Goal: Task Accomplishment & Management: Complete application form

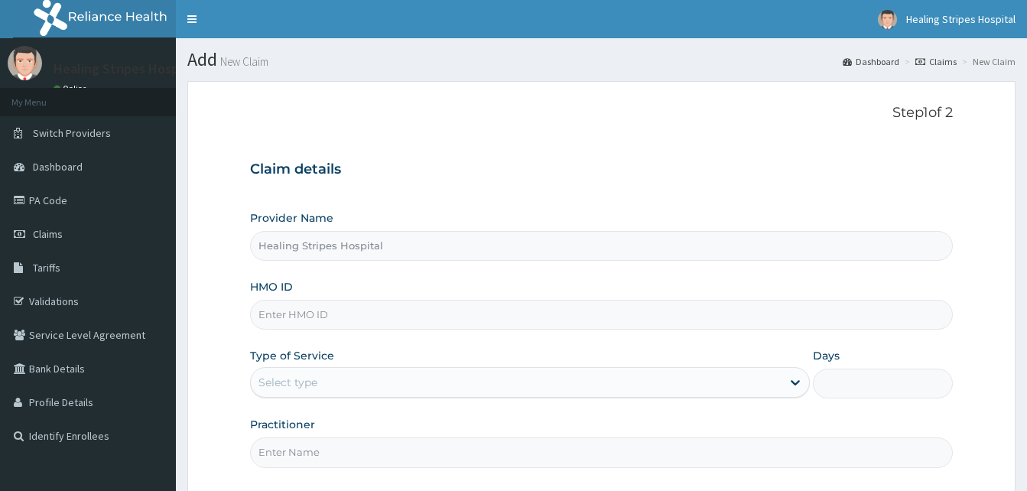
scroll to position [143, 0]
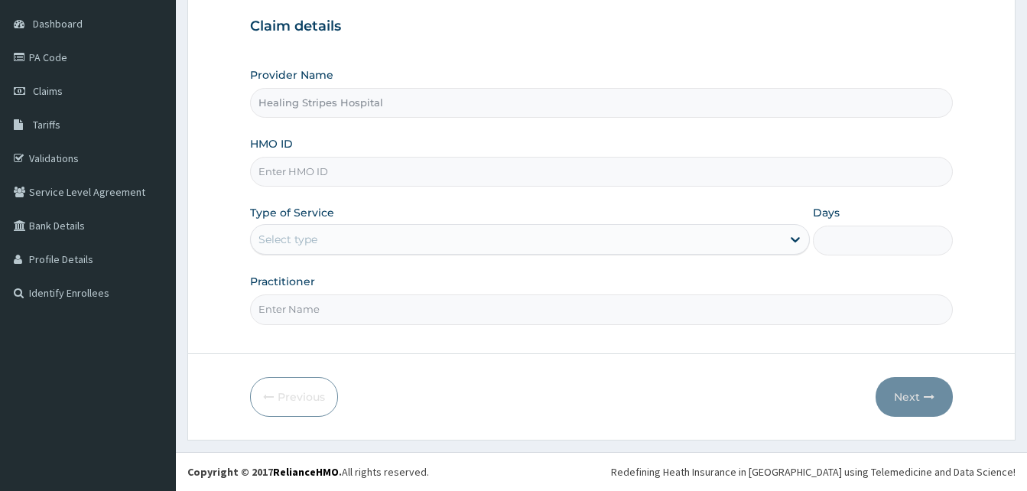
click at [301, 177] on input "HMO ID" at bounding box center [601, 172] width 703 height 30
type input "H"
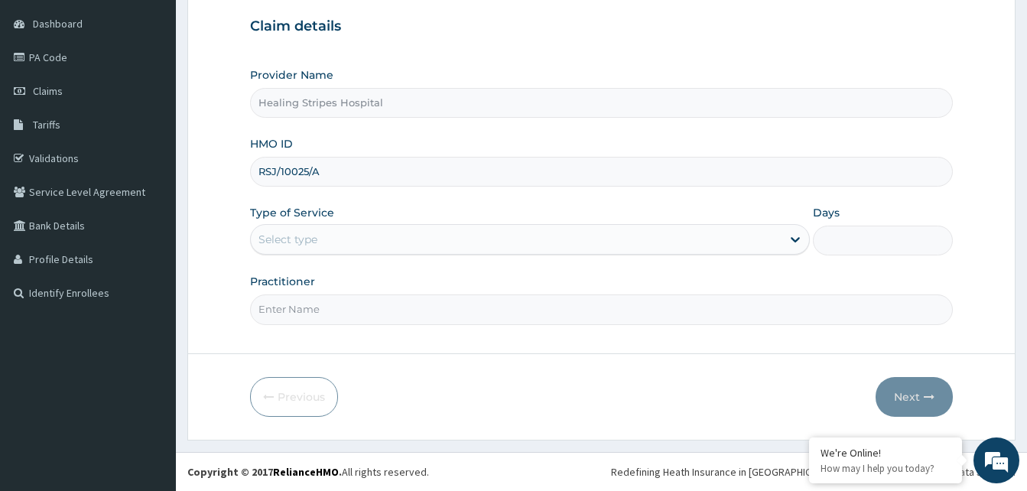
type input "RSJ/10025/A"
click at [305, 239] on div "Select type" at bounding box center [287, 239] width 59 height 15
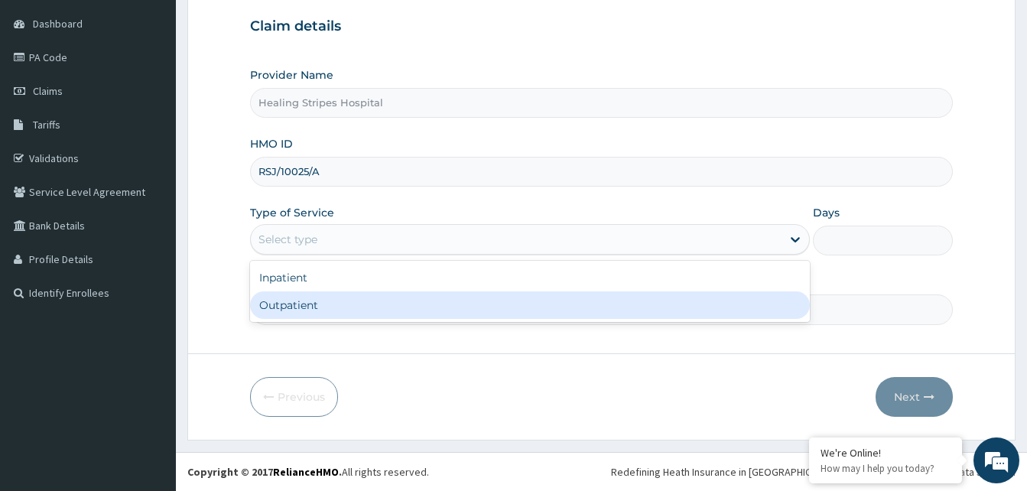
click at [301, 300] on div "Outpatient" at bounding box center [530, 305] width 560 height 28
type input "1"
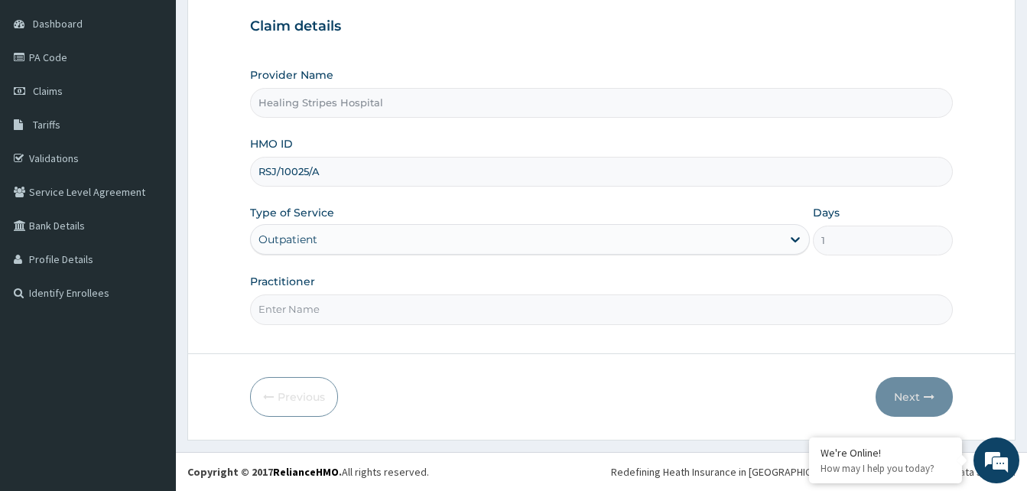
click at [304, 313] on input "Practitioner" at bounding box center [601, 309] width 703 height 30
type input "DR. [PERSON_NAME]"
click at [700, 395] on div "Previous Next" at bounding box center [601, 397] width 703 height 40
click at [914, 399] on button "Next" at bounding box center [913, 397] width 77 height 40
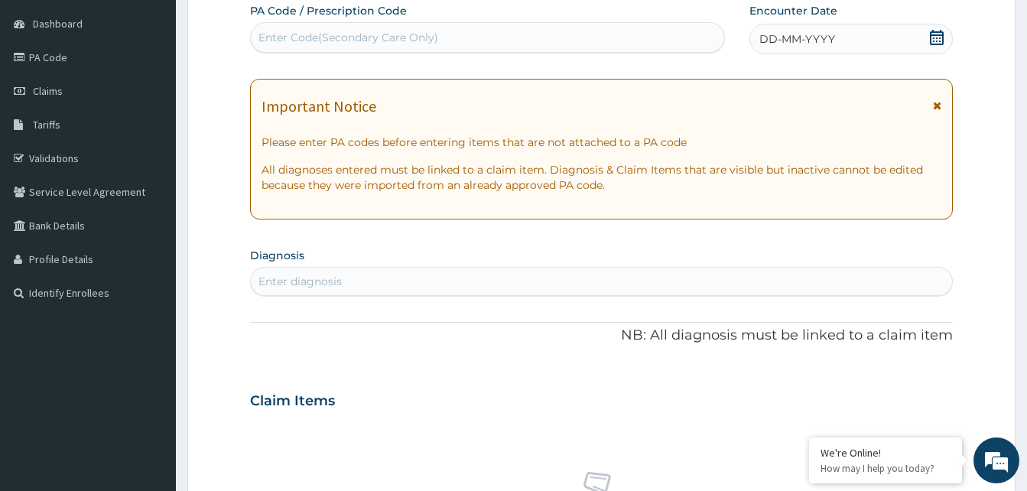
click at [901, 396] on div "Claim Items" at bounding box center [601, 398] width 703 height 40
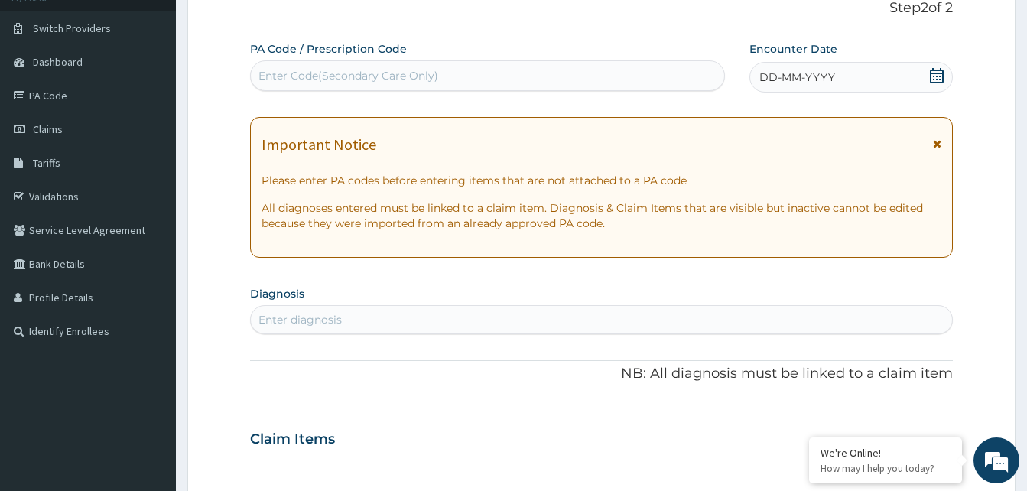
scroll to position [229, 0]
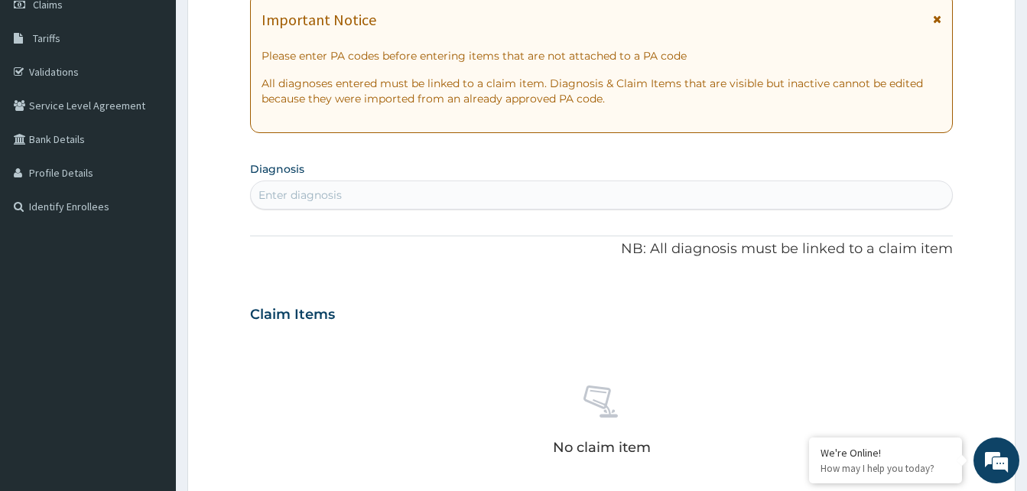
click at [308, 196] on div "Enter diagnosis" at bounding box center [299, 194] width 83 height 15
type input "F"
type input "R"
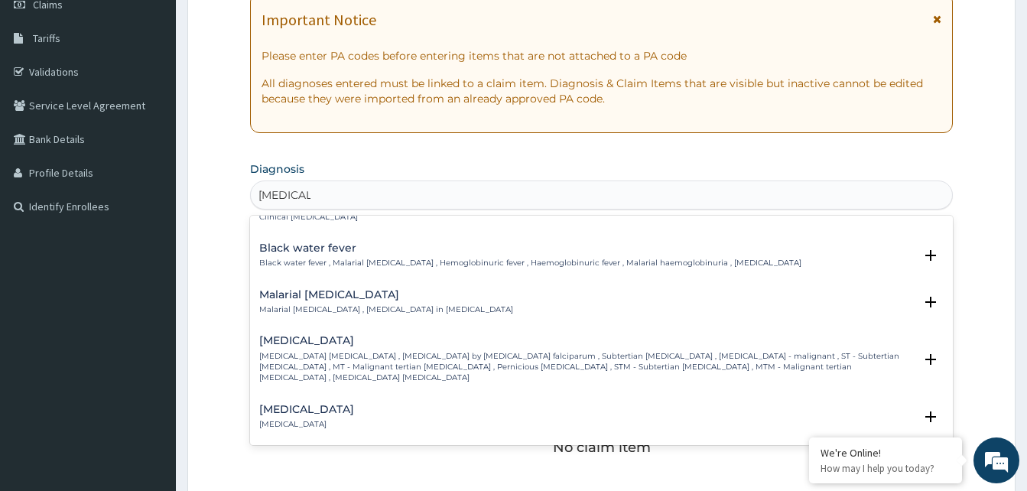
scroll to position [338, 0]
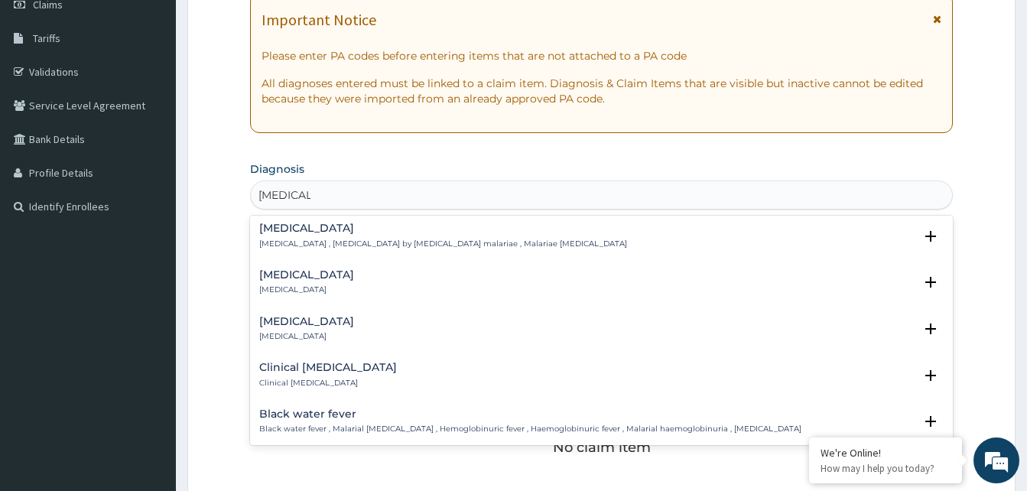
type input "[MEDICAL_DATA]"
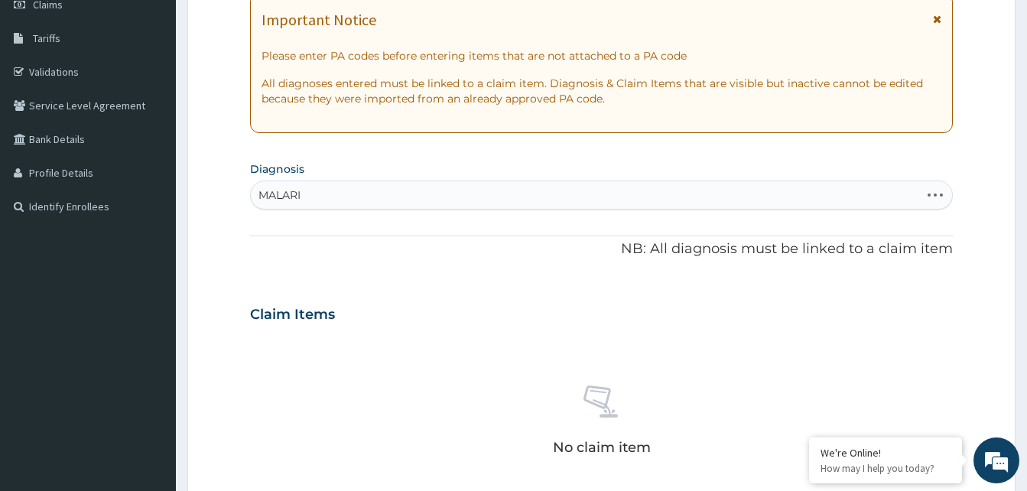
type input "[MEDICAL_DATA]"
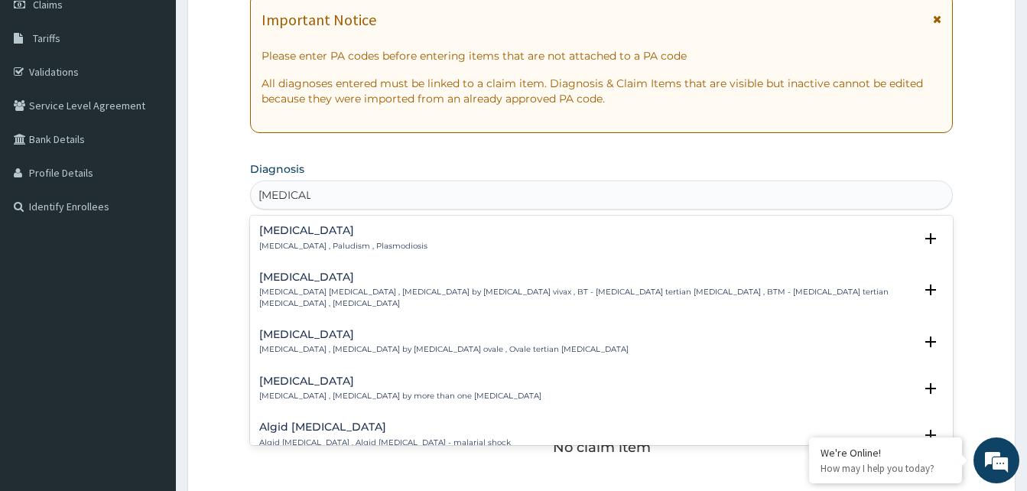
click at [297, 241] on p "[MEDICAL_DATA] , Paludism , Plasmodiosis" at bounding box center [343, 246] width 168 height 11
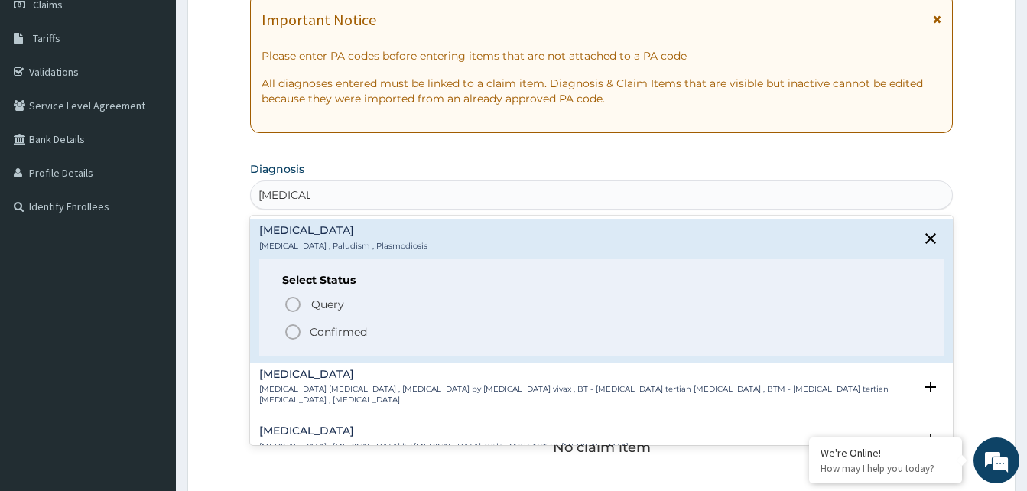
click at [304, 330] on span "Confirmed" at bounding box center [602, 332] width 637 height 18
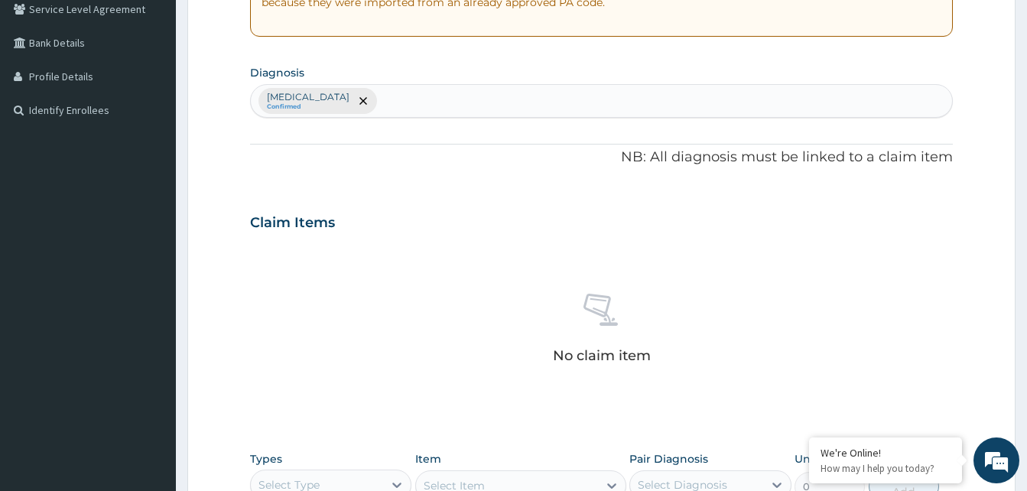
scroll to position [535, 0]
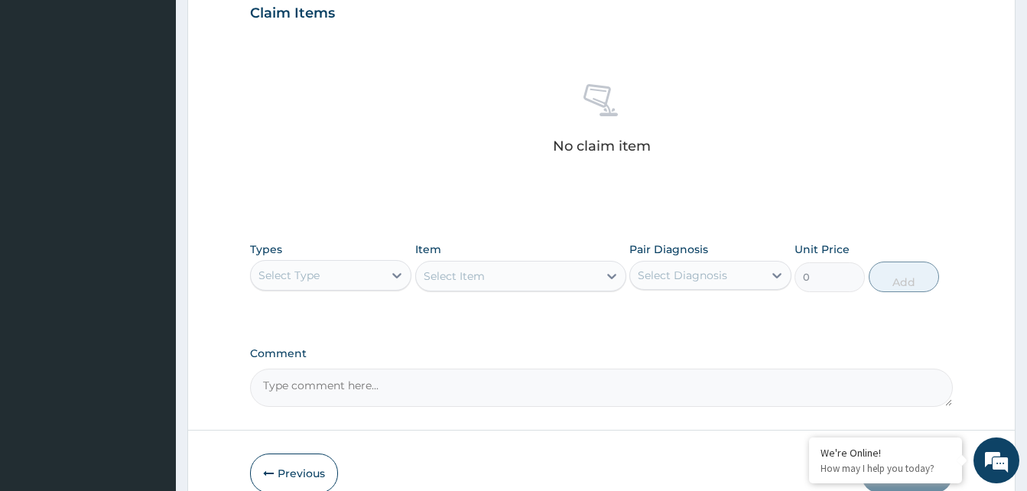
click at [329, 266] on div "Select Type" at bounding box center [317, 275] width 132 height 24
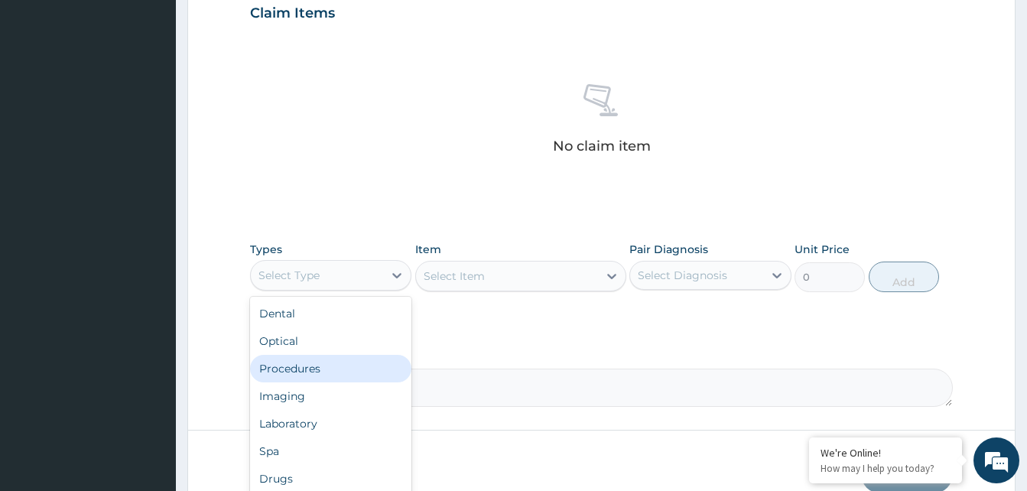
click at [308, 365] on div "Procedures" at bounding box center [330, 369] width 161 height 28
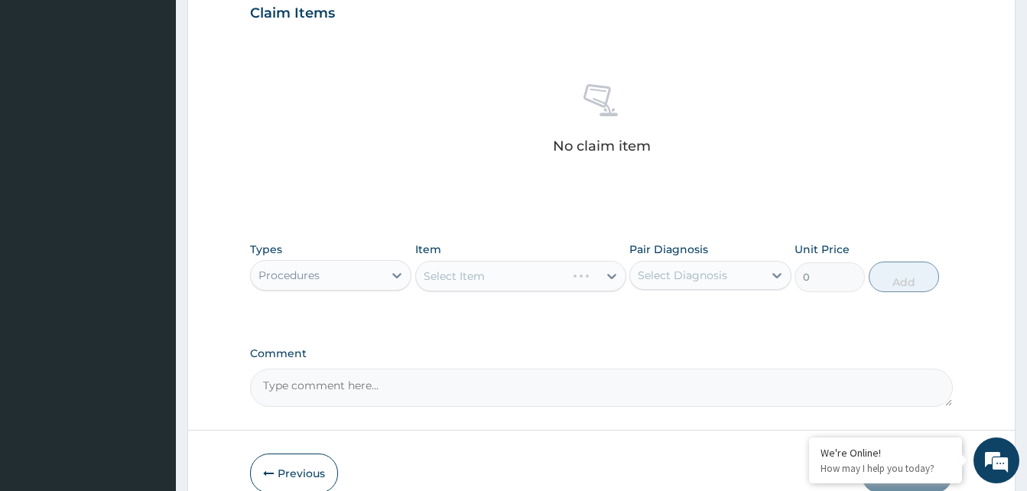
click at [459, 281] on div "Select Item" at bounding box center [520, 276] width 211 height 31
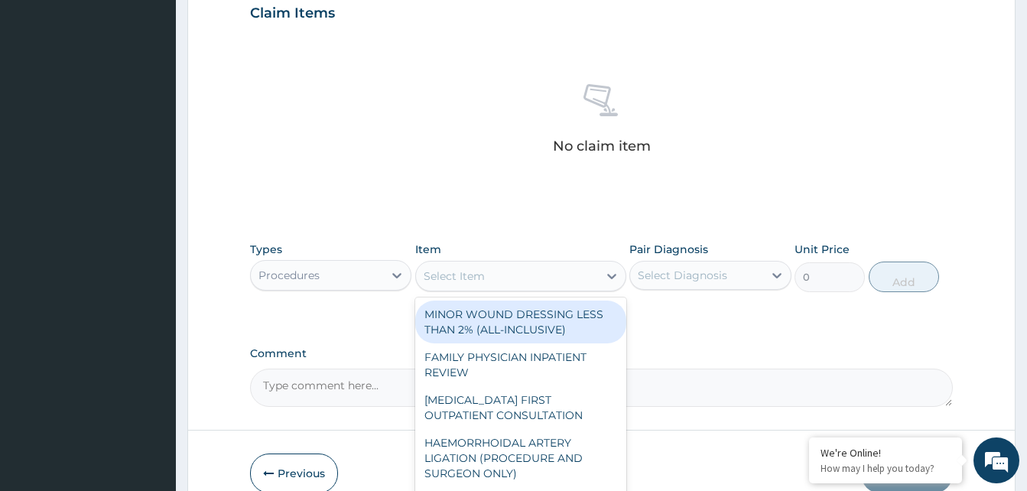
click at [465, 277] on div "Select Item" at bounding box center [454, 275] width 61 height 15
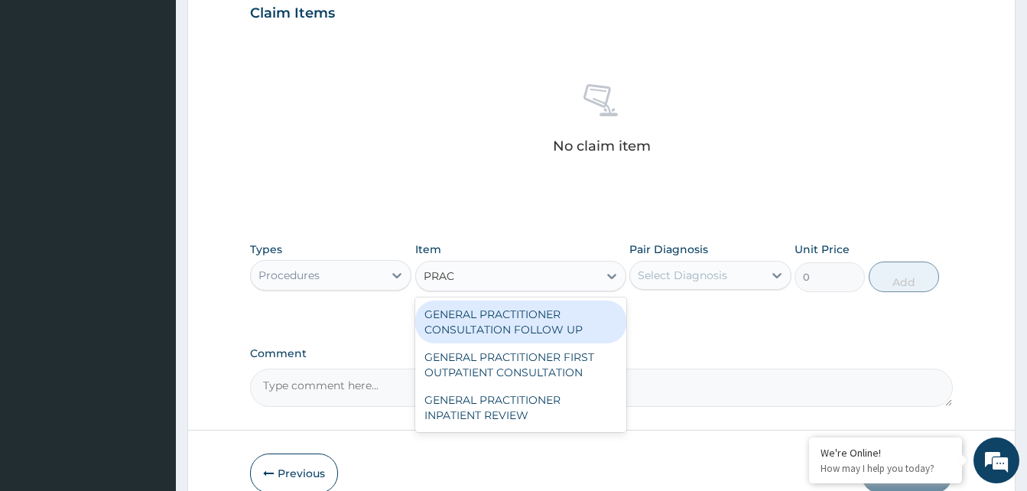
type input "PRACT"
click at [476, 329] on div "GENERAL PRACTITIONER CONSULTATION FOLLOW UP" at bounding box center [520, 321] width 211 height 43
type input "3000"
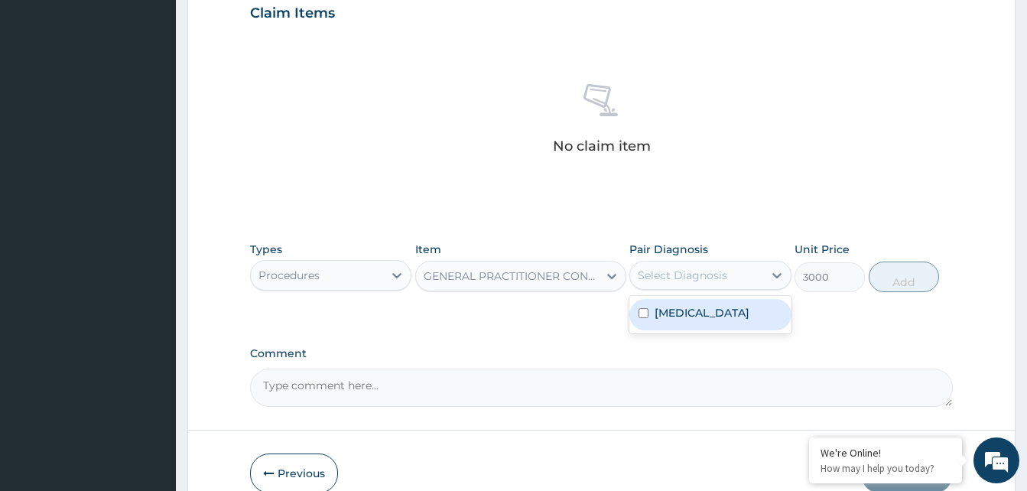
click at [695, 287] on div "Select Diagnosis" at bounding box center [696, 275] width 132 height 24
click at [680, 310] on label "[MEDICAL_DATA]" at bounding box center [701, 312] width 95 height 15
checkbox input "true"
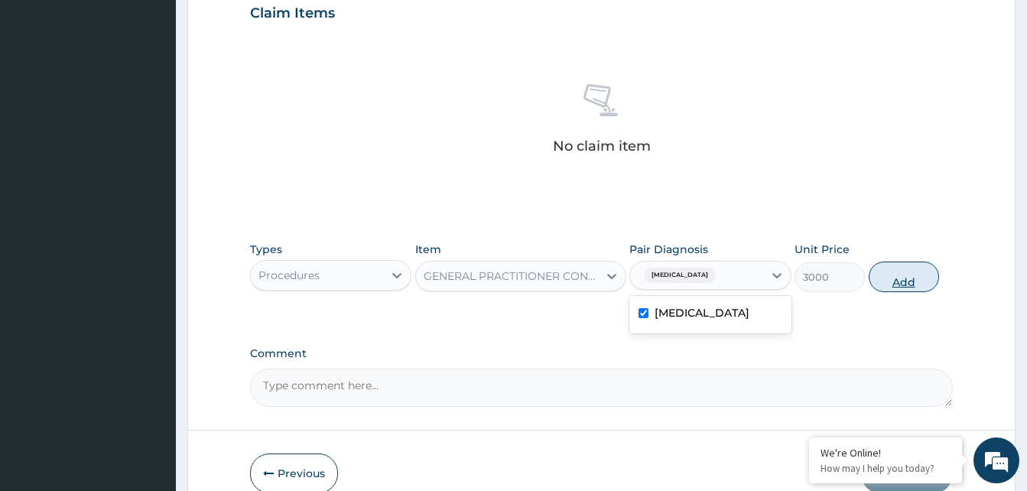
click at [893, 286] on button "Add" at bounding box center [904, 276] width 70 height 31
type input "0"
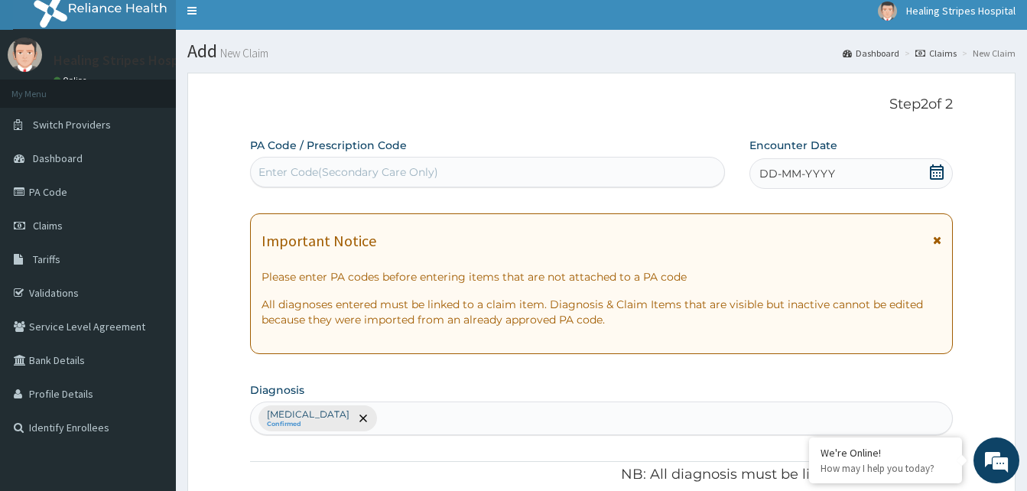
scroll to position [0, 0]
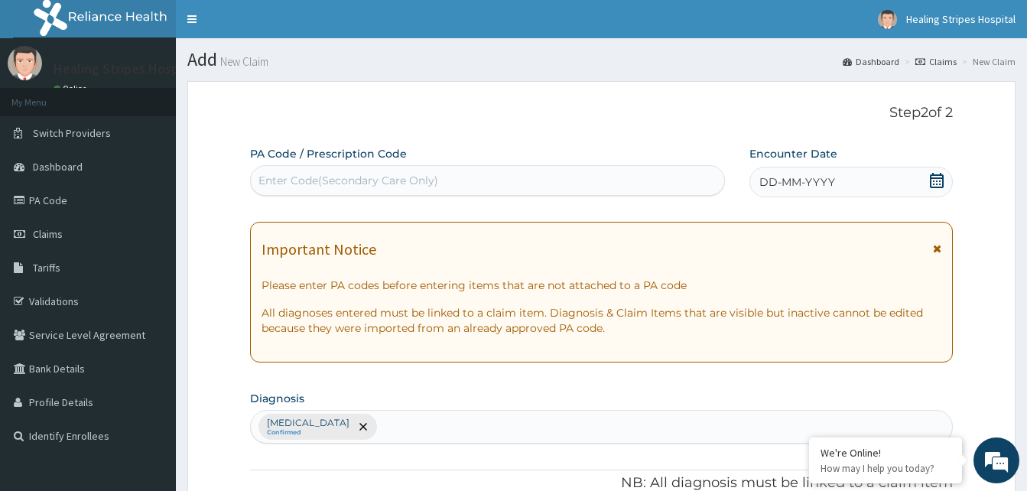
click at [813, 183] on span "DD-MM-YYYY" at bounding box center [797, 181] width 76 height 15
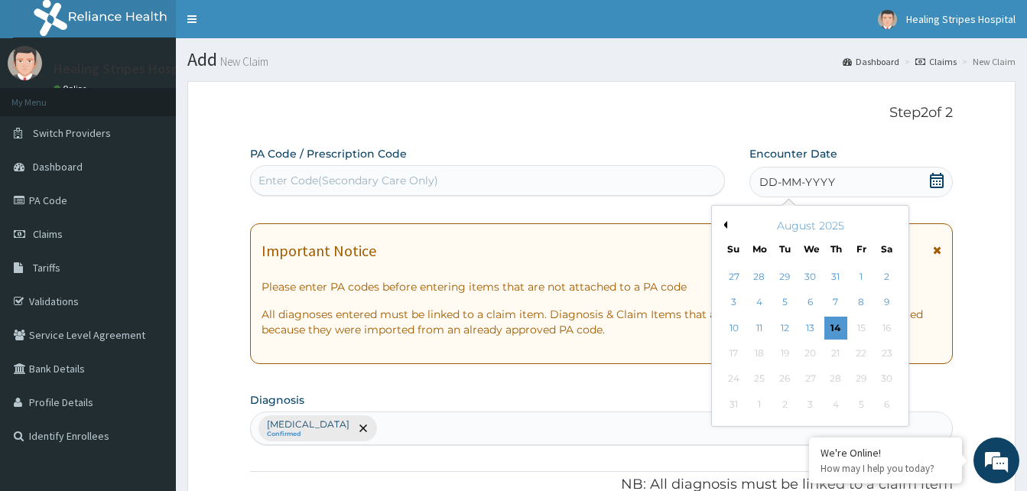
click at [728, 225] on div "August 2025" at bounding box center [810, 225] width 184 height 15
click at [727, 228] on div "August 2025" at bounding box center [810, 225] width 184 height 15
click at [725, 226] on button "Previous Month" at bounding box center [723, 225] width 8 height 8
click at [895, 222] on button "Next Month" at bounding box center [897, 225] width 8 height 8
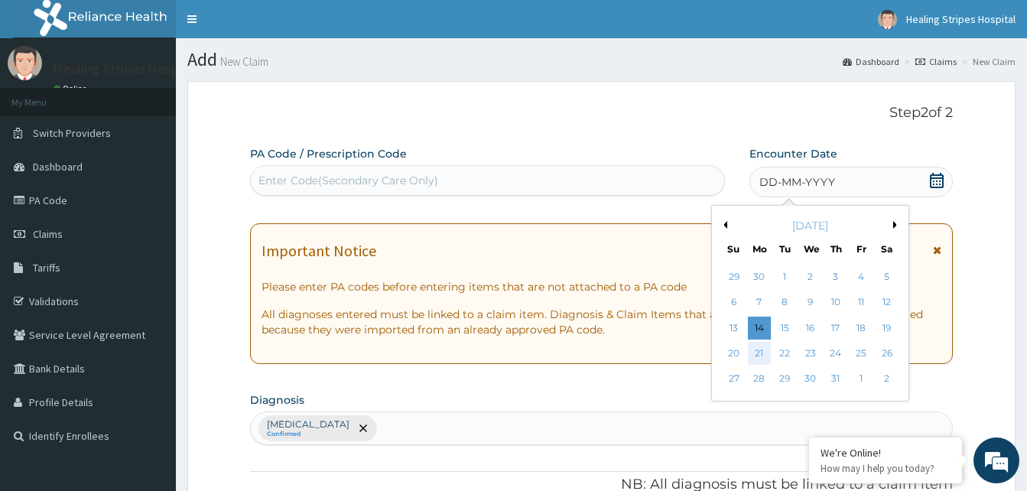
click at [760, 355] on div "21" at bounding box center [759, 353] width 23 height 23
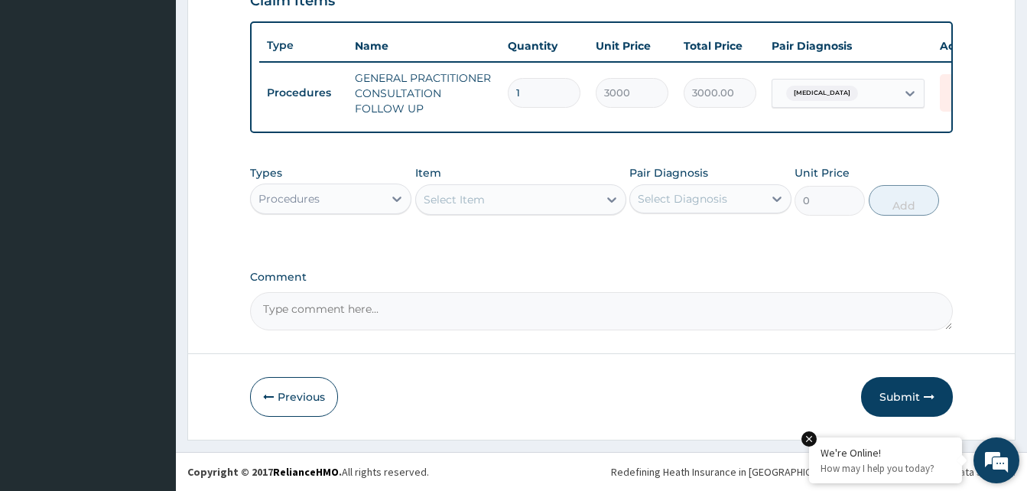
scroll to position [559, 0]
click at [891, 391] on button "Submit" at bounding box center [907, 397] width 92 height 40
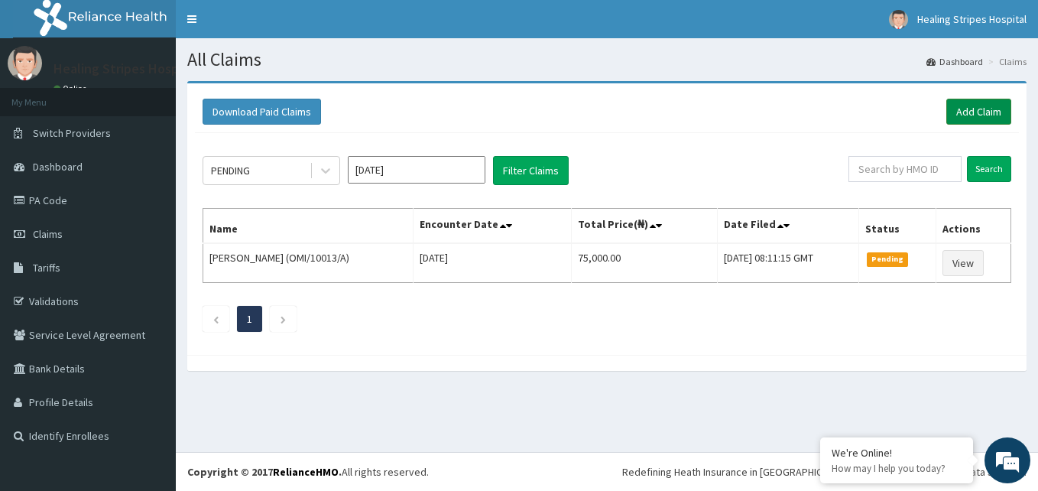
click at [961, 106] on link "Add Claim" at bounding box center [979, 112] width 65 height 26
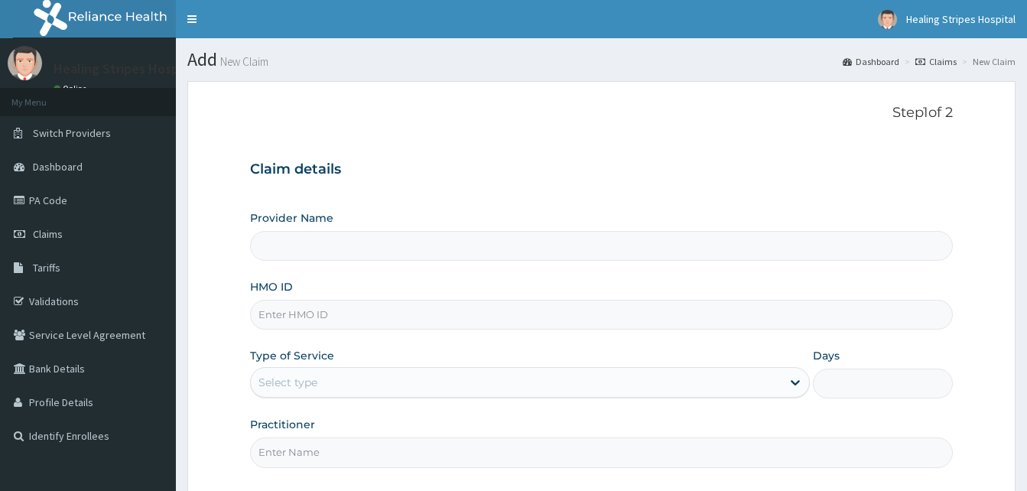
type input "Healing Stripes Hospital"
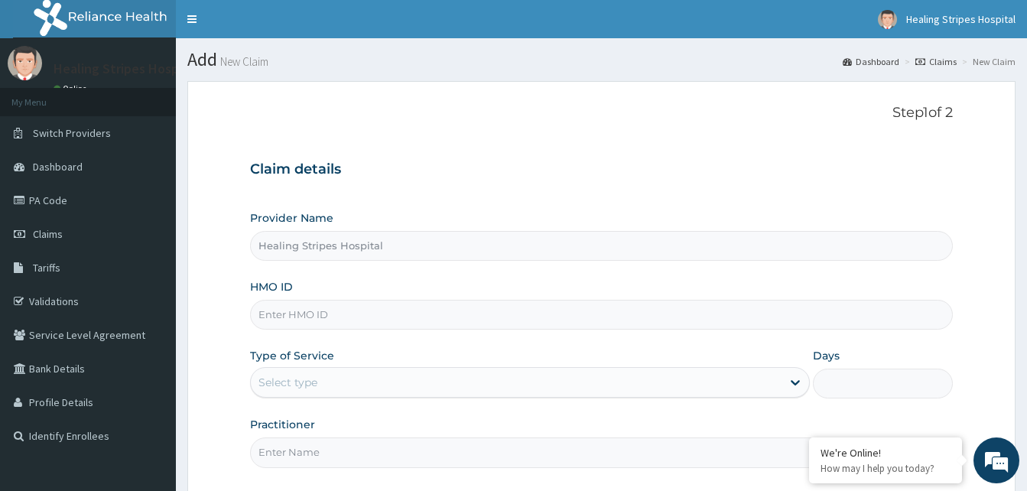
click at [300, 316] on input "HMO ID" at bounding box center [601, 315] width 703 height 30
type input "KSB/11258/A"
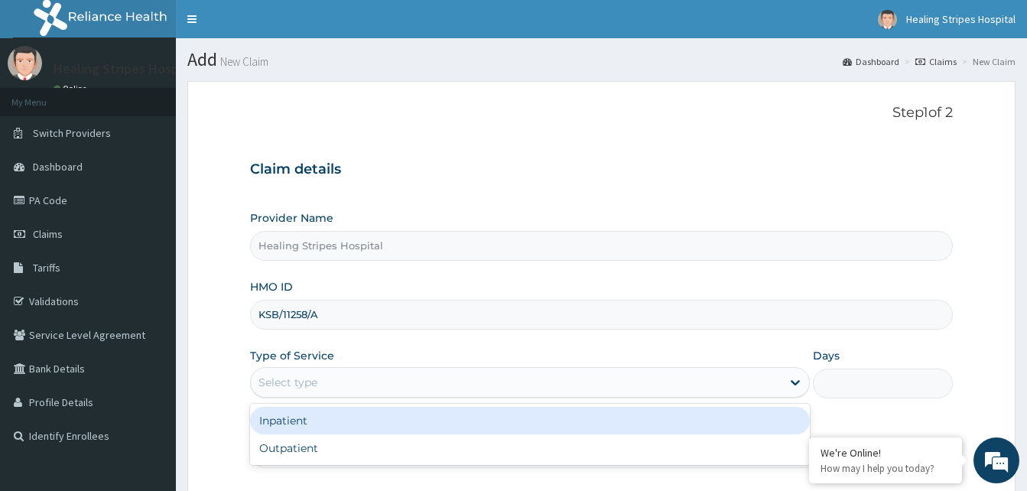
click at [291, 388] on div "Select type" at bounding box center [287, 382] width 59 height 15
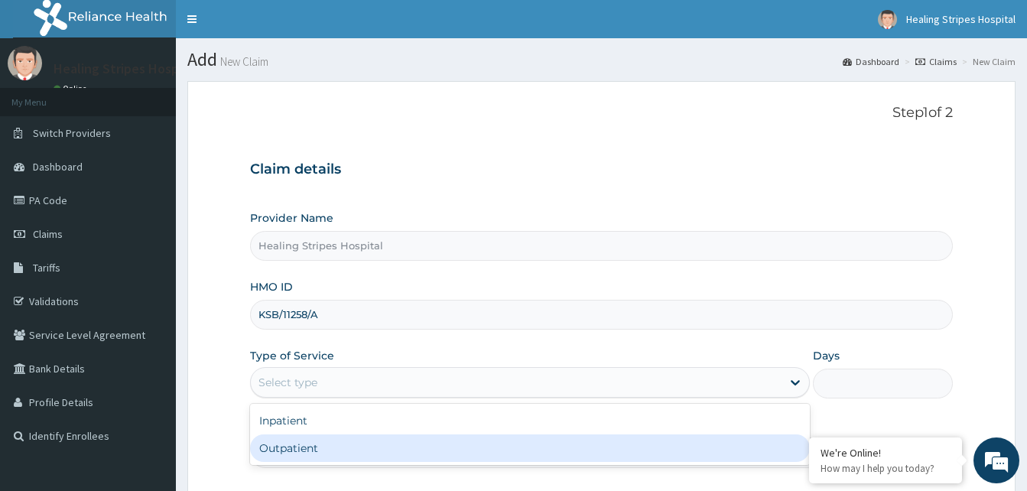
click at [284, 446] on div "Outpatient" at bounding box center [530, 448] width 560 height 28
type input "1"
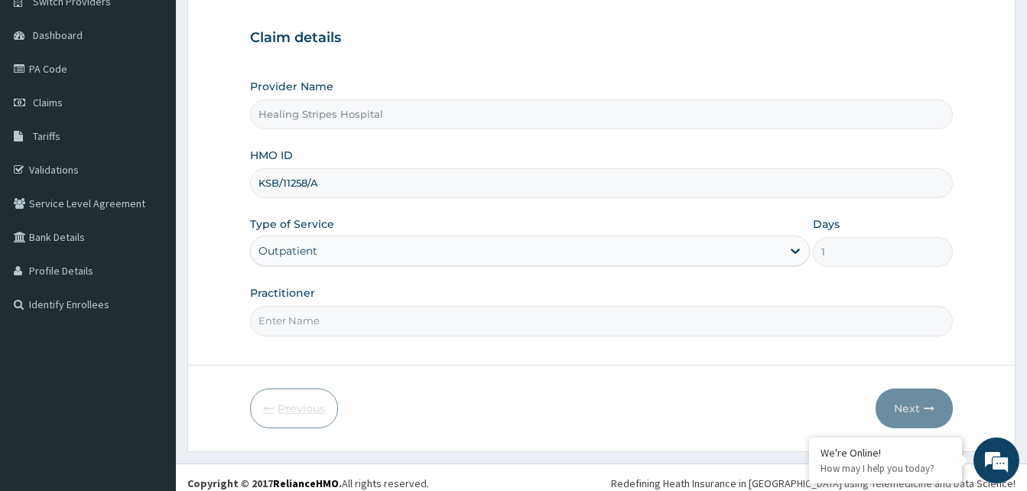
scroll to position [143, 0]
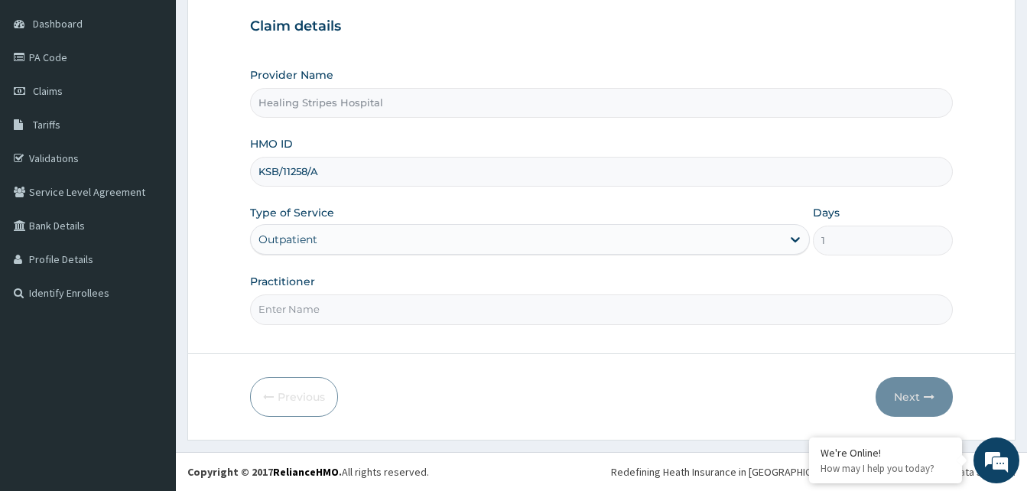
click at [313, 309] on input "Practitioner" at bounding box center [601, 309] width 703 height 30
type input "DR. [PERSON_NAME]"
click at [923, 402] on button "Next" at bounding box center [913, 397] width 77 height 40
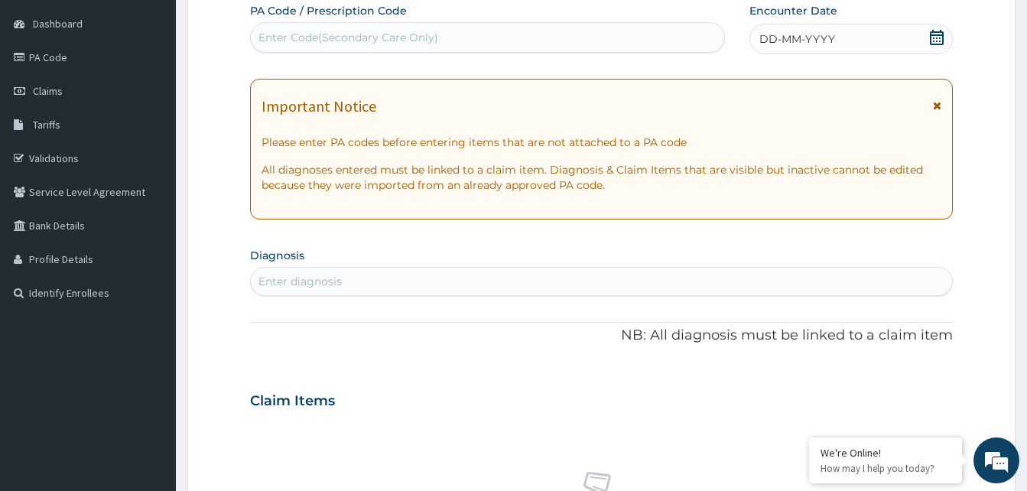
click at [291, 286] on div "Enter diagnosis" at bounding box center [299, 281] width 83 height 15
type input "[MEDICAL_DATA]"
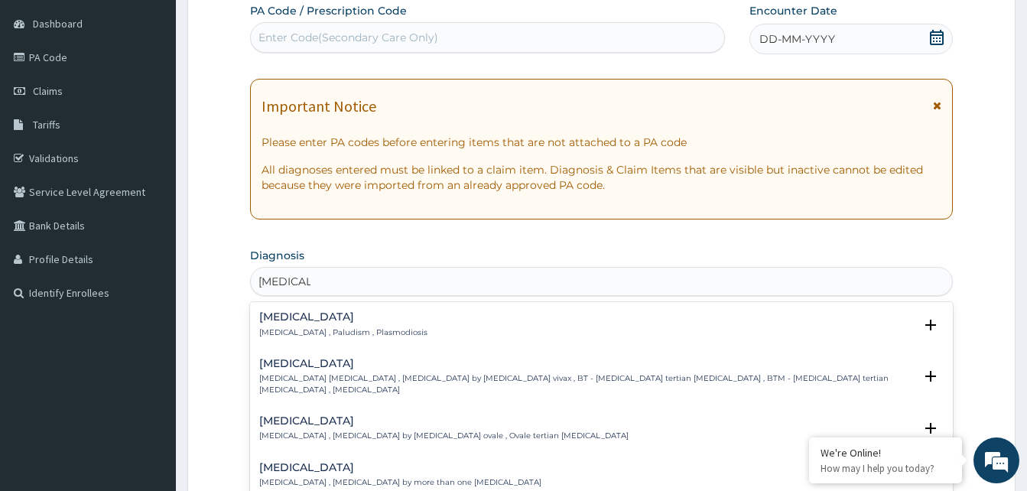
click at [287, 321] on h4 "[MEDICAL_DATA]" at bounding box center [343, 316] width 168 height 11
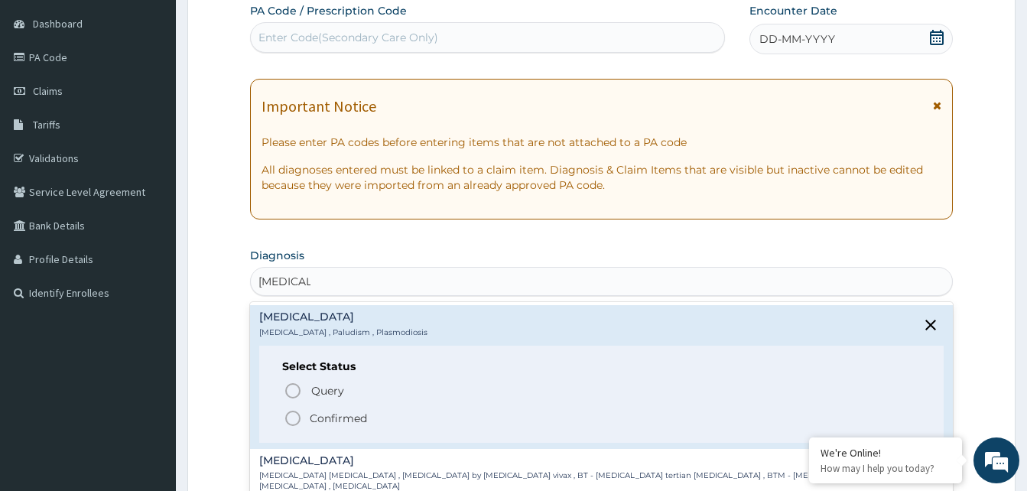
click at [289, 420] on icon "status option filled" at bounding box center [293, 418] width 18 height 18
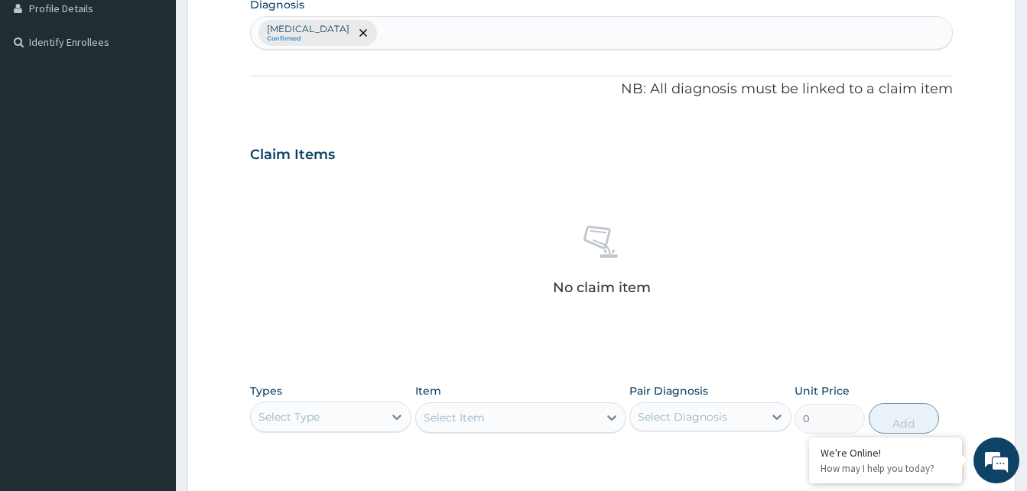
scroll to position [525, 0]
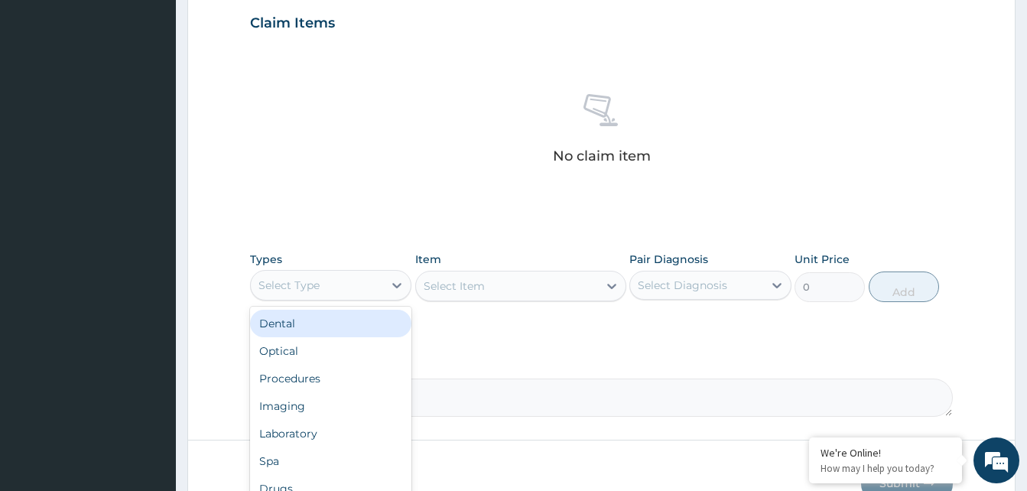
click at [311, 281] on div "Select Type" at bounding box center [288, 285] width 61 height 15
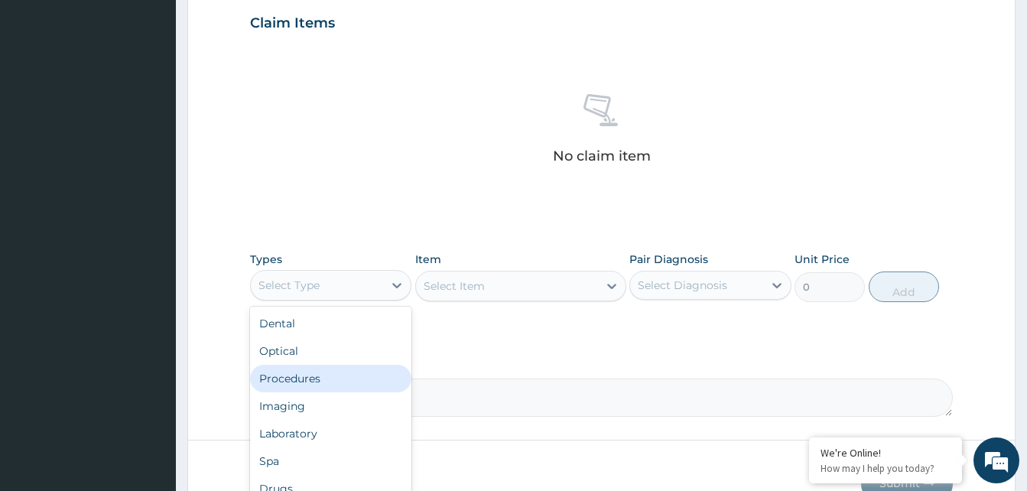
click at [288, 380] on div "Procedures" at bounding box center [330, 379] width 161 height 28
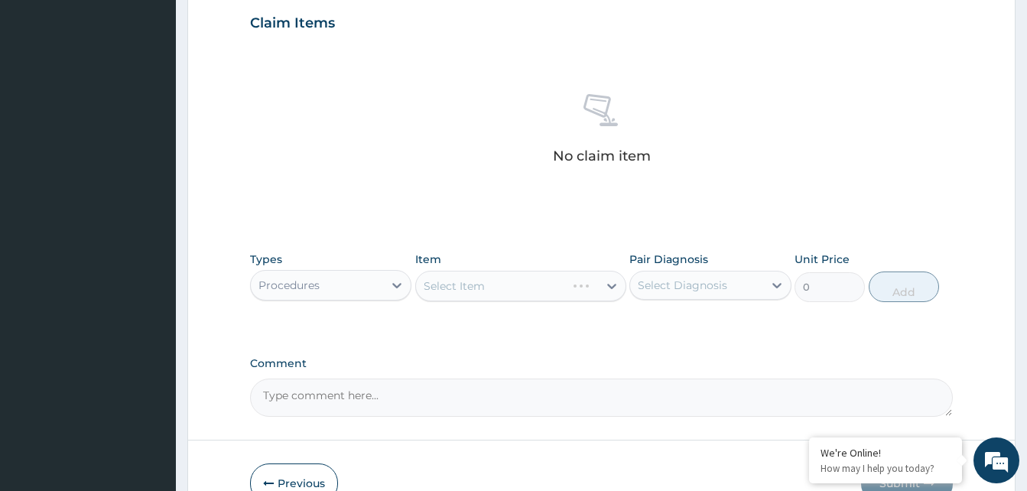
click at [447, 287] on div "Select Item" at bounding box center [520, 286] width 211 height 31
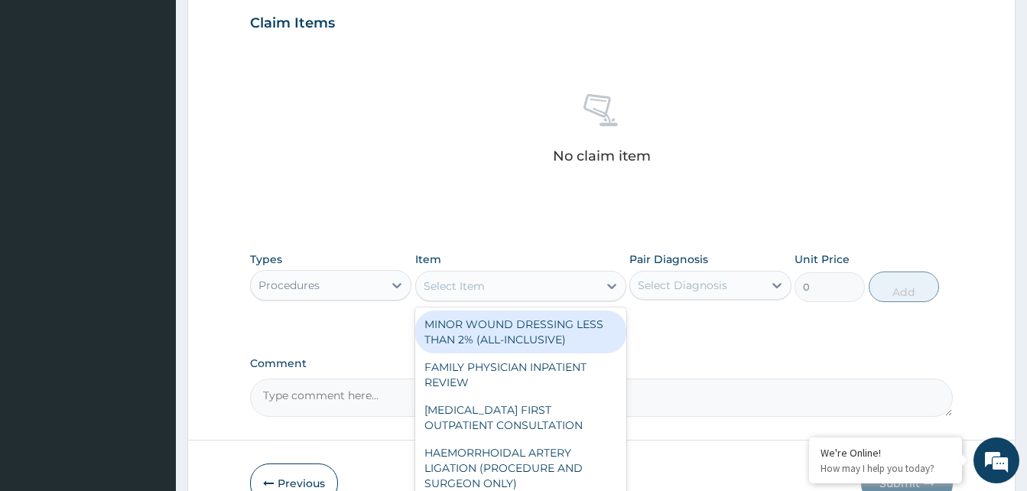
click at [440, 282] on div "Select Item" at bounding box center [454, 285] width 61 height 15
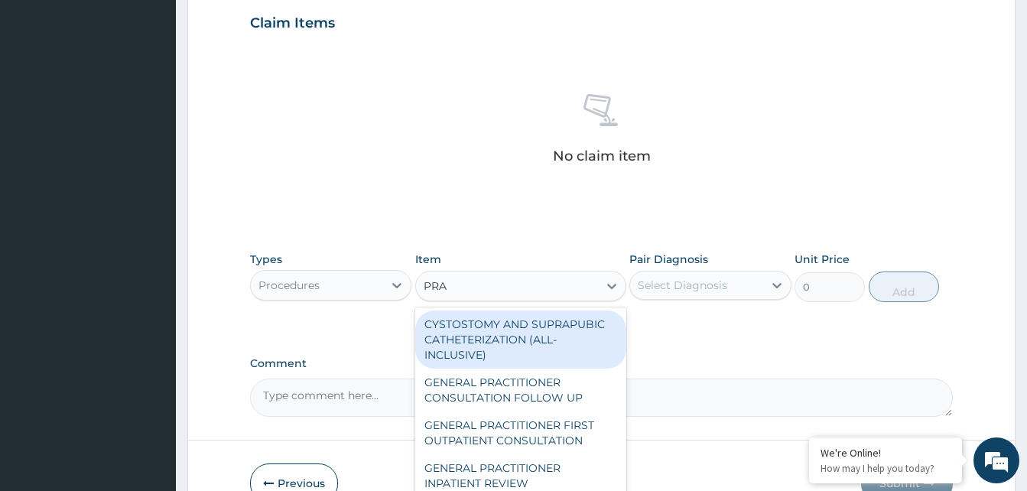
type input "PRAC"
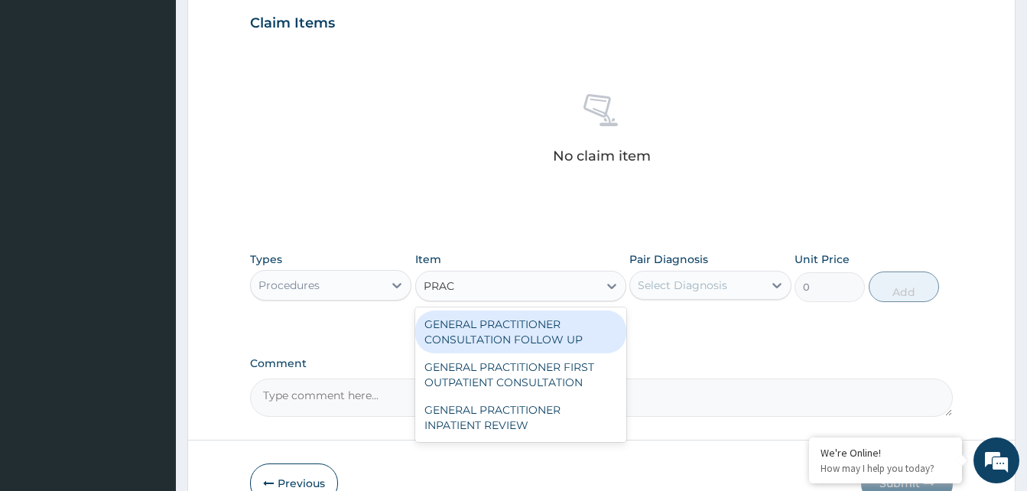
click at [477, 337] on div "GENERAL PRACTITIONER CONSULTATION FOLLOW UP" at bounding box center [520, 331] width 211 height 43
type input "3000"
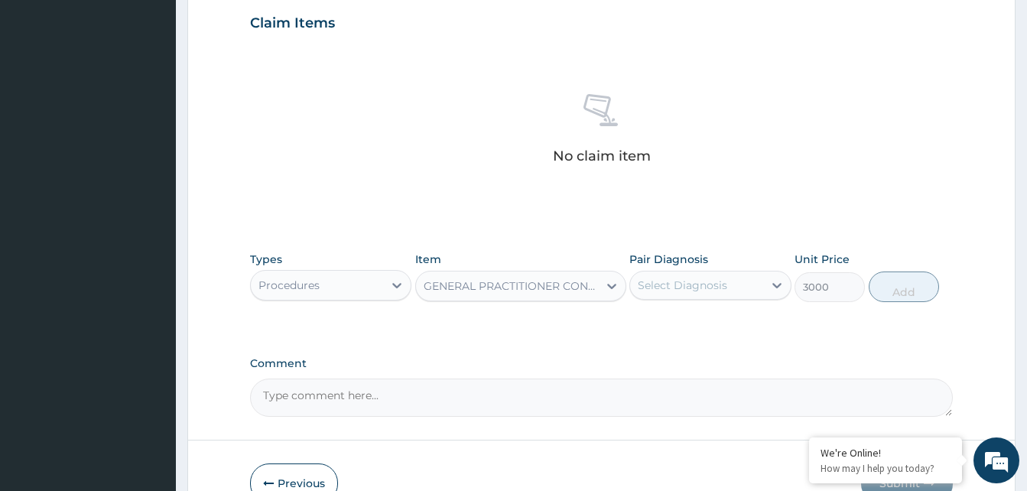
click at [691, 294] on div "Select Diagnosis" at bounding box center [696, 285] width 132 height 24
click at [658, 324] on label "[MEDICAL_DATA]" at bounding box center [701, 322] width 95 height 15
checkbox input "true"
click at [891, 291] on button "Add" at bounding box center [904, 286] width 70 height 31
type input "0"
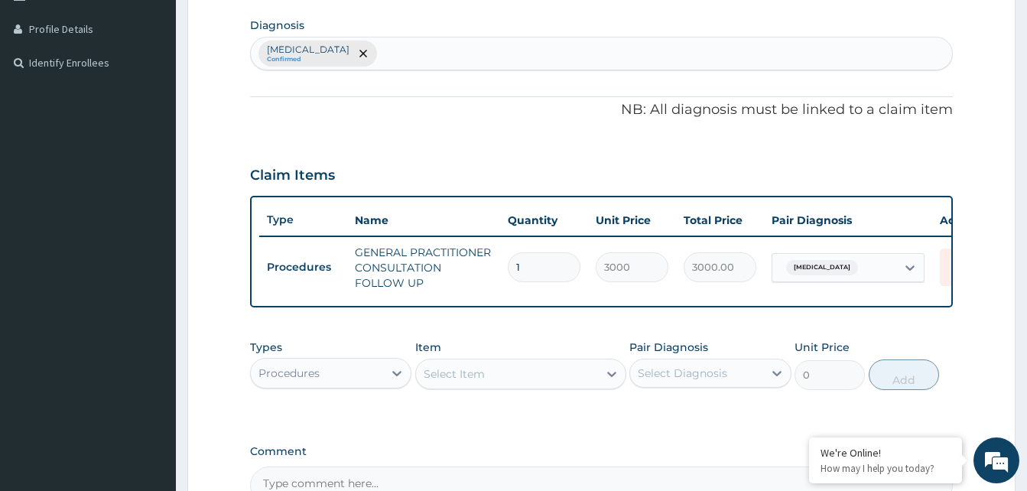
scroll to position [372, 0]
click at [382, 53] on div "Malaria Confirmed" at bounding box center [601, 54] width 701 height 32
type input "SEP"
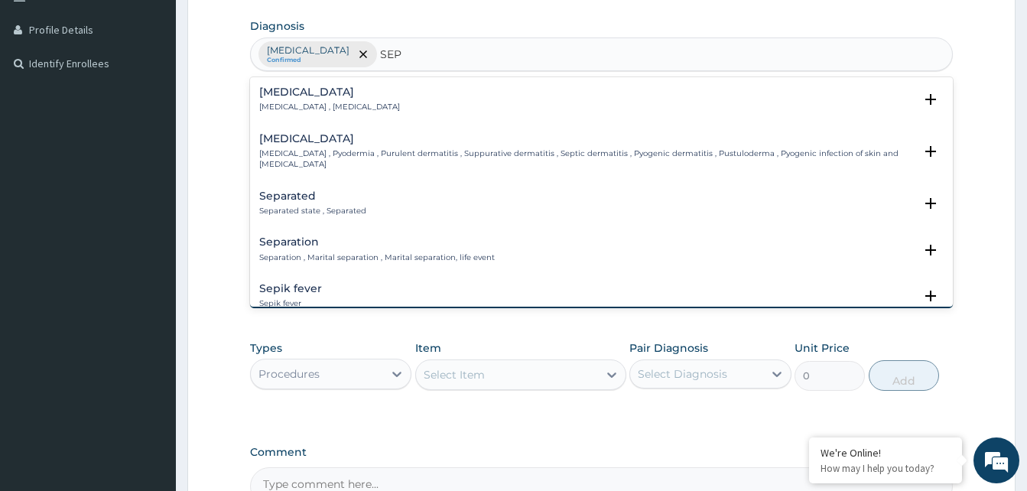
click at [333, 102] on p "Systemic infection , Sepsis" at bounding box center [329, 107] width 141 height 11
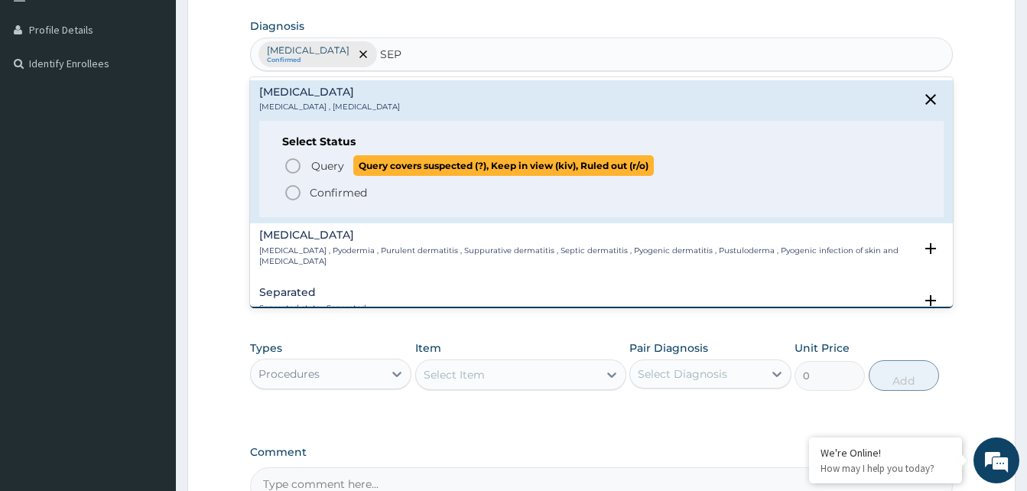
click at [289, 168] on icon "status option query" at bounding box center [293, 166] width 18 height 18
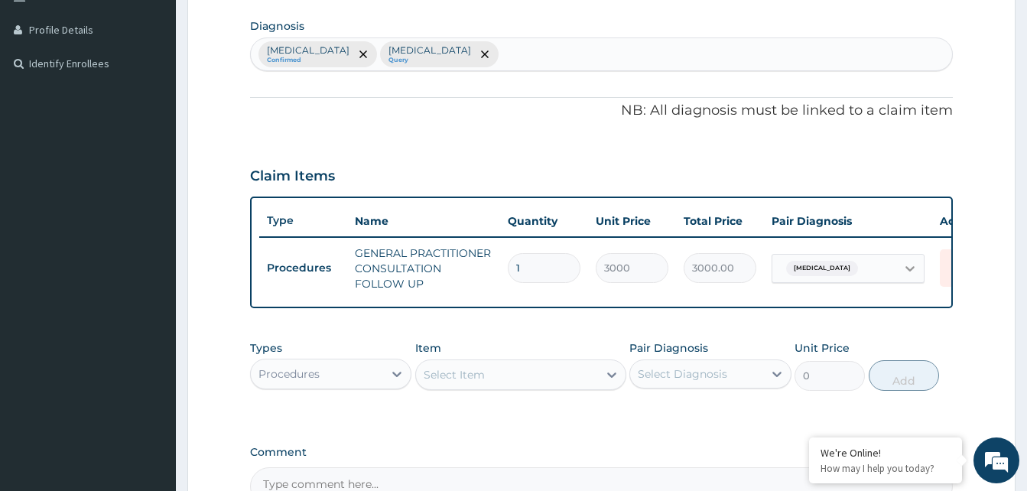
click at [901, 269] on div at bounding box center [910, 269] width 28 height 28
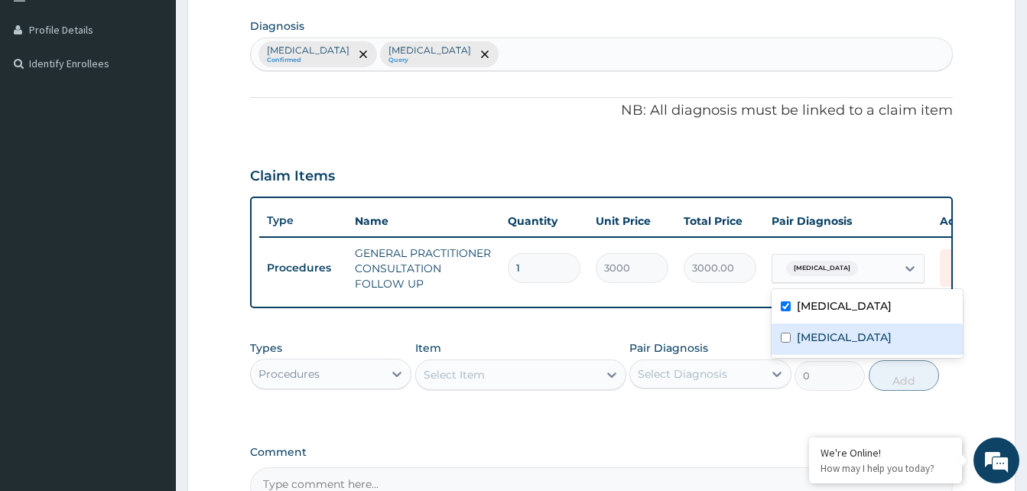
click at [789, 348] on div "Sepsis" at bounding box center [866, 338] width 191 height 31
checkbox input "true"
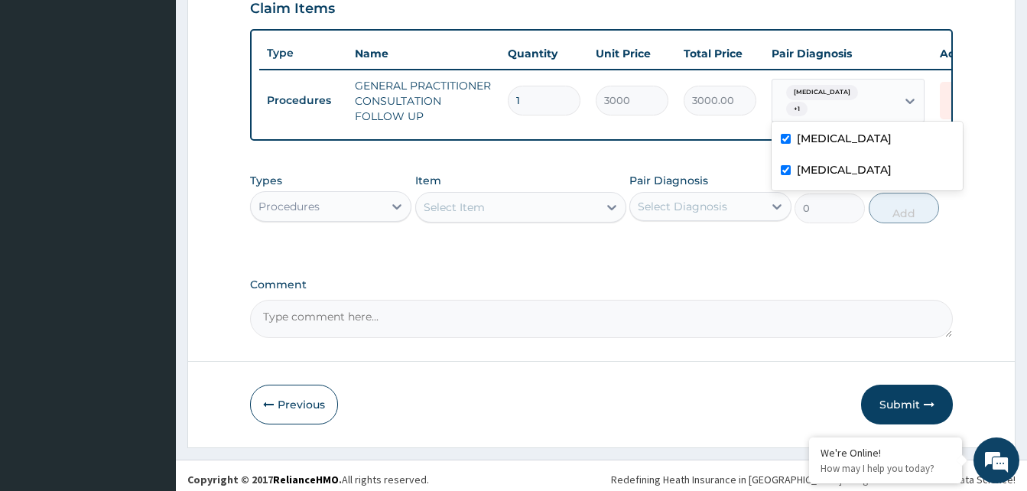
scroll to position [559, 0]
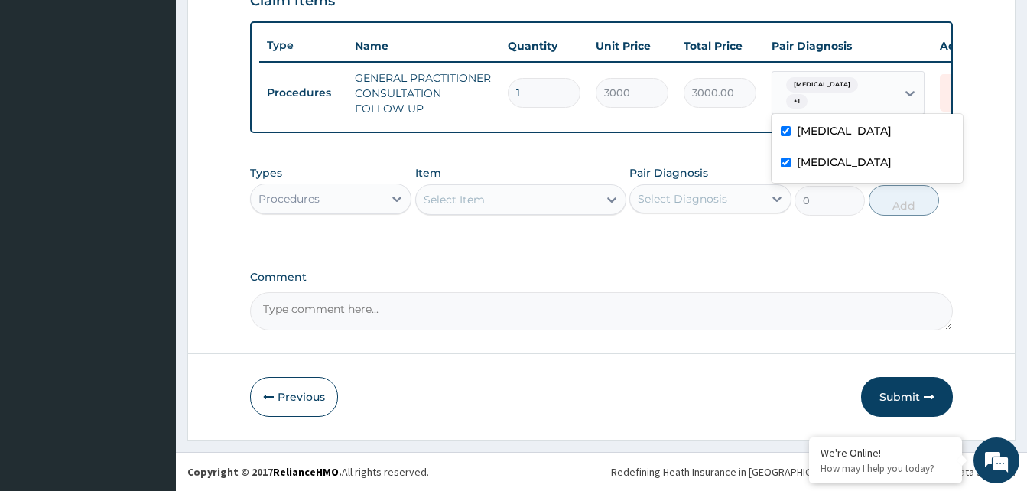
click at [373, 200] on div "Procedures" at bounding box center [317, 199] width 132 height 24
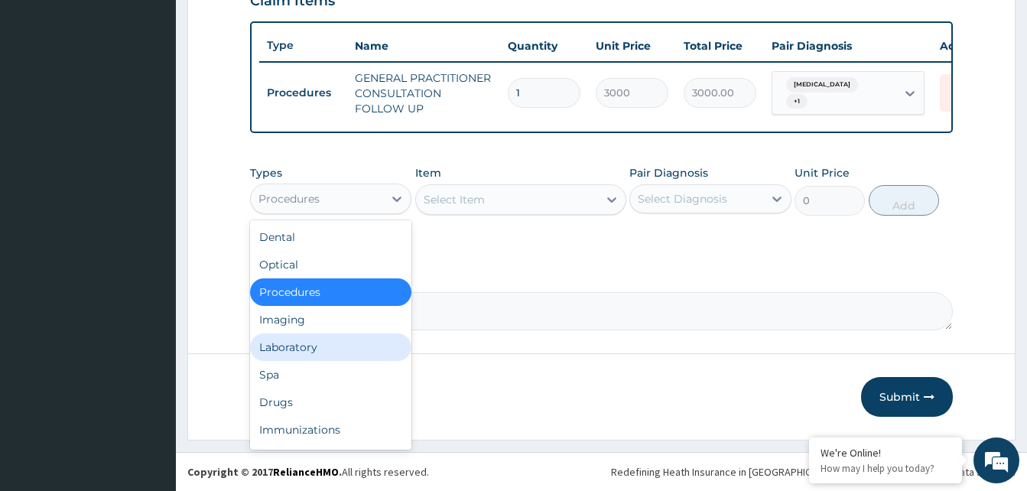
click at [278, 349] on div "Laboratory" at bounding box center [330, 347] width 161 height 28
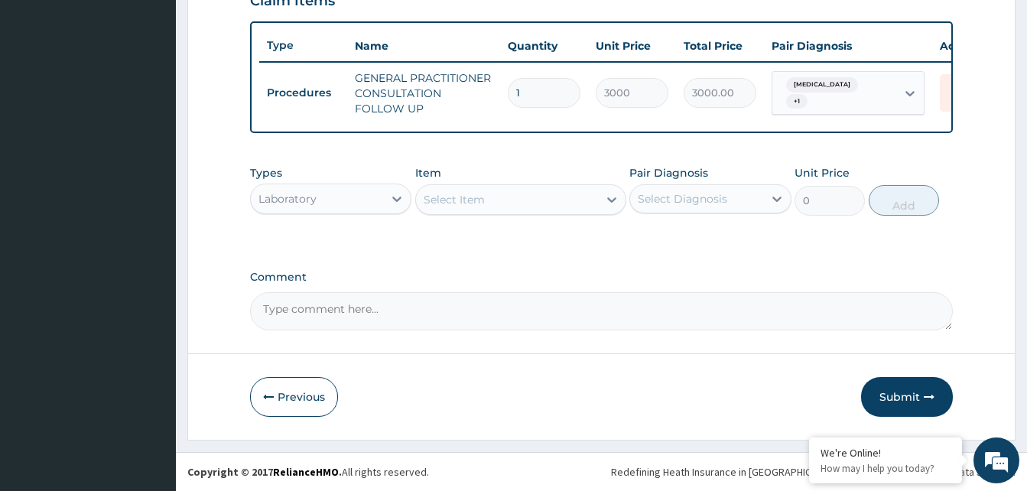
click at [482, 196] on div "Select Item" at bounding box center [454, 199] width 61 height 15
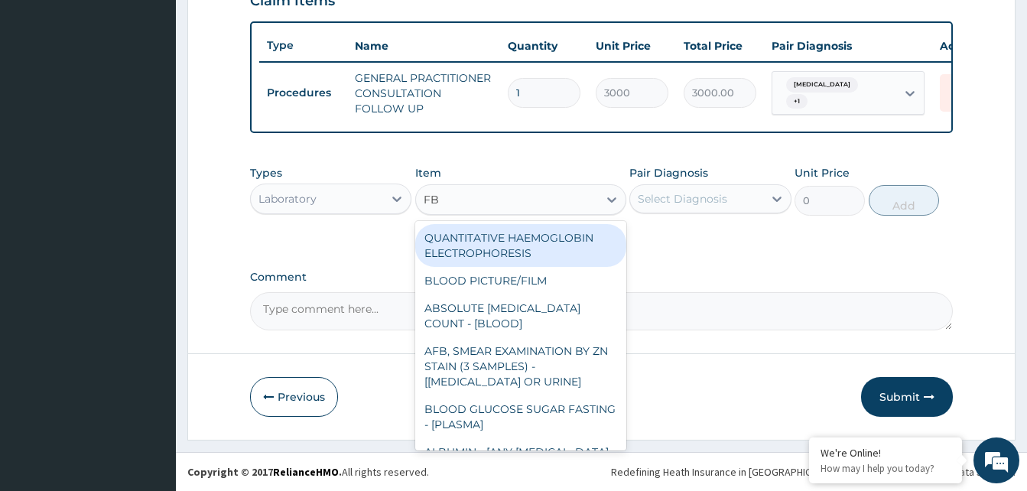
type input "FBC"
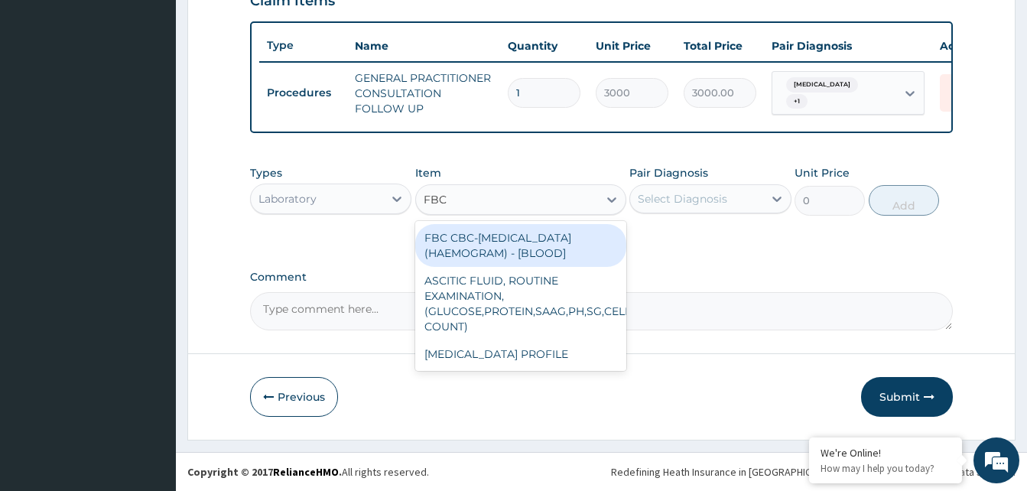
click at [474, 245] on div "FBC CBC-[MEDICAL_DATA] (HAEMOGRAM) - [BLOOD]" at bounding box center [520, 245] width 211 height 43
type input "6000"
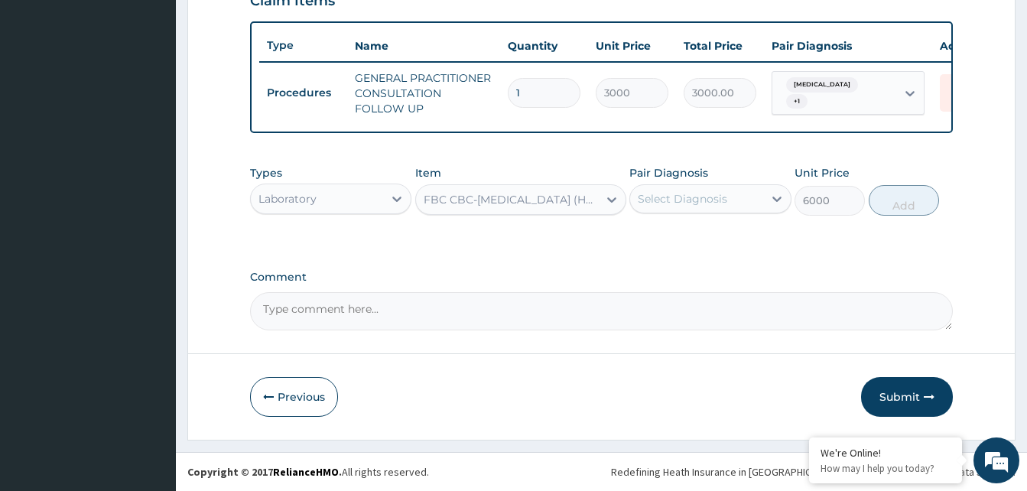
click at [697, 204] on div "Select Diagnosis" at bounding box center [682, 198] width 89 height 15
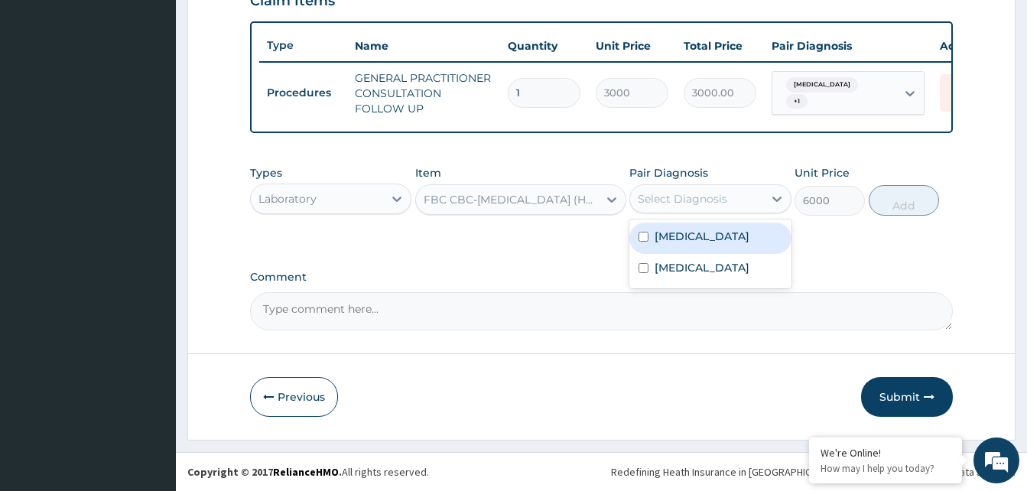
click at [666, 235] on label "[MEDICAL_DATA]" at bounding box center [701, 236] width 95 height 15
checkbox input "true"
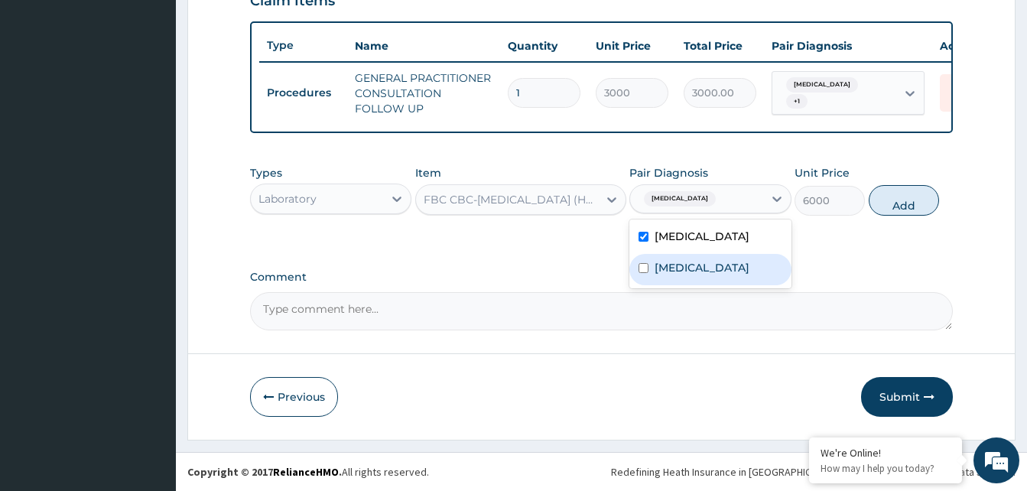
click at [662, 273] on label "Sepsis" at bounding box center [701, 267] width 95 height 15
checkbox input "true"
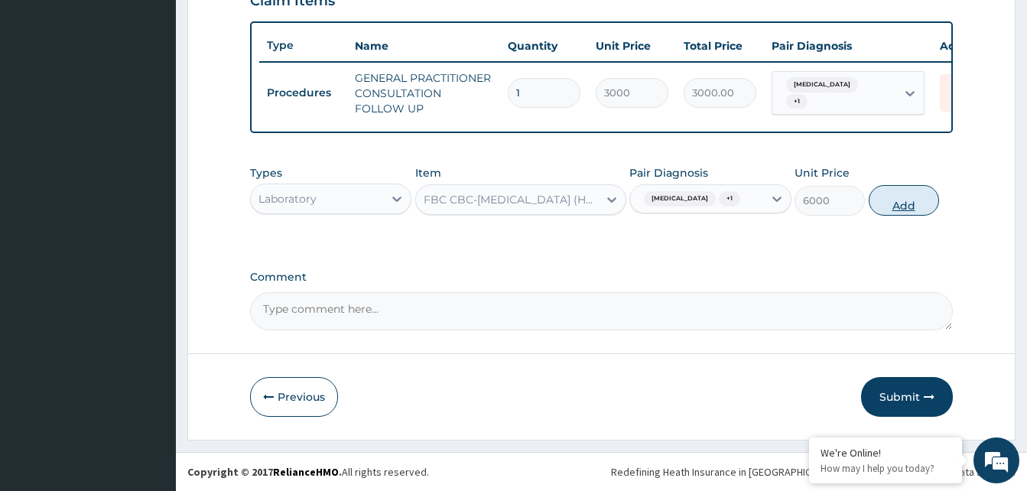
click at [888, 203] on button "Add" at bounding box center [904, 200] width 70 height 31
type input "0"
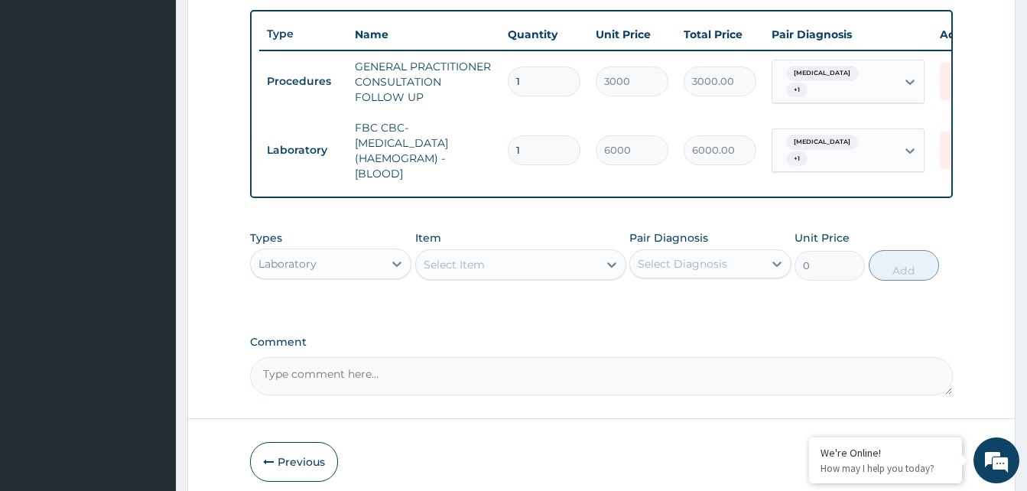
click at [446, 272] on div "Select Item" at bounding box center [454, 264] width 61 height 15
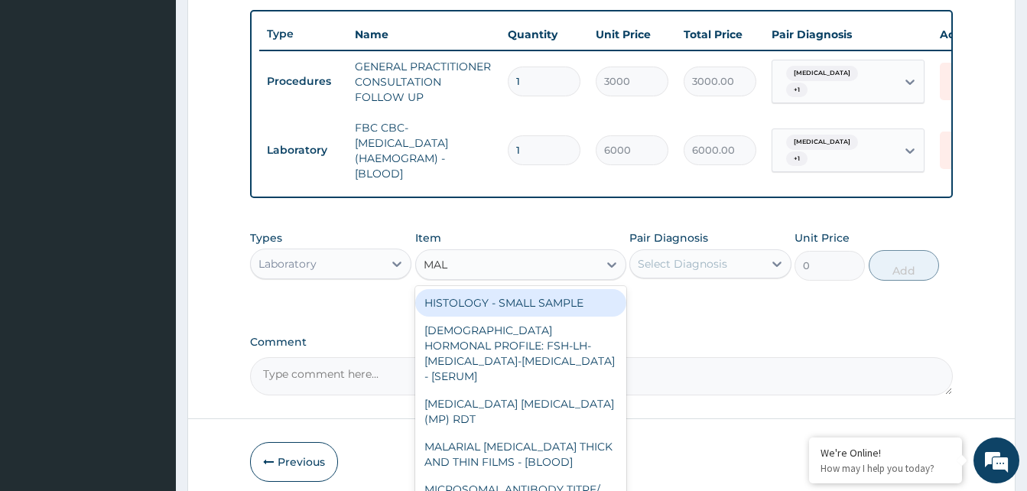
type input "MALA"
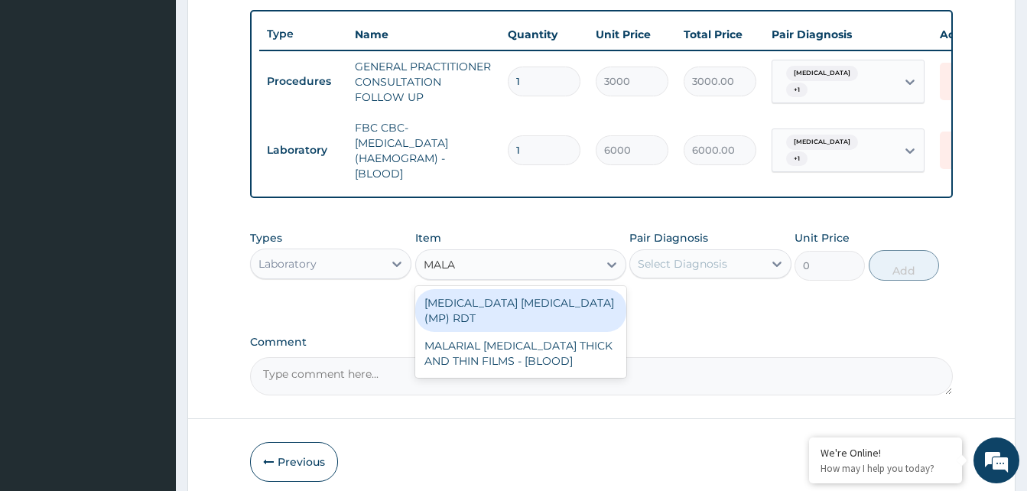
click at [461, 314] on div "[MEDICAL_DATA] [MEDICAL_DATA] (MP) RDT" at bounding box center [520, 310] width 211 height 43
type input "2400"
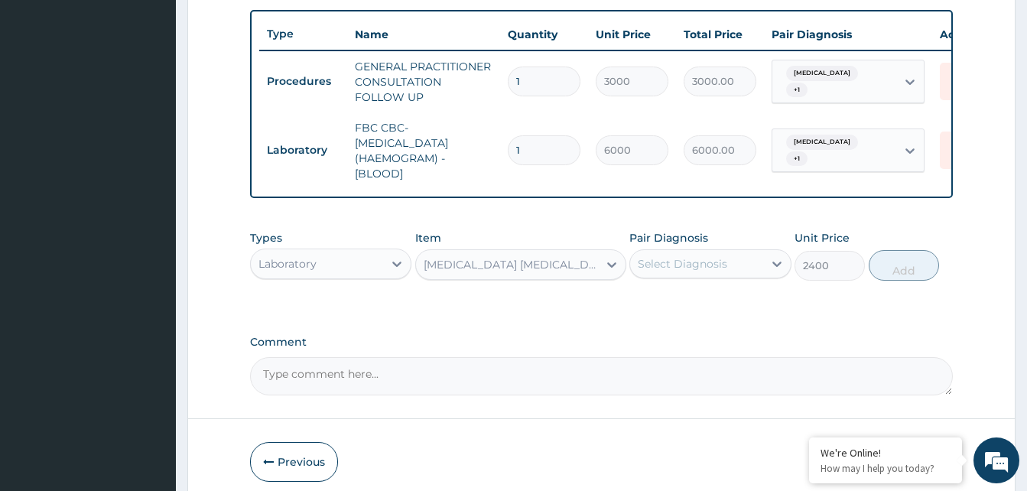
click at [722, 276] on div "Select Diagnosis" at bounding box center [696, 264] width 132 height 24
click at [667, 309] on label "[MEDICAL_DATA]" at bounding box center [701, 301] width 95 height 15
checkbox input "true"
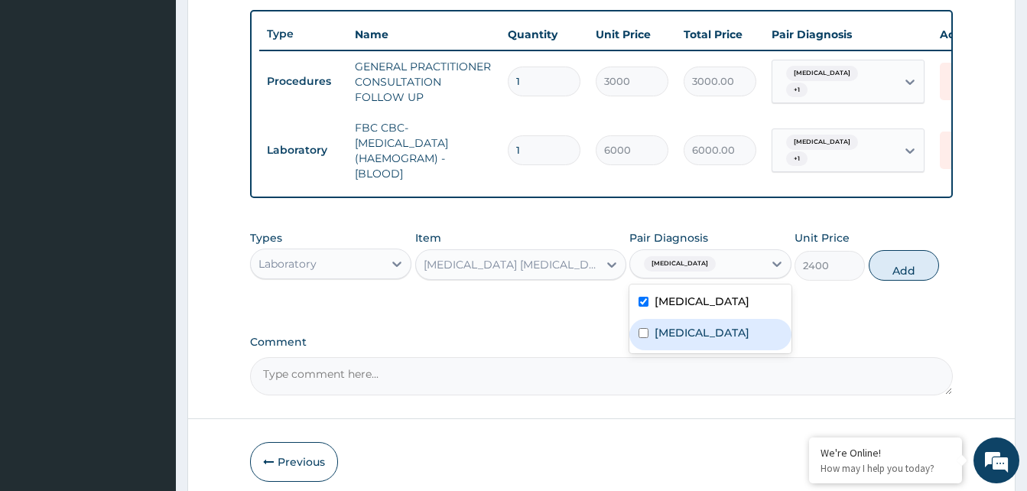
click at [667, 340] on label "Sepsis" at bounding box center [701, 332] width 95 height 15
checkbox input "true"
click at [902, 281] on button "Add" at bounding box center [904, 265] width 70 height 31
type input "0"
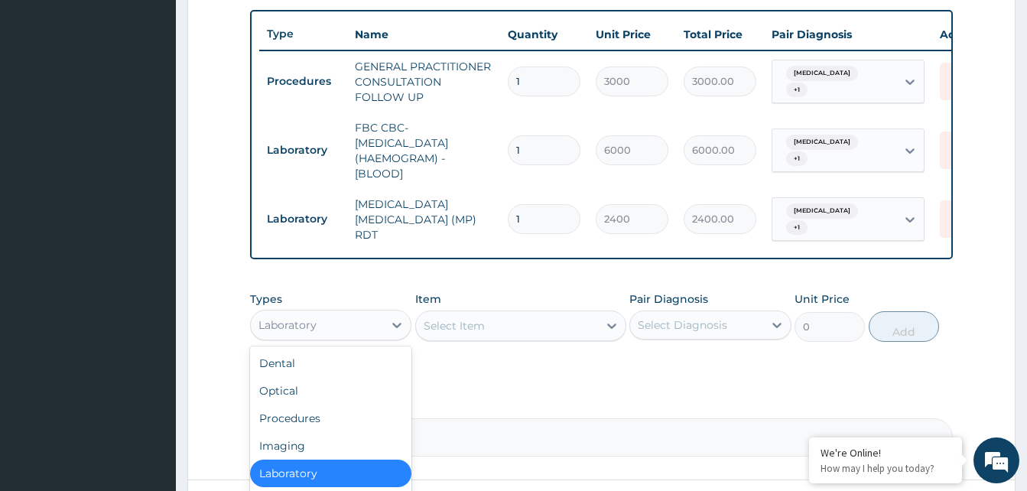
click at [339, 337] on div "Laboratory" at bounding box center [317, 325] width 132 height 24
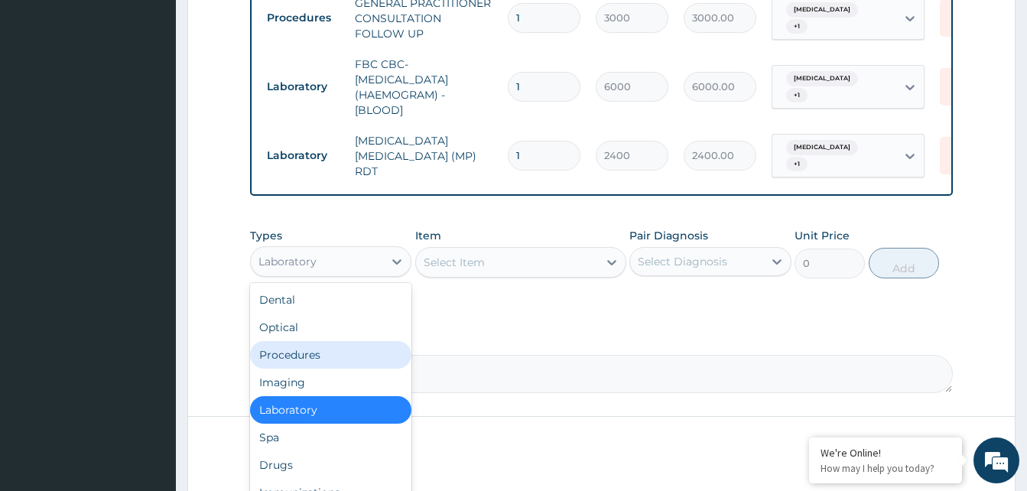
scroll to position [688, 0]
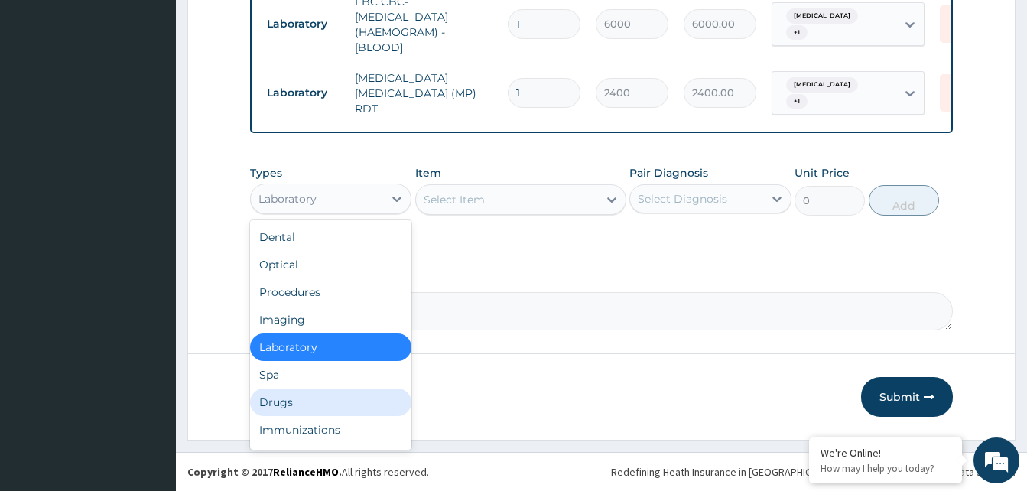
click at [281, 410] on div "Drugs" at bounding box center [330, 402] width 161 height 28
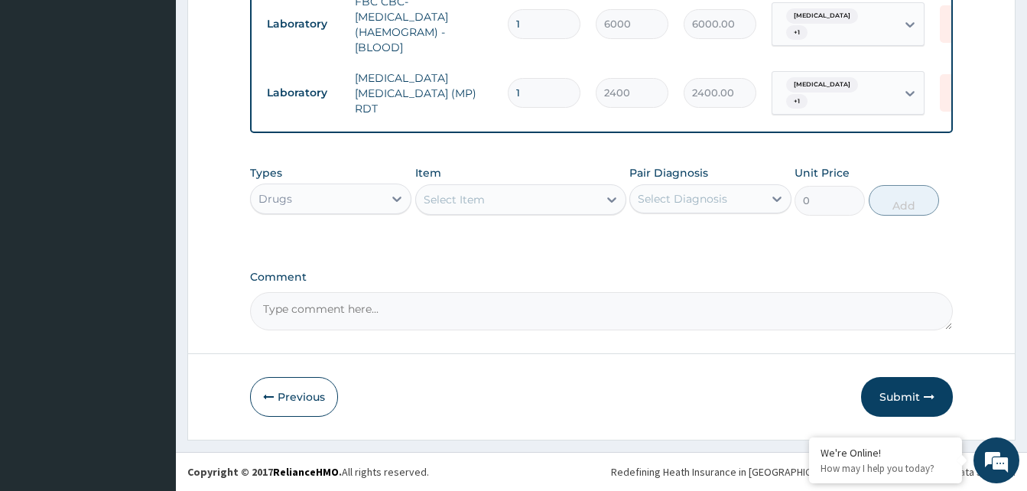
click at [560, 206] on div "Select Item" at bounding box center [507, 199] width 182 height 24
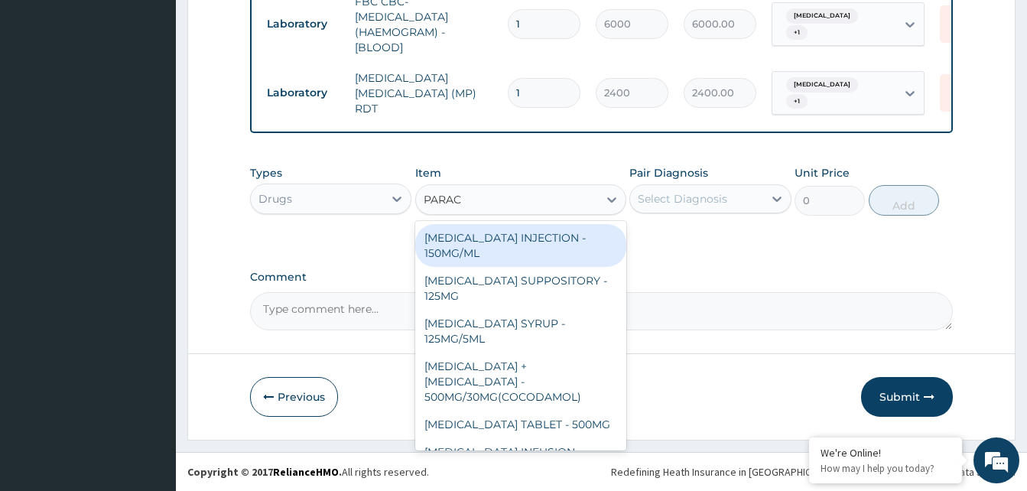
type input "PARACE"
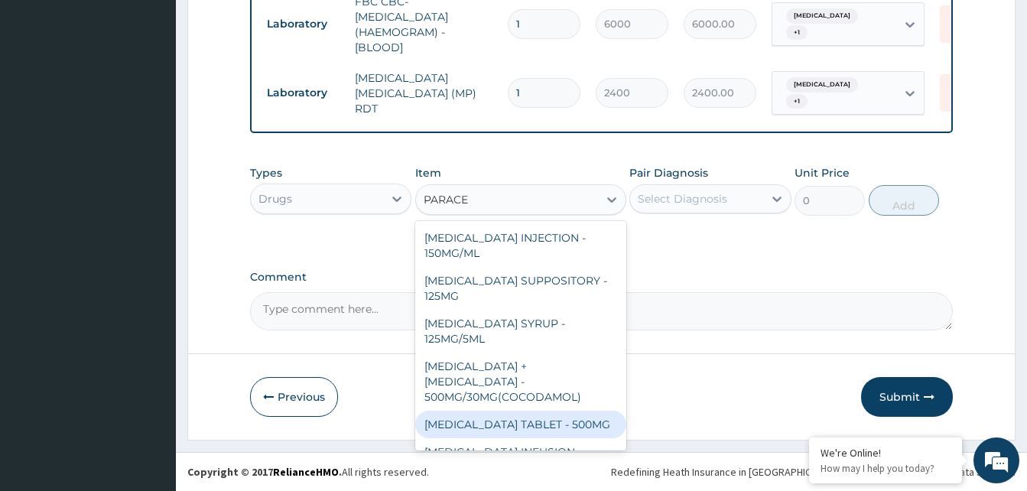
click at [537, 411] on div "[MEDICAL_DATA] TABLET - 500MG" at bounding box center [520, 425] width 211 height 28
type input "38.400000000000006"
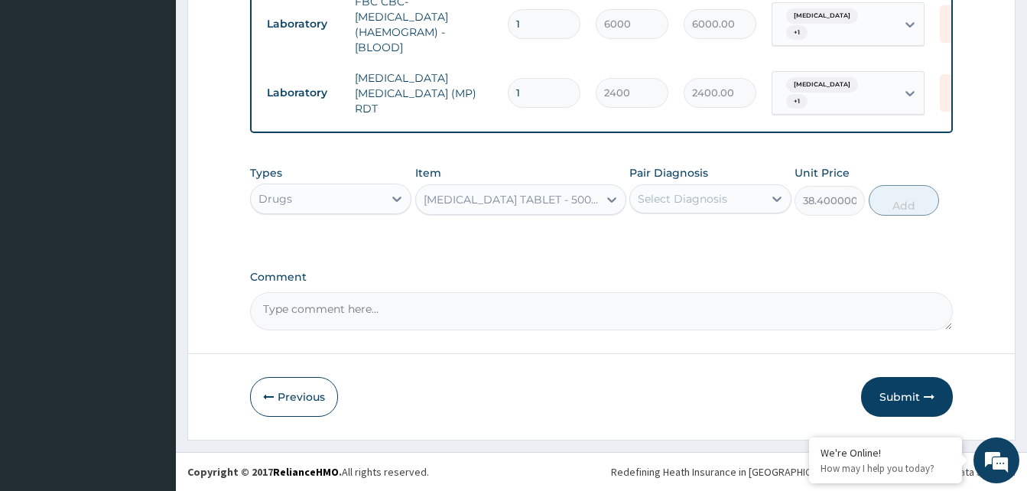
click at [715, 197] on div "Select Diagnosis" at bounding box center [682, 198] width 89 height 15
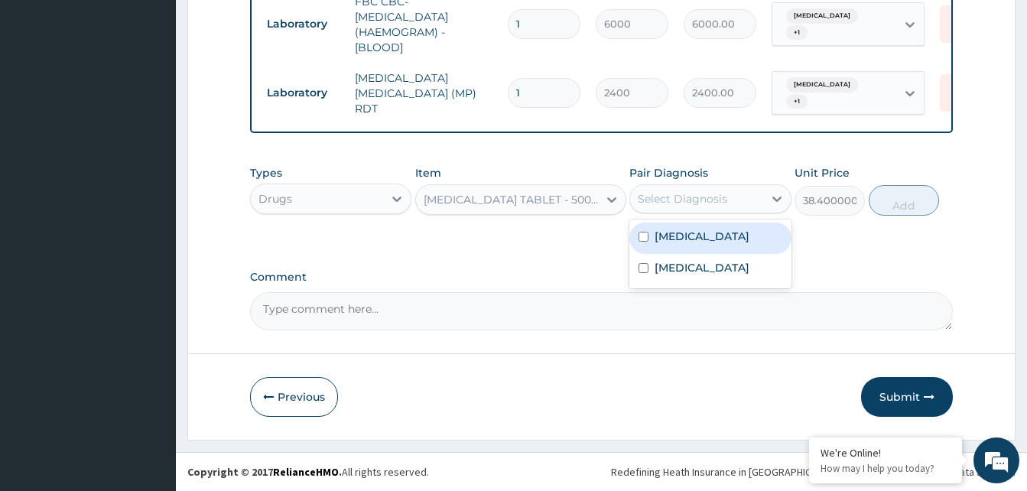
click at [677, 237] on label "[MEDICAL_DATA]" at bounding box center [701, 236] width 95 height 15
checkbox input "true"
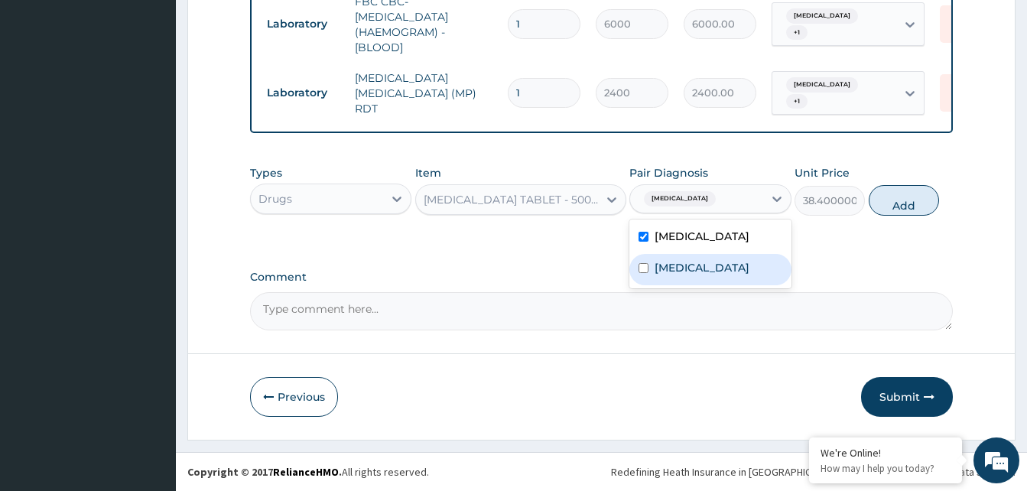
click at [670, 263] on label "Sepsis" at bounding box center [701, 267] width 95 height 15
checkbox input "true"
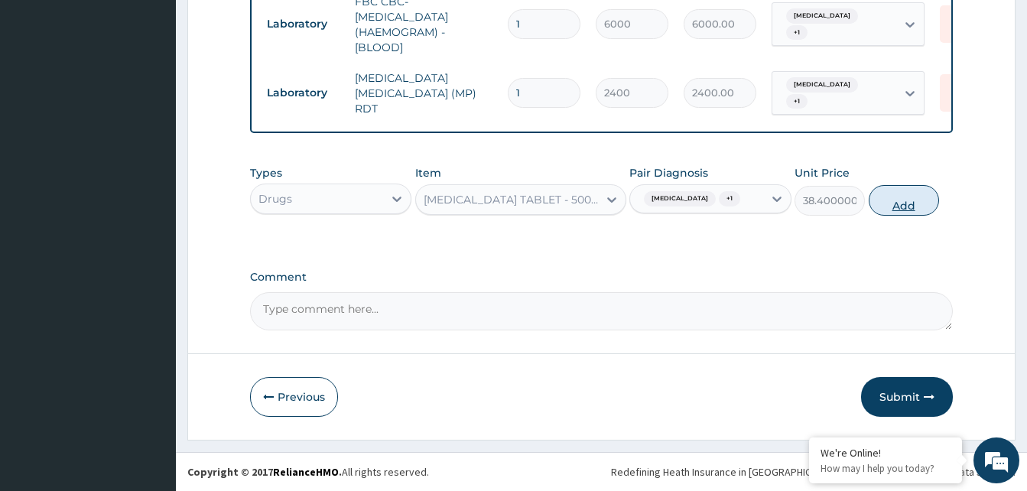
click at [886, 200] on button "Add" at bounding box center [904, 200] width 70 height 31
type input "0"
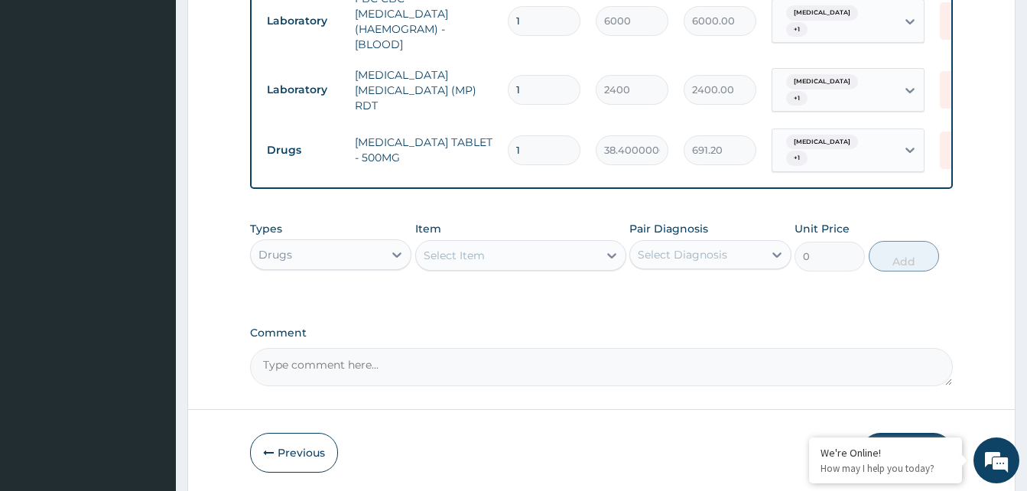
type input "18"
type input "691.20"
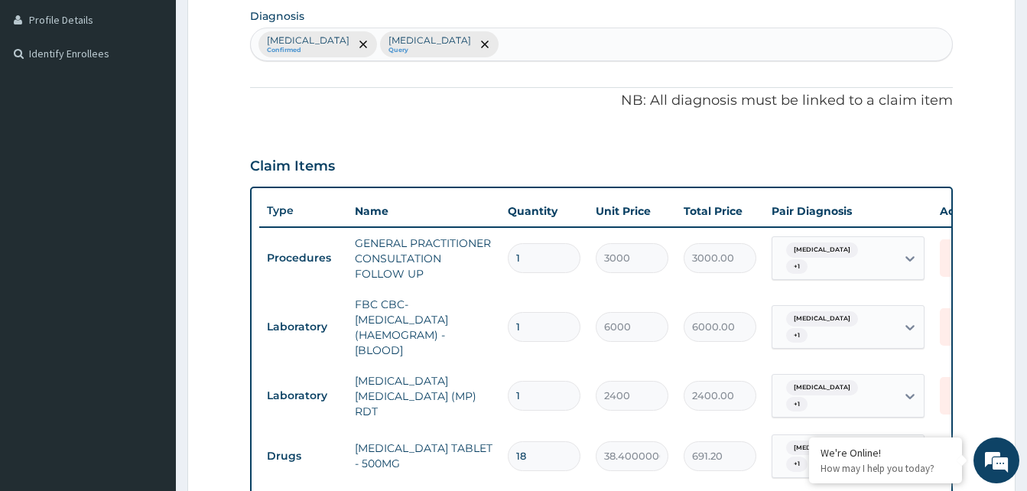
scroll to position [153, 0]
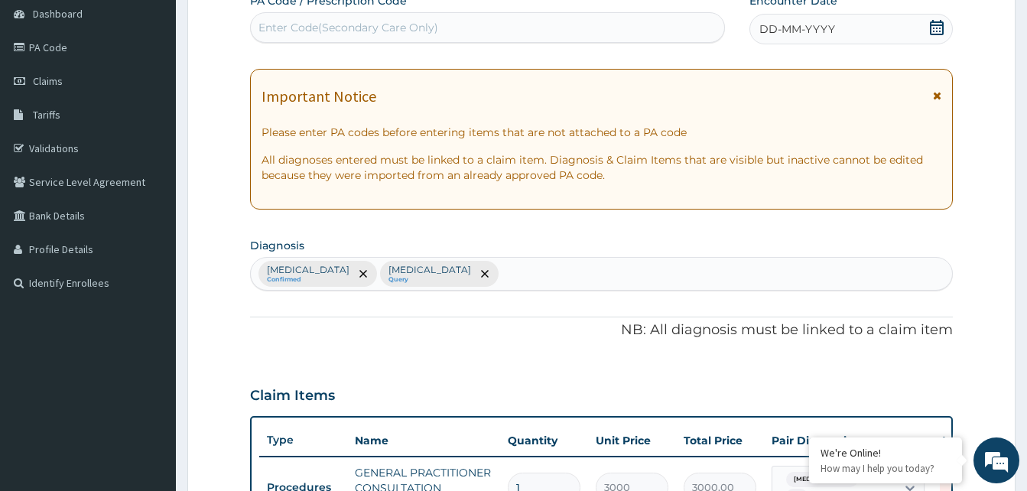
type input "18"
click at [785, 31] on span "DD-MM-YYYY" at bounding box center [797, 28] width 76 height 15
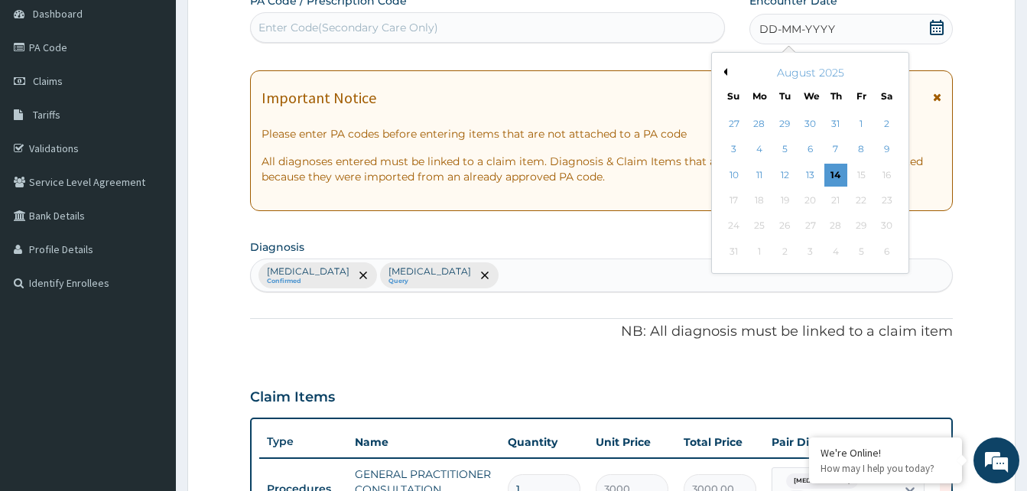
click at [726, 71] on button "Previous Month" at bounding box center [723, 72] width 8 height 8
click at [761, 203] on div "21" at bounding box center [759, 200] width 23 height 23
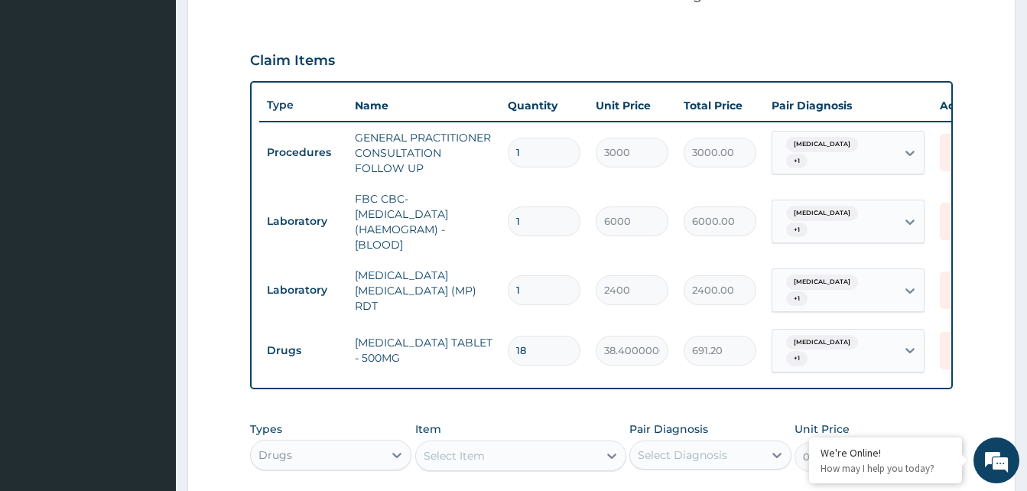
scroll to position [612, 0]
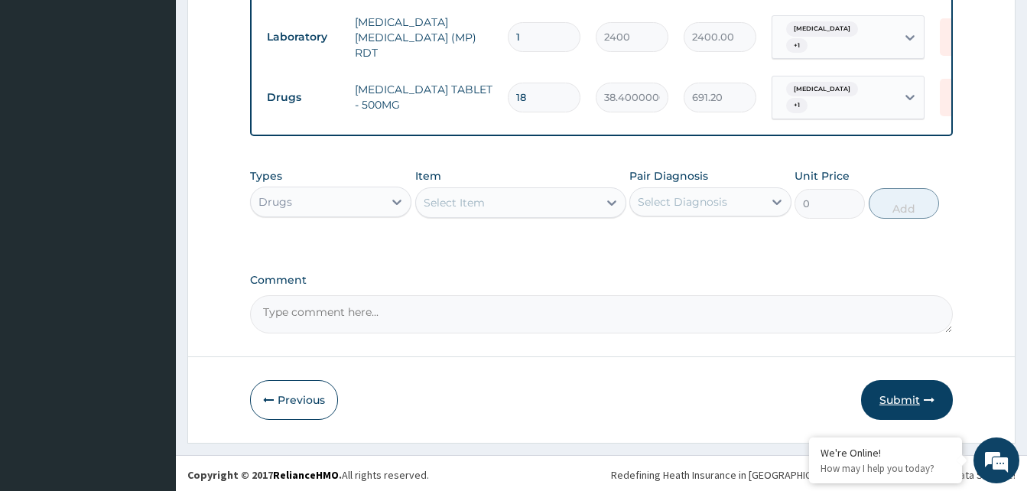
click at [905, 389] on button "Submit" at bounding box center [907, 400] width 92 height 40
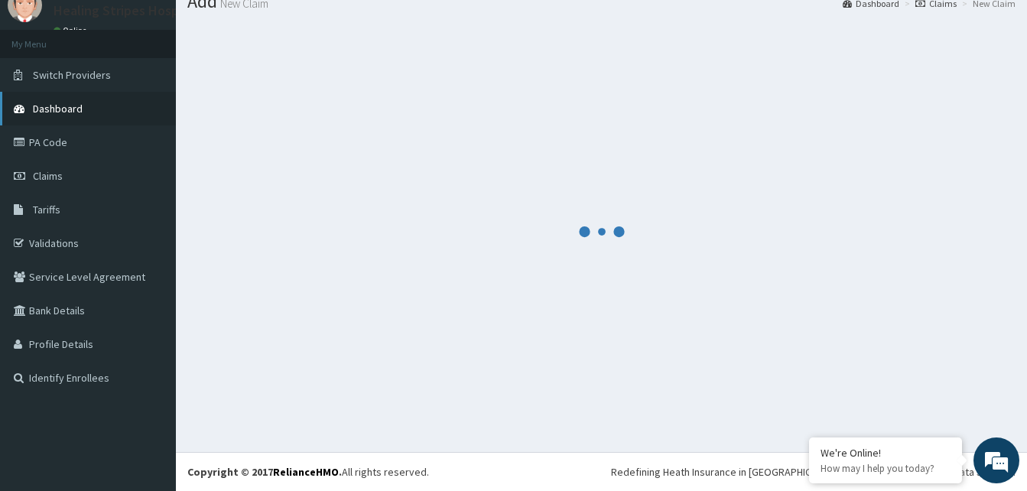
scroll to position [741, 0]
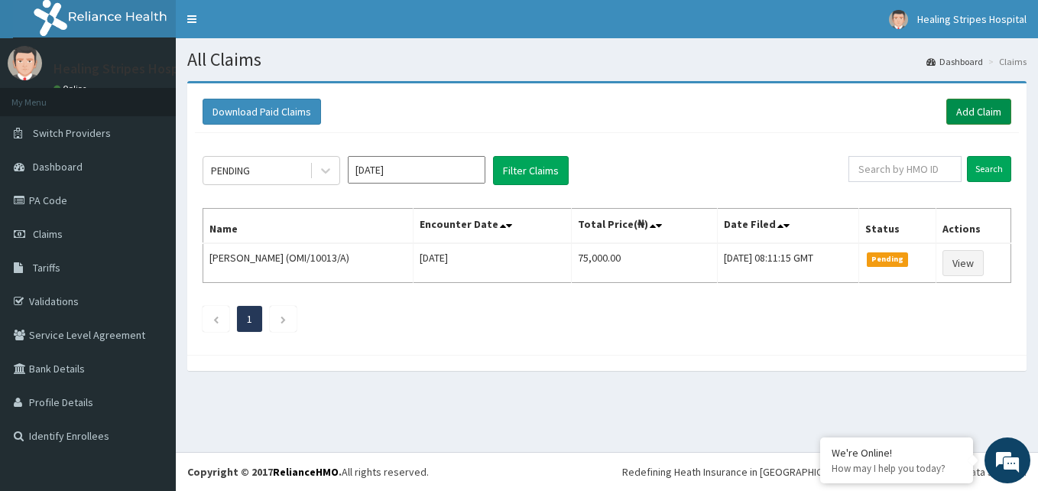
click at [959, 108] on link "Add Claim" at bounding box center [979, 112] width 65 height 26
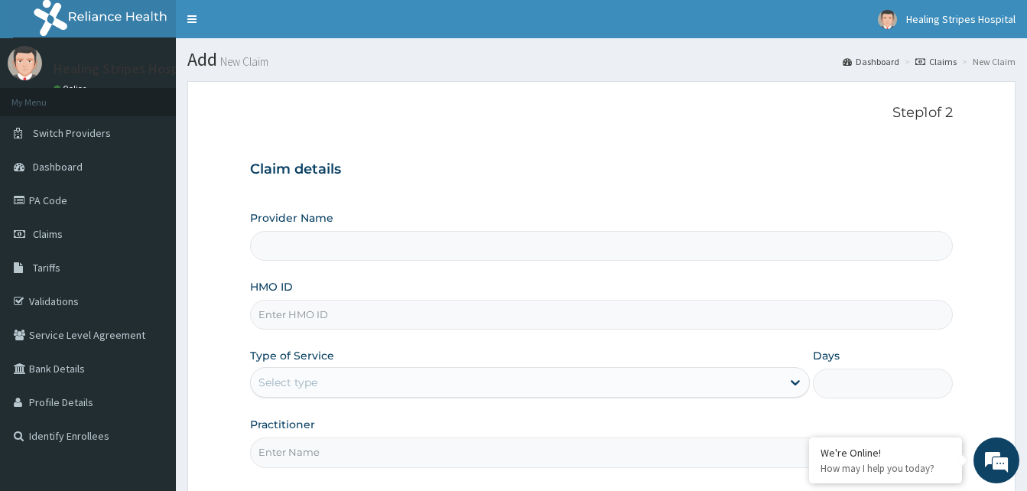
type input "Healing Stripes Hospital"
click at [305, 313] on input "HMO ID" at bounding box center [601, 315] width 703 height 30
type input "AIP/10285/A"
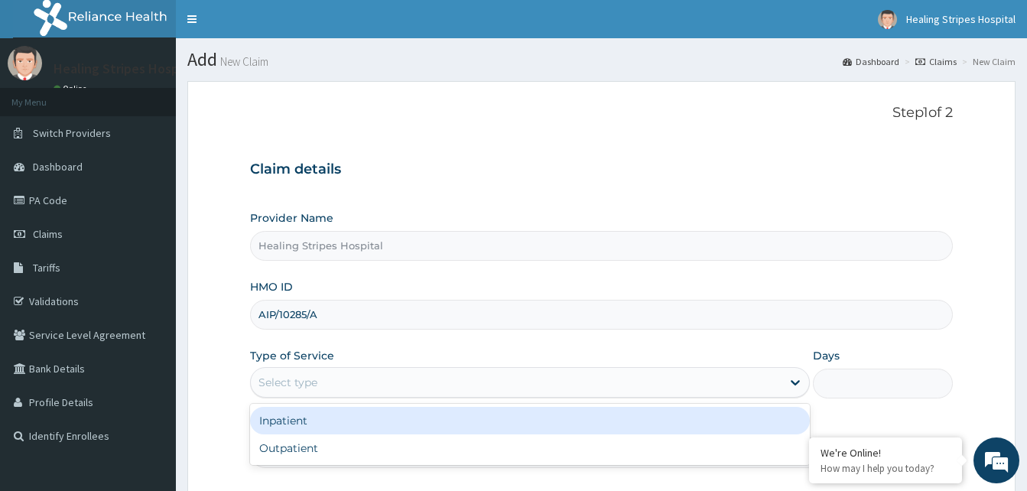
click at [270, 385] on div "Select type" at bounding box center [287, 382] width 59 height 15
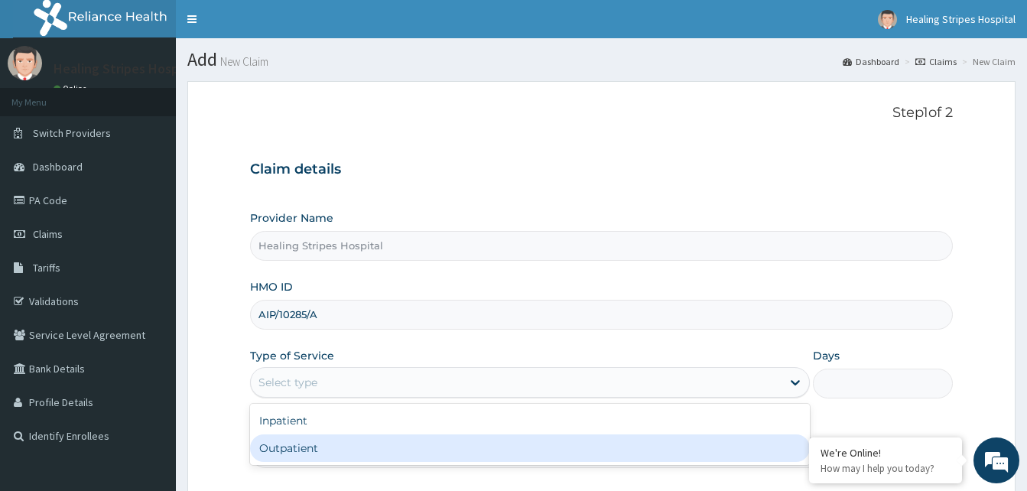
click at [276, 448] on div "Outpatient" at bounding box center [530, 448] width 560 height 28
type input "1"
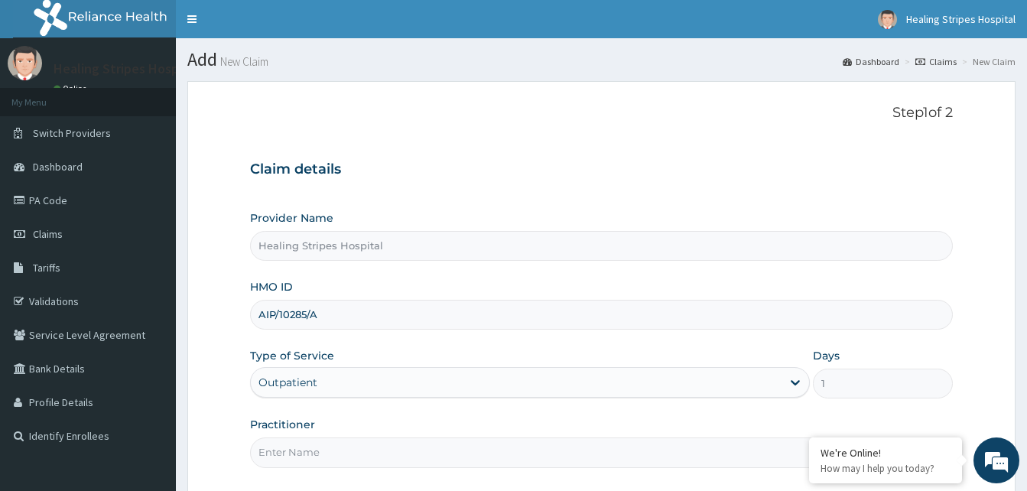
click at [284, 456] on input "Practitioner" at bounding box center [601, 452] width 703 height 30
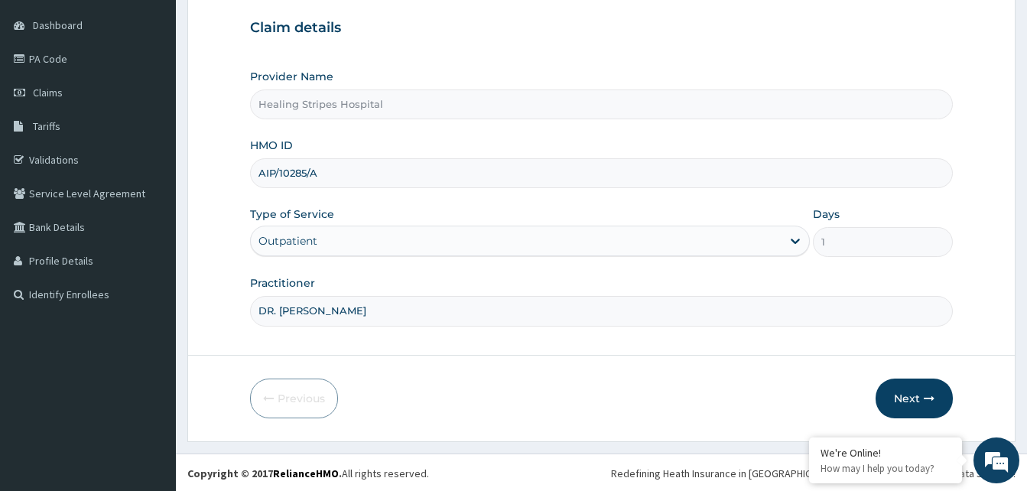
scroll to position [143, 0]
type input "DR. [PERSON_NAME]"
click at [895, 396] on button "Next" at bounding box center [913, 397] width 77 height 40
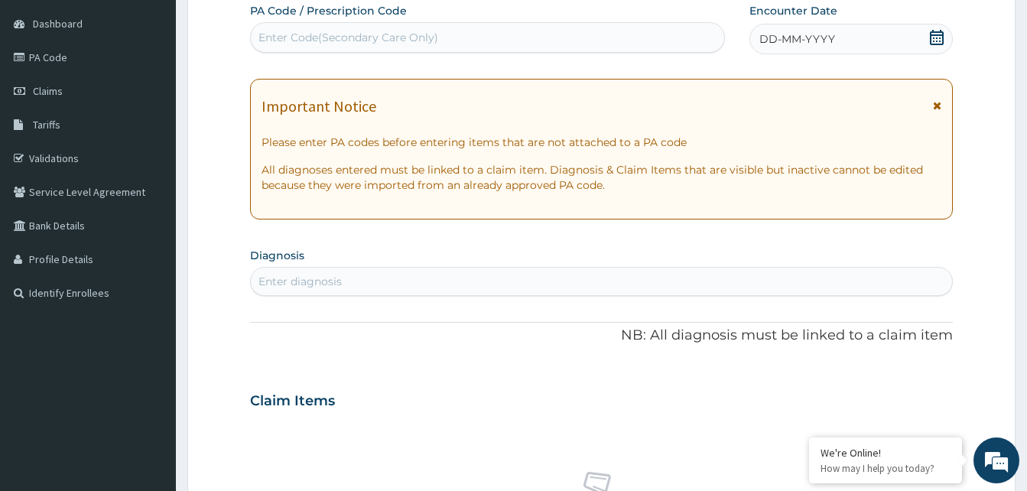
click at [307, 278] on div "Enter diagnosis" at bounding box center [299, 281] width 83 height 15
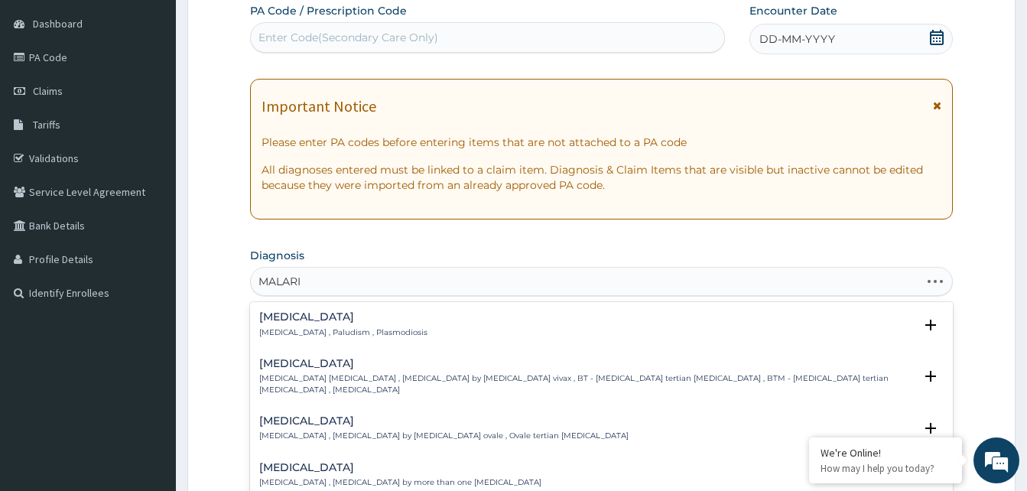
type input "[MEDICAL_DATA]"
click at [290, 323] on div "Malaria Malaria , Paludism , Plasmodiosis" at bounding box center [343, 324] width 168 height 27
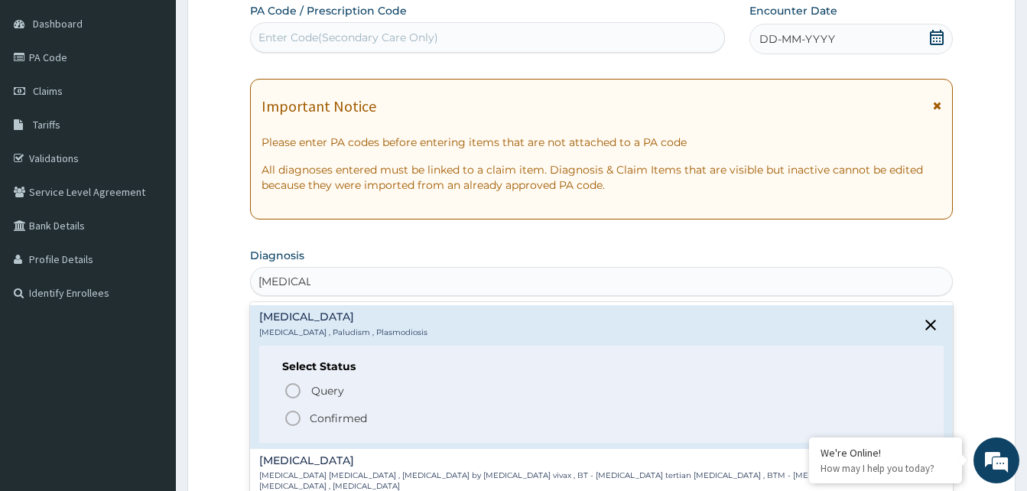
drag, startPoint x: 300, startPoint y: 417, endPoint x: 372, endPoint y: 358, distance: 93.5
click at [299, 417] on circle "status option filled" at bounding box center [293, 418] width 14 height 14
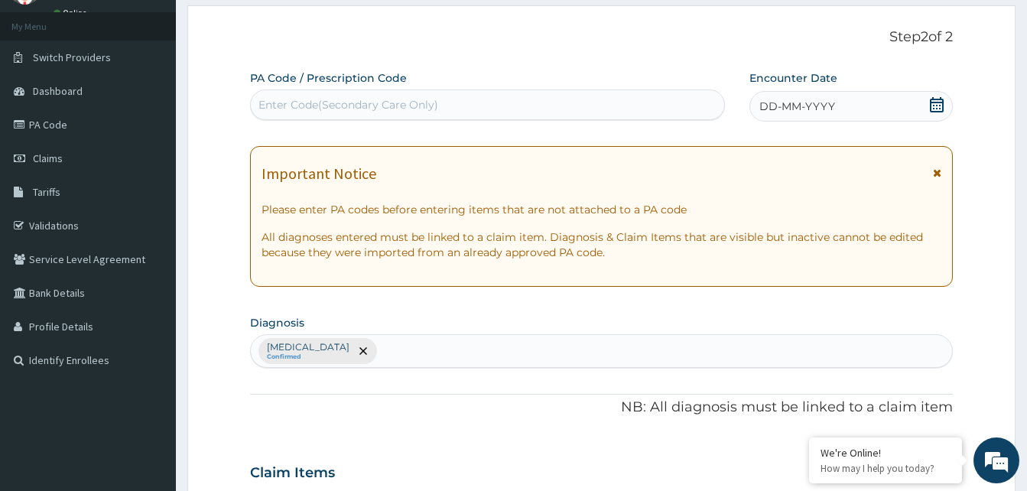
scroll to position [0, 0]
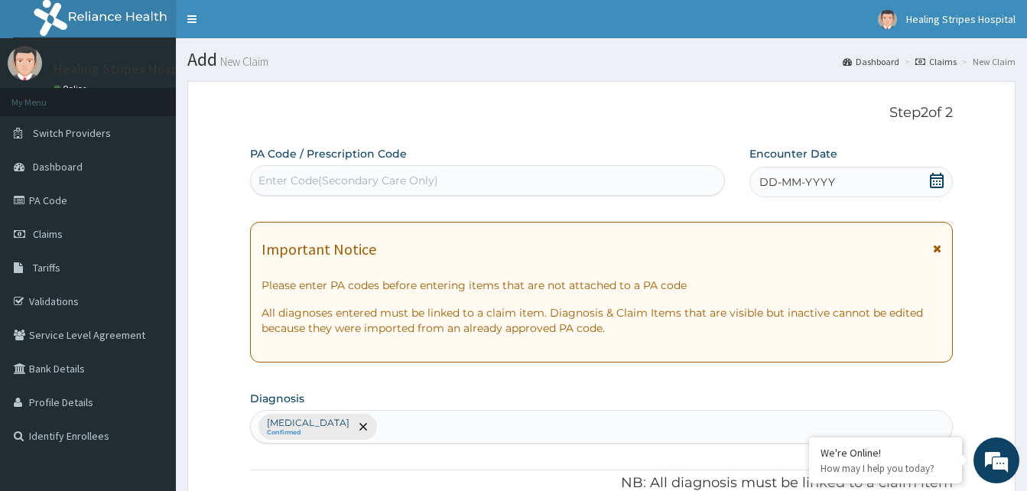
click at [784, 182] on span "DD-MM-YYYY" at bounding box center [797, 181] width 76 height 15
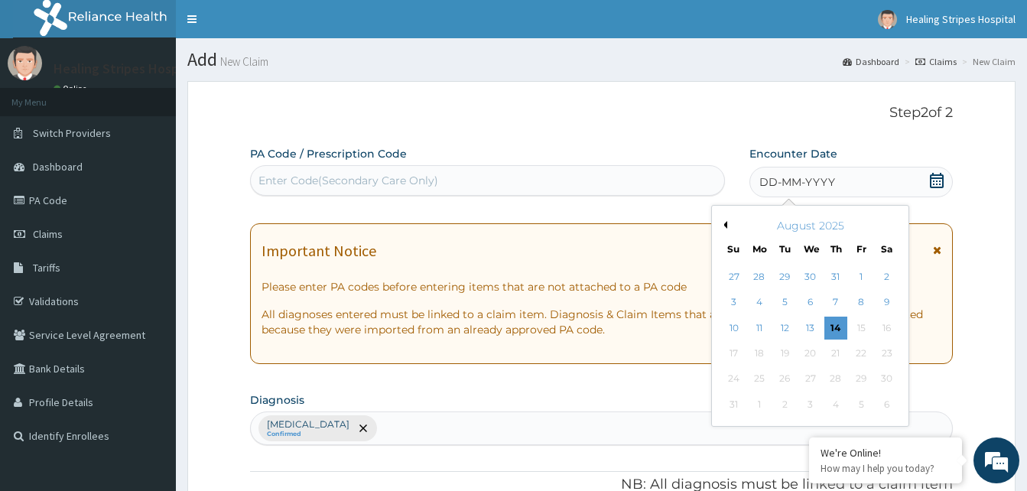
click at [726, 224] on button "Previous Month" at bounding box center [723, 225] width 8 height 8
click at [762, 352] on div "21" at bounding box center [759, 353] width 23 height 23
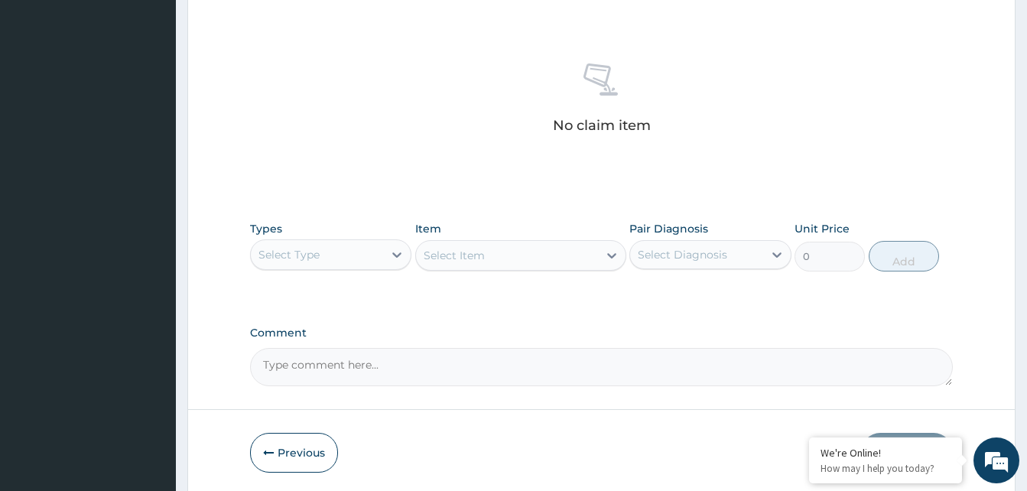
scroll to position [612, 0]
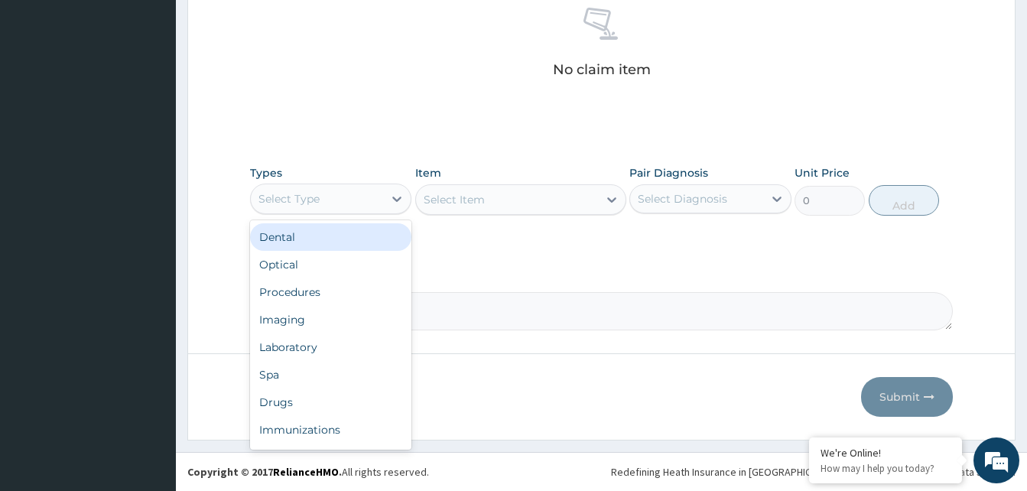
click at [323, 203] on div "Select Type" at bounding box center [317, 199] width 132 height 24
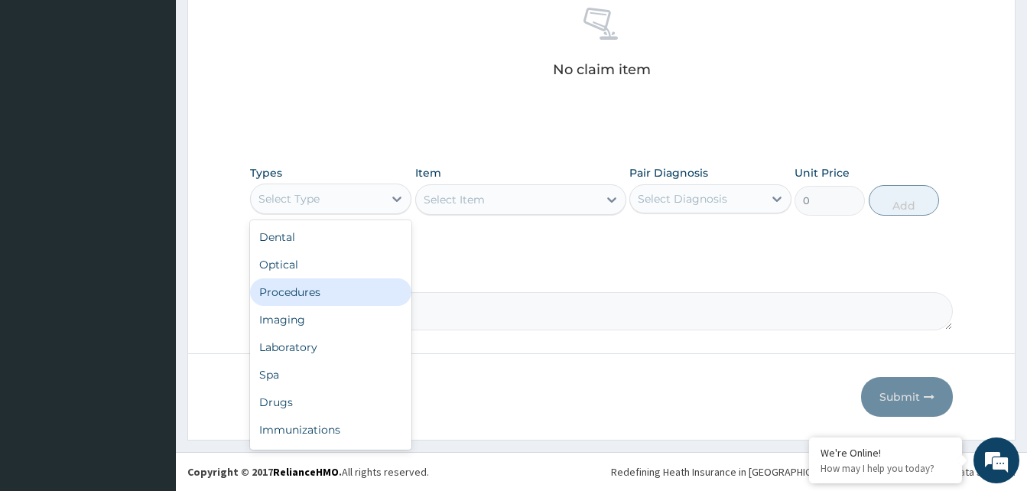
click at [318, 291] on div "Procedures" at bounding box center [330, 292] width 161 height 28
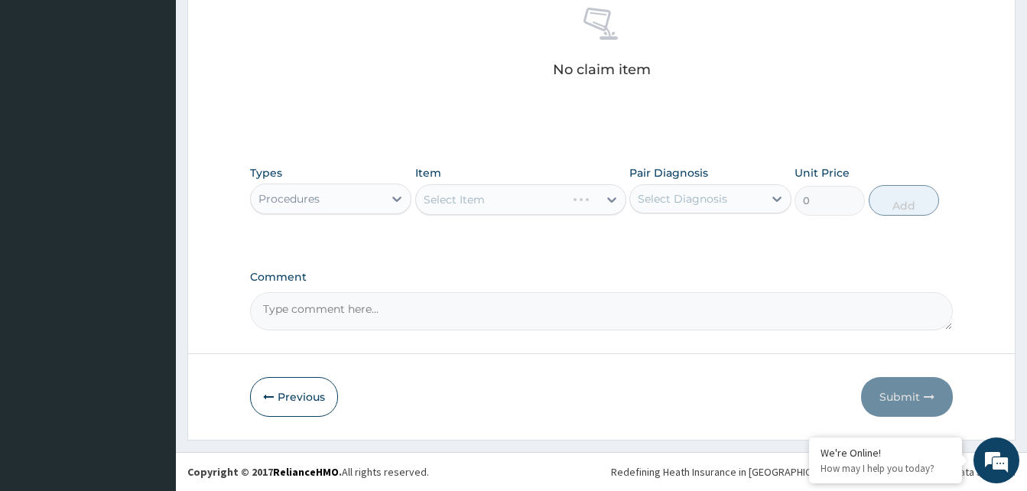
click at [463, 200] on div "Select Item" at bounding box center [520, 199] width 211 height 31
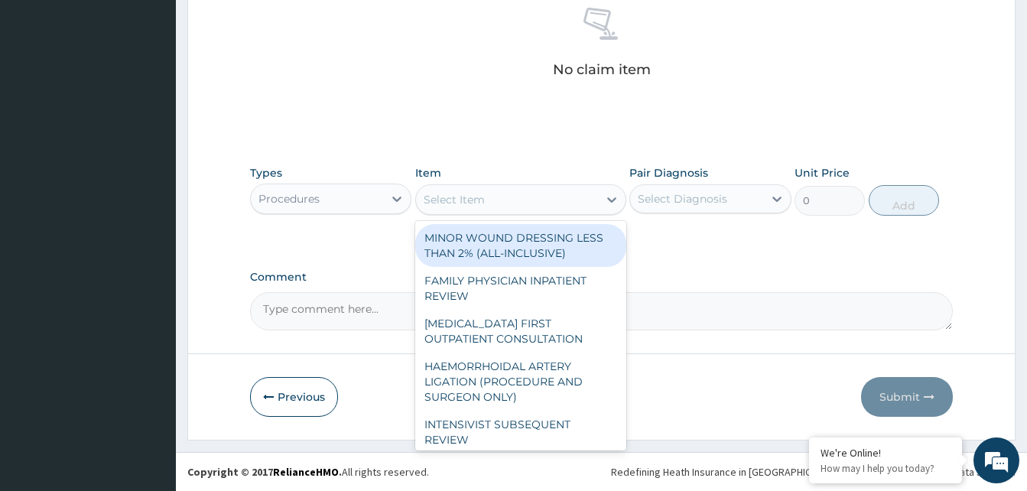
click at [479, 201] on div "Select Item" at bounding box center [454, 199] width 61 height 15
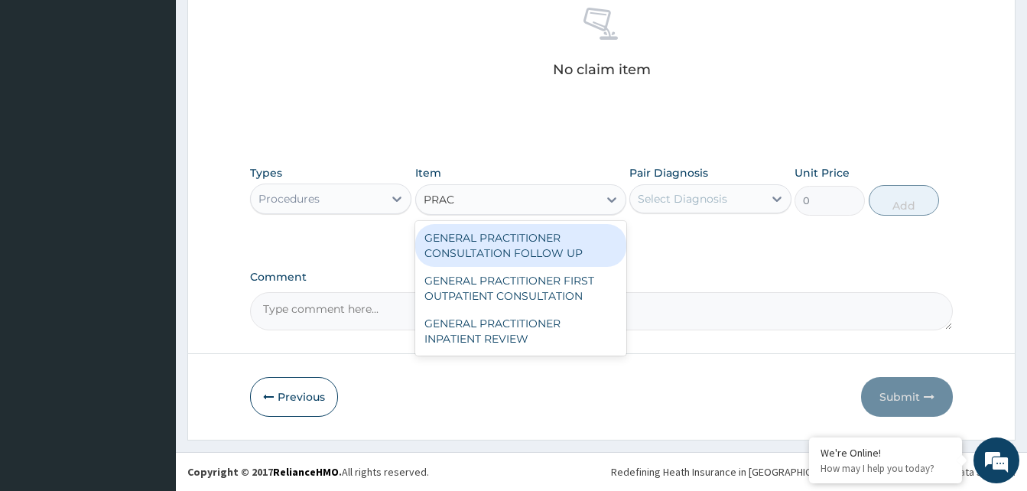
type input "PRACT"
click at [505, 252] on div "GENERAL PRACTITIONER CONSULTATION FOLLOW UP" at bounding box center [520, 245] width 211 height 43
type input "3000"
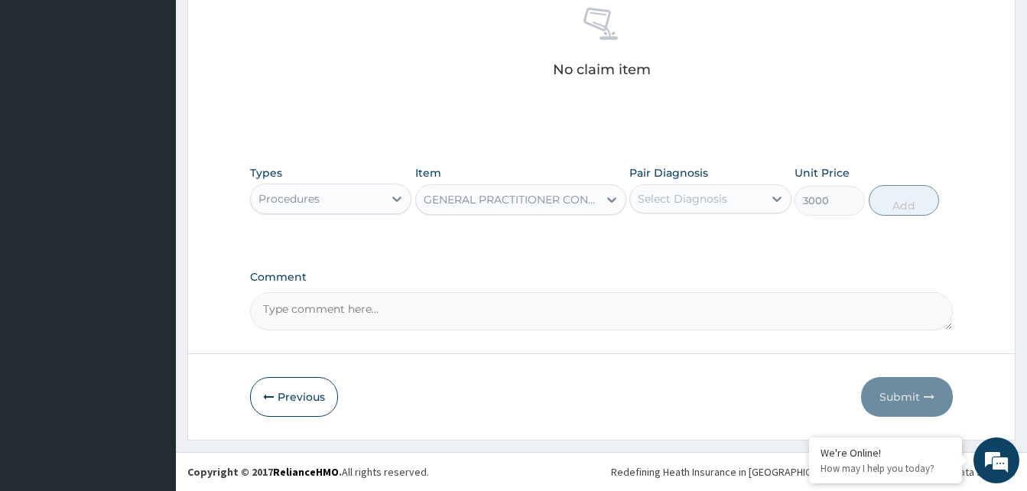
click at [694, 177] on label "Pair Diagnosis" at bounding box center [668, 172] width 79 height 15
click at [683, 200] on div "Select Diagnosis" at bounding box center [682, 198] width 89 height 15
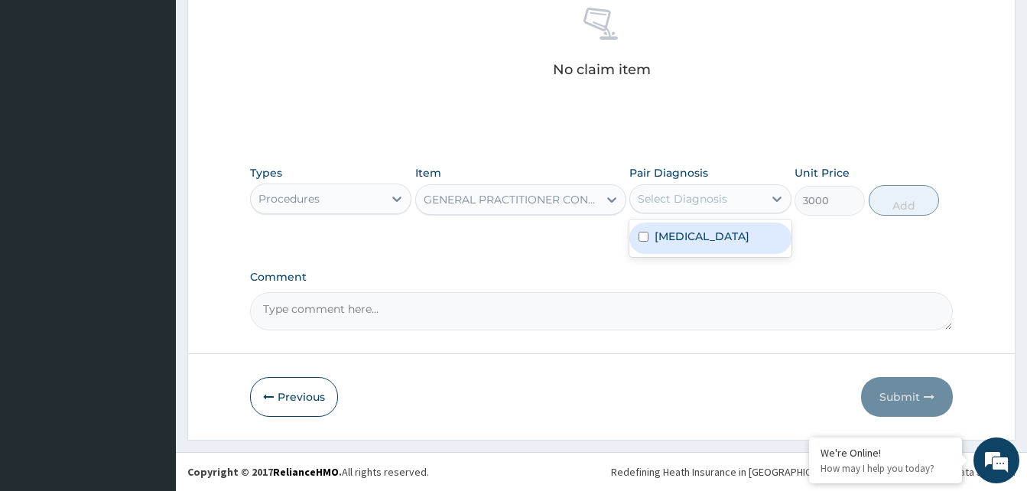
click at [650, 232] on div "[MEDICAL_DATA]" at bounding box center [709, 237] width 161 height 31
checkbox input "true"
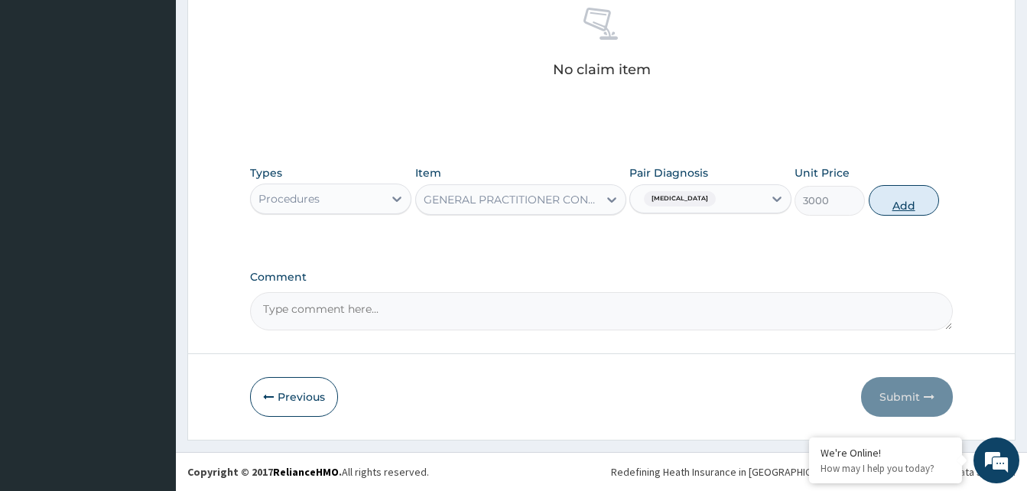
click at [891, 206] on button "Add" at bounding box center [904, 200] width 70 height 31
type input "0"
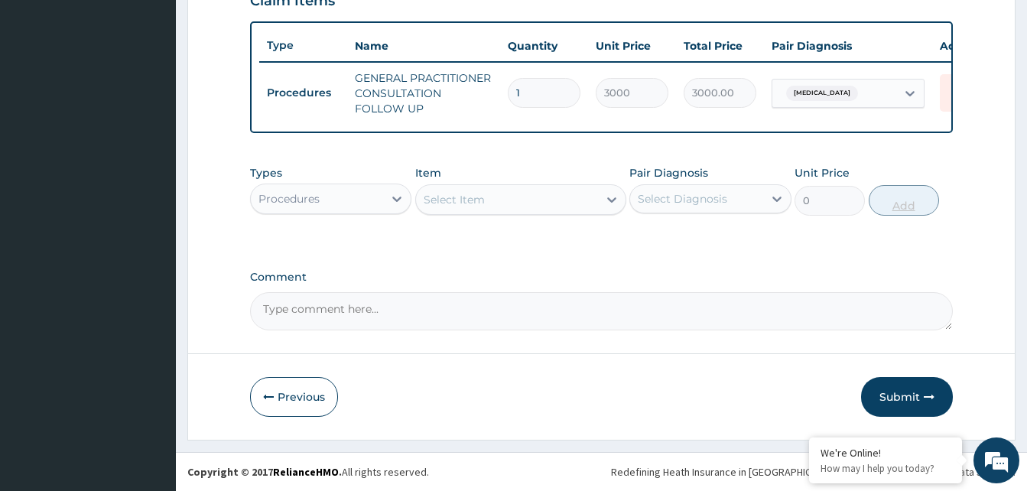
scroll to position [559, 0]
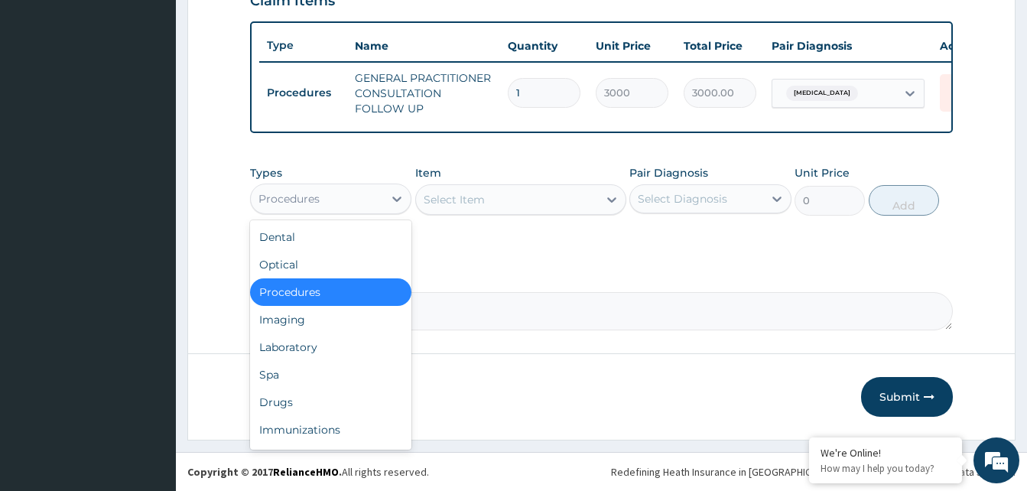
click at [314, 206] on div "Procedures" at bounding box center [288, 198] width 61 height 15
click at [294, 353] on div "Laboratory" at bounding box center [330, 347] width 161 height 28
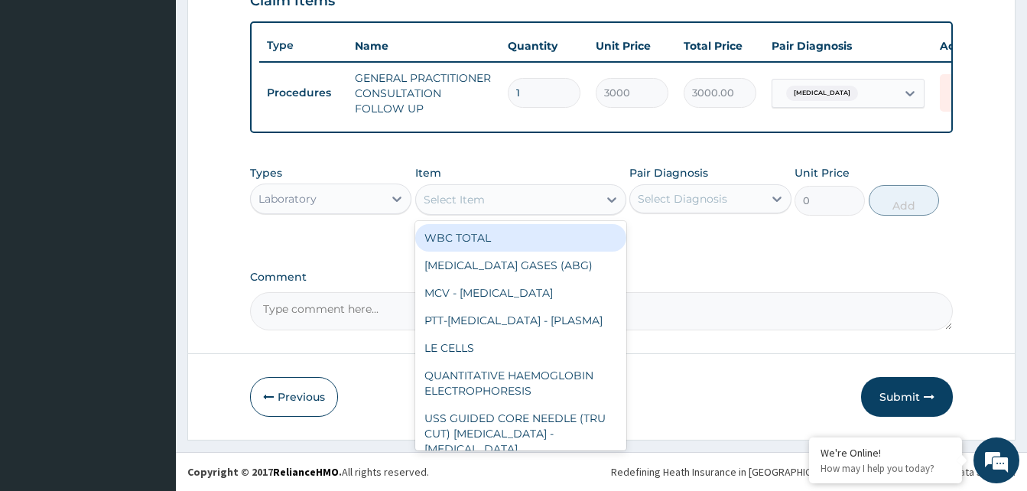
click at [442, 199] on div "Select Item" at bounding box center [454, 199] width 61 height 15
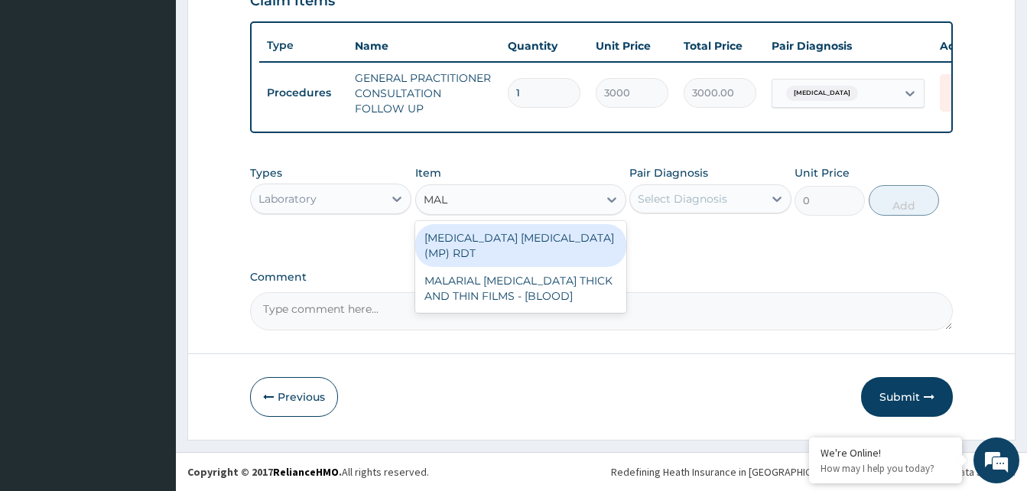
type input "MALA"
click at [455, 239] on div "[MEDICAL_DATA] [MEDICAL_DATA] (MP) RDT" at bounding box center [520, 245] width 211 height 43
type input "2400"
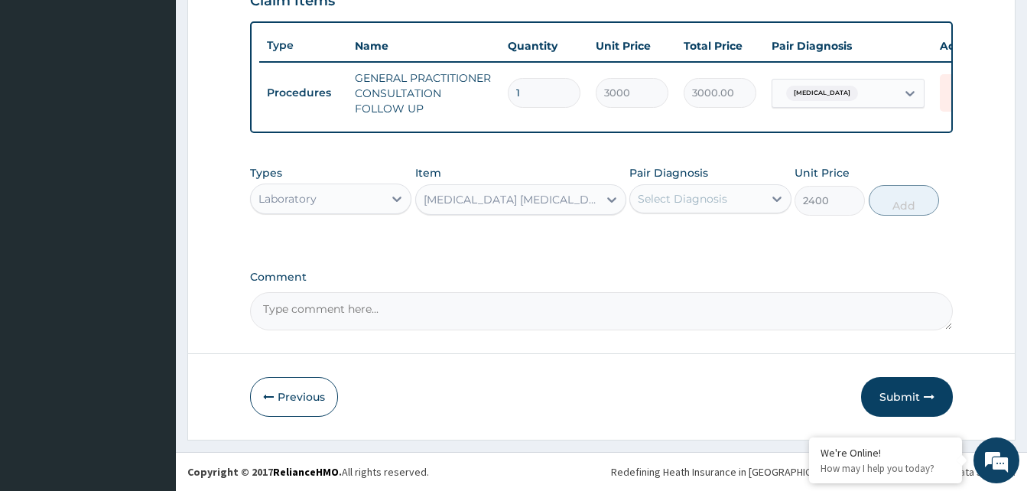
click at [668, 196] on div "Select Diagnosis" at bounding box center [682, 198] width 89 height 15
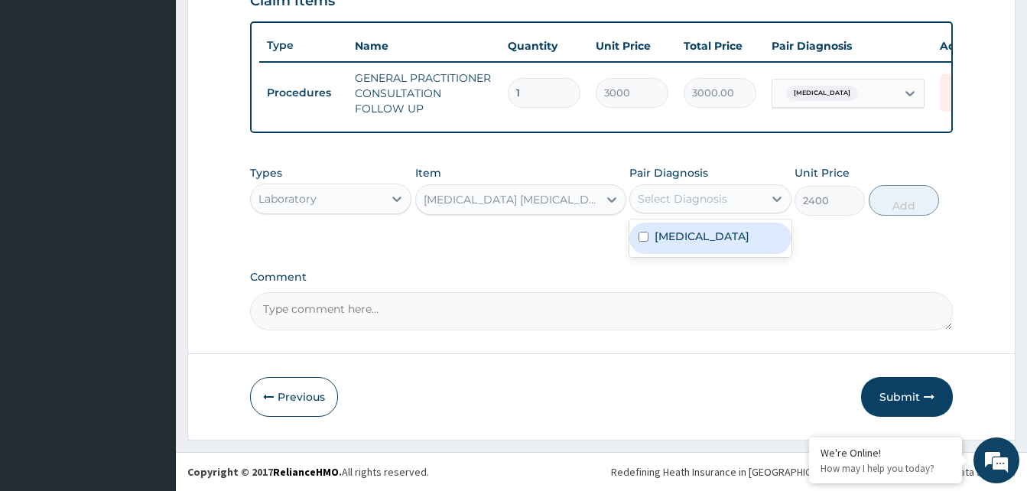
click at [658, 230] on label "Malaria" at bounding box center [701, 236] width 95 height 15
checkbox input "true"
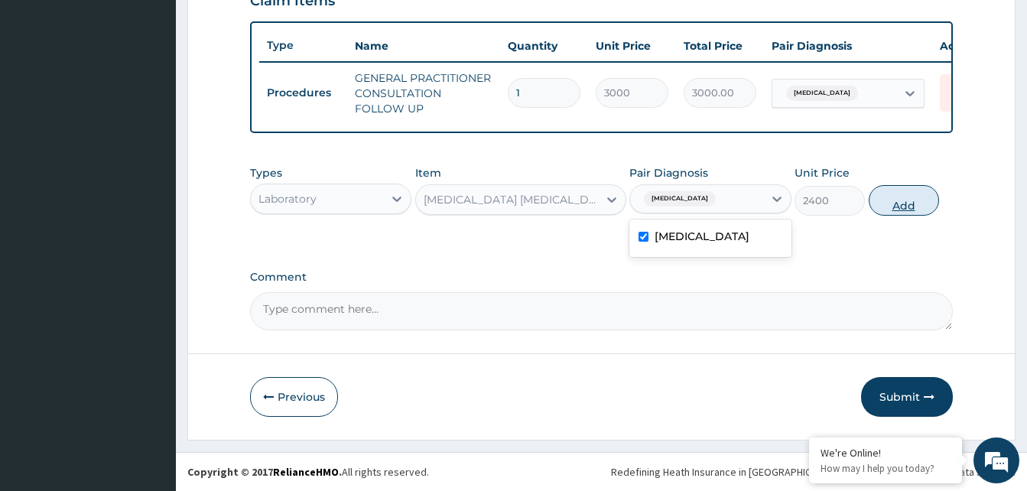
click at [882, 203] on button "Add" at bounding box center [904, 200] width 70 height 31
type input "0"
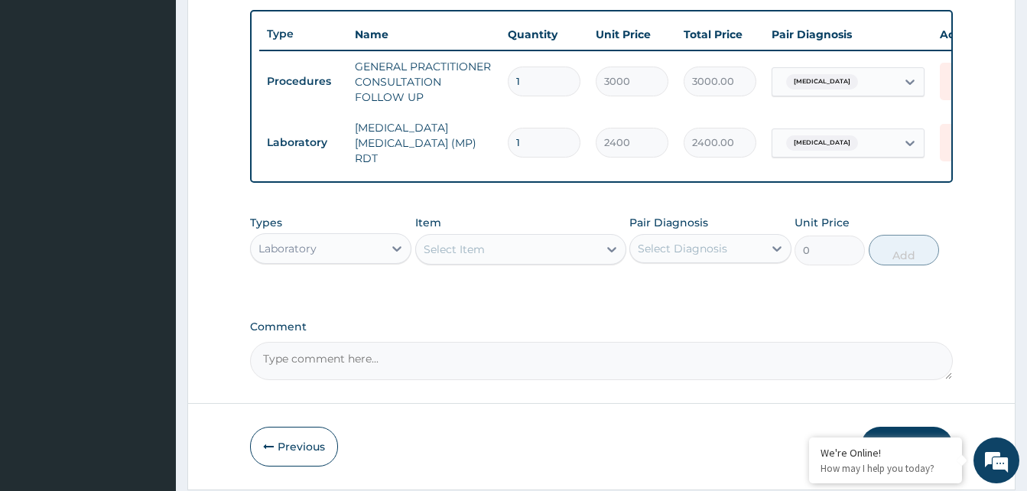
click at [439, 255] on div "Select Item" at bounding box center [454, 249] width 61 height 15
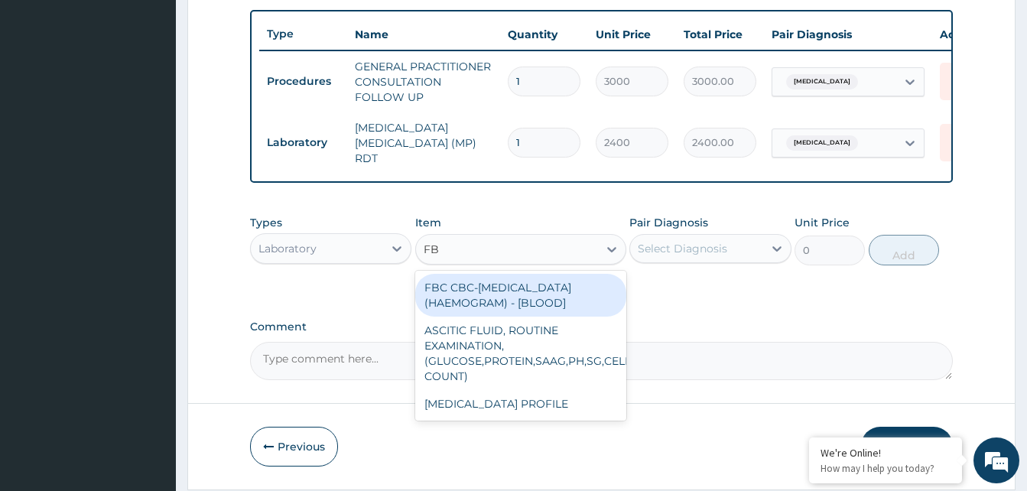
type input "FBC"
click at [469, 294] on div "FBC CBC-COMPLETE BLOOD COUNT (HAEMOGRAM) - [BLOOD]" at bounding box center [520, 295] width 211 height 43
type input "6000"
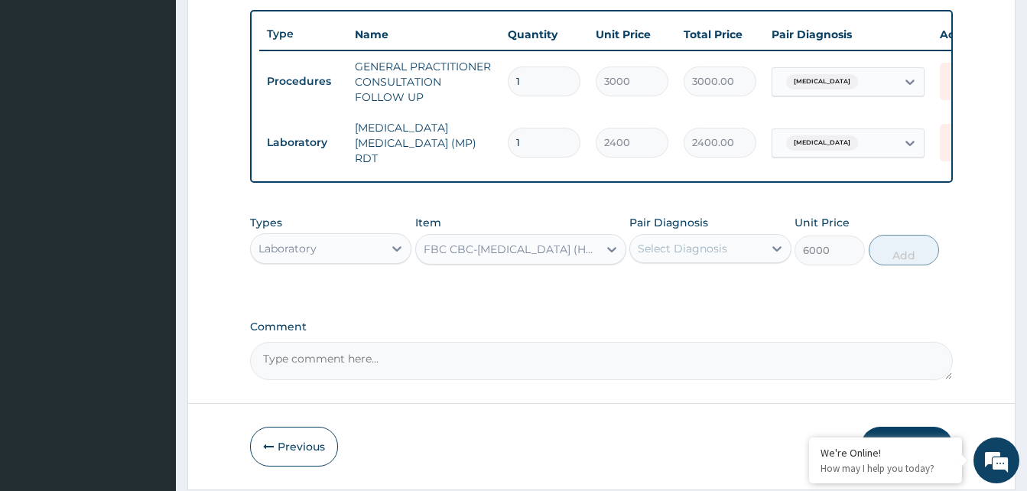
click at [729, 246] on div "Select Diagnosis" at bounding box center [696, 248] width 132 height 24
click at [645, 285] on input "checkbox" at bounding box center [643, 286] width 10 height 10
checkbox input "true"
click at [893, 248] on button "Add" at bounding box center [904, 250] width 70 height 31
type input "0"
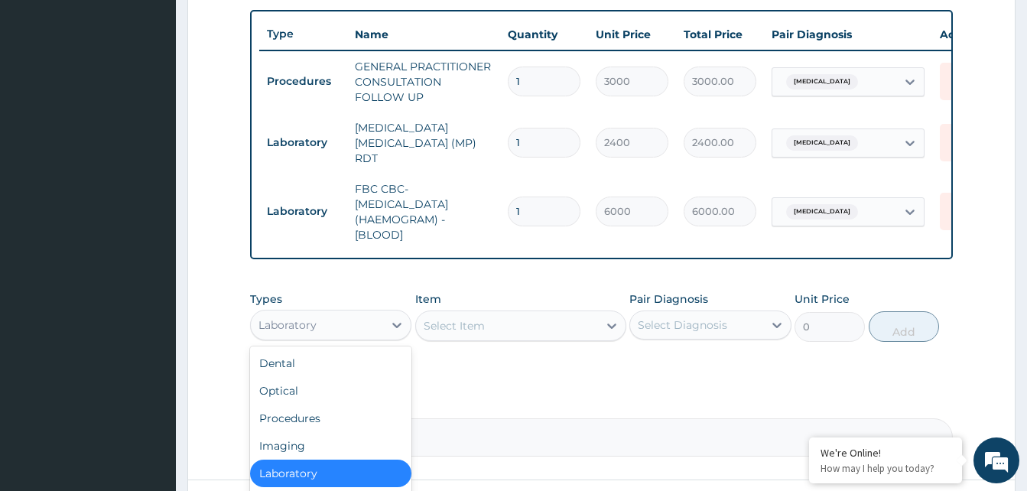
click at [326, 326] on div "Laboratory" at bounding box center [317, 325] width 132 height 24
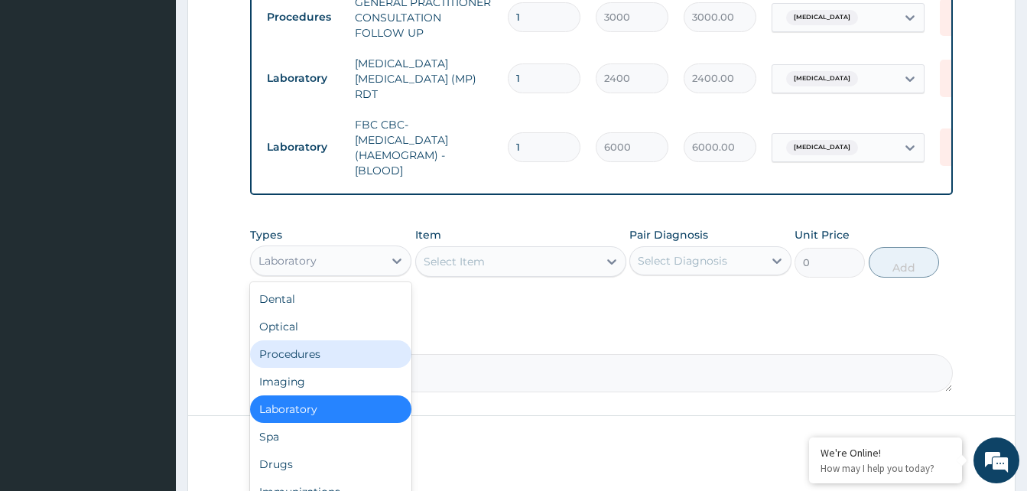
scroll to position [688, 0]
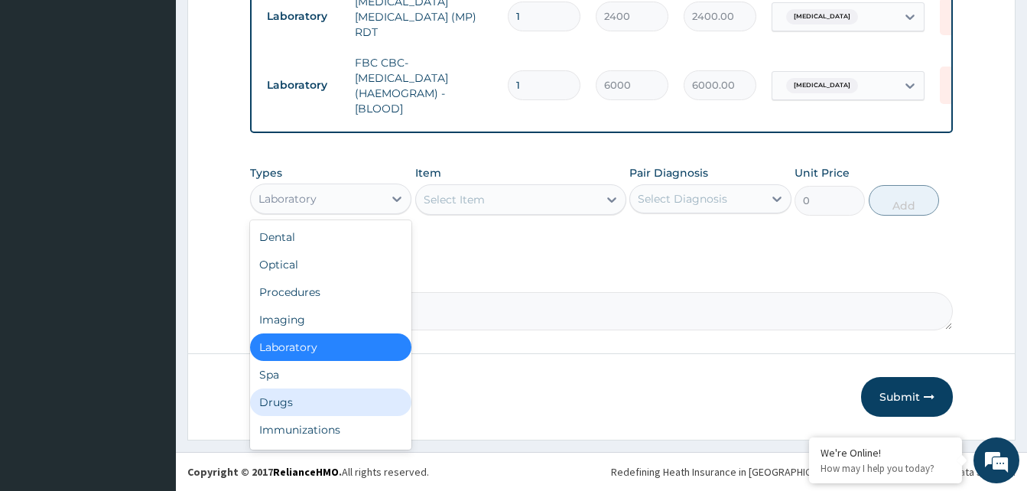
click at [298, 400] on div "Drugs" at bounding box center [330, 402] width 161 height 28
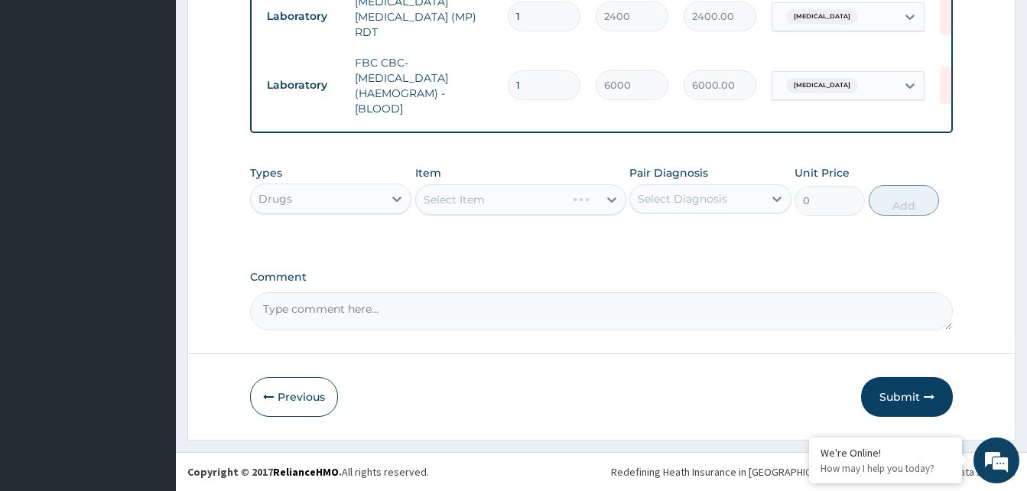
click at [489, 201] on div "Select Item" at bounding box center [520, 199] width 211 height 31
click at [478, 189] on div "Select Item" at bounding box center [507, 199] width 182 height 24
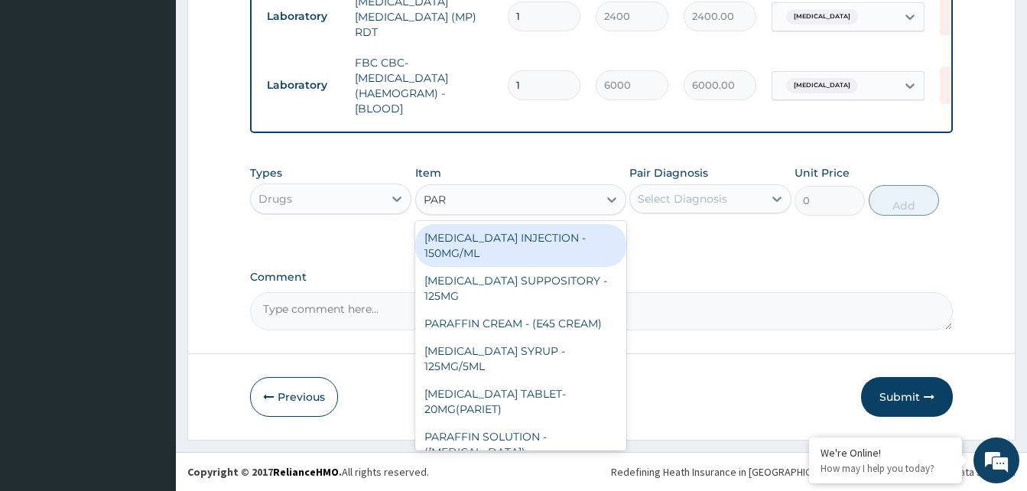
type input "PARA"
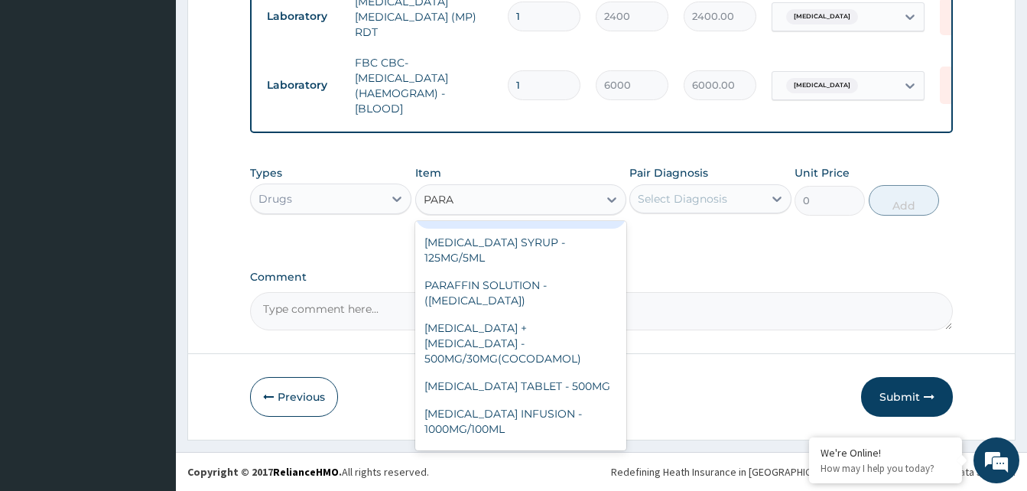
scroll to position [122, 0]
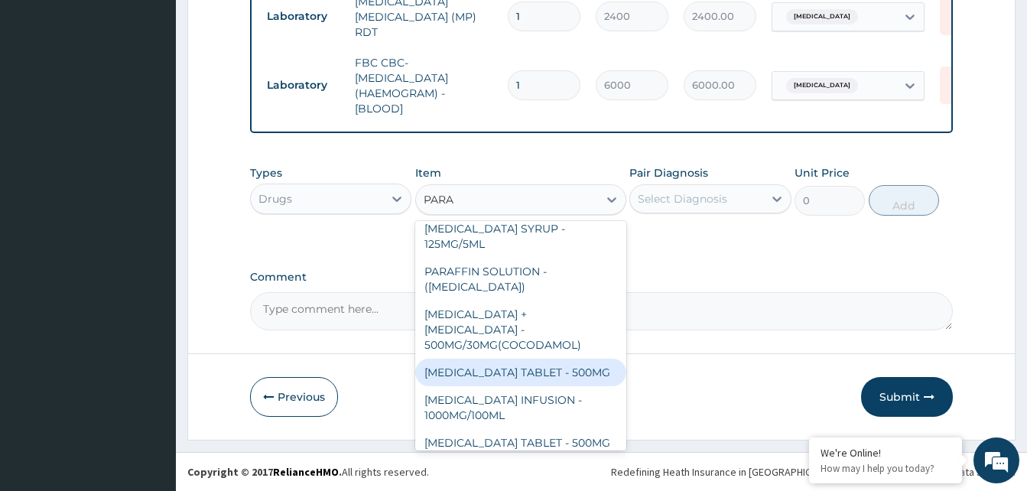
click at [515, 365] on div "PARACETAMOL TABLET - 500MG" at bounding box center [520, 373] width 211 height 28
type input "38.400000000000006"
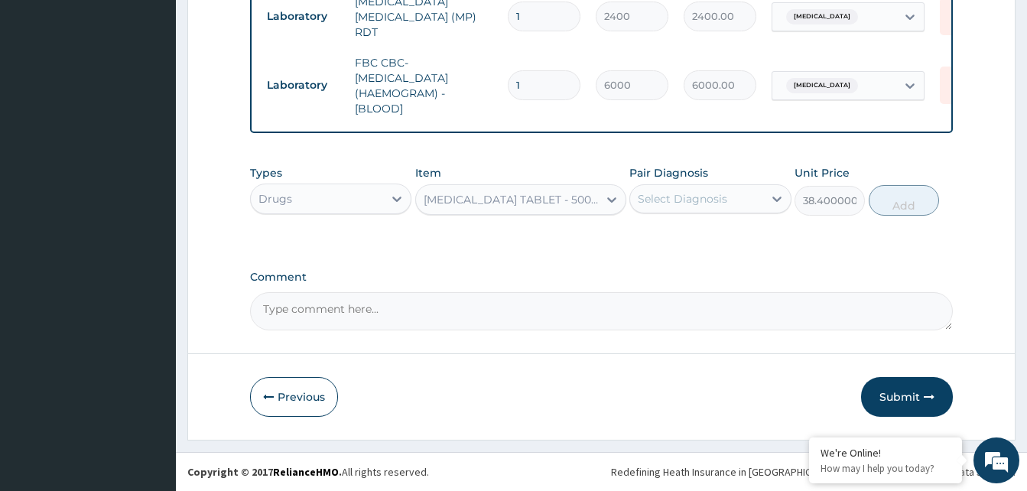
click at [687, 201] on div "Select Diagnosis" at bounding box center [682, 198] width 89 height 15
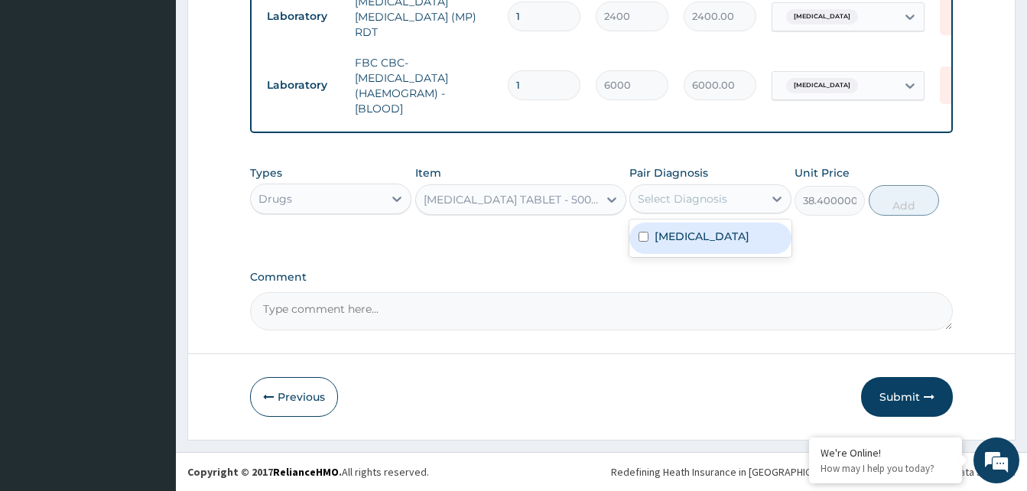
click at [648, 239] on input "checkbox" at bounding box center [643, 237] width 10 height 10
checkbox input "true"
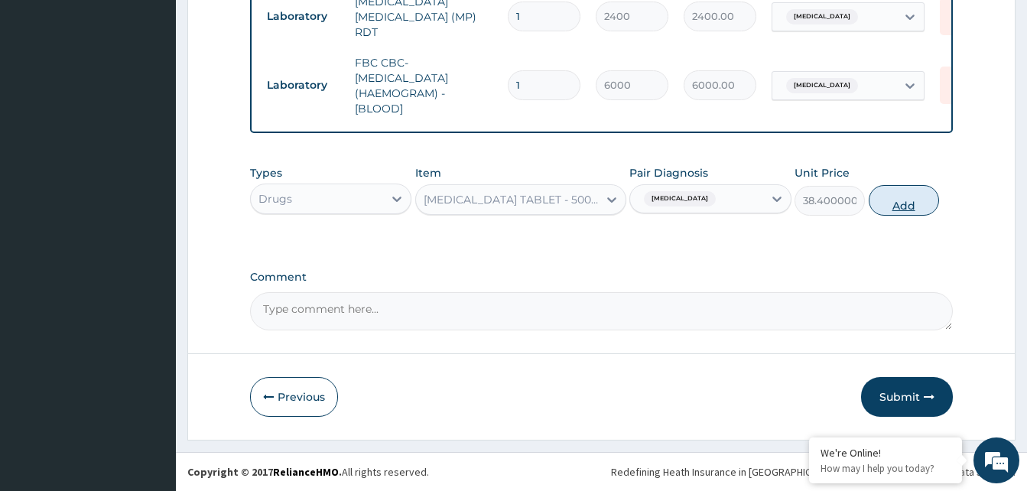
click at [895, 206] on button "Add" at bounding box center [904, 200] width 70 height 31
type input "0"
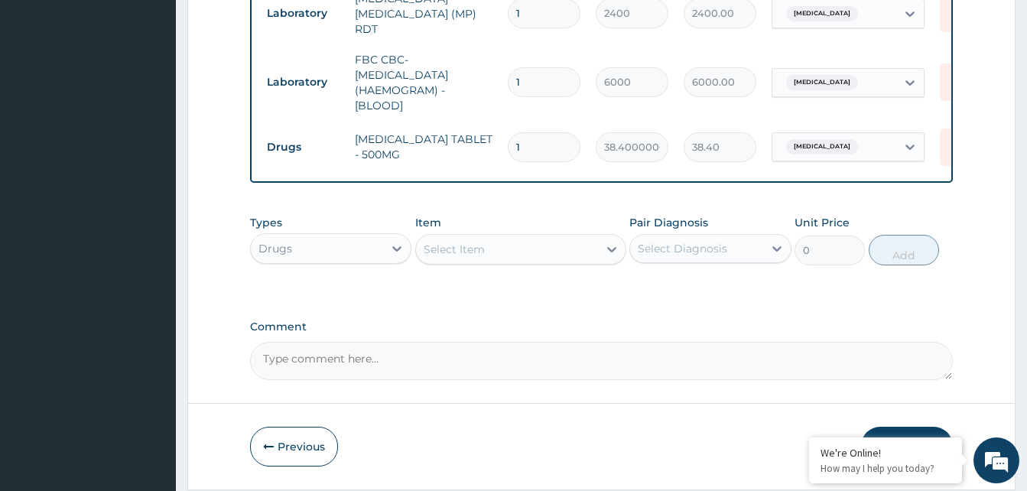
type input "18"
type input "691.20"
type input "18"
click at [468, 255] on div "Select Item" at bounding box center [454, 249] width 61 height 15
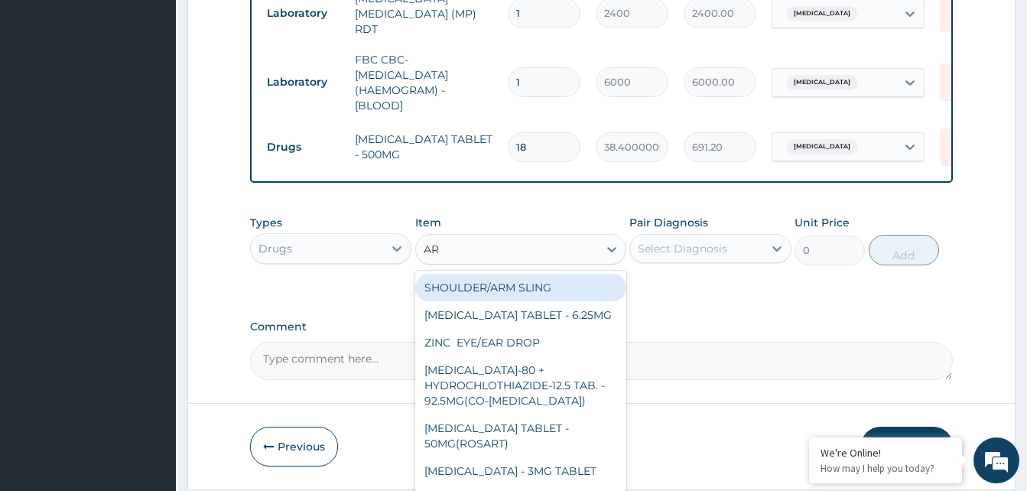
type input "AR"
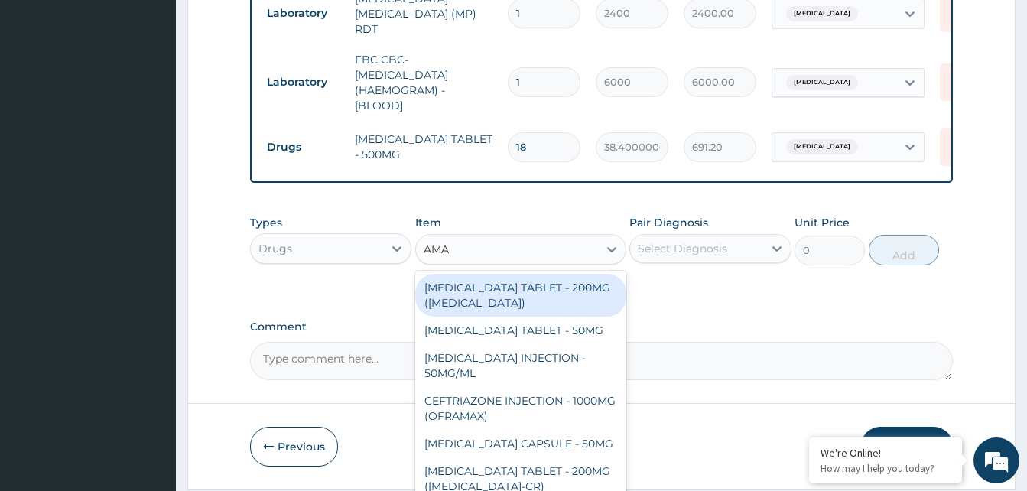
type input "AMAT"
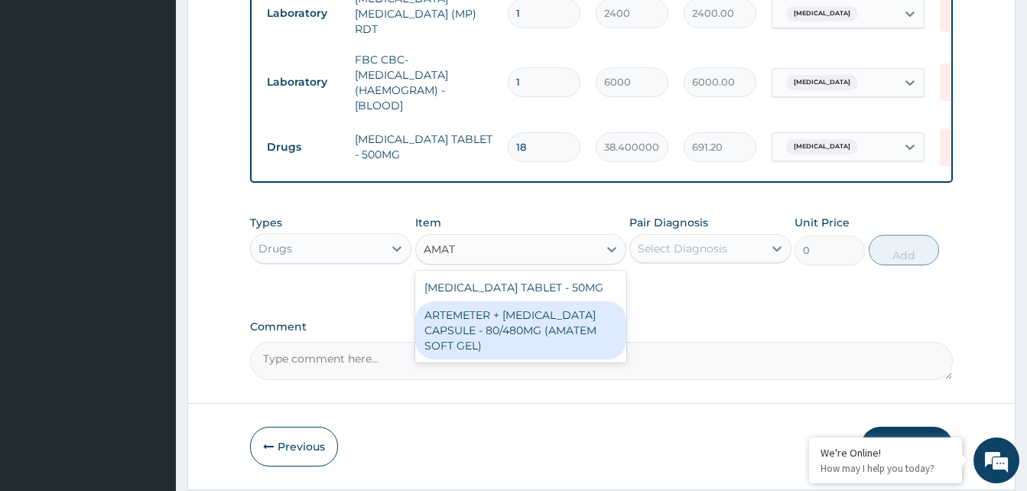
click at [533, 335] on div "ARTEMETER + [MEDICAL_DATA] CAPSULE - 80/480MG (AMATEM SOFT GEL)" at bounding box center [520, 330] width 211 height 58
type input "480"
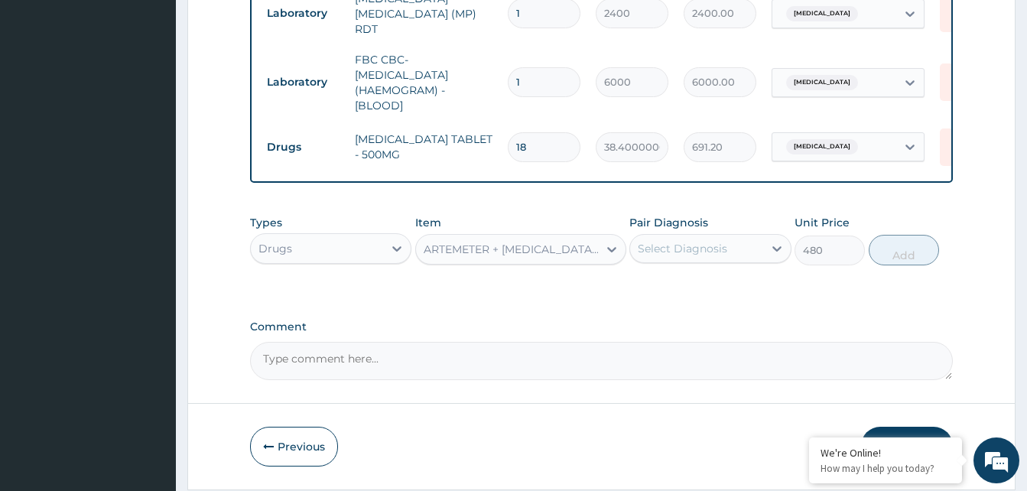
click at [550, 254] on div "ARTEMETER + [MEDICAL_DATA] CAPSULE - 80/480MG (AMATEM SOFT GEL)" at bounding box center [512, 249] width 176 height 15
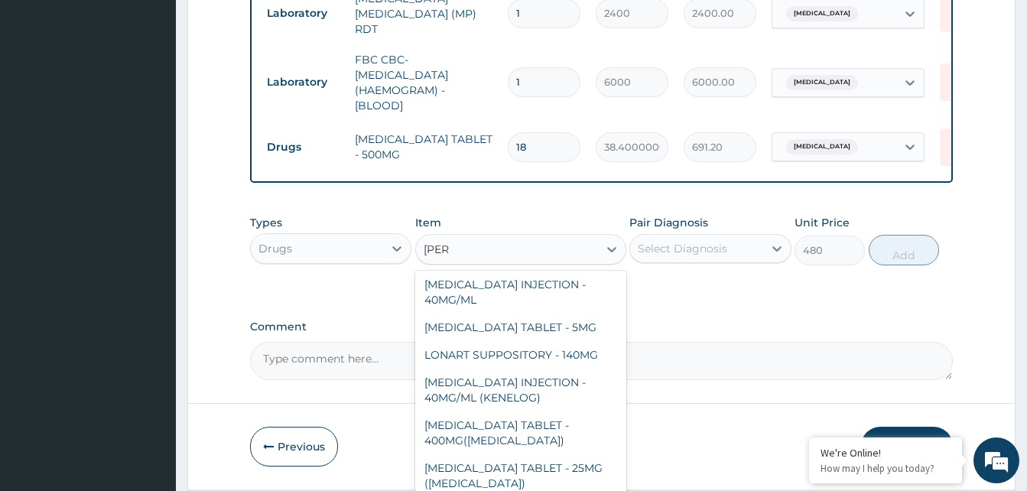
scroll to position [0, 0]
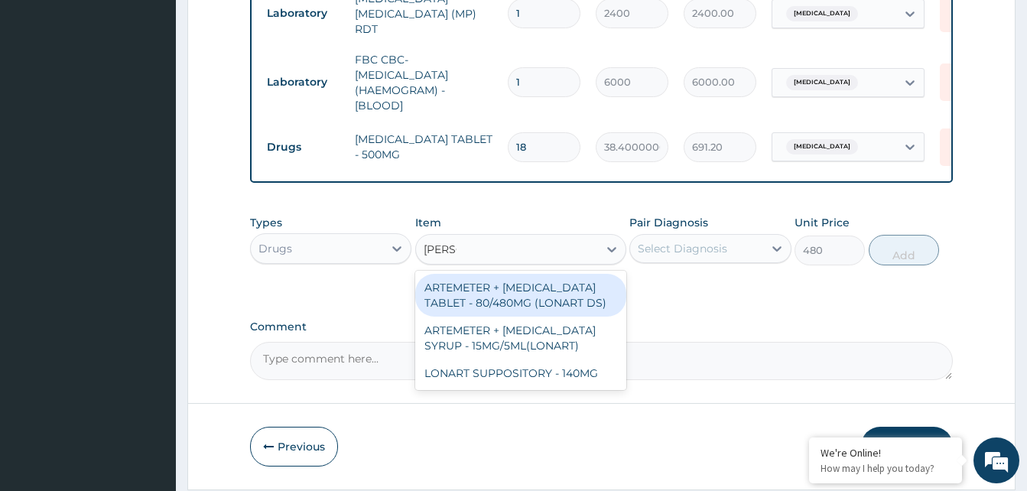
type input "LONAR"
drag, startPoint x: 559, startPoint y: 308, endPoint x: 774, endPoint y: 274, distance: 218.3
click at [560, 307] on div "ARTEMETER + [MEDICAL_DATA] TABLET - 80/480MG (LONART DS)" at bounding box center [520, 295] width 211 height 43
type input "672"
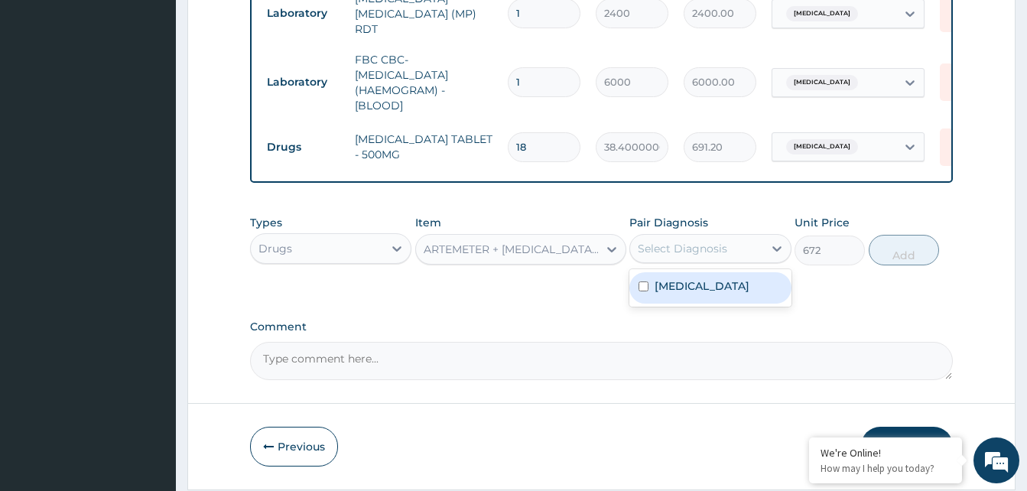
click at [706, 254] on div "Select Diagnosis" at bounding box center [682, 248] width 89 height 15
click at [677, 299] on div "Malaria" at bounding box center [709, 287] width 161 height 31
checkbox input "true"
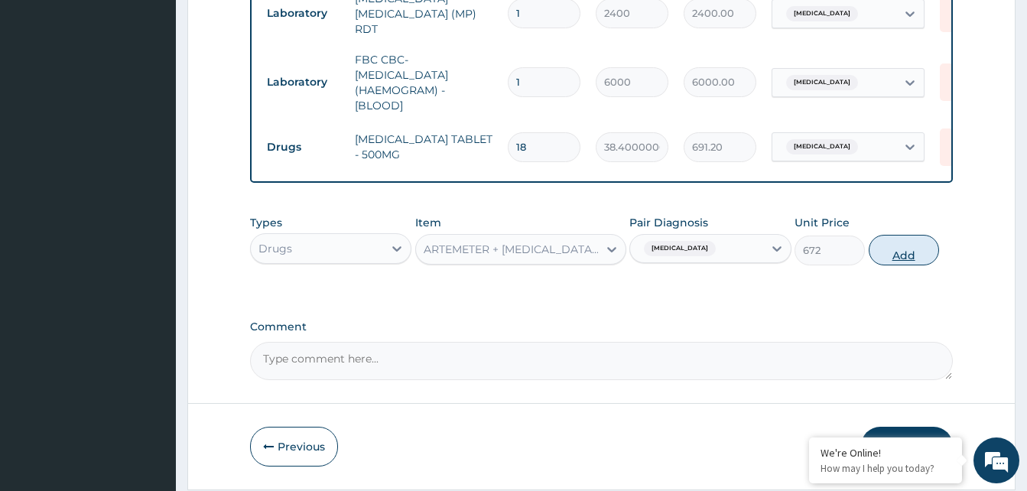
click at [892, 254] on button "Add" at bounding box center [904, 250] width 70 height 31
type input "0"
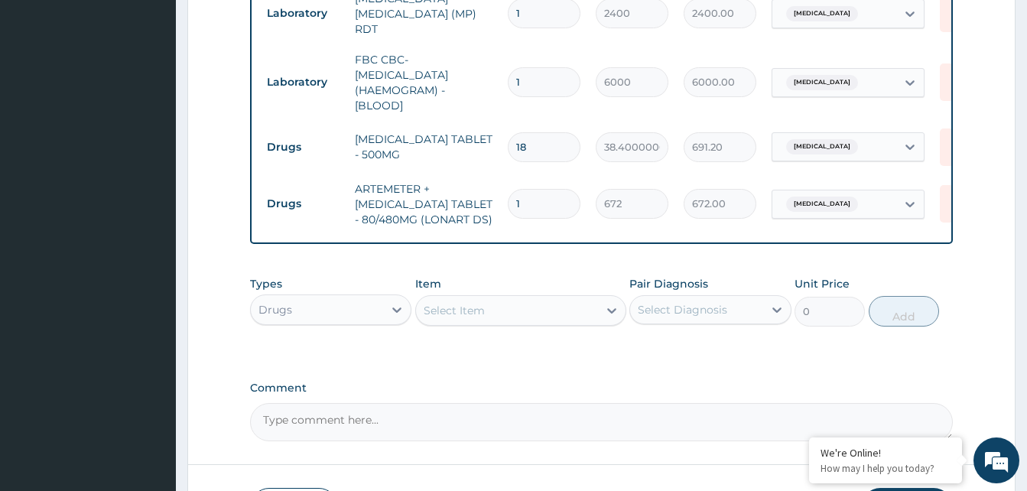
type input "0.00"
type input "6"
type input "4032.00"
type input "6"
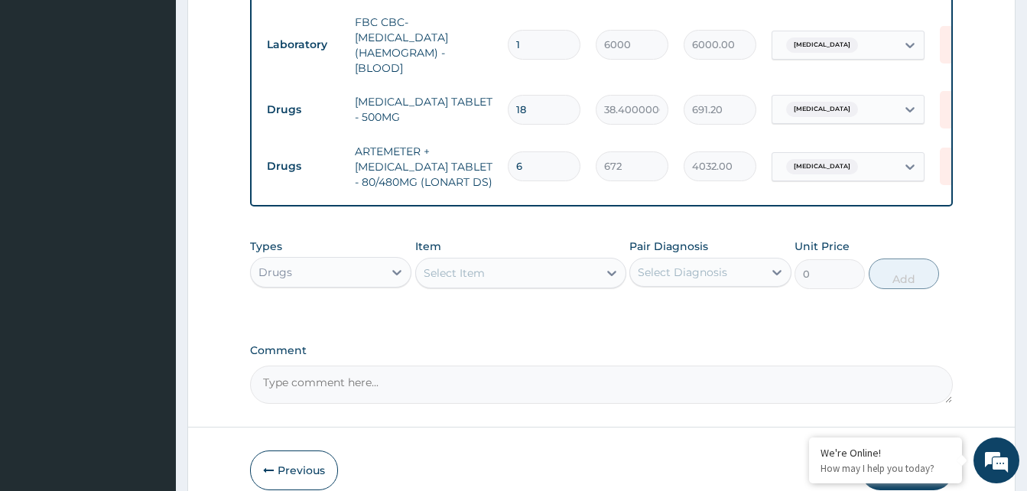
scroll to position [802, 0]
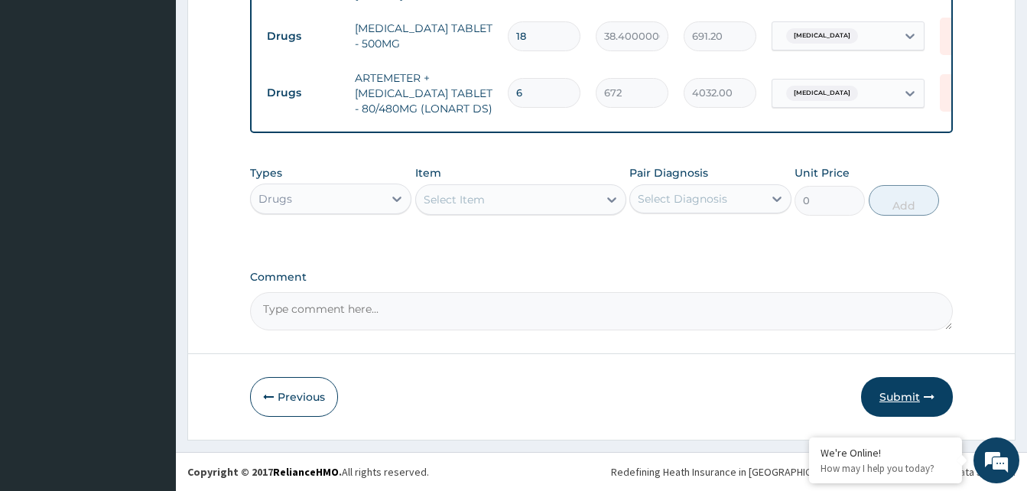
click at [896, 402] on button "Submit" at bounding box center [907, 397] width 92 height 40
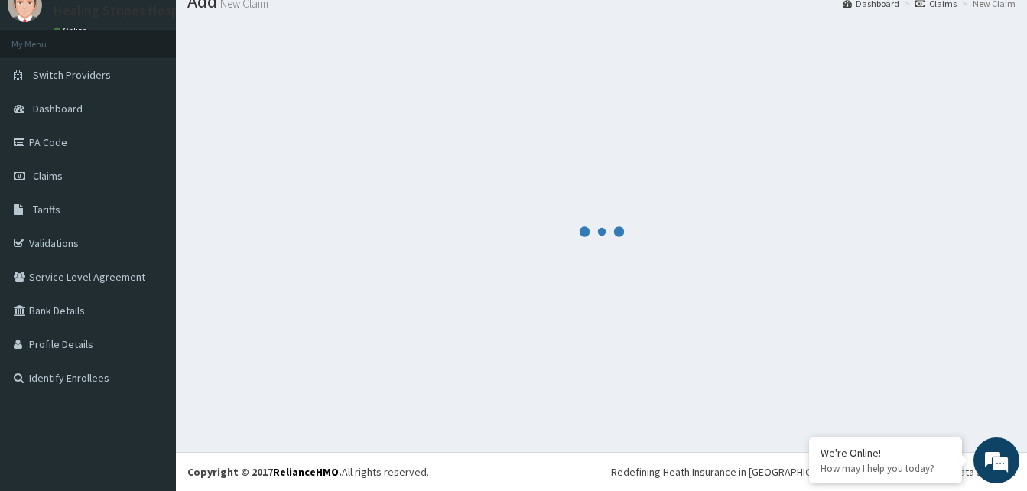
scroll to position [58, 0]
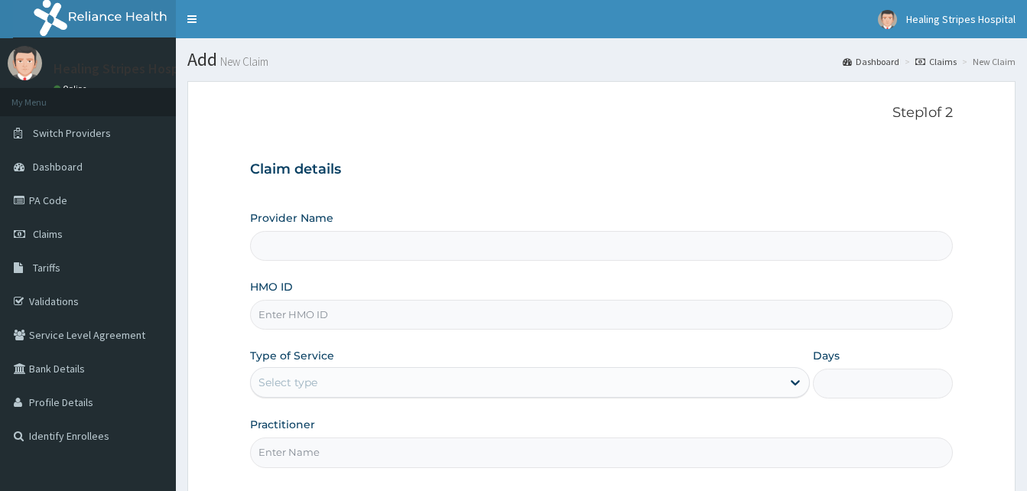
type input "Healing Stripes Hospital"
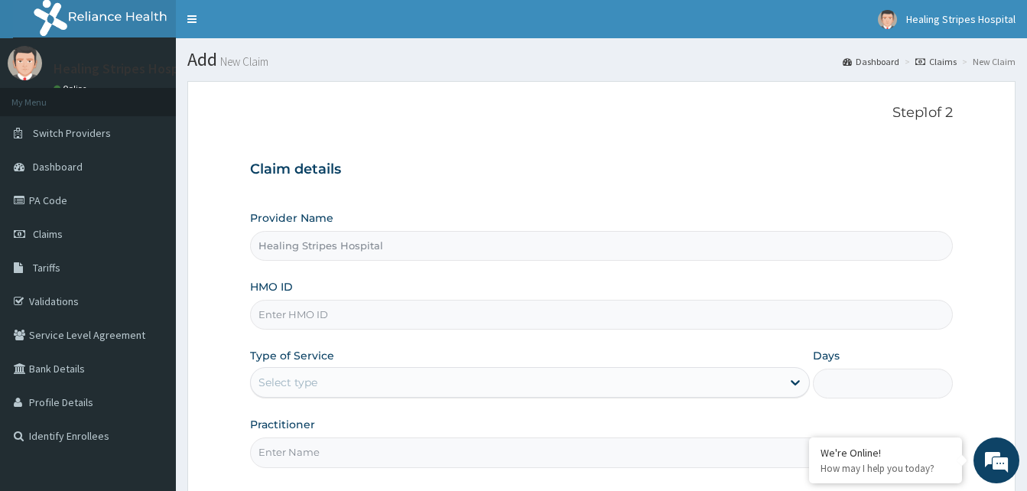
click at [312, 320] on input "HMO ID" at bounding box center [601, 315] width 703 height 30
type input "AIP/10285/A"
click at [294, 379] on div "Select type" at bounding box center [287, 382] width 59 height 15
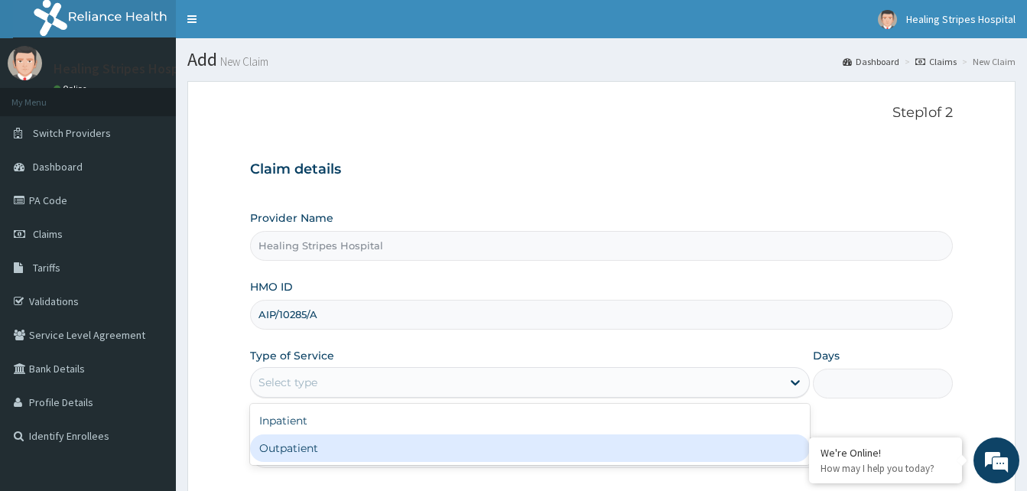
click at [281, 454] on div "Outpatient" at bounding box center [530, 448] width 560 height 28
type input "1"
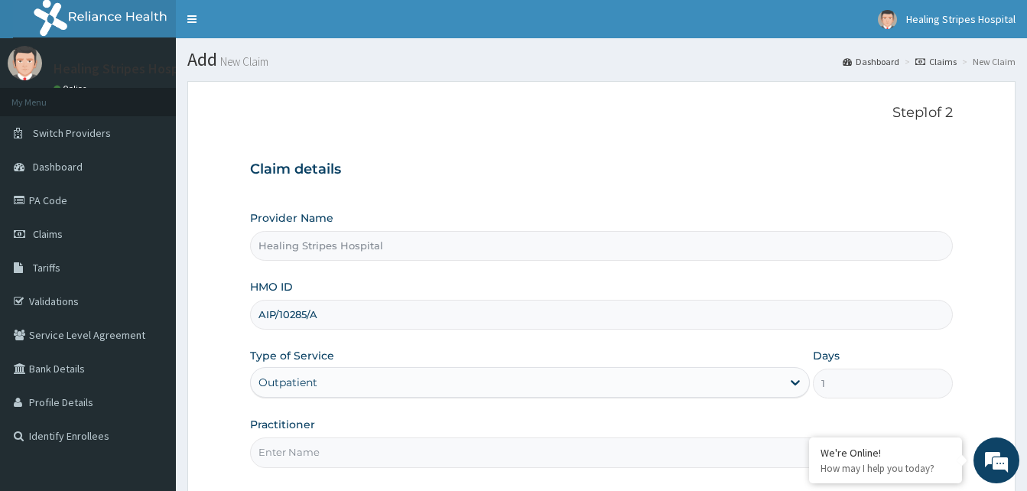
click at [280, 460] on input "Practitioner" at bounding box center [601, 452] width 703 height 30
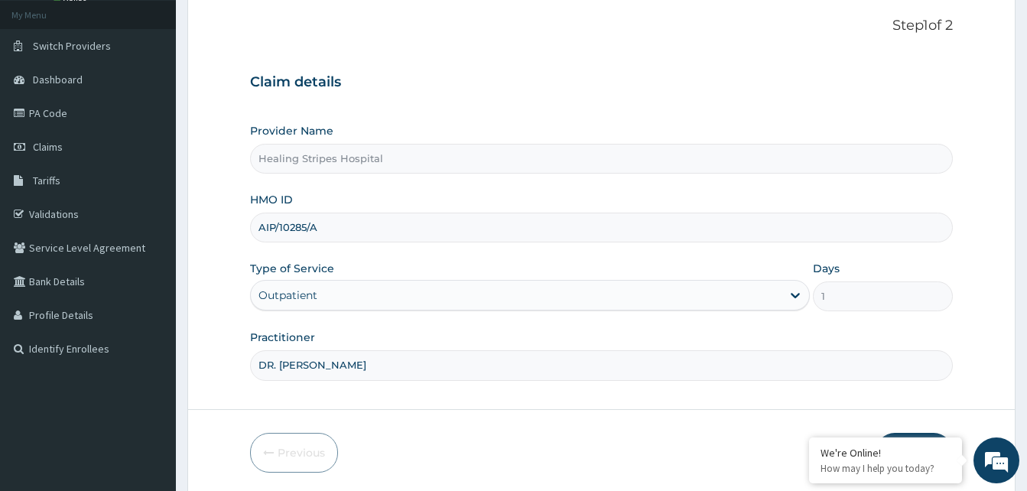
scroll to position [143, 0]
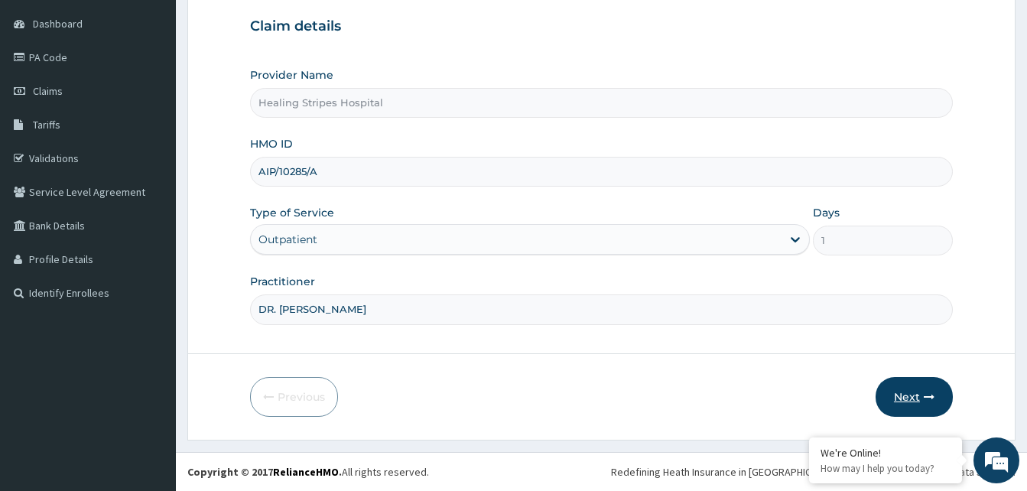
type input "DR. [PERSON_NAME]"
click at [910, 389] on button "Next" at bounding box center [913, 397] width 77 height 40
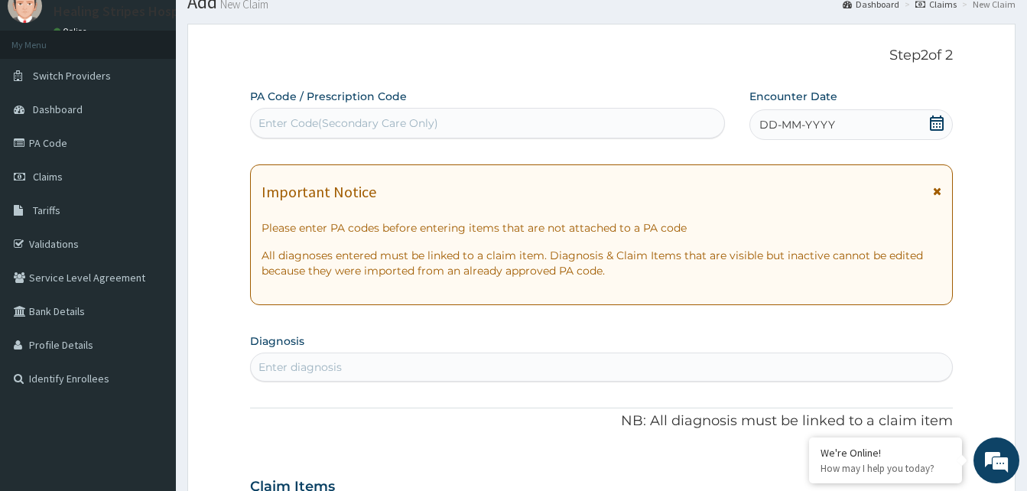
scroll to position [0, 0]
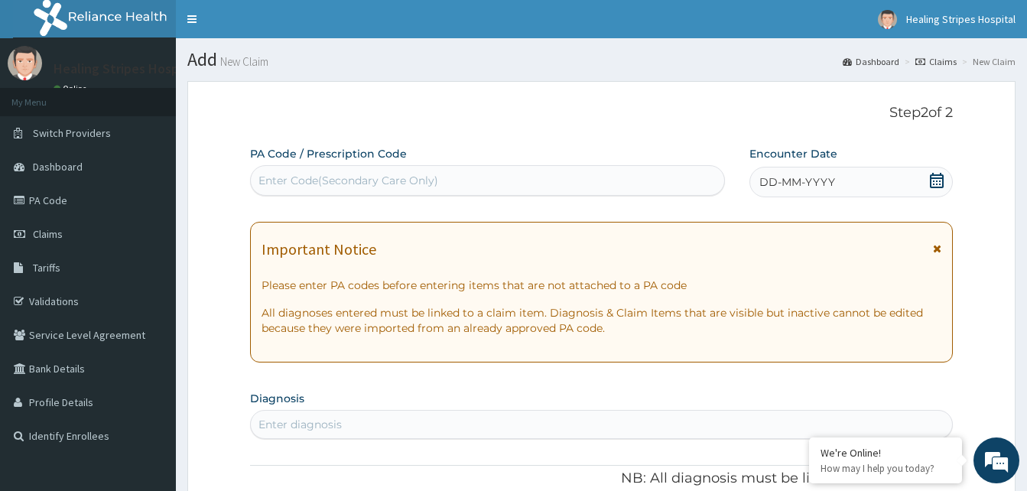
click at [778, 182] on span "DD-MM-YYYY" at bounding box center [797, 181] width 76 height 15
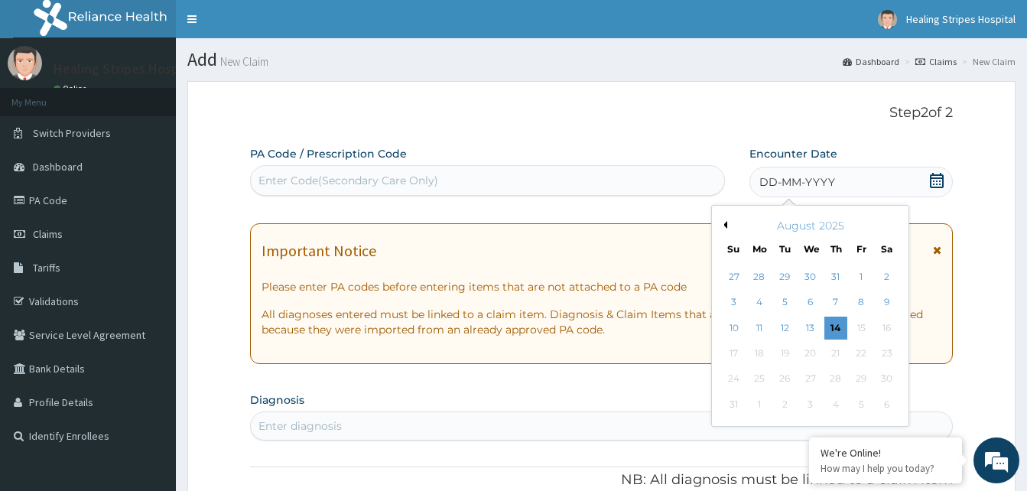
click at [727, 223] on div "August 2025" at bounding box center [810, 225] width 184 height 15
click at [727, 226] on div "Previous Month [DATE] Su Mo Tu We Th Fr Sa 27 28 29 30 31 1 2 3 4 5 6 7 8 9 10 …" at bounding box center [810, 316] width 198 height 222
click at [726, 224] on button "Previous Month" at bounding box center [723, 225] width 8 height 8
click at [761, 353] on div "21" at bounding box center [759, 353] width 23 height 23
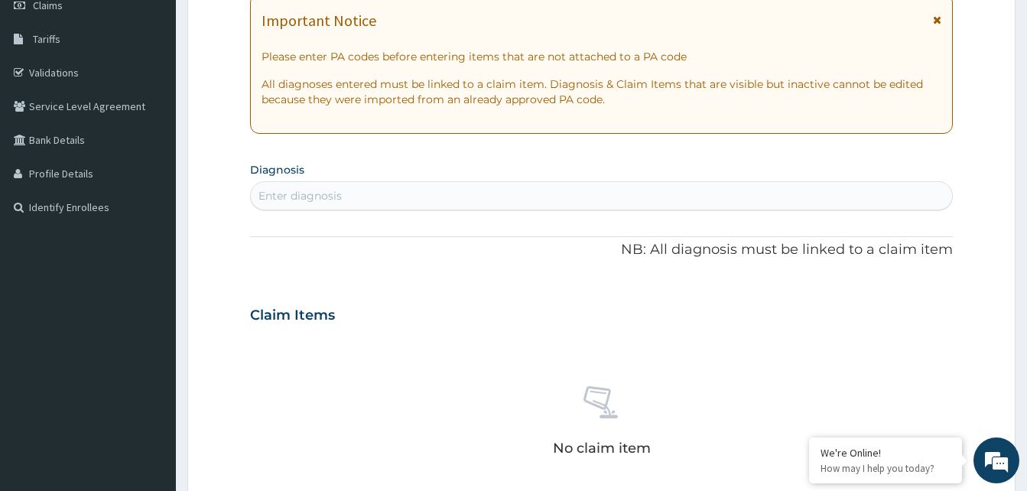
scroll to position [229, 0]
click at [339, 194] on div "Enter diagnosis" at bounding box center [299, 194] width 83 height 15
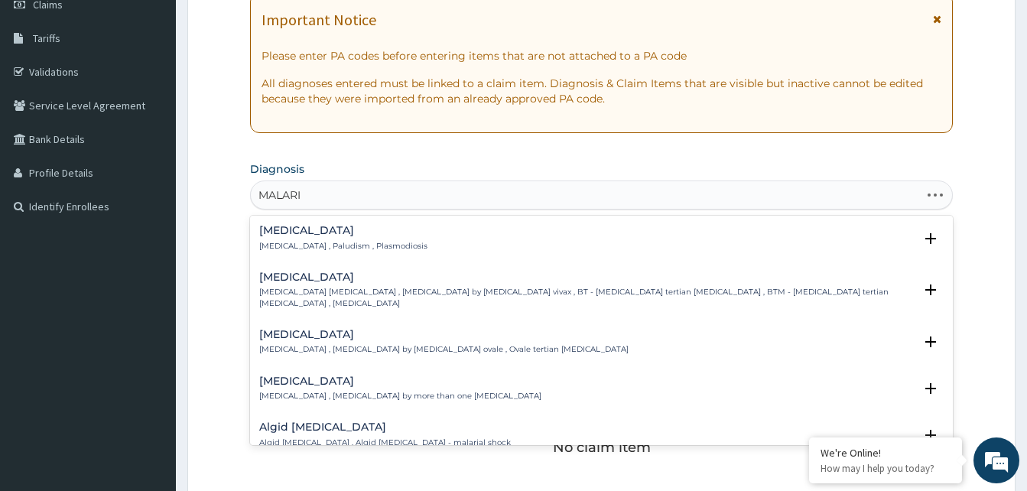
type input "[MEDICAL_DATA]"
click at [284, 235] on h4 "[MEDICAL_DATA]" at bounding box center [343, 230] width 168 height 11
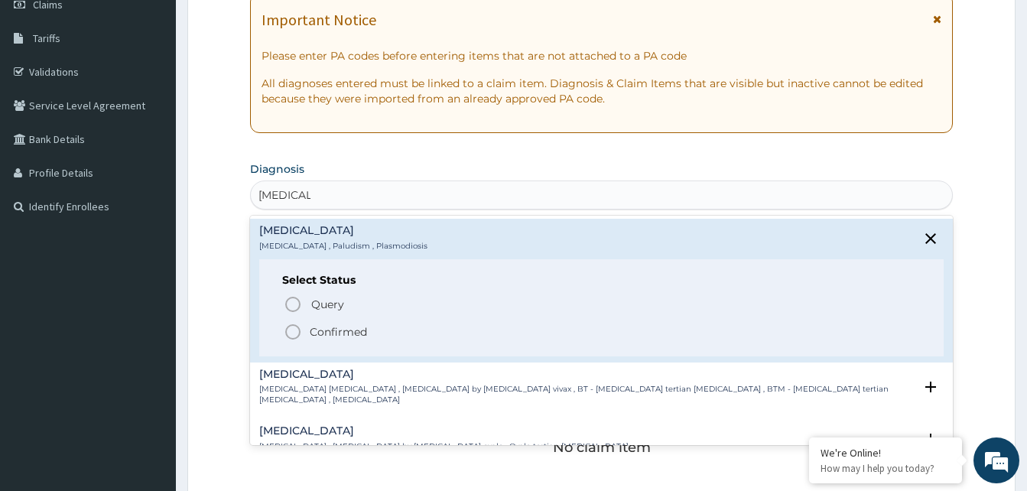
click at [287, 334] on icon "status option filled" at bounding box center [293, 332] width 18 height 18
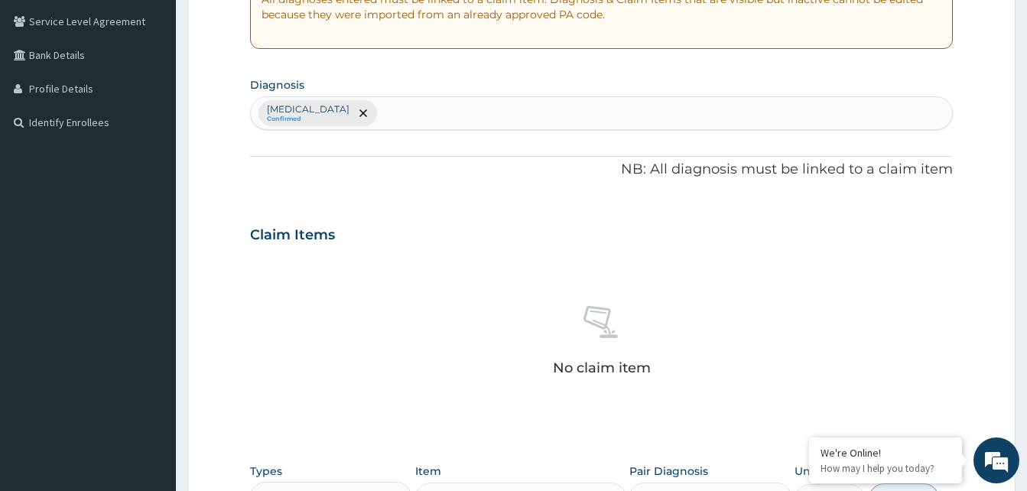
scroll to position [535, 0]
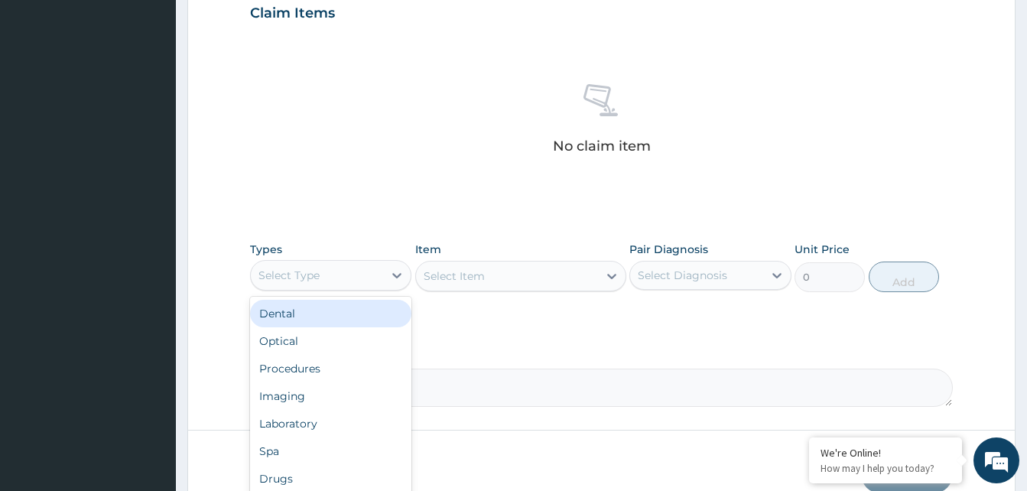
click at [300, 280] on div "Select Type" at bounding box center [288, 275] width 61 height 15
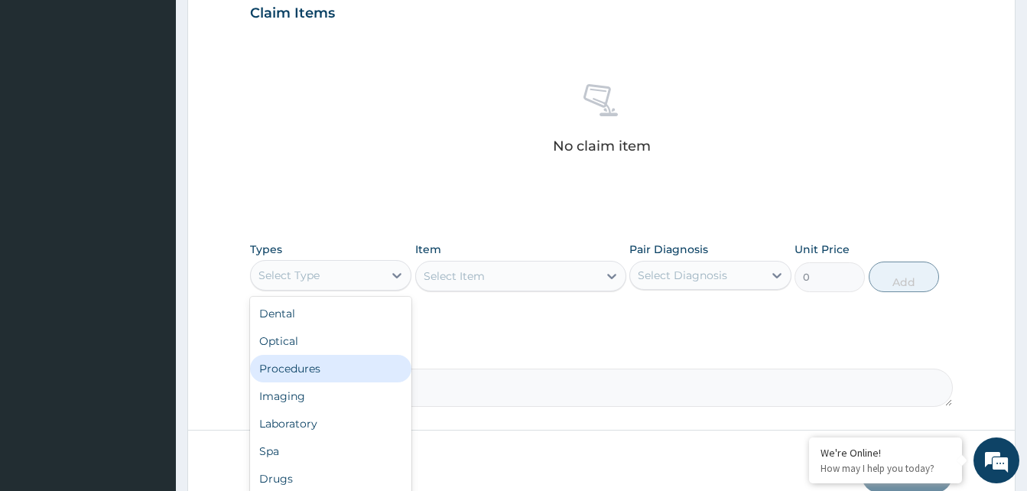
click at [295, 365] on div "Procedures" at bounding box center [330, 369] width 161 height 28
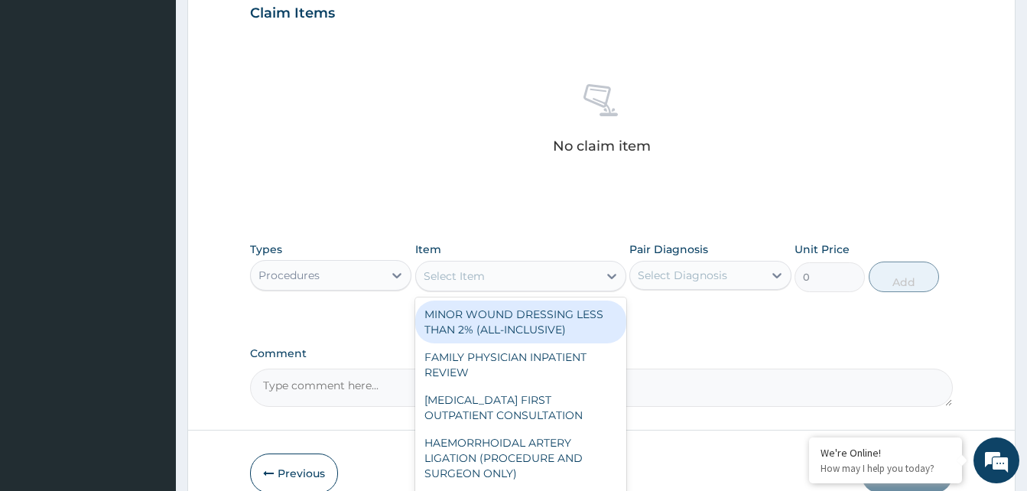
click at [463, 280] on div "Select Item" at bounding box center [454, 275] width 61 height 15
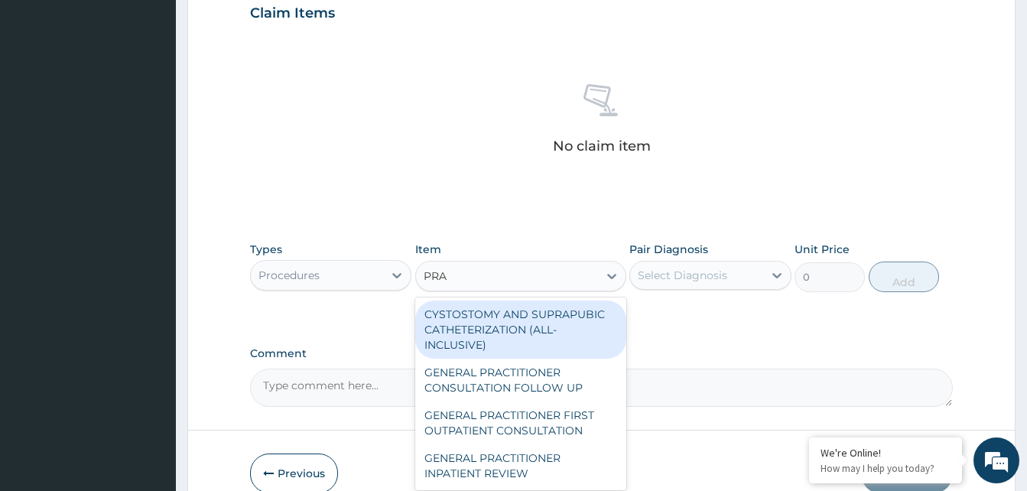
type input "PRAC"
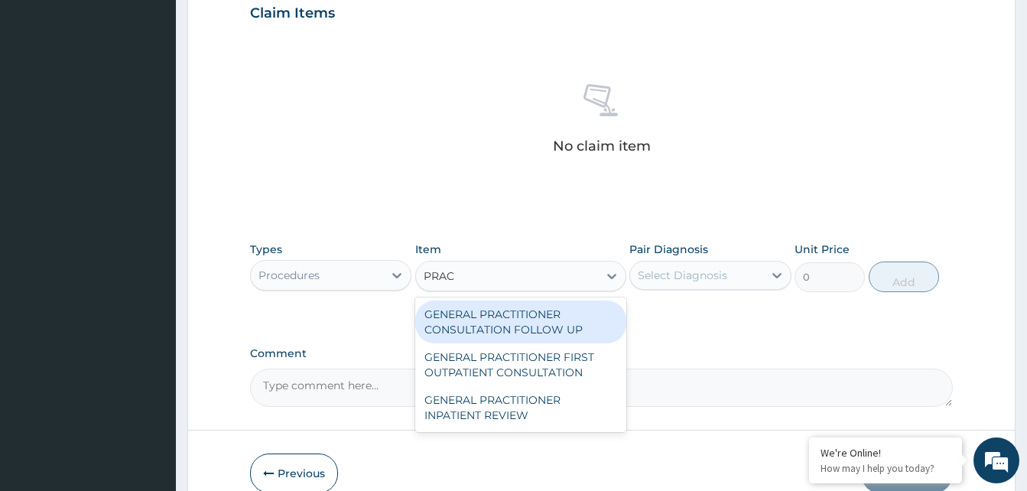
click at [465, 312] on div "GENERAL PRACTITIONER CONSULTATION FOLLOW UP" at bounding box center [520, 321] width 211 height 43
type input "3000"
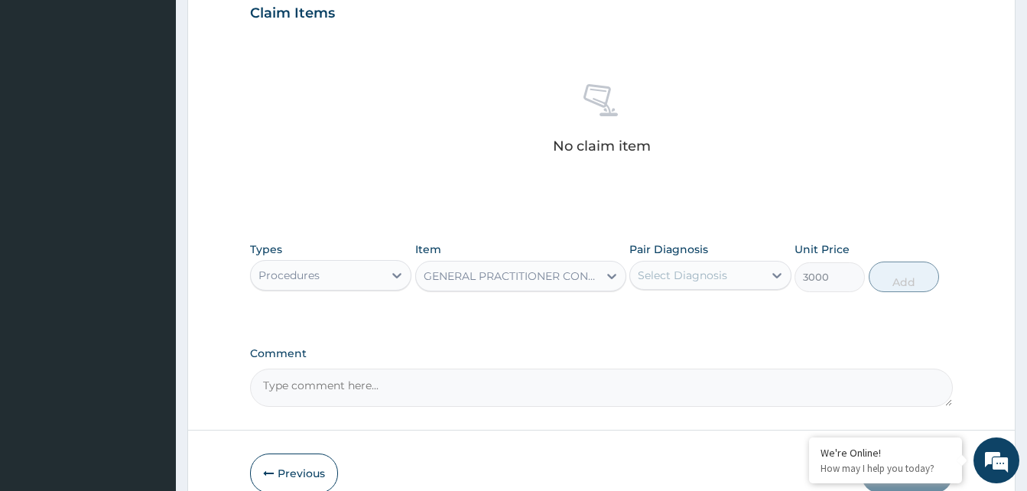
click at [703, 274] on div "Select Diagnosis" at bounding box center [682, 275] width 89 height 15
drag, startPoint x: 665, startPoint y: 317, endPoint x: 688, endPoint y: 316, distance: 22.9
click at [666, 316] on label "Malaria" at bounding box center [701, 312] width 95 height 15
checkbox input "true"
click at [898, 283] on button "Add" at bounding box center [904, 276] width 70 height 31
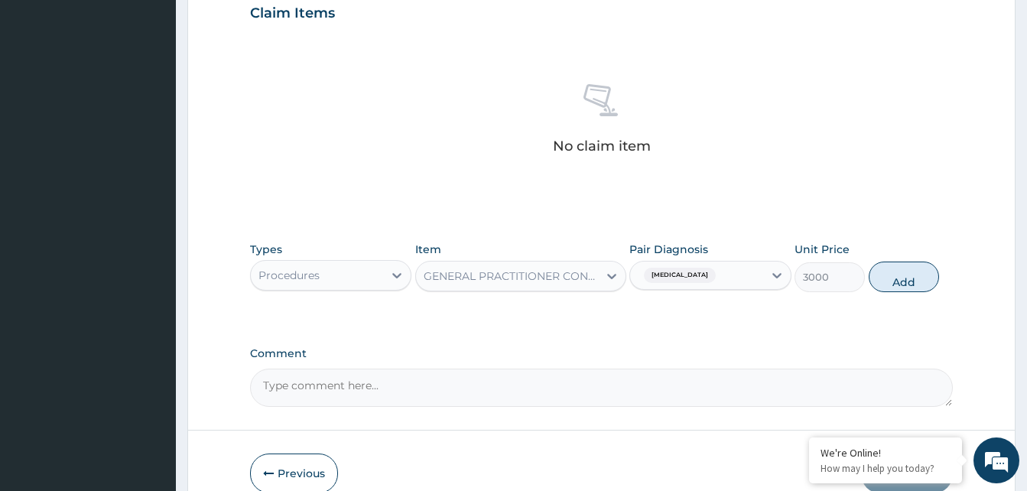
type input "0"
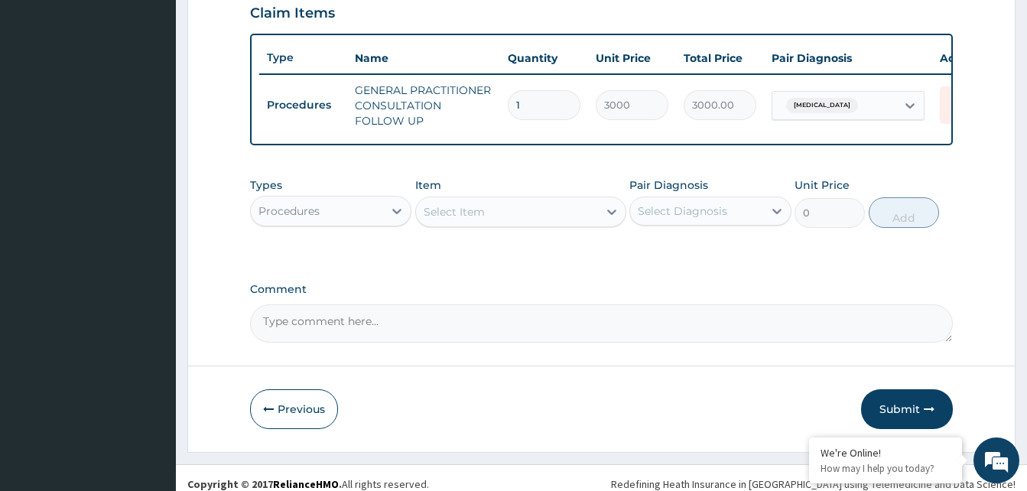
click at [322, 221] on div "Procedures" at bounding box center [317, 211] width 132 height 24
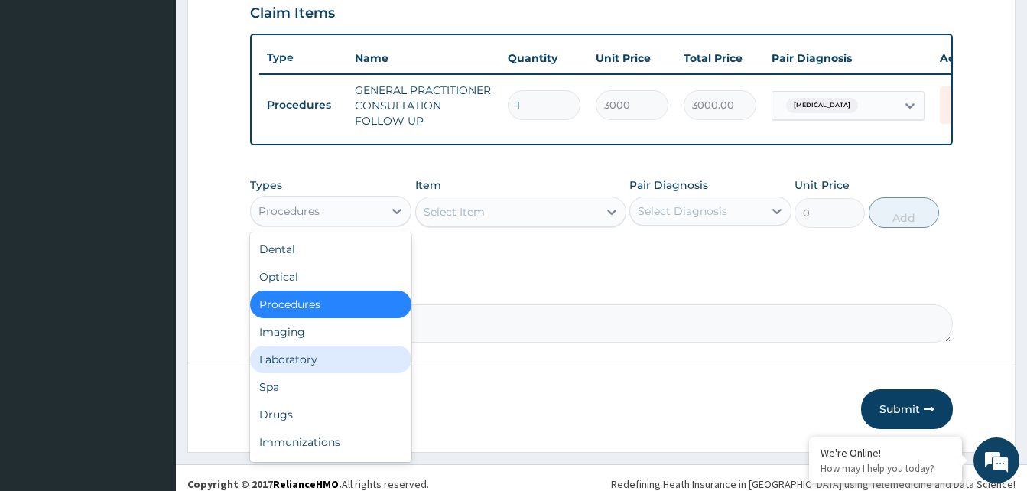
click at [297, 369] on div "Laboratory" at bounding box center [330, 360] width 161 height 28
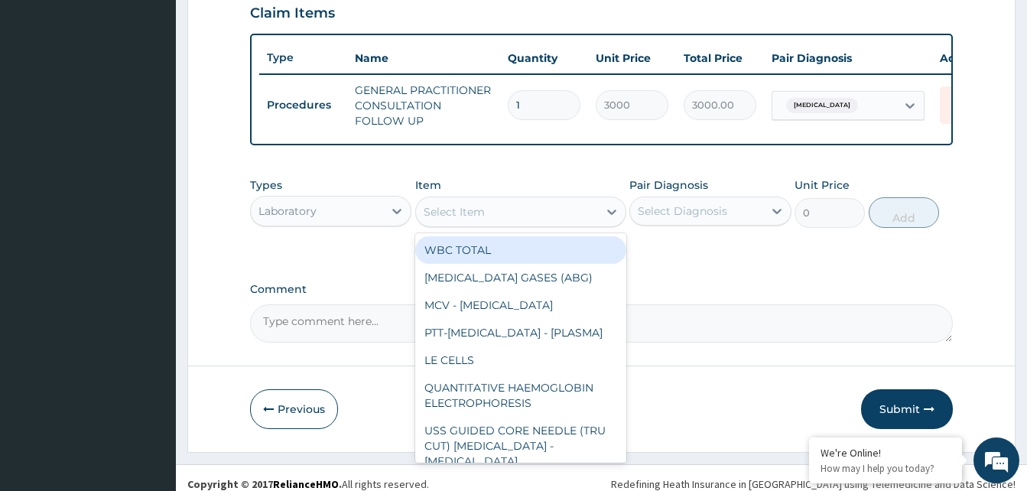
click at [458, 219] on div "Select Item" at bounding box center [454, 211] width 61 height 15
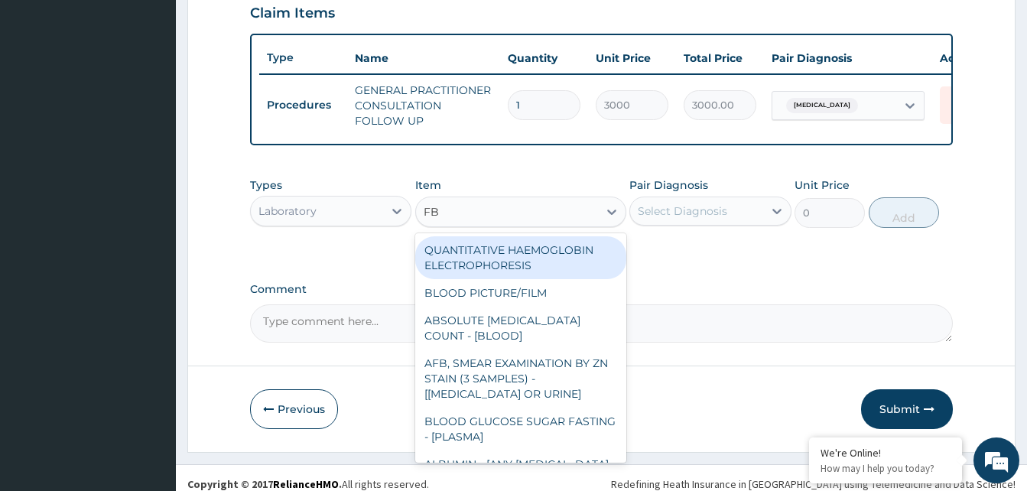
type input "FBC"
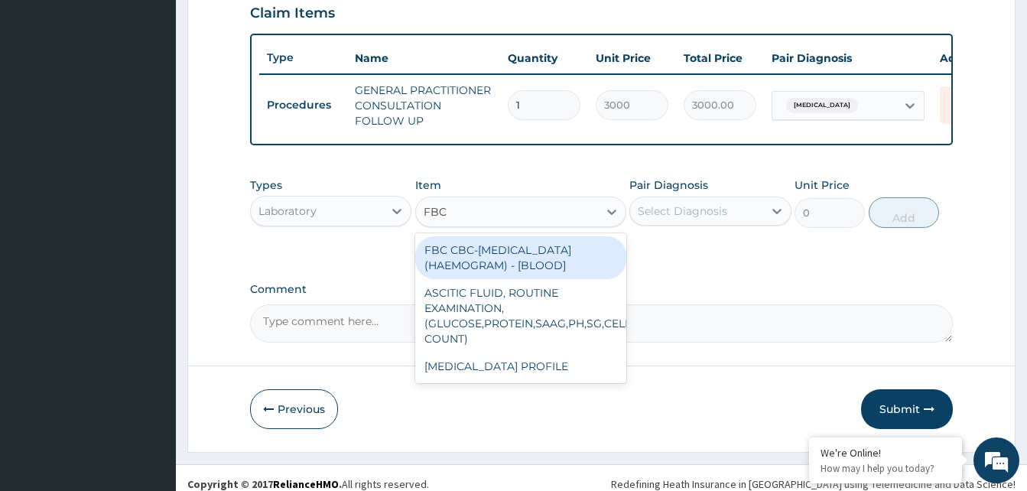
click at [466, 264] on div "FBC CBC-COMPLETE BLOOD COUNT (HAEMOGRAM) - [BLOOD]" at bounding box center [520, 257] width 211 height 43
type input "6000"
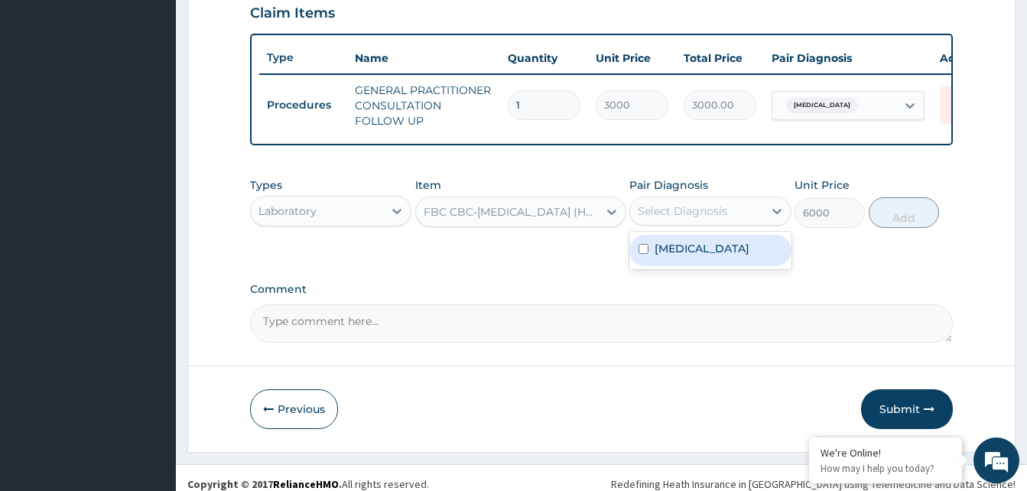
click at [700, 219] on div "Select Diagnosis" at bounding box center [682, 210] width 89 height 15
click at [654, 256] on label "Malaria" at bounding box center [701, 248] width 95 height 15
checkbox input "true"
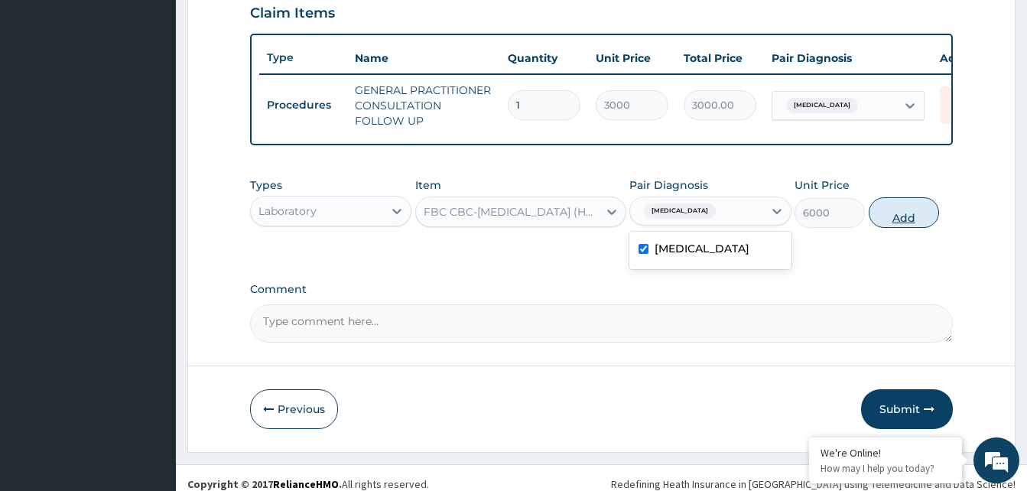
click at [887, 228] on button "Add" at bounding box center [904, 212] width 70 height 31
type input "0"
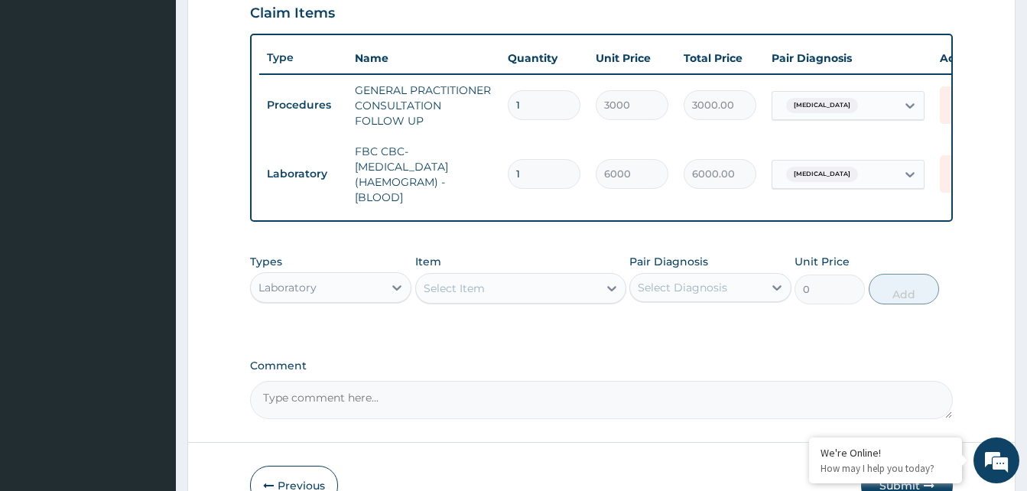
click at [469, 288] on div "Select Item" at bounding box center [507, 288] width 182 height 24
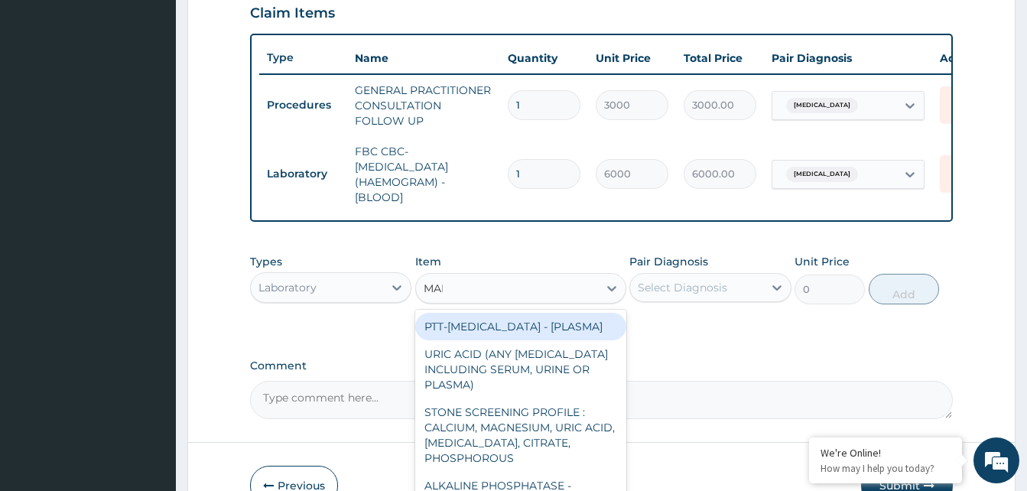
type input "MALA"
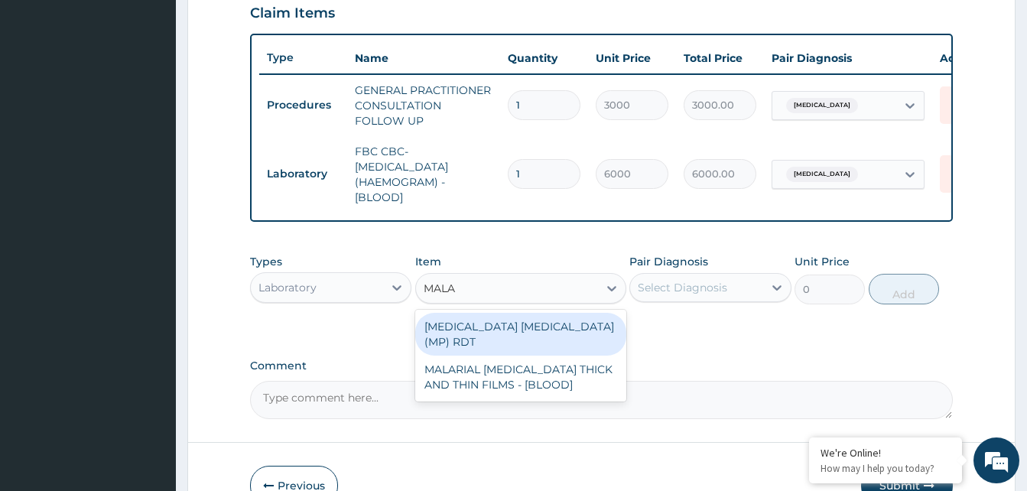
click at [492, 333] on div "MALARIA PARASITE (MP) RDT" at bounding box center [520, 334] width 211 height 43
type input "2400"
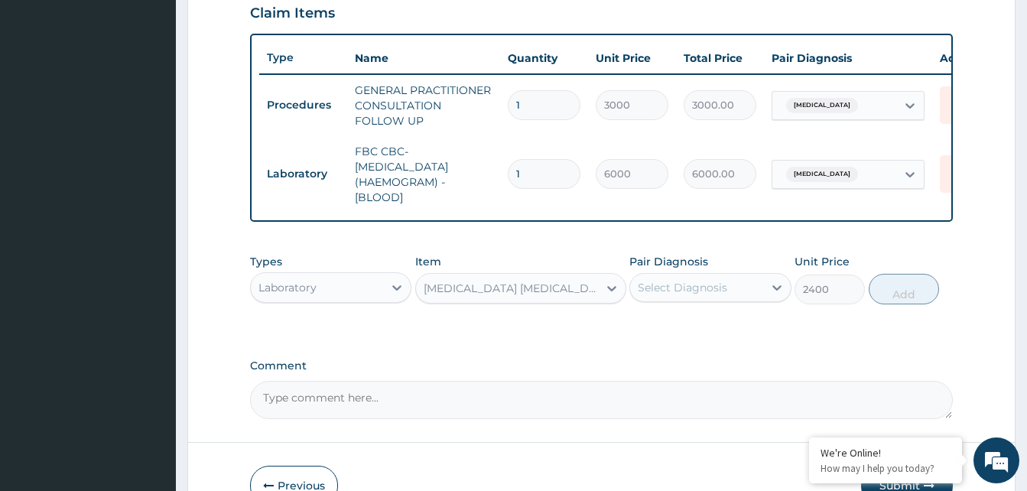
click at [713, 295] on div "Select Diagnosis" at bounding box center [682, 287] width 89 height 15
drag, startPoint x: 649, startPoint y: 336, endPoint x: 709, endPoint y: 330, distance: 59.9
click at [650, 336] on div "Malaria" at bounding box center [709, 326] width 161 height 31
checkbox input "true"
click at [891, 304] on button "Add" at bounding box center [904, 289] width 70 height 31
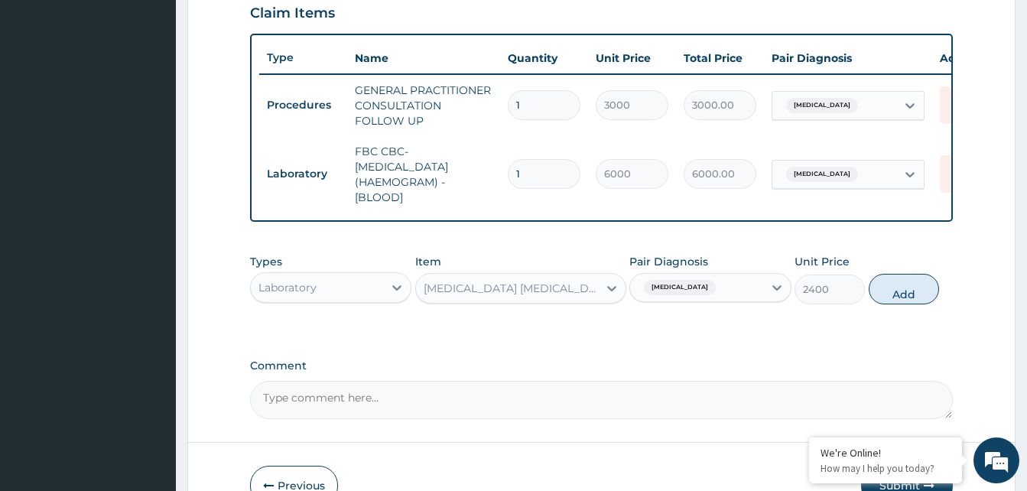
type input "0"
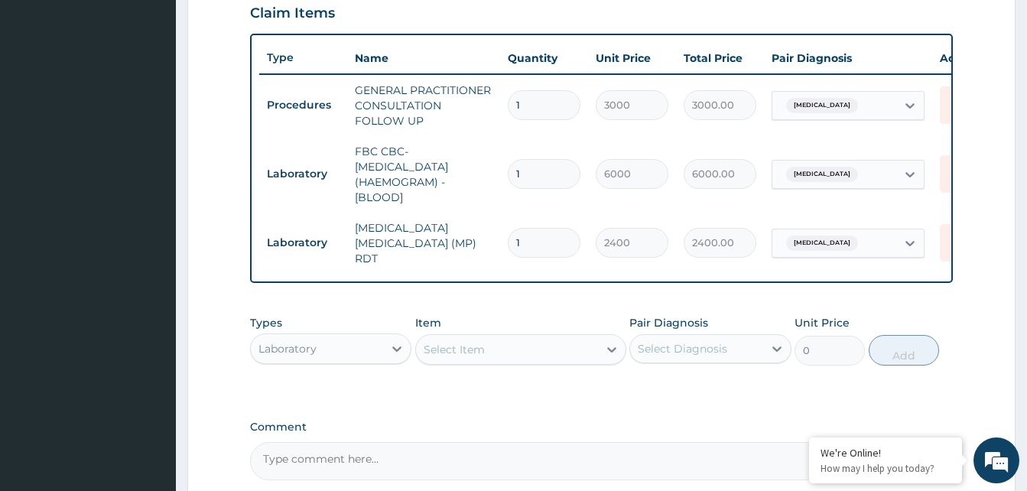
click at [339, 348] on div "Laboratory" at bounding box center [317, 348] width 132 height 24
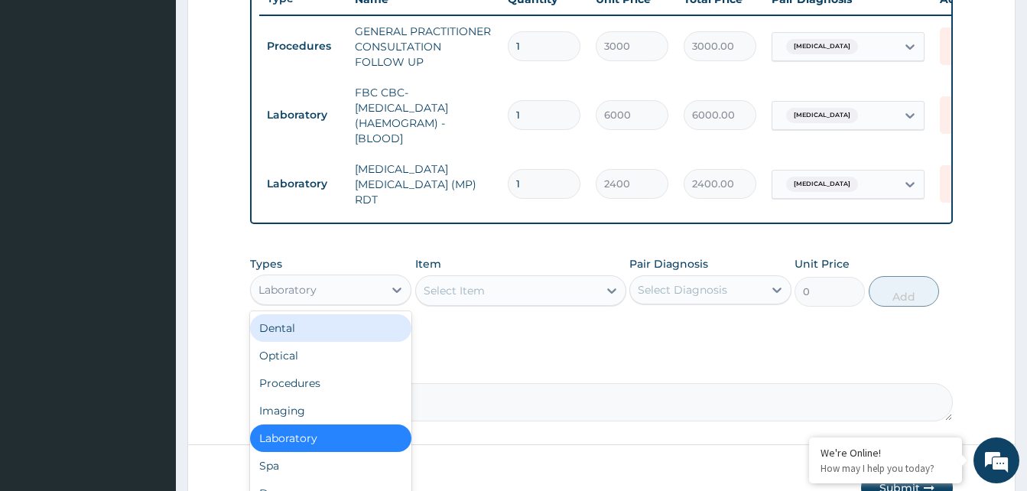
scroll to position [688, 0]
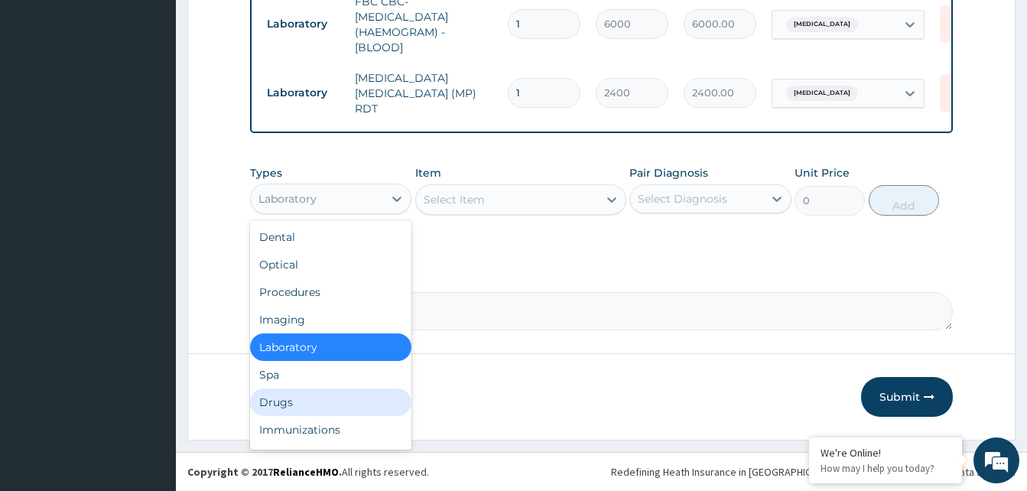
click at [305, 398] on div "Drugs" at bounding box center [330, 402] width 161 height 28
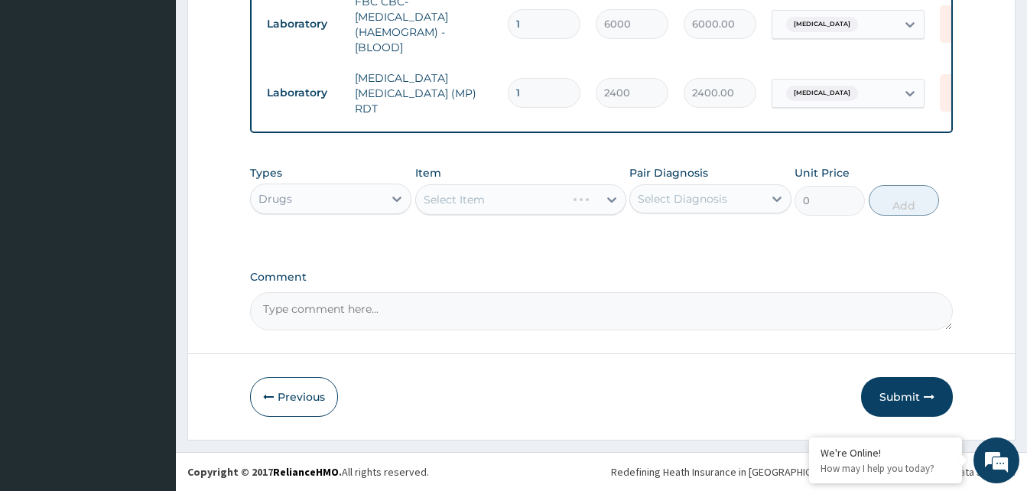
click at [455, 206] on div "Select Item" at bounding box center [520, 199] width 211 height 31
click at [442, 187] on div "Select Item" at bounding box center [520, 199] width 211 height 31
click at [456, 208] on div "Select Item" at bounding box center [507, 199] width 182 height 24
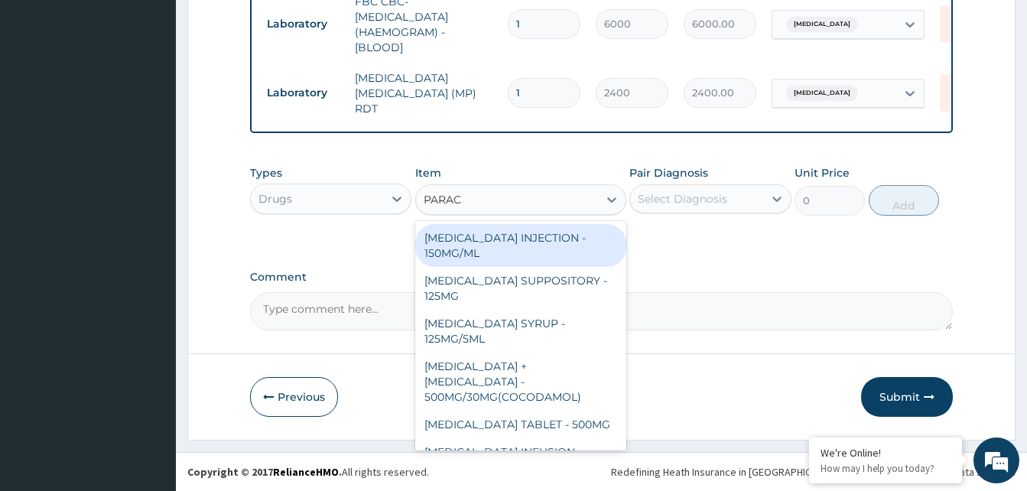
type input "PARACE"
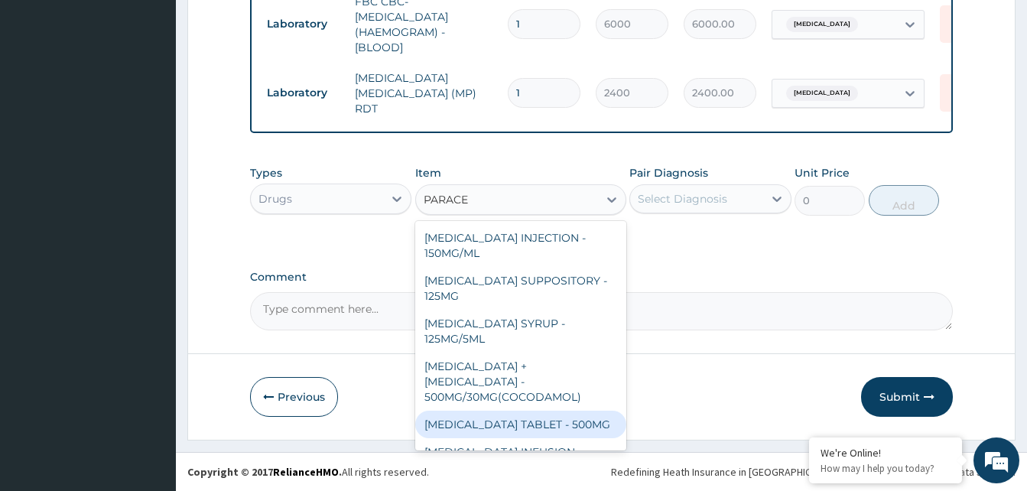
click at [584, 412] on div "[MEDICAL_DATA] TABLET - 500MG" at bounding box center [520, 425] width 211 height 28
type input "38.400000000000006"
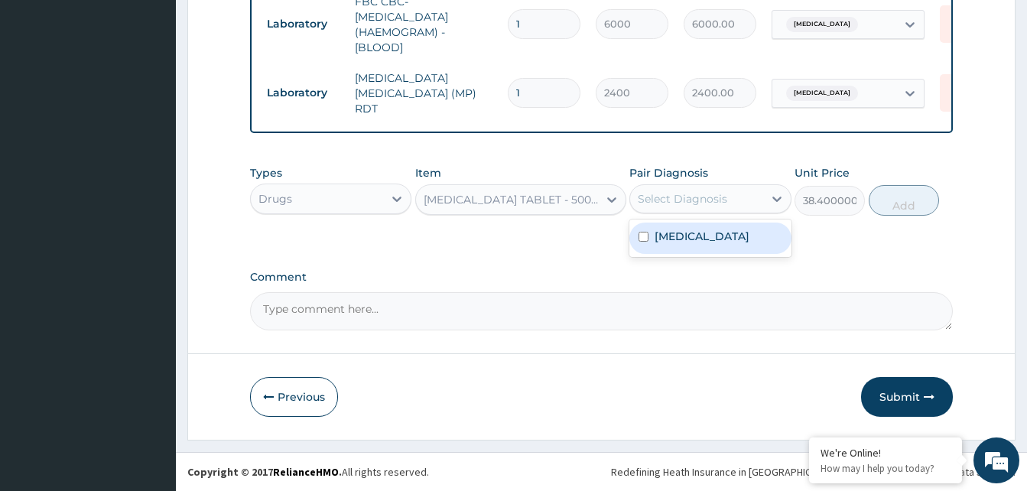
click at [736, 194] on div "Select Diagnosis" at bounding box center [696, 199] width 132 height 24
drag, startPoint x: 661, startPoint y: 239, endPoint x: 689, endPoint y: 234, distance: 28.0
click at [667, 237] on label "Malaria" at bounding box center [701, 236] width 95 height 15
checkbox input "true"
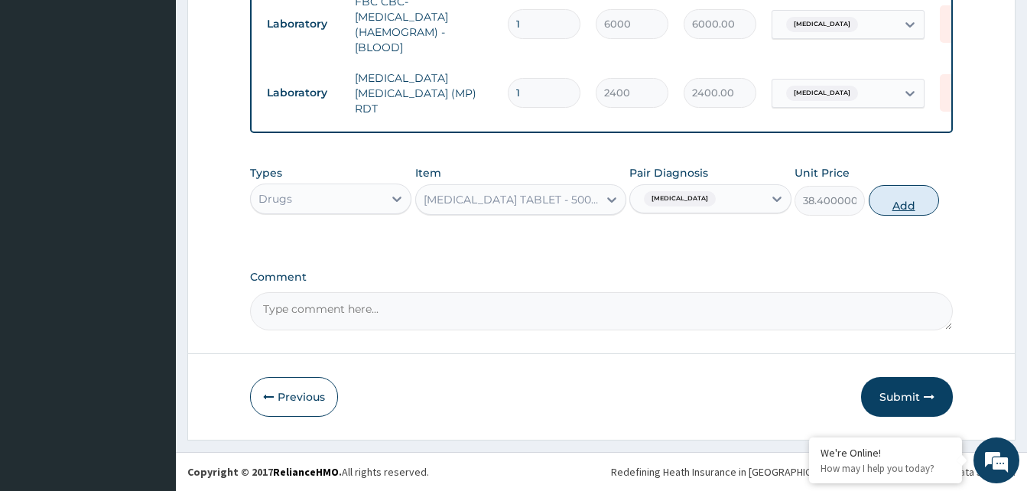
click at [888, 207] on button "Add" at bounding box center [904, 200] width 70 height 31
type input "0"
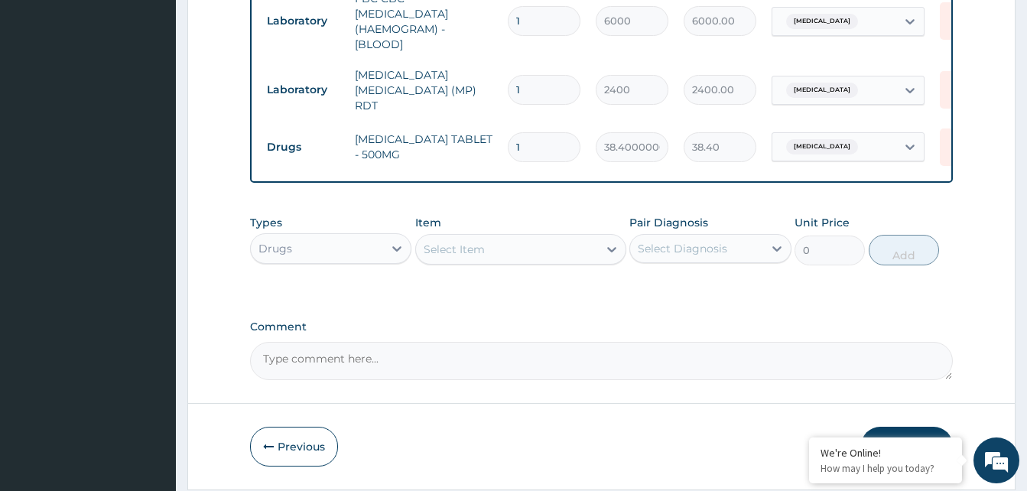
type input "18"
type input "691.20"
type input "18"
click at [466, 257] on div "Select Item" at bounding box center [454, 249] width 61 height 15
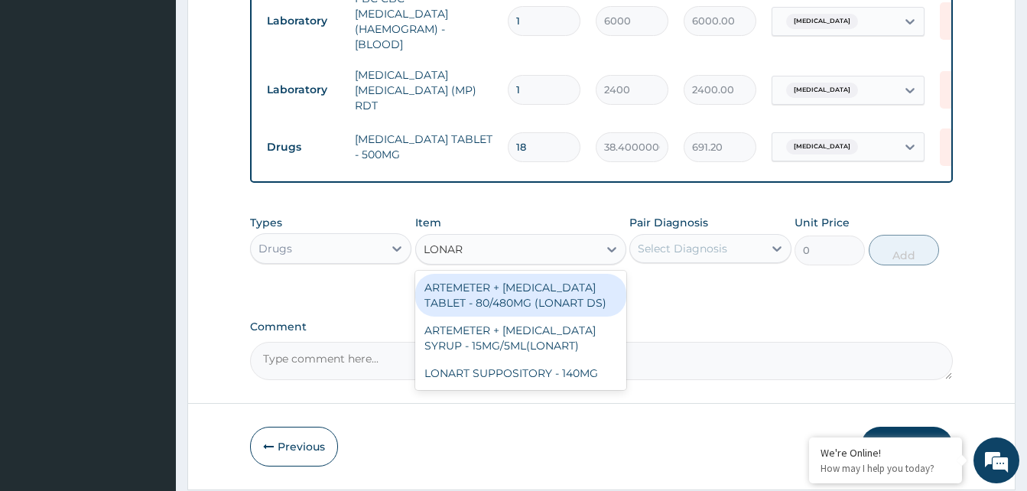
type input "LONART"
click at [481, 292] on div "ARTEMETER + [MEDICAL_DATA] TABLET - 80/480MG (LONART DS)" at bounding box center [520, 295] width 211 height 43
type input "672"
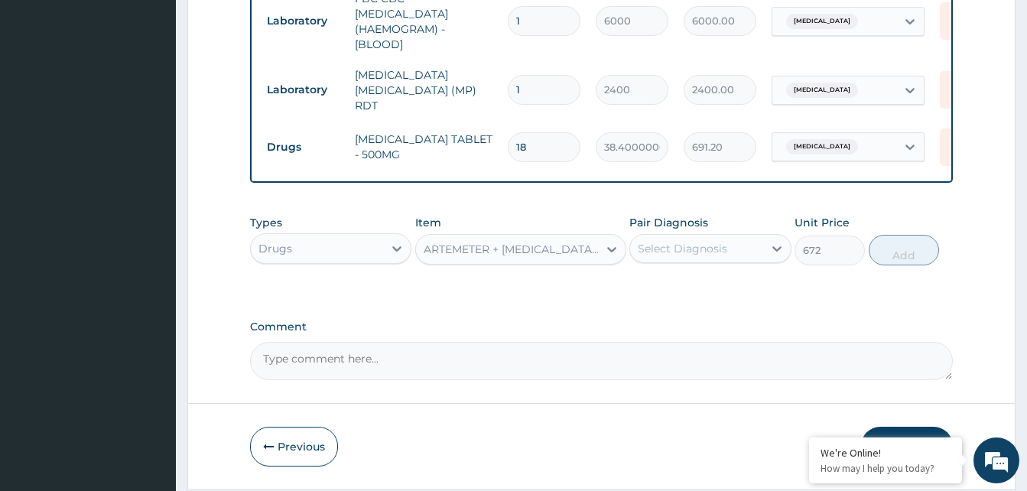
click at [651, 252] on div "Select Diagnosis" at bounding box center [682, 248] width 89 height 15
click at [648, 291] on input "checkbox" at bounding box center [643, 286] width 10 height 10
checkbox input "true"
click at [884, 257] on button "Add" at bounding box center [904, 250] width 70 height 31
type input "0"
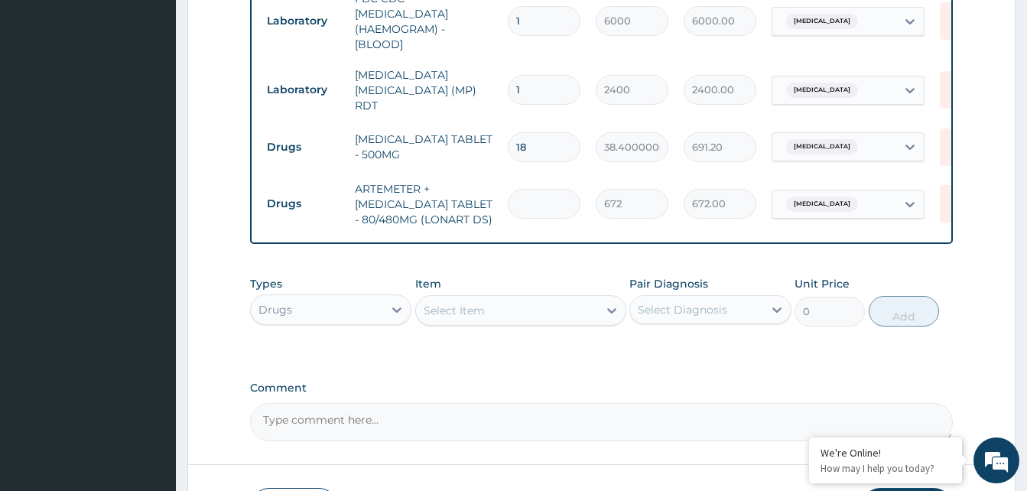
type input "0.00"
type input "6"
type input "4032.00"
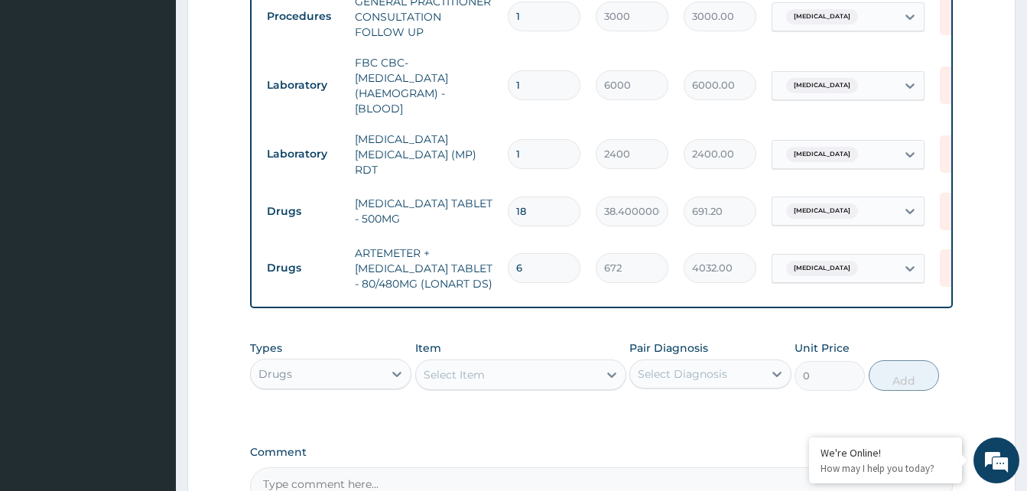
scroll to position [535, 0]
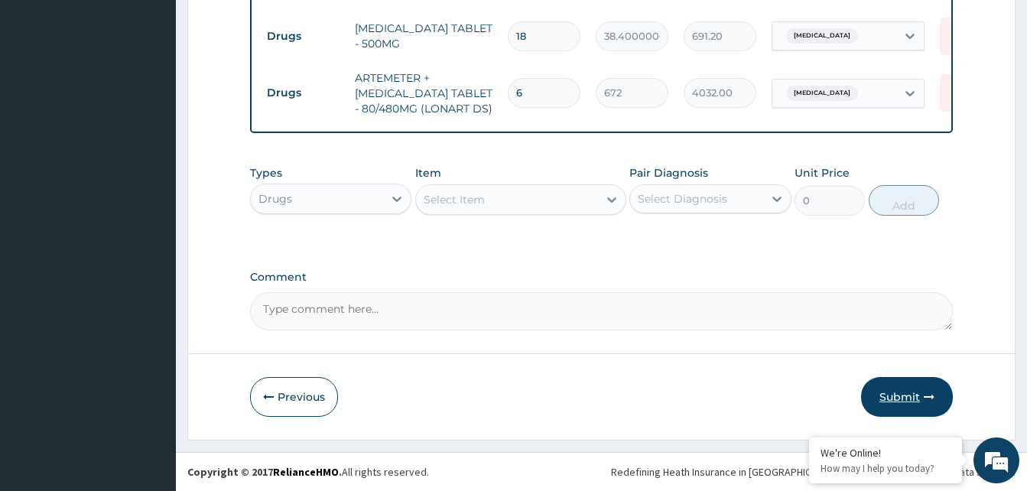
type input "6"
click at [886, 389] on button "Submit" at bounding box center [907, 397] width 92 height 40
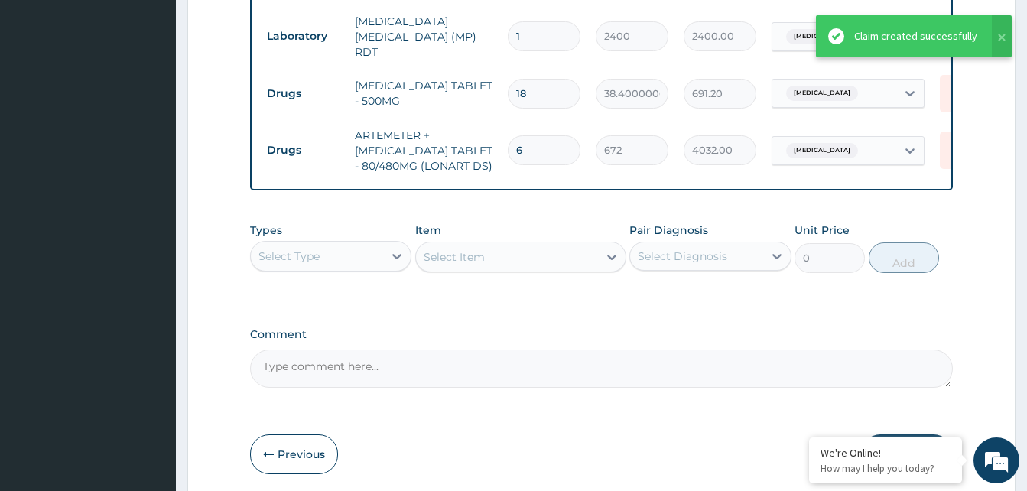
scroll to position [573, 0]
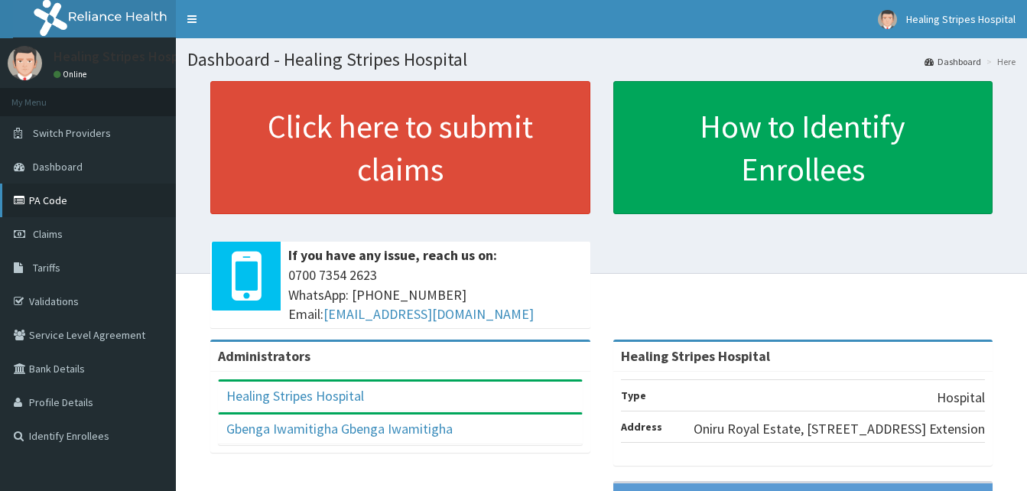
click at [50, 196] on link "PA Code" at bounding box center [88, 200] width 176 height 34
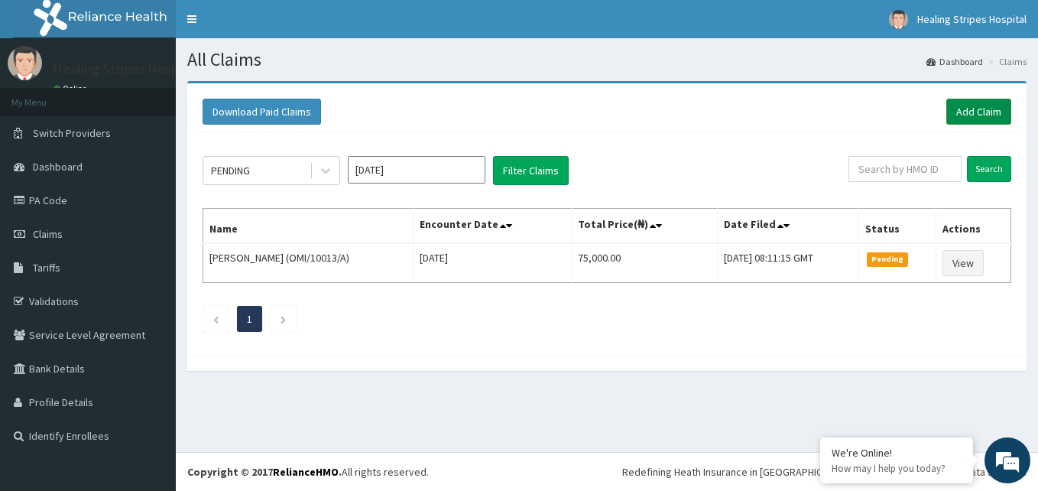
click at [976, 112] on link "Add Claim" at bounding box center [979, 112] width 65 height 26
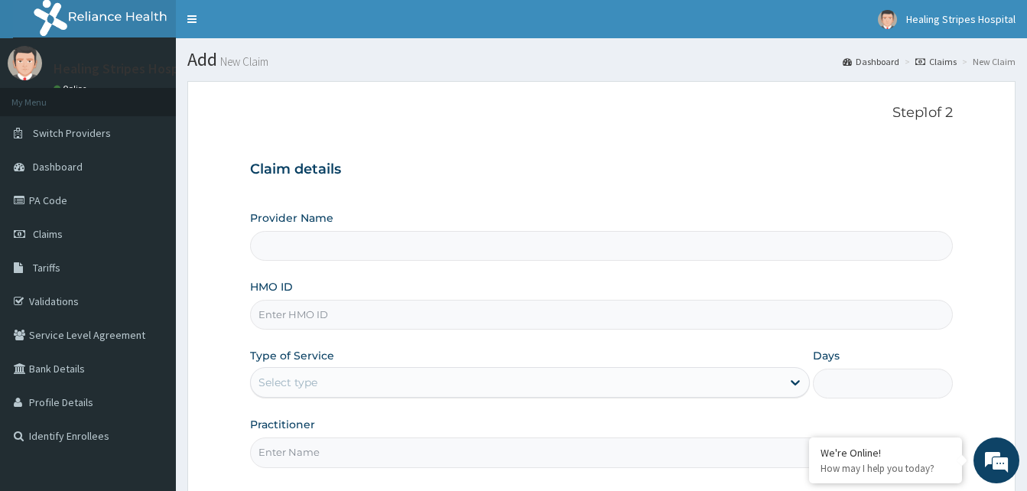
type input "Healing Stripes Hospital"
click at [298, 305] on input "HMO ID" at bounding box center [601, 315] width 703 height 30
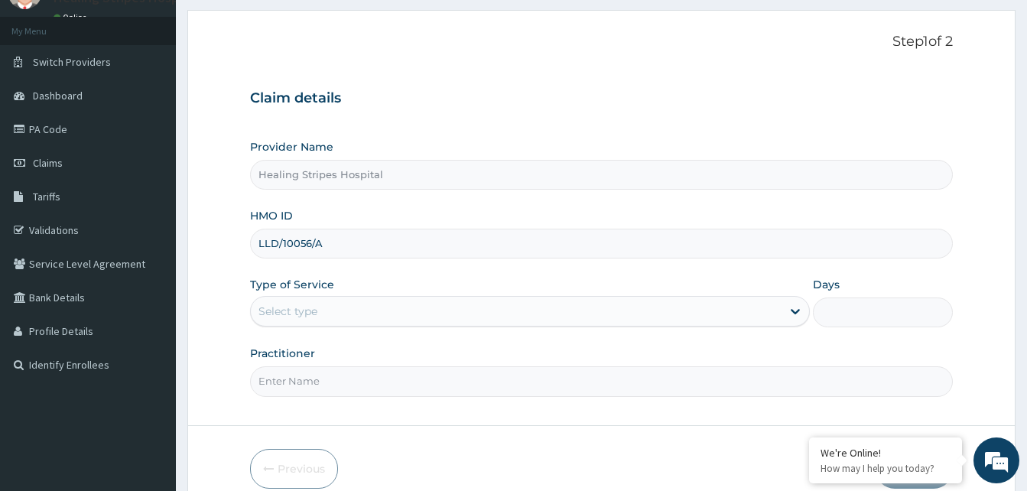
scroll to position [143, 0]
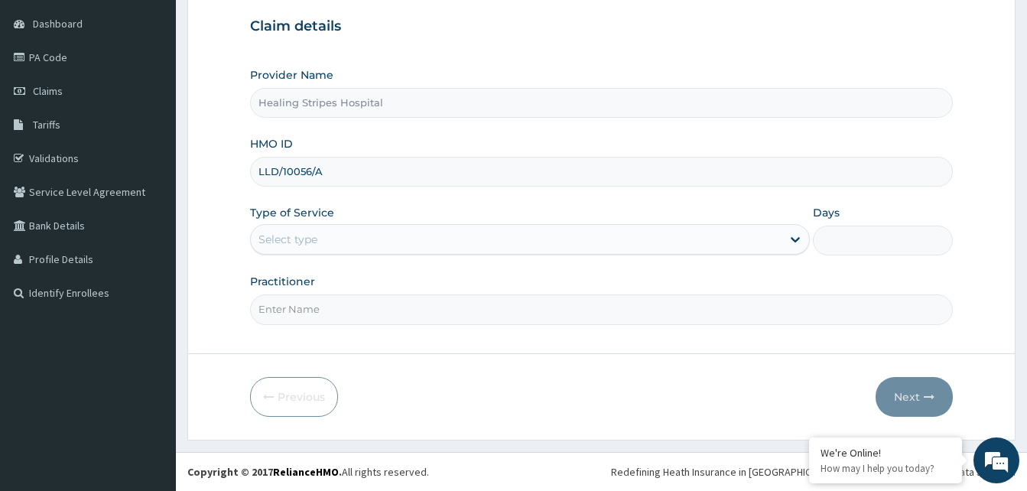
type input "LLD/10056/A"
click at [308, 240] on div "Select type" at bounding box center [287, 239] width 59 height 15
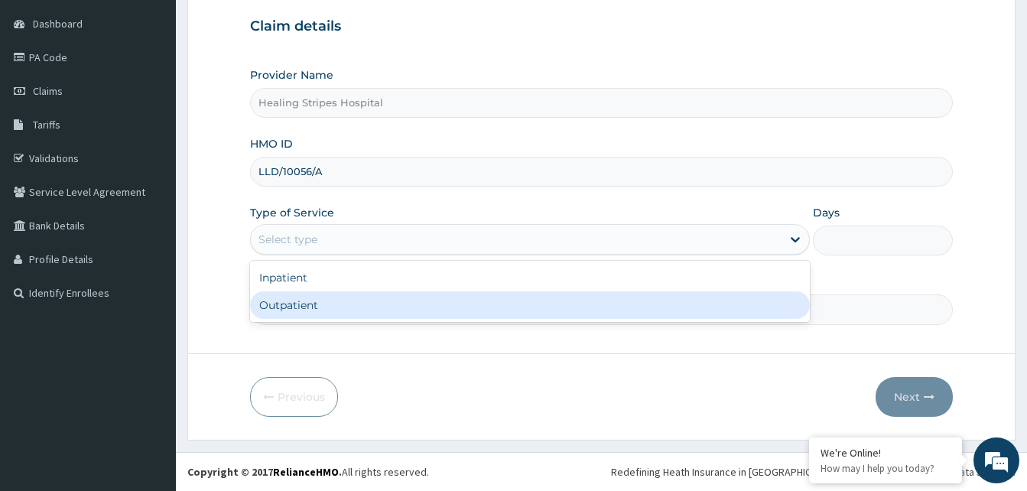
click at [309, 303] on div "Outpatient" at bounding box center [530, 305] width 560 height 28
type input "1"
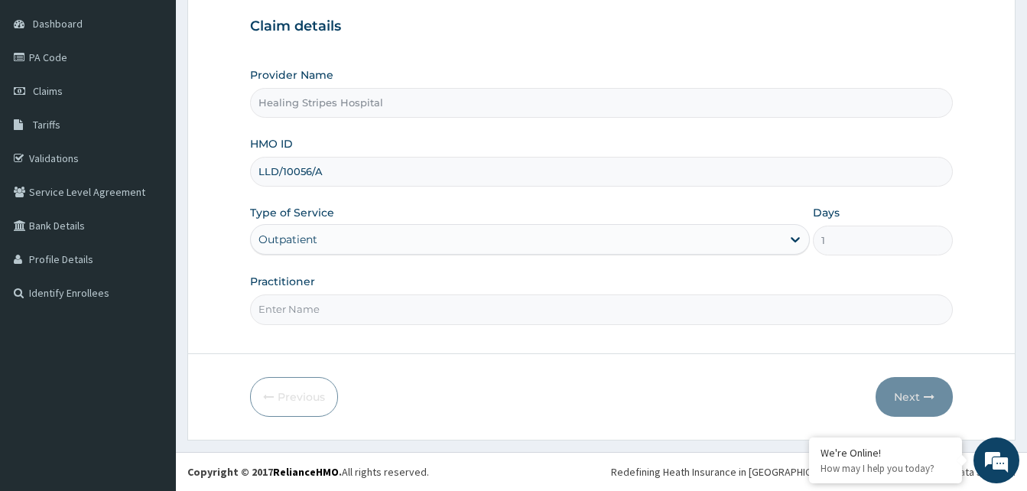
click at [307, 314] on input "Practitioner" at bounding box center [601, 309] width 703 height 30
type input "DR. [PERSON_NAME]"
click at [911, 395] on button "Next" at bounding box center [913, 397] width 77 height 40
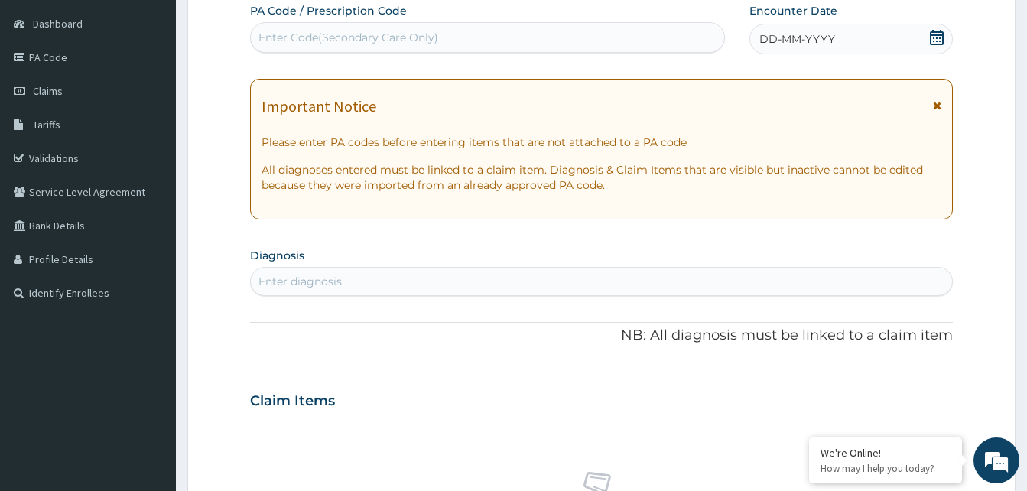
click at [301, 281] on div "Enter diagnosis" at bounding box center [299, 281] width 83 height 15
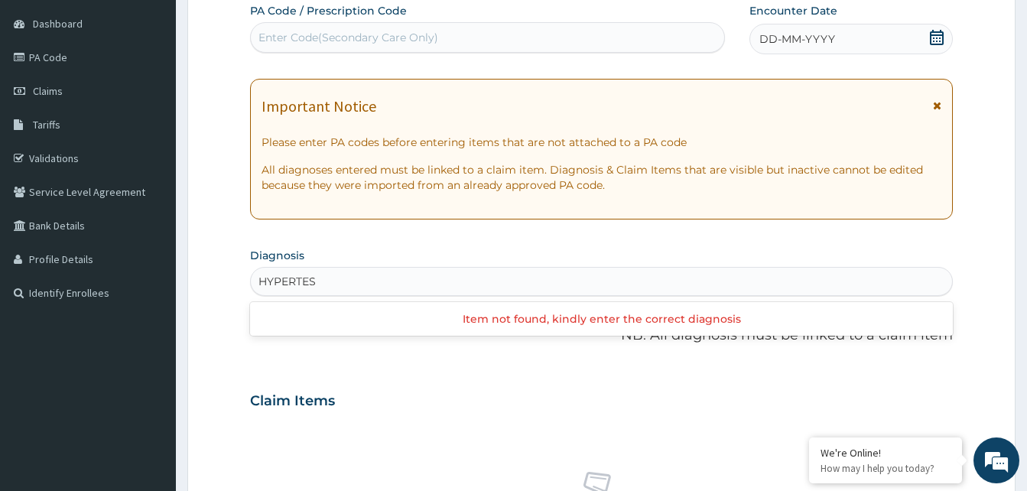
type input "HYPERTES"
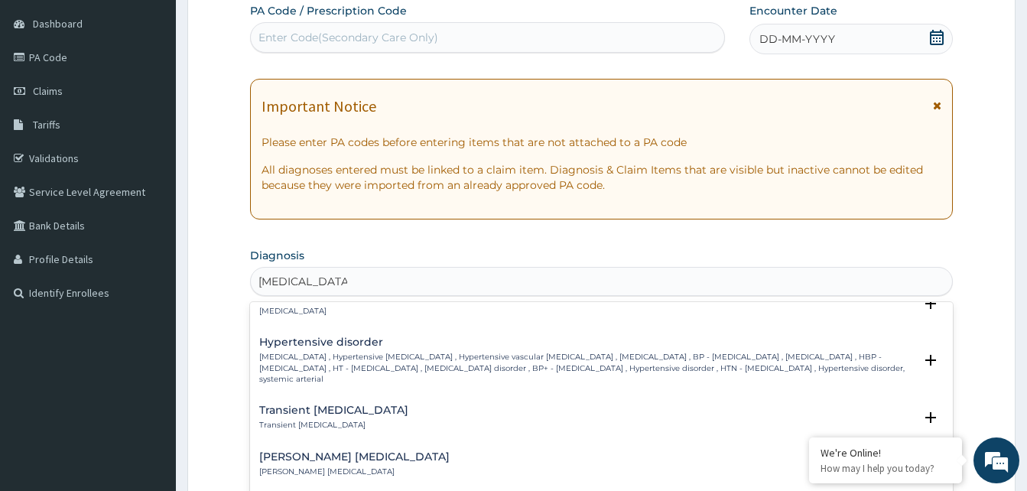
scroll to position [1005, 0]
type input "HYPERTENSION"
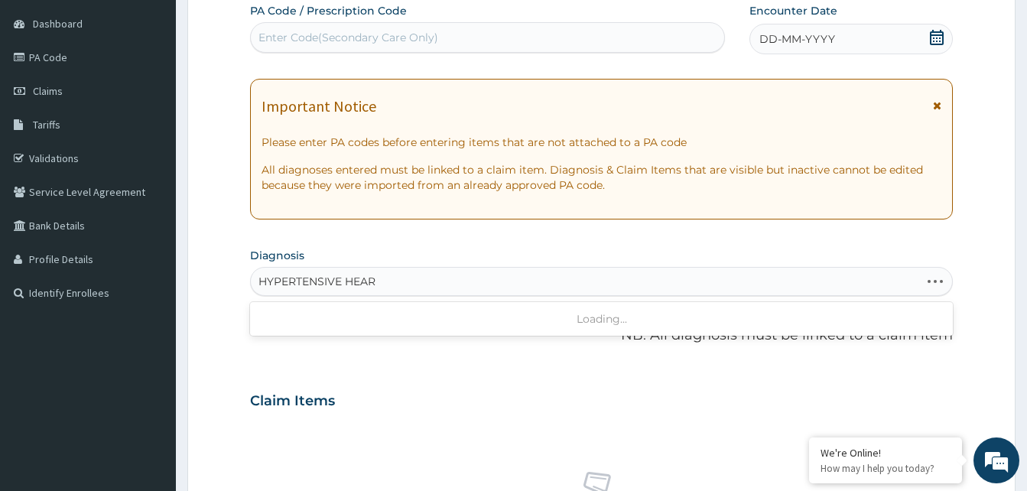
type input "HYPERTENSIVE HEART"
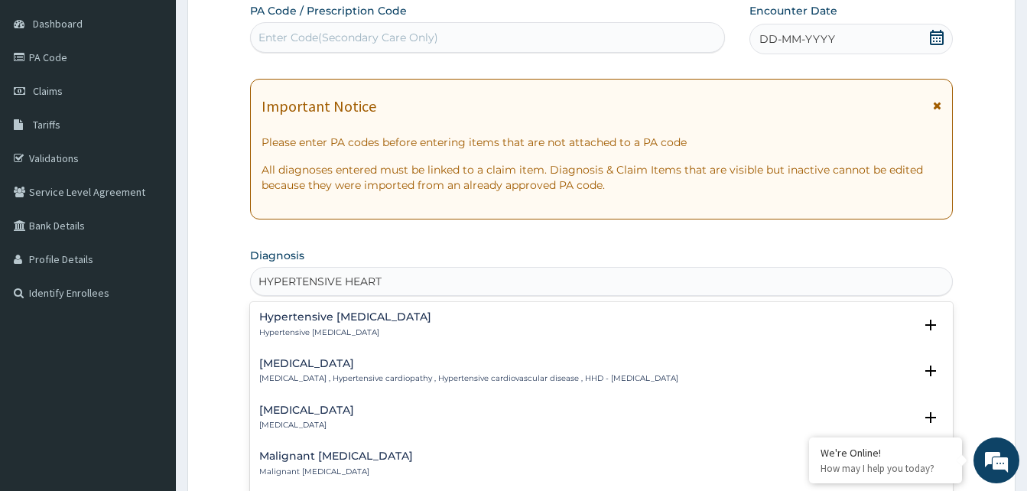
click at [370, 361] on h4 "Hypertensive heart disease" at bounding box center [468, 363] width 419 height 11
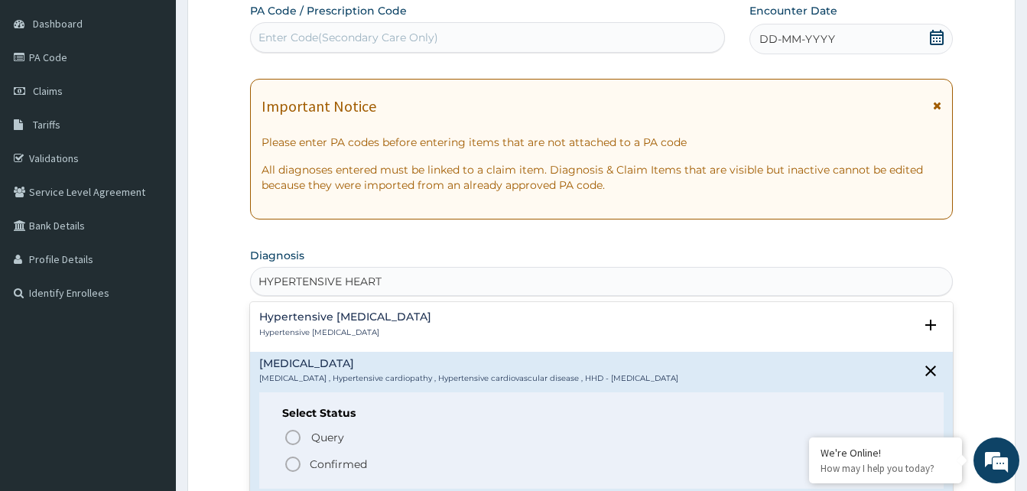
click at [313, 463] on p "Confirmed" at bounding box center [338, 463] width 57 height 15
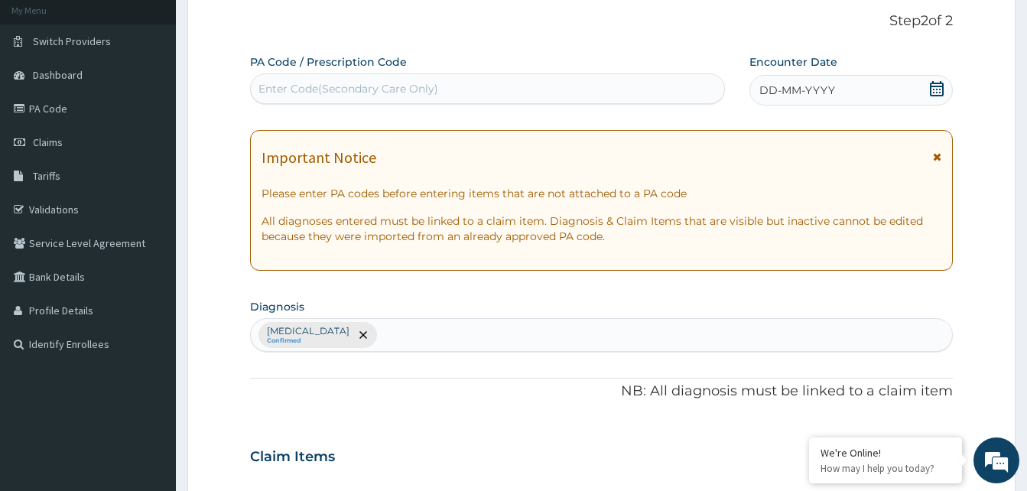
scroll to position [0, 0]
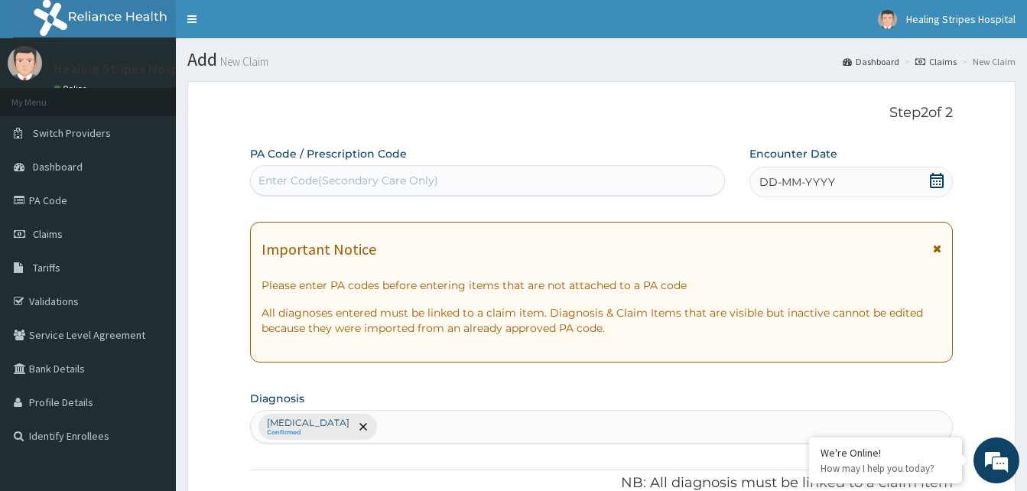
click at [790, 174] on span "DD-MM-YYYY" at bounding box center [797, 181] width 76 height 15
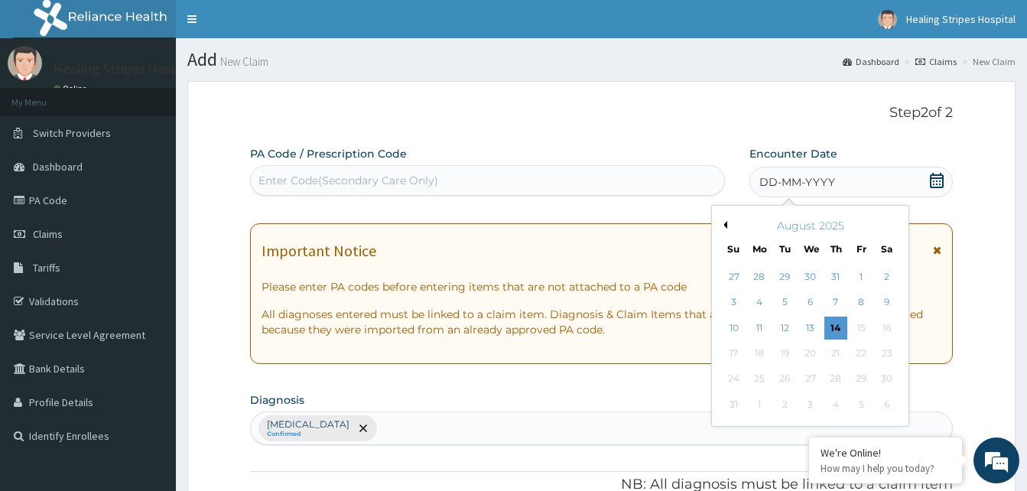
click at [726, 226] on button "Previous Month" at bounding box center [723, 225] width 8 height 8
click at [761, 354] on div "21" at bounding box center [759, 353] width 23 height 23
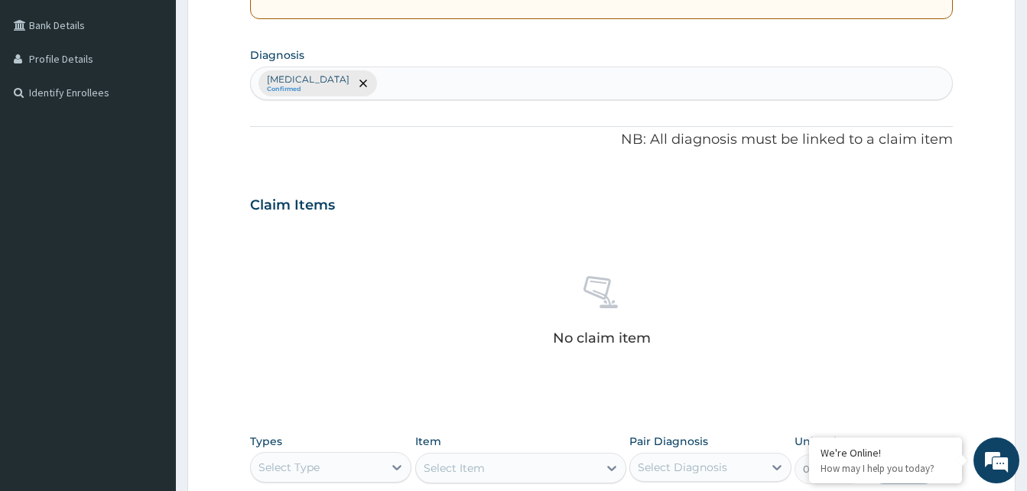
scroll to position [459, 0]
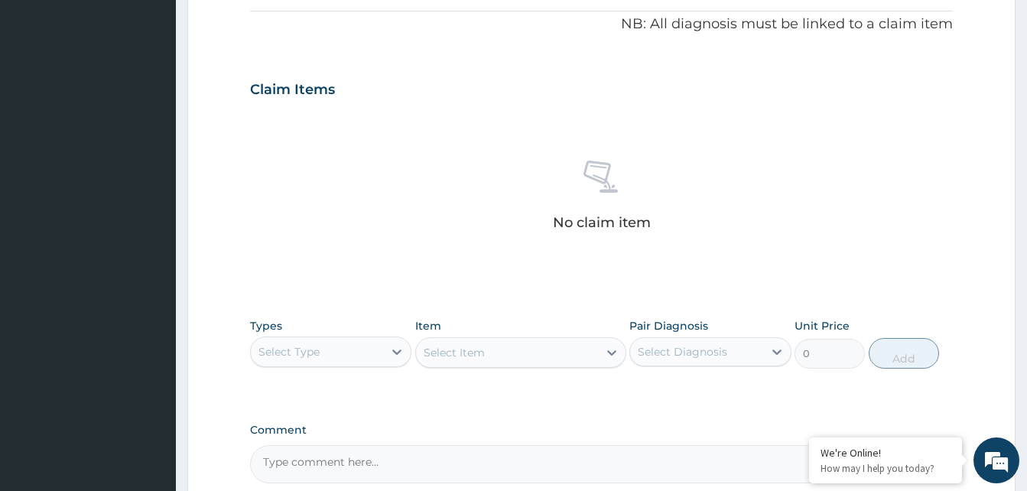
click at [327, 352] on div "Select Type" at bounding box center [317, 351] width 132 height 24
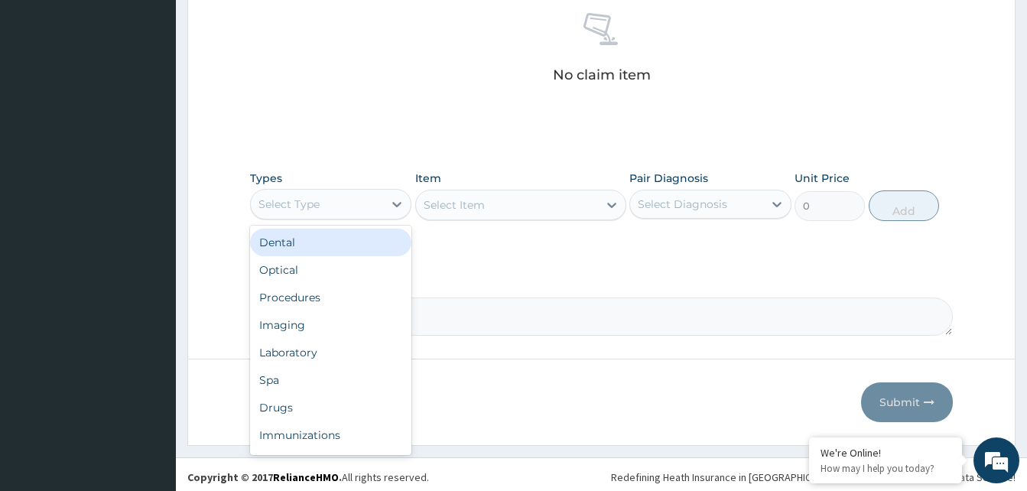
scroll to position [612, 0]
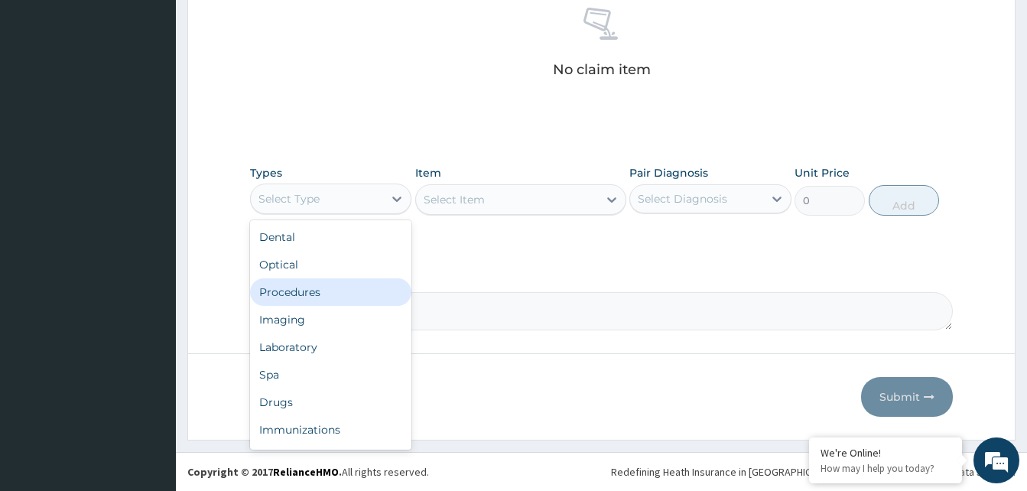
drag, startPoint x: 315, startPoint y: 291, endPoint x: 365, endPoint y: 270, distance: 54.1
click at [316, 291] on div "Procedures" at bounding box center [330, 292] width 161 height 28
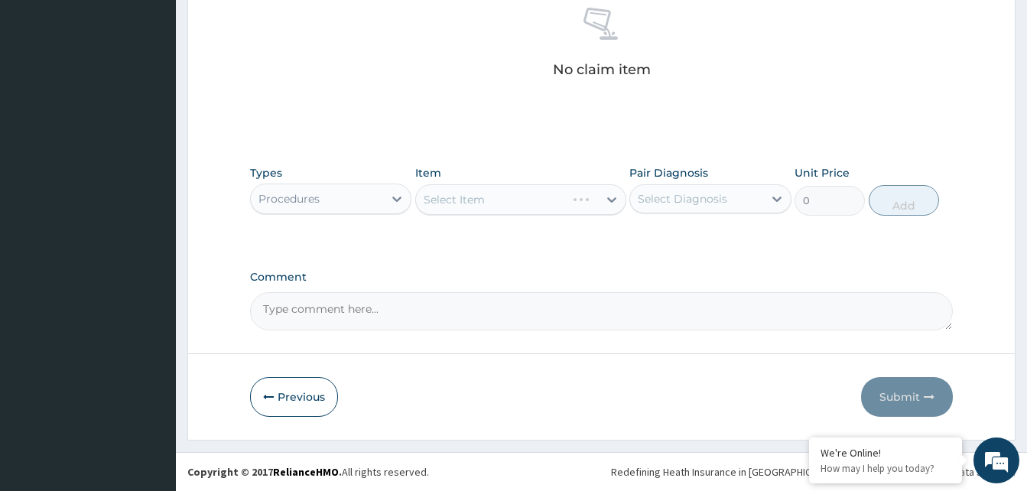
click at [446, 200] on div "Select Item" at bounding box center [520, 199] width 211 height 31
click at [456, 201] on div "Select Item" at bounding box center [520, 199] width 211 height 31
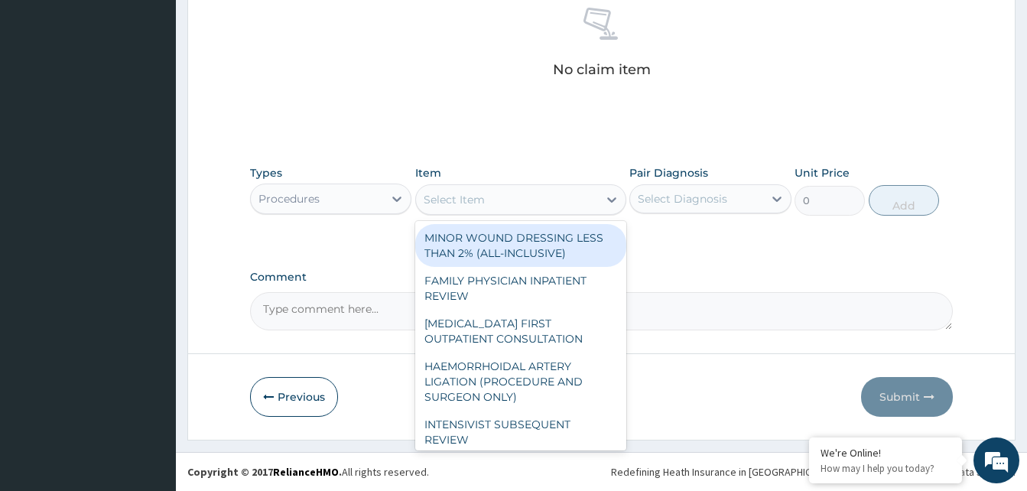
click at [470, 200] on div "Select Item" at bounding box center [454, 199] width 61 height 15
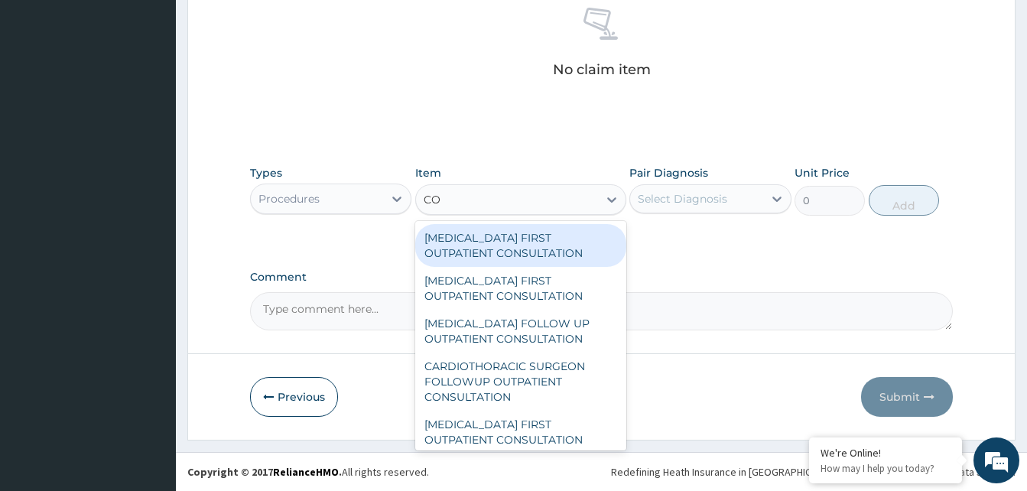
type input "C"
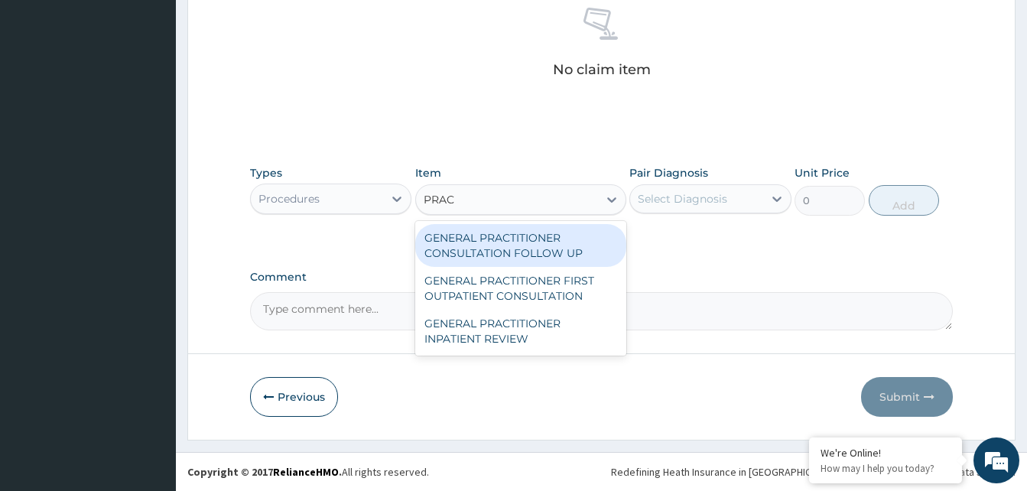
type input "PRACT"
click at [522, 242] on div "GENERAL PRACTITIONER CONSULTATION FOLLOW UP" at bounding box center [520, 245] width 211 height 43
type input "3000"
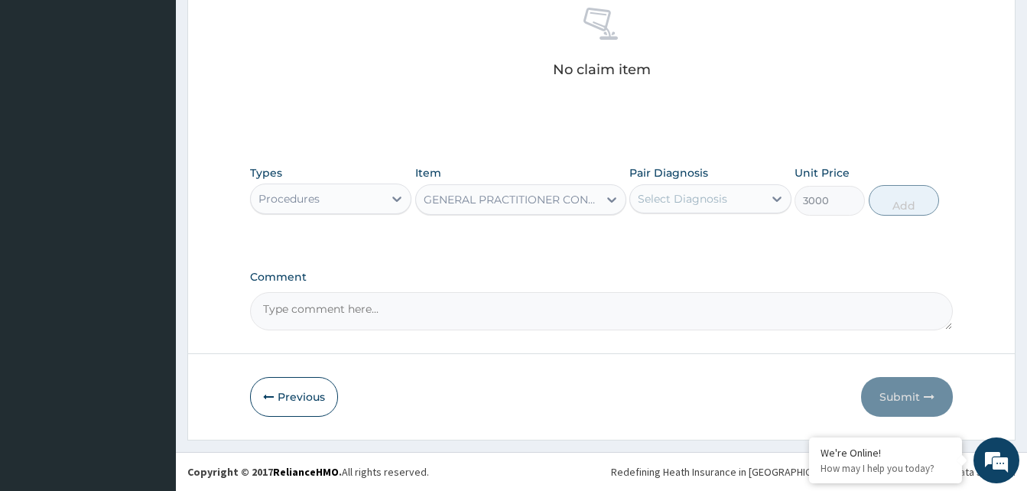
click at [679, 200] on div "Select Diagnosis" at bounding box center [682, 198] width 89 height 15
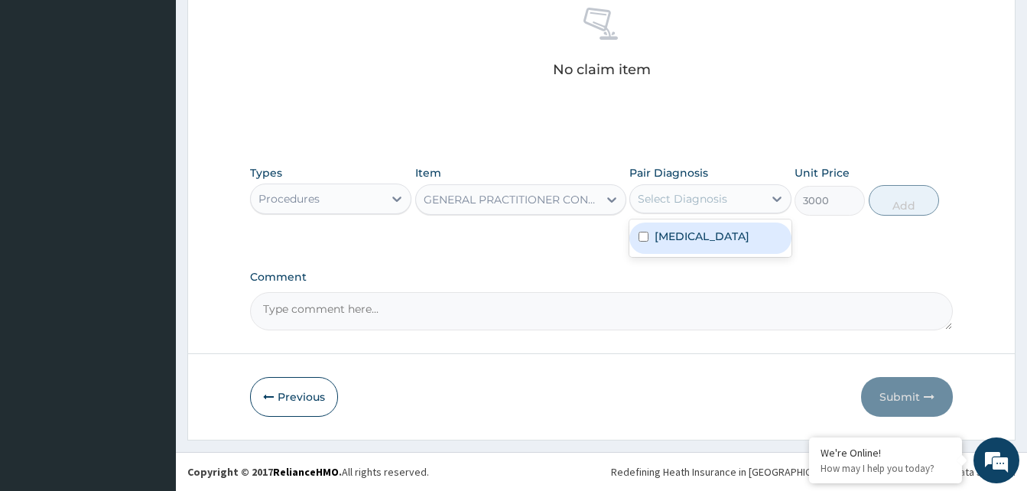
click at [654, 239] on div "Hypertensive heart disease" at bounding box center [709, 237] width 161 height 31
checkbox input "true"
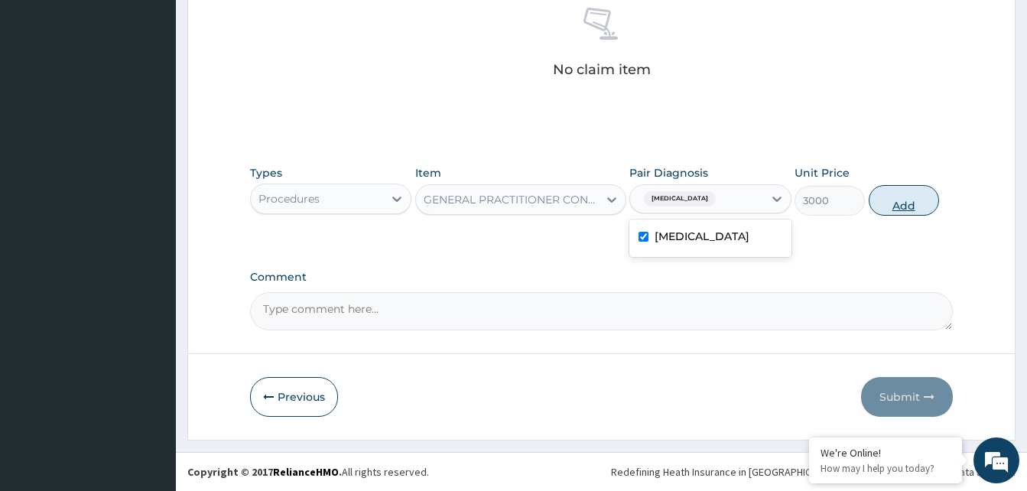
click at [891, 209] on button "Add" at bounding box center [904, 200] width 70 height 31
type input "0"
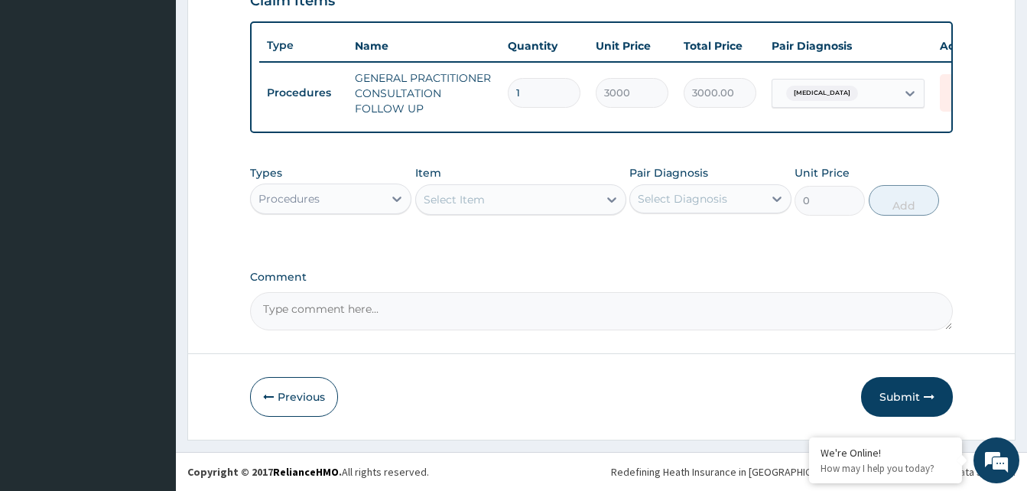
scroll to position [559, 0]
click at [320, 200] on div "Procedures" at bounding box center [317, 199] width 132 height 24
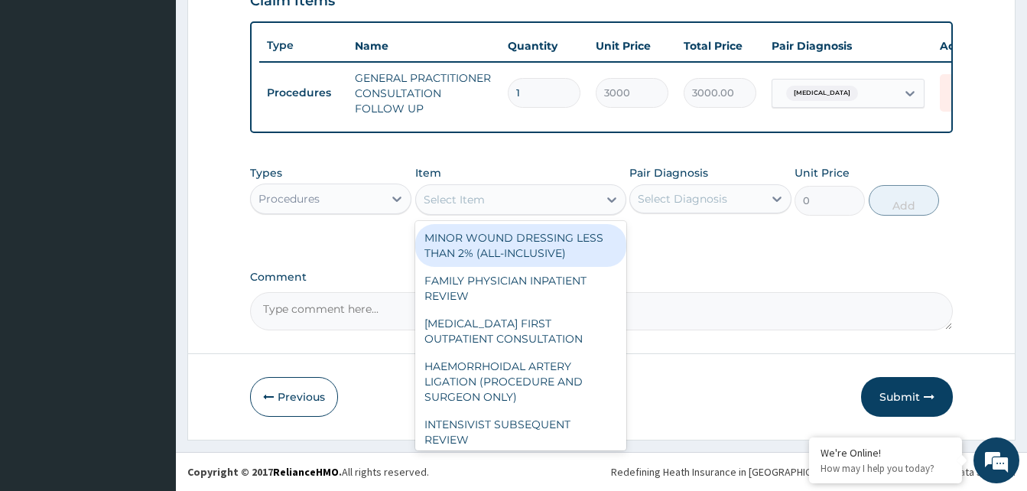
click at [470, 208] on div "Select Item" at bounding box center [507, 199] width 182 height 24
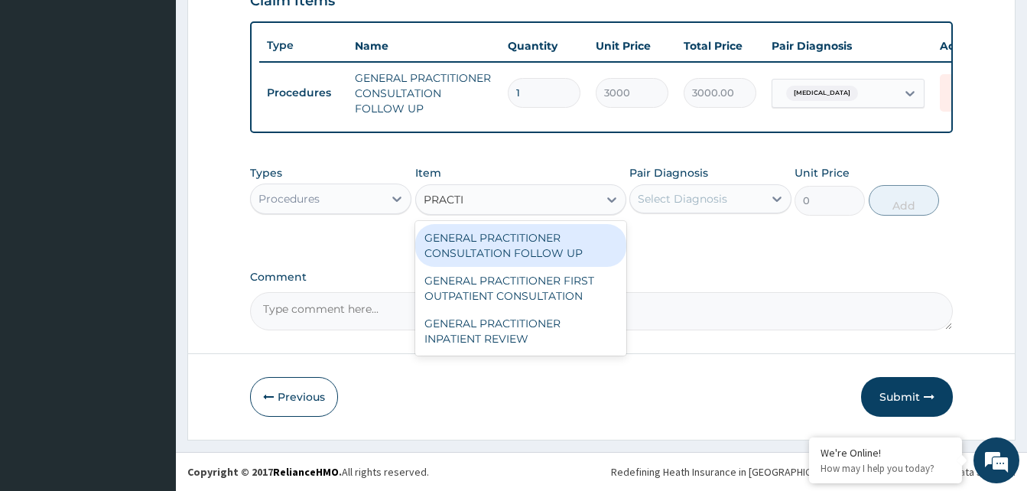
type input "PRACT"
click at [521, 231] on div "GENERAL PRACTITIONER CONSULTATION FOLLOW UP" at bounding box center [520, 245] width 211 height 43
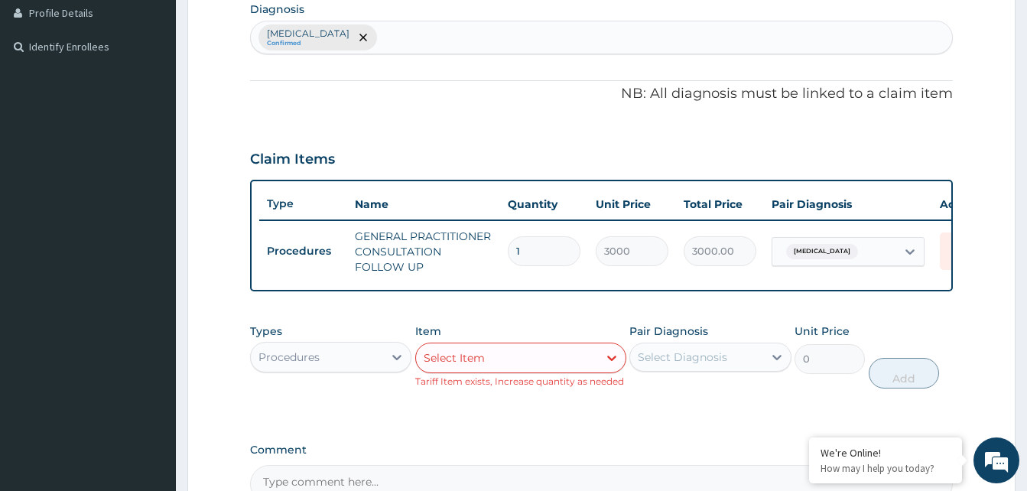
scroll to position [573, 0]
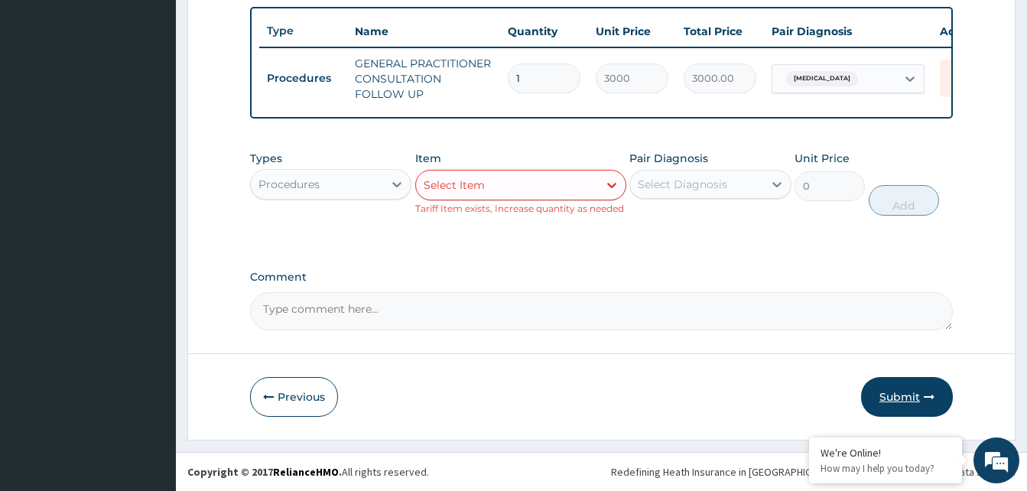
click at [882, 395] on button "Submit" at bounding box center [907, 397] width 92 height 40
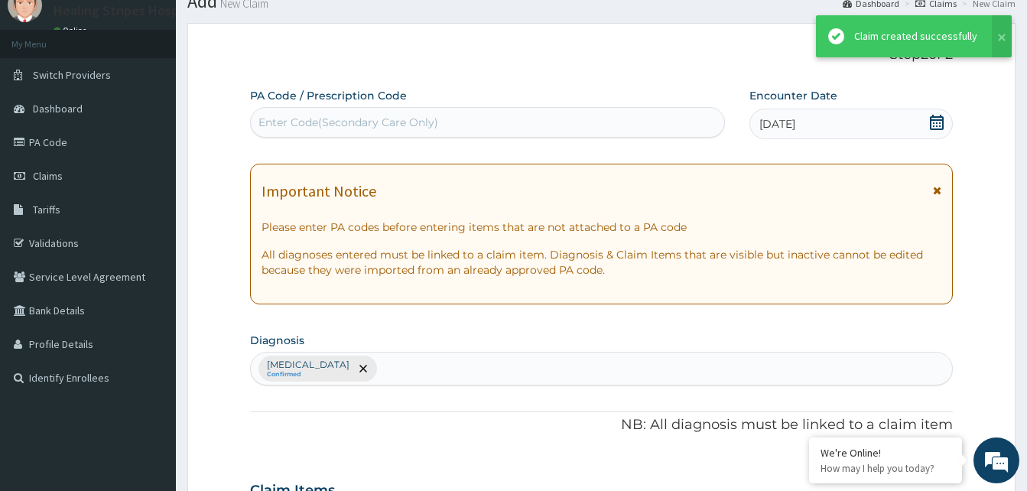
scroll to position [559, 0]
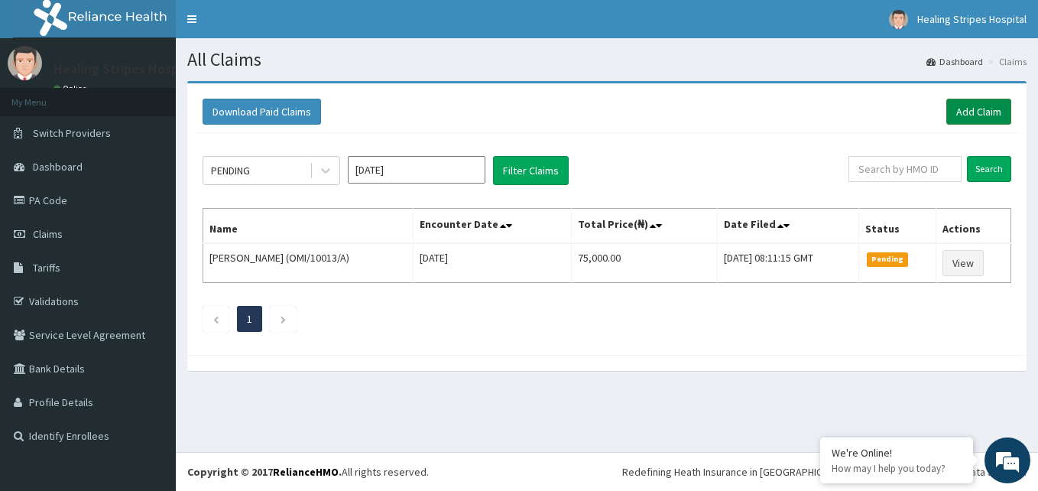
click at [964, 109] on link "Add Claim" at bounding box center [979, 112] width 65 height 26
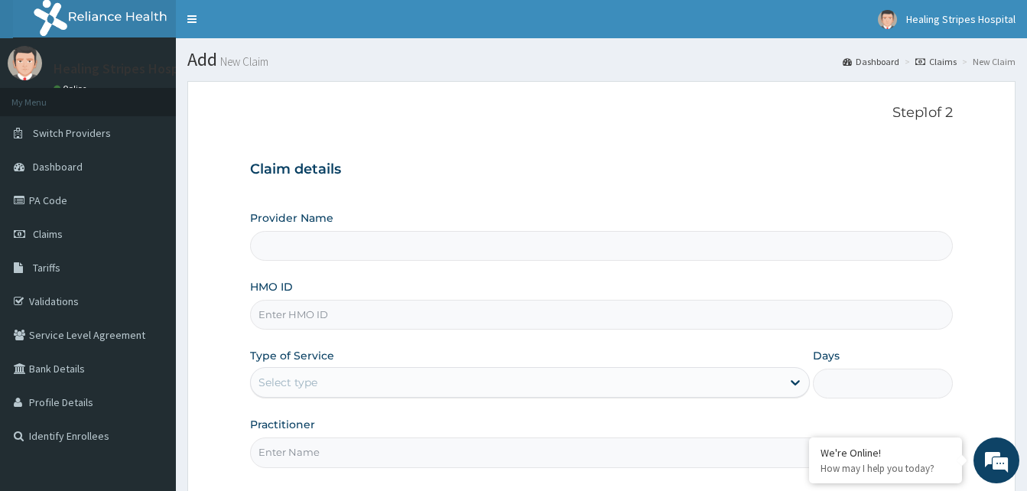
type input "Healing Stripes Hospital"
click at [296, 315] on input "HMO ID" at bounding box center [601, 315] width 703 height 30
type input "OMI/10015/A"
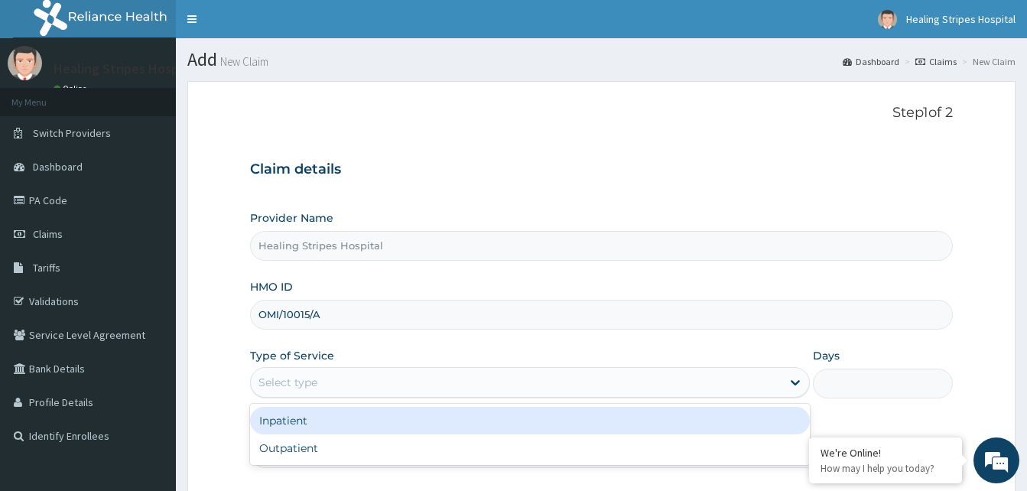
click at [305, 378] on div "Select type" at bounding box center [287, 382] width 59 height 15
click at [286, 453] on div "Outpatient" at bounding box center [530, 448] width 560 height 28
type input "1"
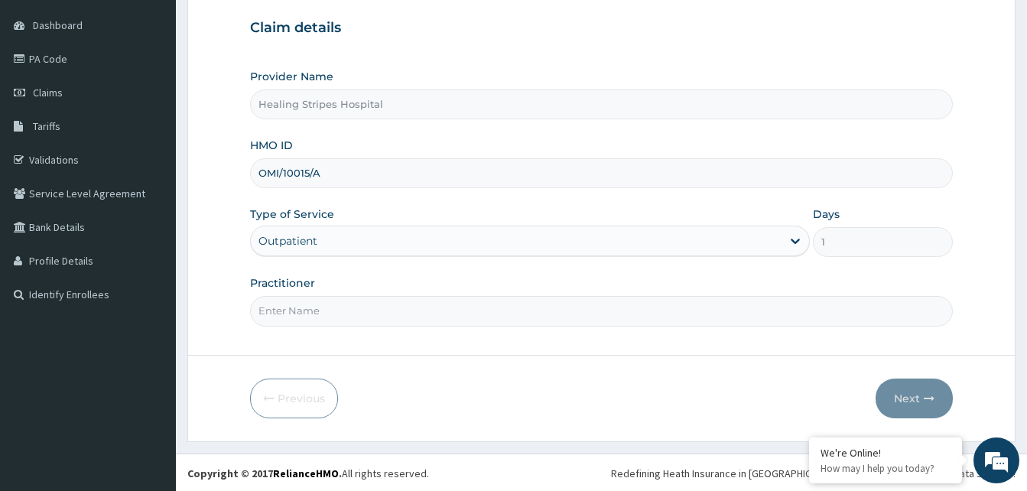
scroll to position [143, 0]
click at [310, 304] on input "Practitioner" at bounding box center [601, 309] width 703 height 30
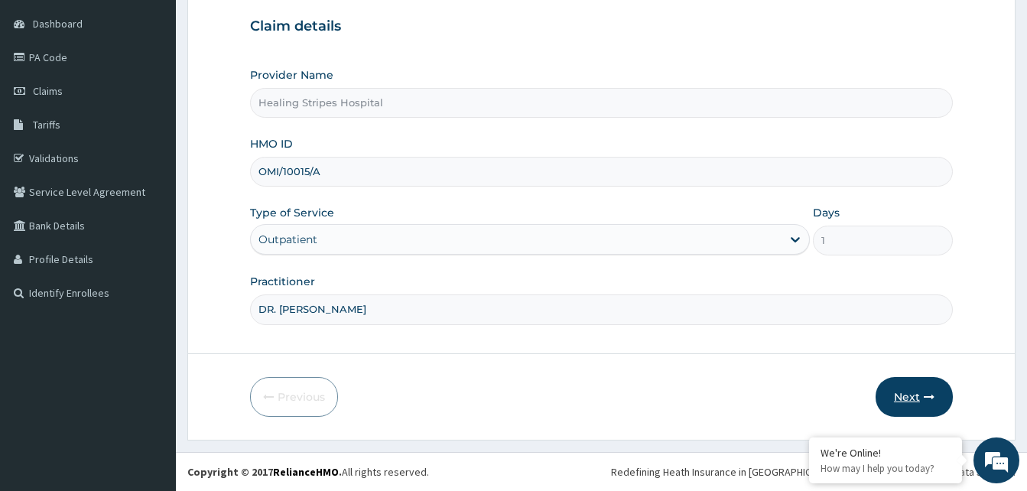
type input "DR. EMMA"
click at [901, 395] on button "Next" at bounding box center [913, 397] width 77 height 40
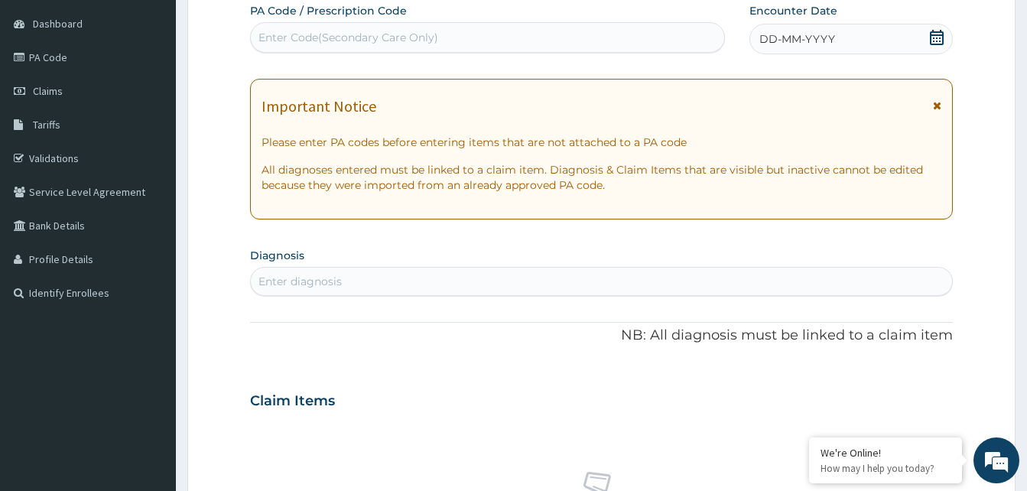
click at [278, 283] on div "Enter diagnosis" at bounding box center [299, 281] width 83 height 15
type input "GI"
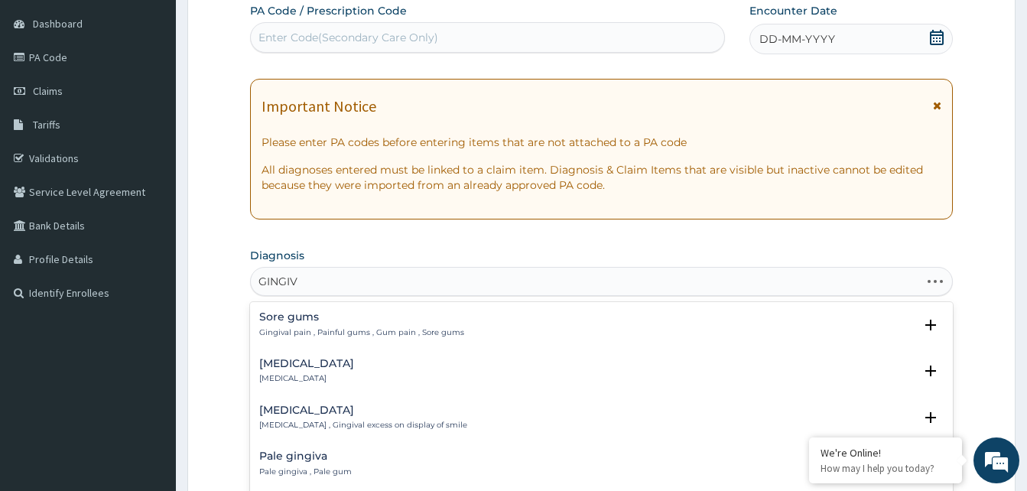
type input "GINGIVI"
click at [282, 364] on h4 "Gingivitis" at bounding box center [306, 363] width 95 height 11
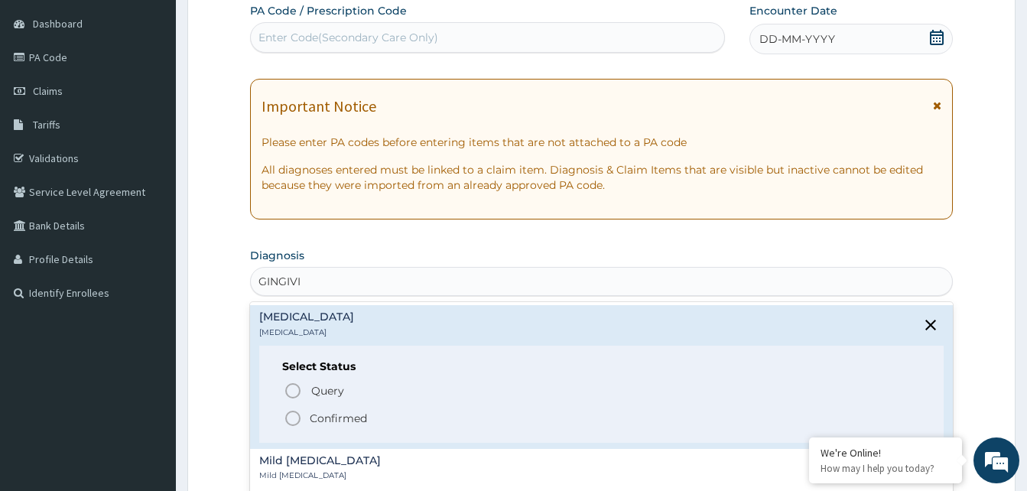
click at [294, 411] on circle "status option filled" at bounding box center [293, 418] width 14 height 14
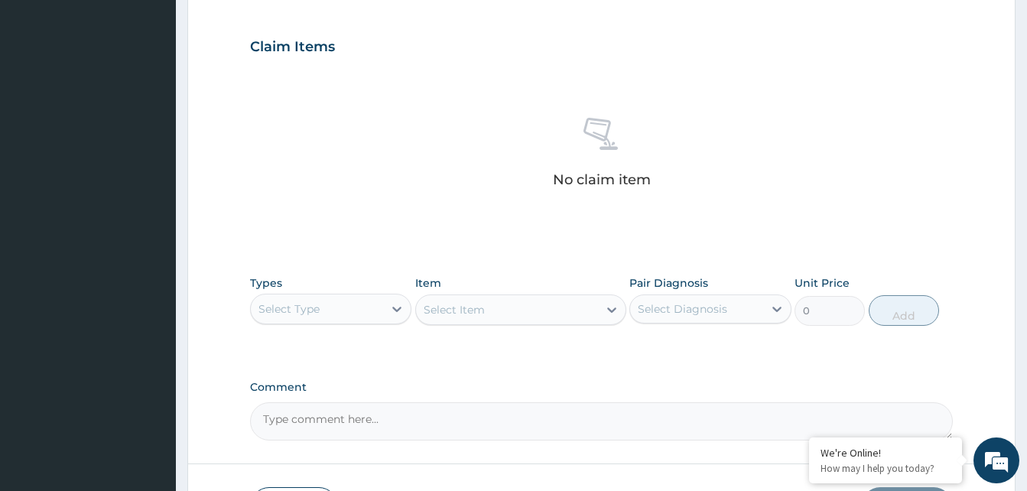
scroll to position [612, 0]
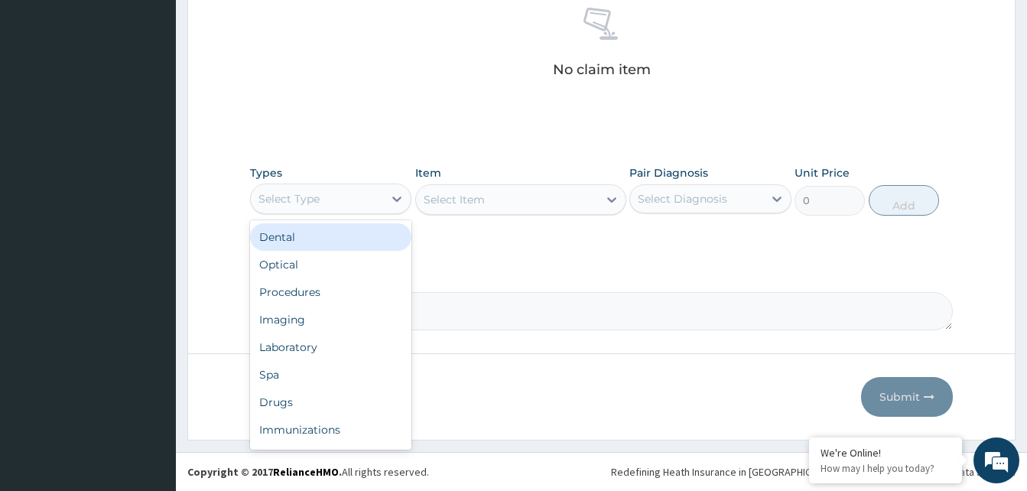
click at [318, 196] on div "Select Type" at bounding box center [288, 198] width 61 height 15
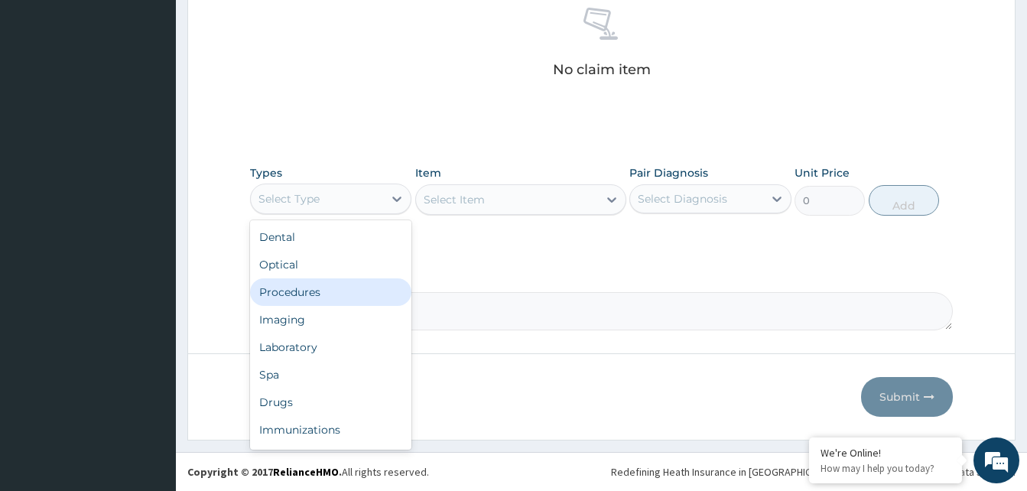
click at [306, 297] on div "Procedures" at bounding box center [330, 292] width 161 height 28
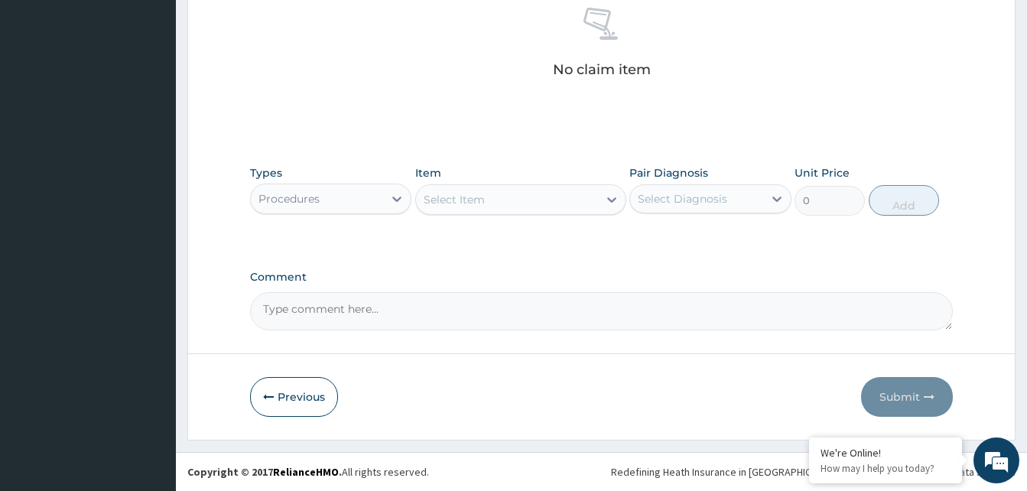
click at [447, 203] on div "Select Item" at bounding box center [454, 199] width 61 height 15
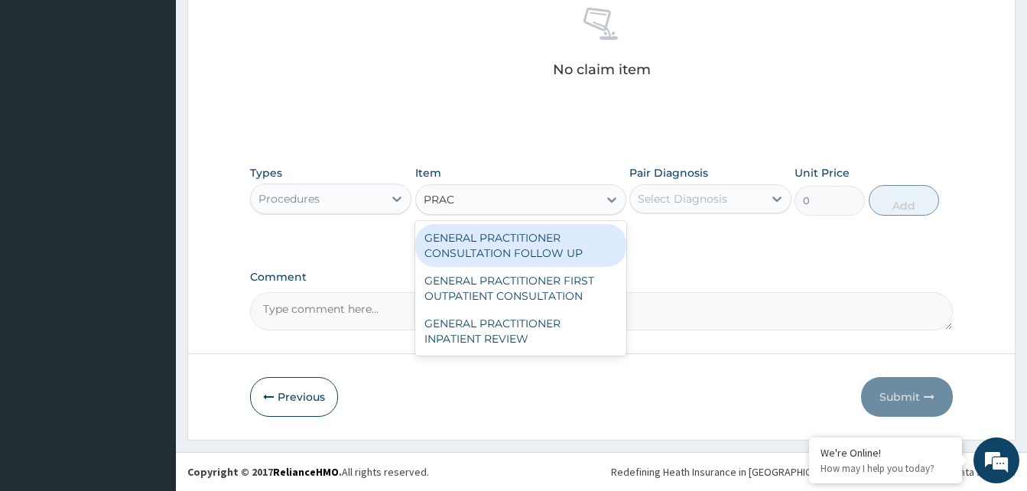
type input "PRACT"
click at [470, 237] on div "GENERAL PRACTITIONER CONSULTATION FOLLOW UP" at bounding box center [520, 245] width 211 height 43
type input "3000"
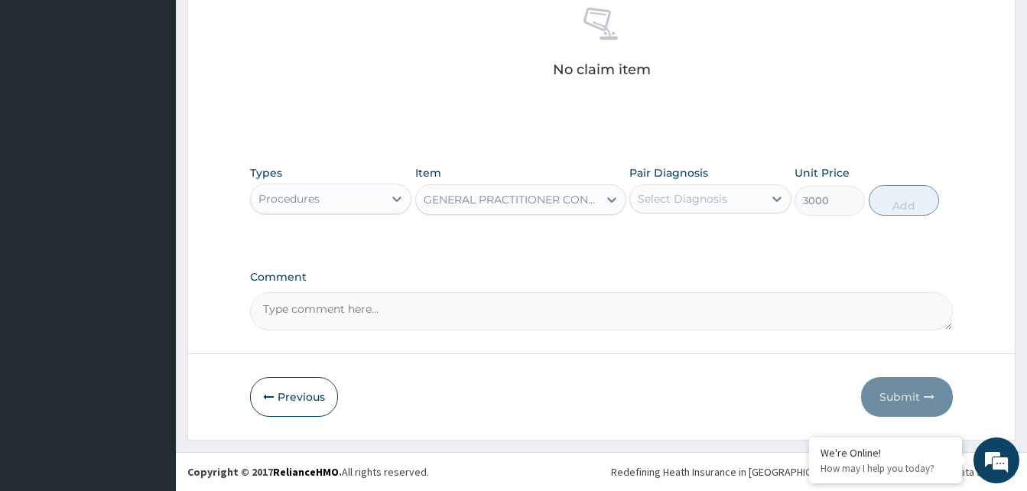
click at [712, 197] on div "Select Diagnosis" at bounding box center [682, 198] width 89 height 15
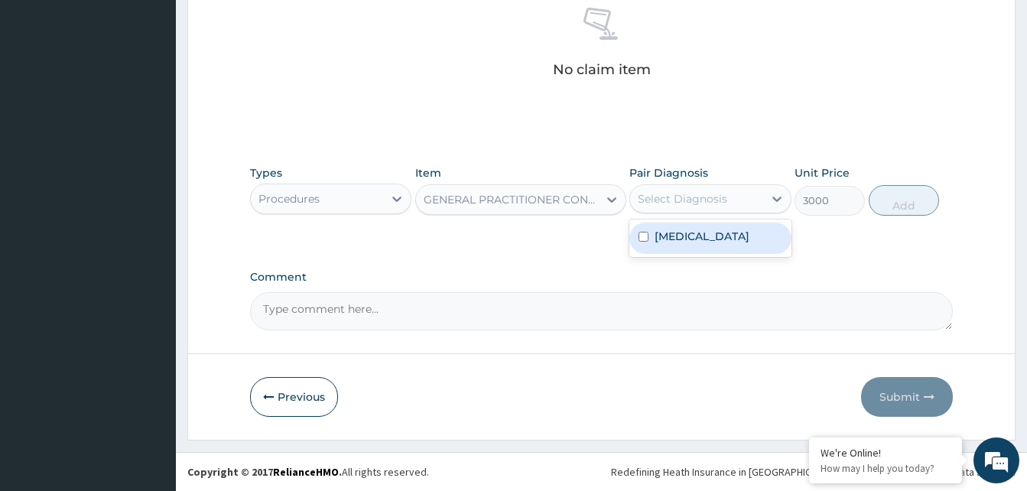
drag, startPoint x: 718, startPoint y: 240, endPoint x: 781, endPoint y: 226, distance: 64.2
click at [720, 241] on div "Gingivitis" at bounding box center [709, 237] width 161 height 31
checkbox input "true"
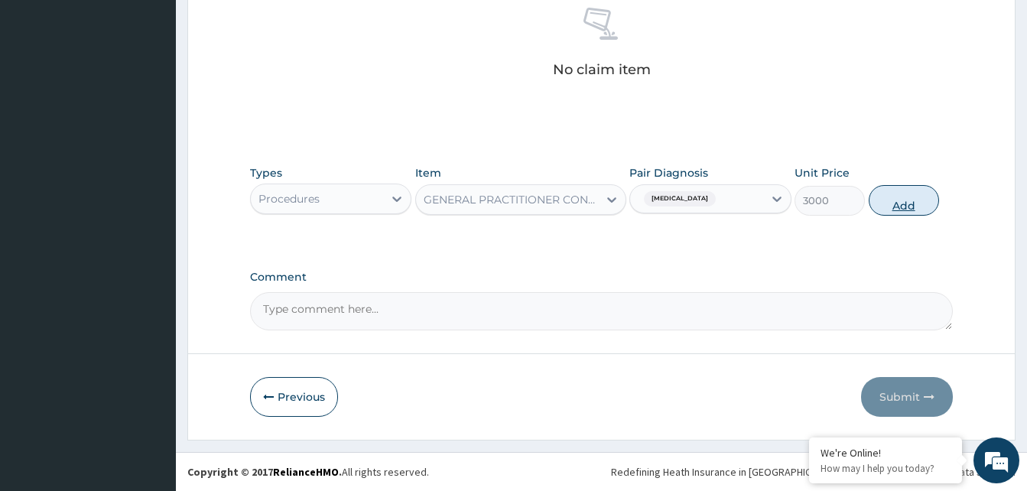
click at [886, 207] on button "Add" at bounding box center [904, 200] width 70 height 31
type input "0"
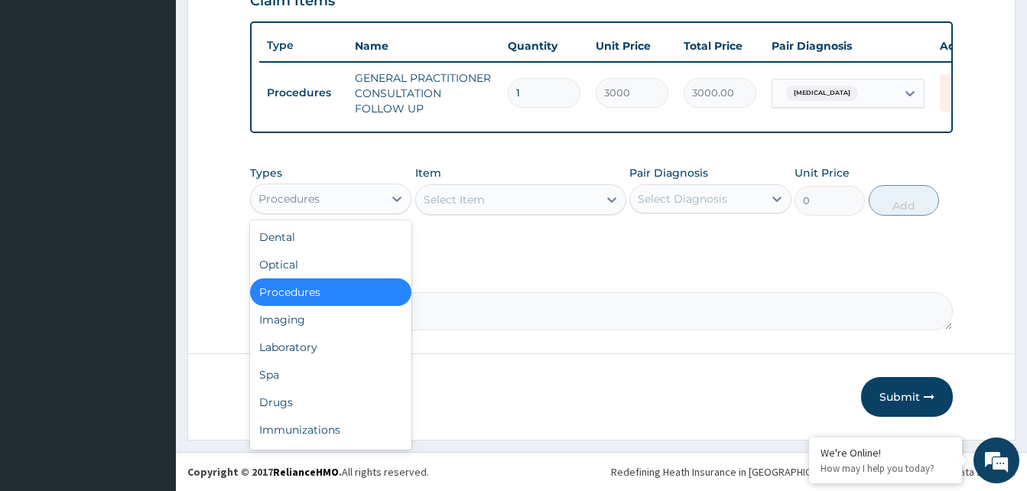
click at [336, 191] on div "Procedures" at bounding box center [317, 199] width 132 height 24
click at [286, 408] on div "Drugs" at bounding box center [330, 402] width 161 height 28
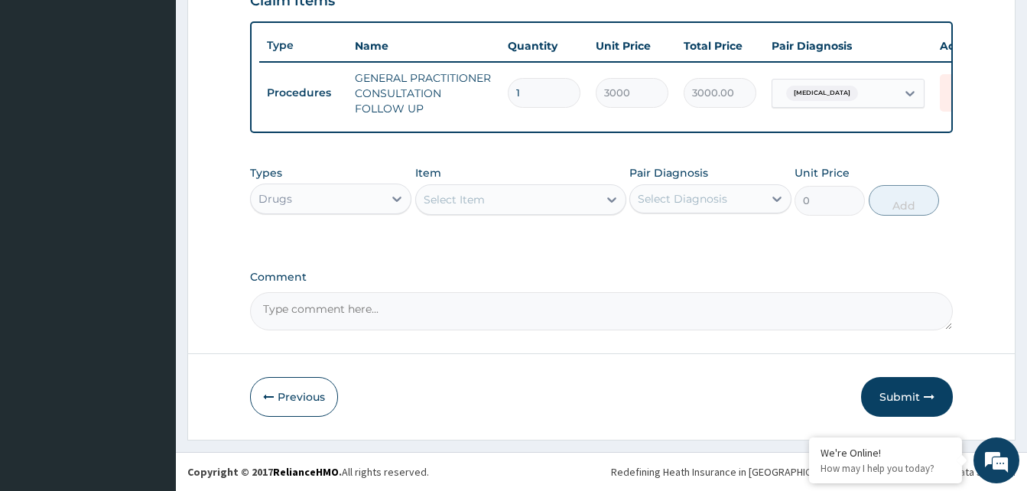
click at [474, 199] on div "Select Item" at bounding box center [454, 199] width 61 height 15
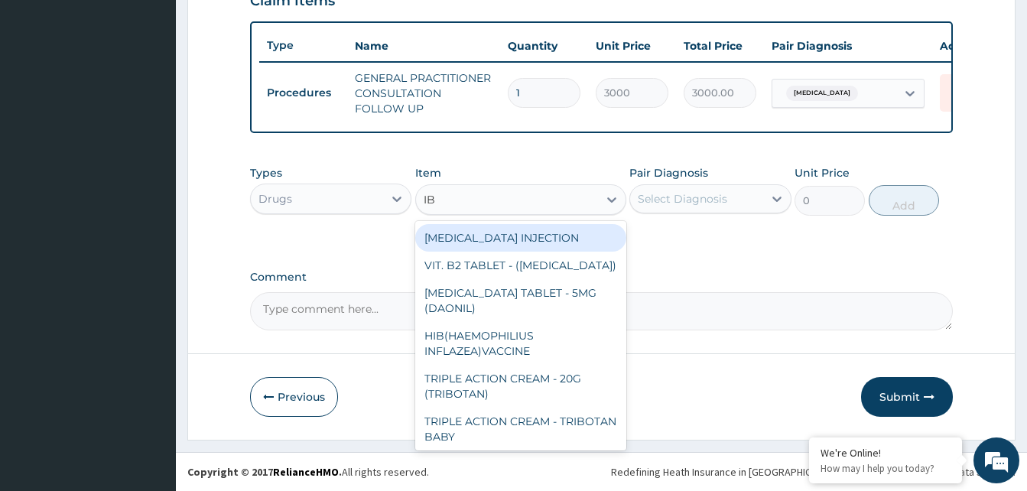
type input "IBU"
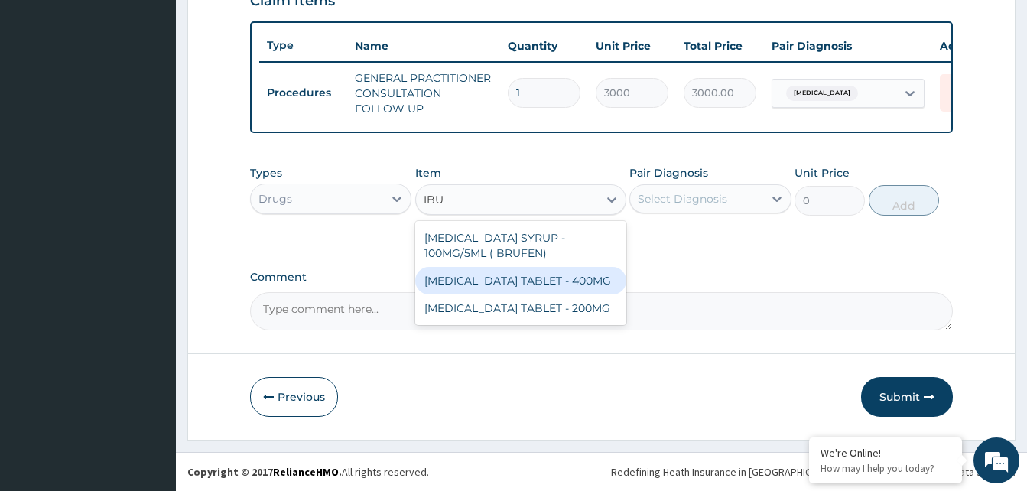
click at [532, 281] on div "IBUPROFEN TABLET - 400MG" at bounding box center [520, 281] width 211 height 28
type input "640"
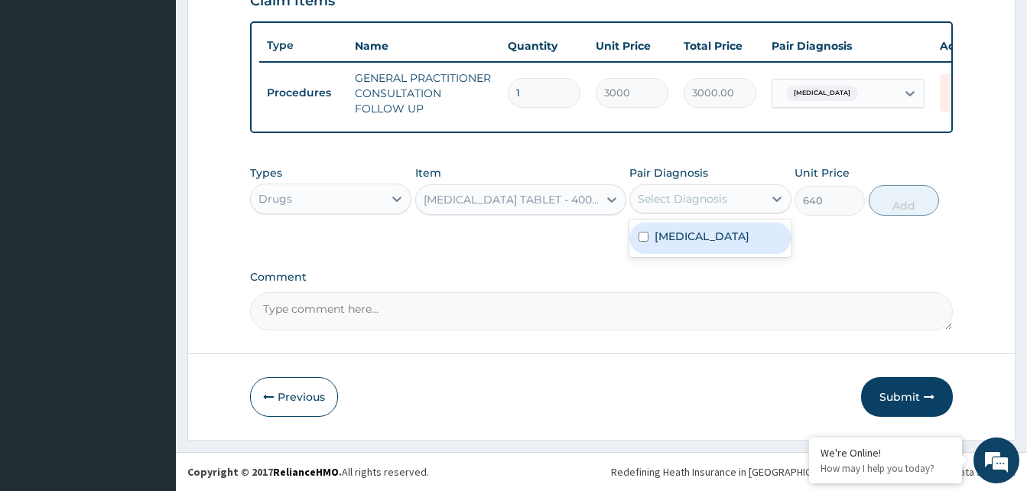
click at [693, 201] on div "Select Diagnosis" at bounding box center [682, 198] width 89 height 15
click at [663, 240] on label "Gingivitis" at bounding box center [701, 236] width 95 height 15
checkbox input "true"
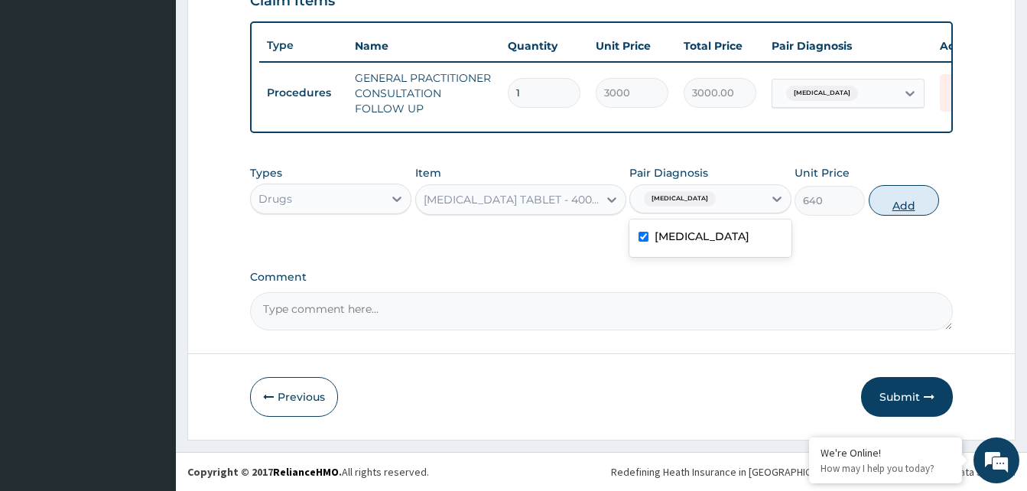
click at [891, 203] on button "Add" at bounding box center [904, 200] width 70 height 31
type input "0"
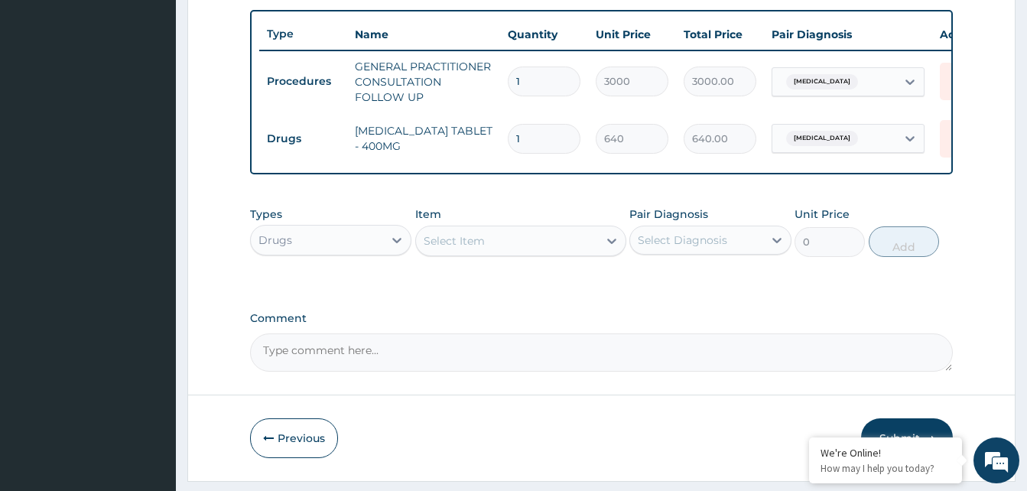
type input "0.00"
type input "9"
type input "5760.00"
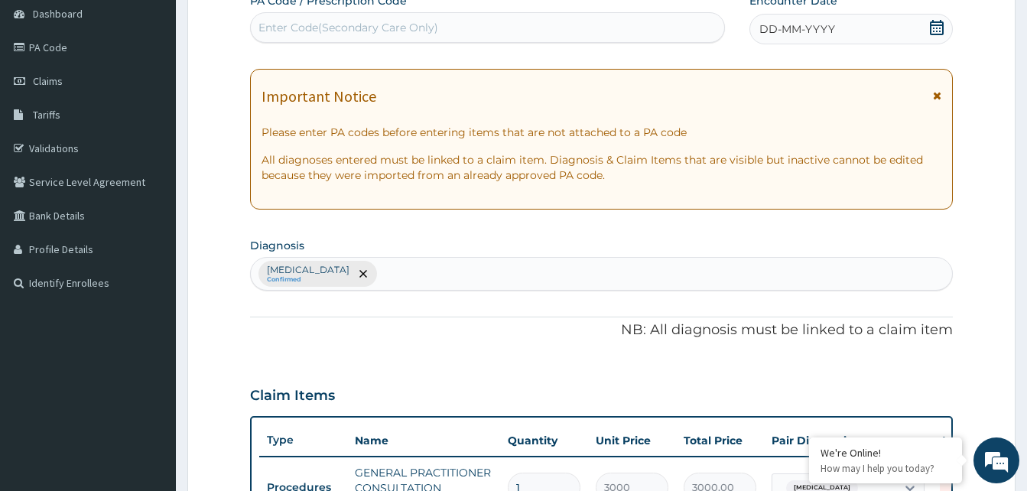
scroll to position [0, 0]
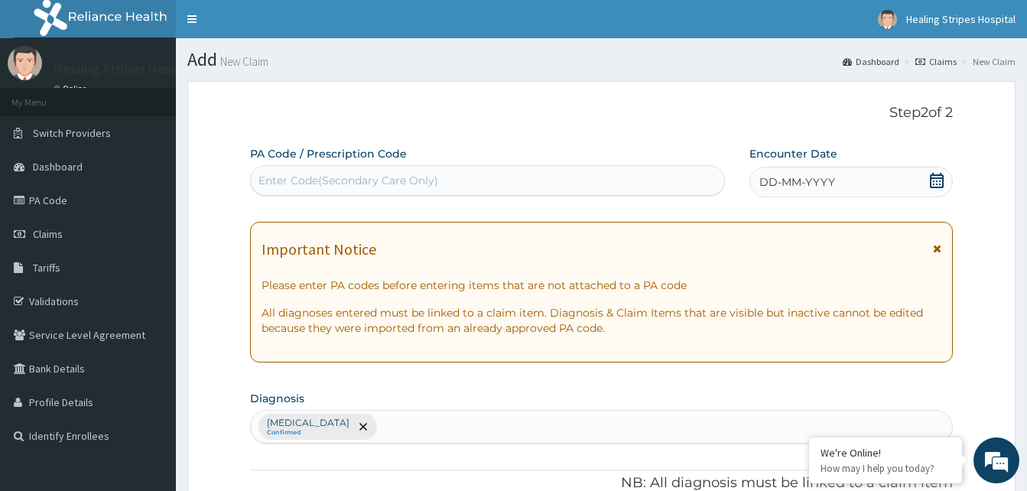
type input "9"
click at [787, 183] on span "DD-MM-YYYY" at bounding box center [797, 181] width 76 height 15
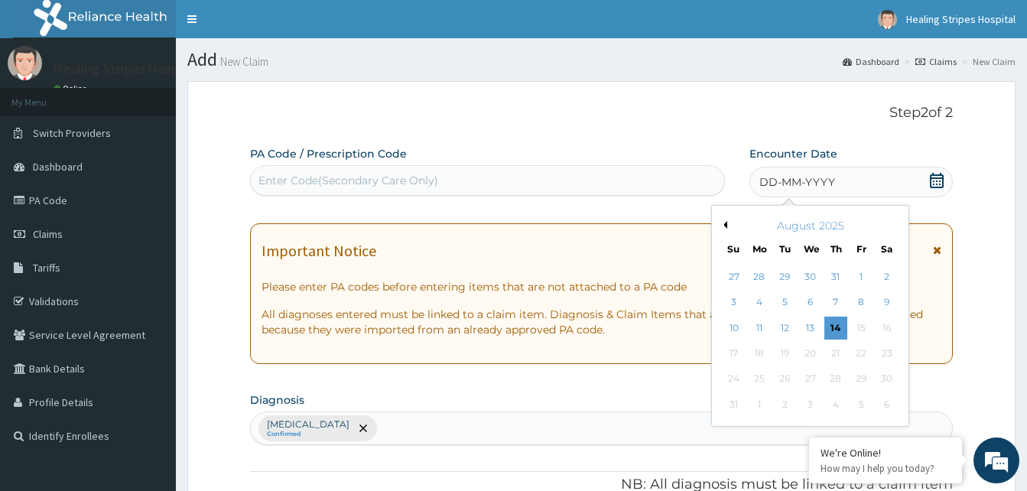
click at [726, 226] on button "Previous Month" at bounding box center [723, 225] width 8 height 8
click at [763, 356] on div "21" at bounding box center [759, 353] width 23 height 23
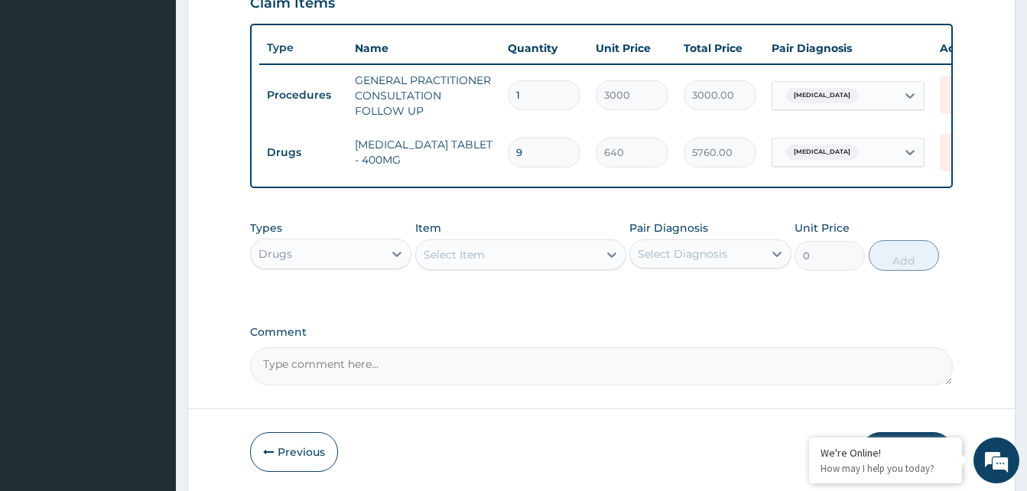
scroll to position [612, 0]
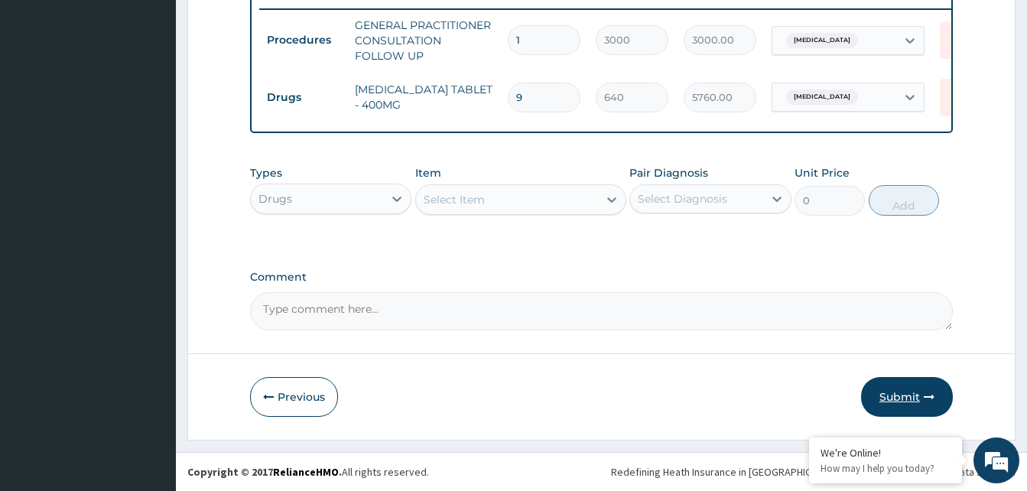
click at [878, 381] on button "Submit" at bounding box center [907, 397] width 92 height 40
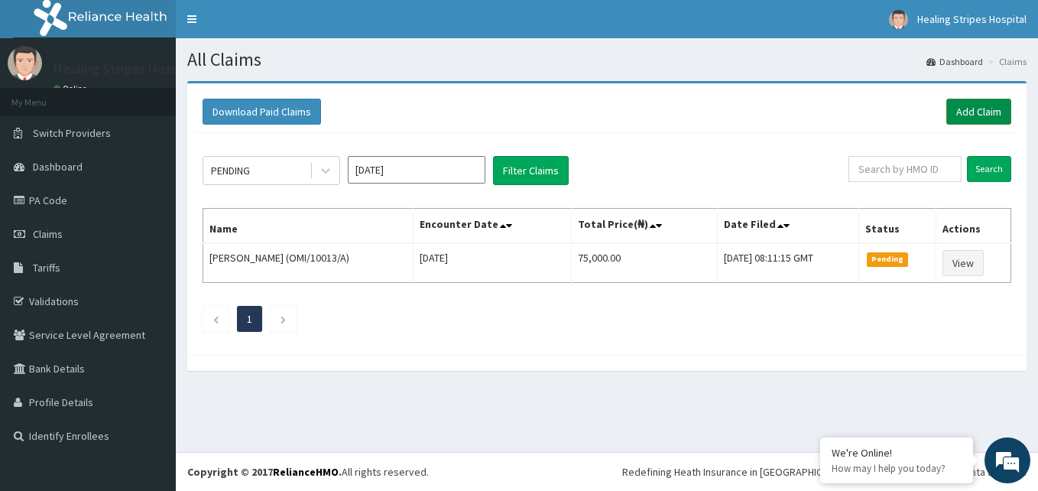
click at [979, 114] on link "Add Claim" at bounding box center [979, 112] width 65 height 26
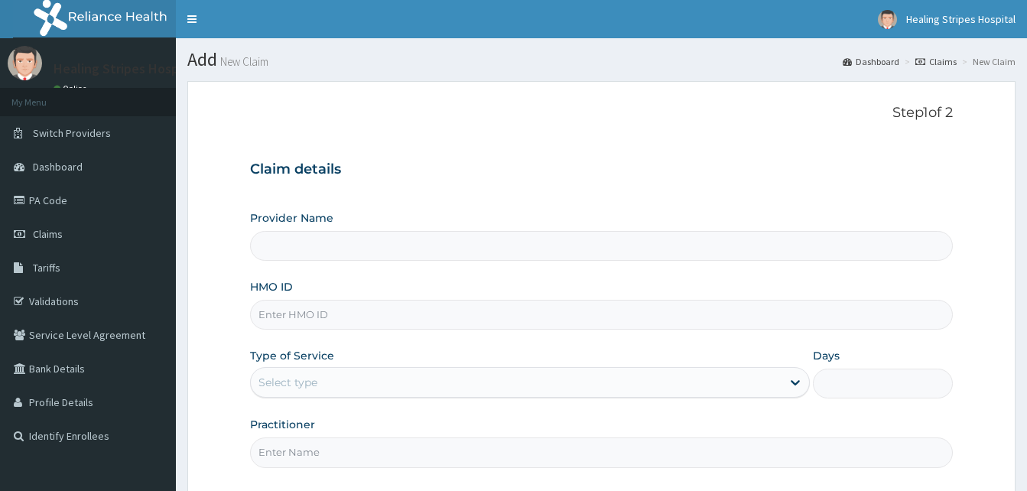
type input "Healing Stripes Hospital"
click at [320, 312] on input "HMO ID" at bounding box center [601, 315] width 703 height 30
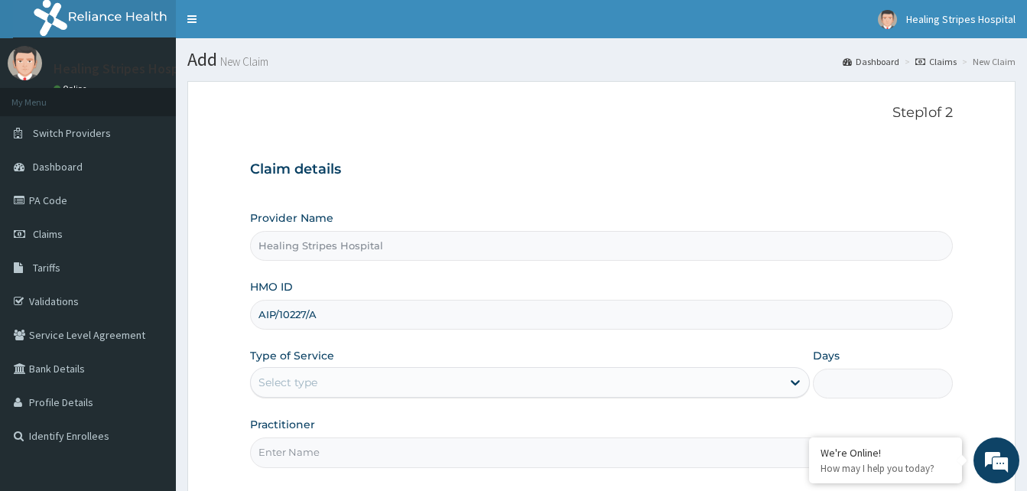
type input "AIP/10227/A"
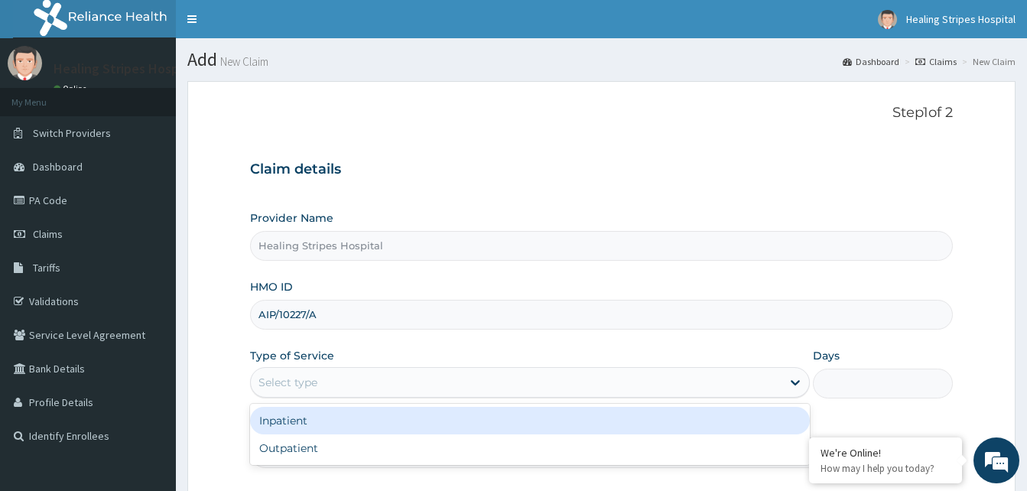
click at [319, 378] on div "Select type" at bounding box center [516, 382] width 531 height 24
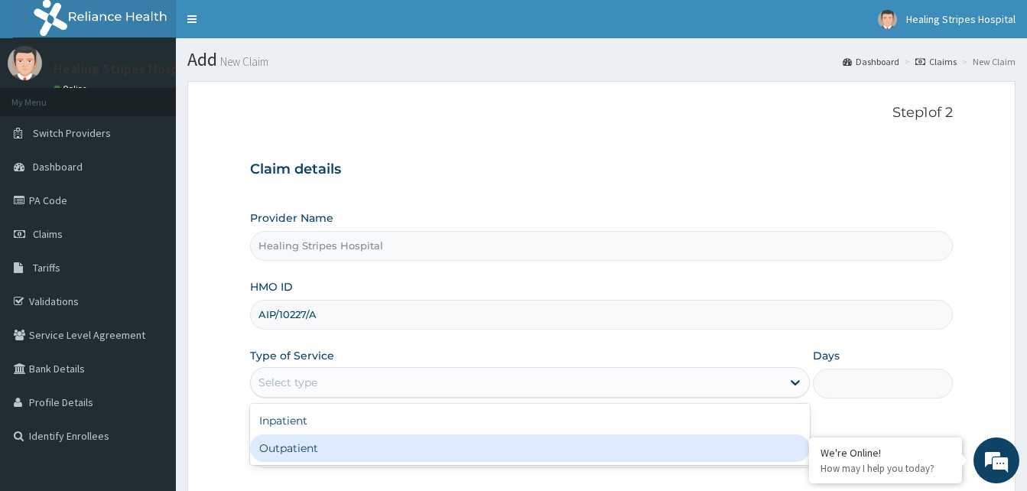
click at [294, 450] on div "Outpatient" at bounding box center [530, 448] width 560 height 28
type input "1"
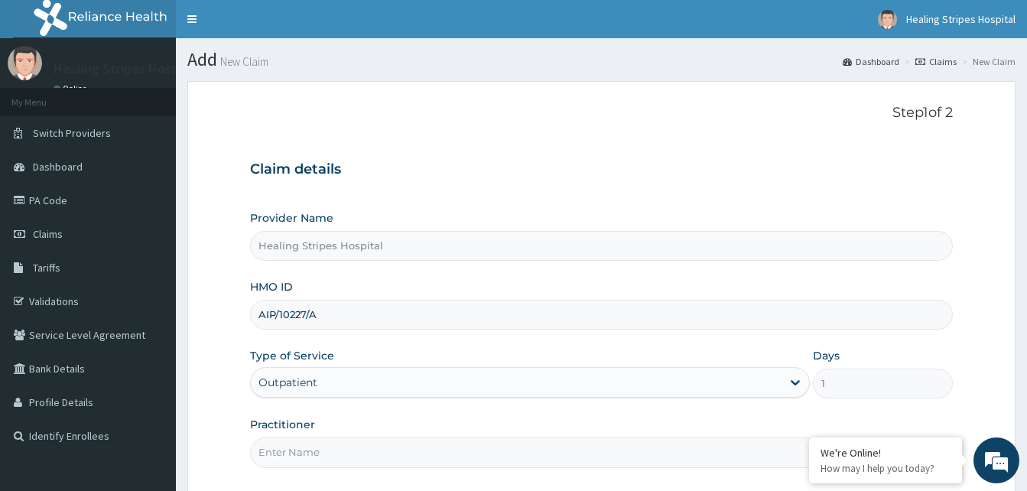
click at [296, 459] on input "Practitioner" at bounding box center [601, 452] width 703 height 30
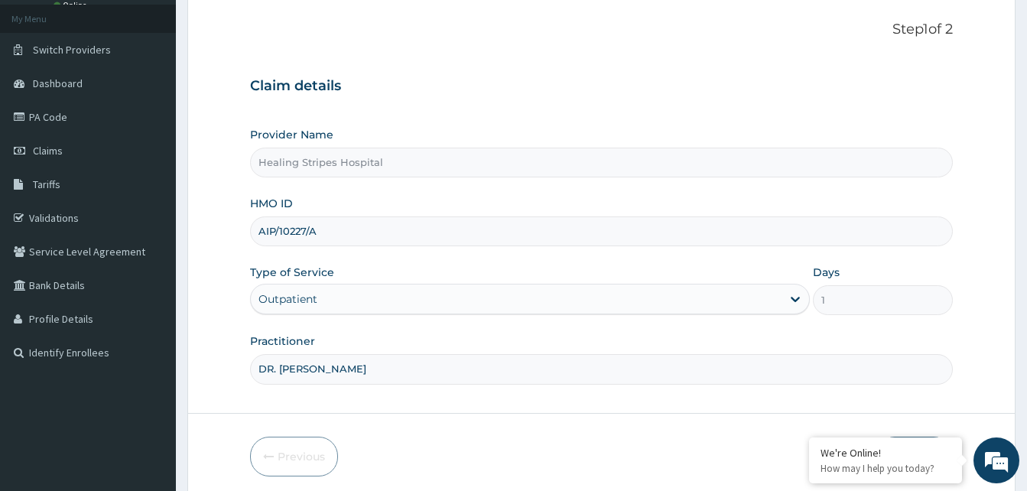
scroll to position [143, 0]
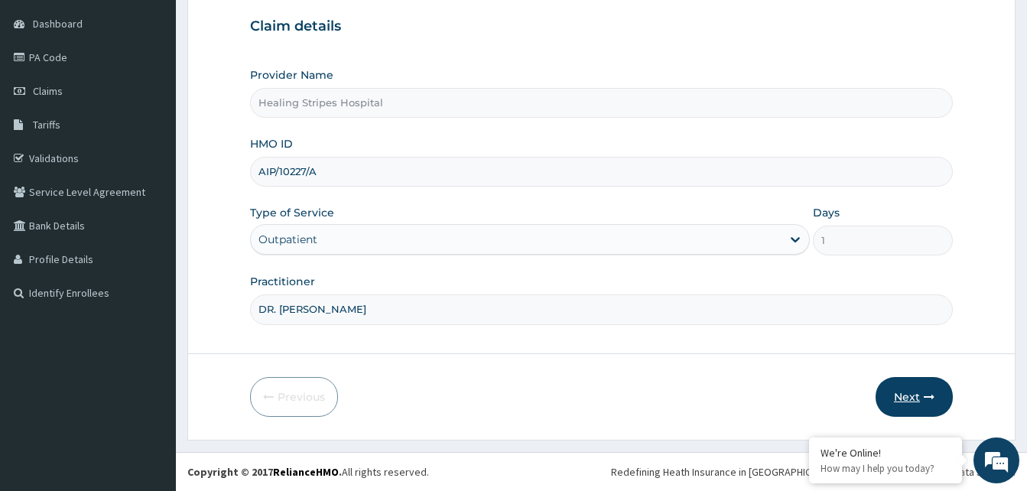
type input "DR. EMMA"
click at [885, 396] on button "Next" at bounding box center [913, 397] width 77 height 40
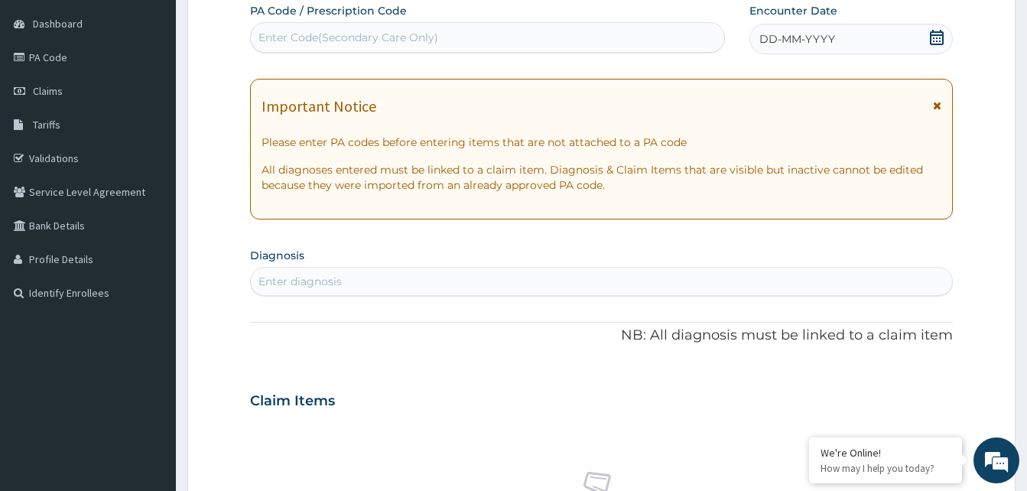
click at [346, 33] on div "Enter Code(Secondary Care Only)" at bounding box center [348, 37] width 180 height 15
paste input "PA/A90915"
type input "PA/A90915"
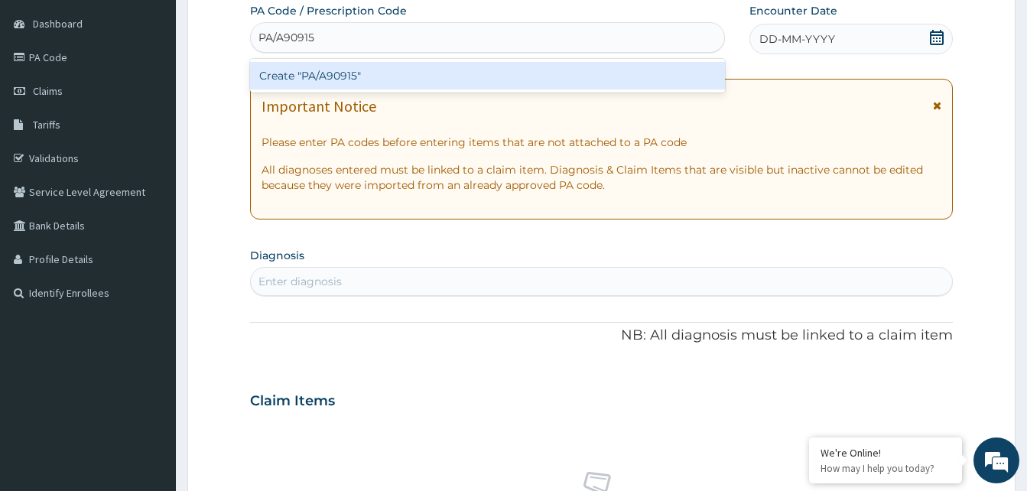
click at [321, 81] on div "Create "PA/A90915"" at bounding box center [487, 76] width 475 height 28
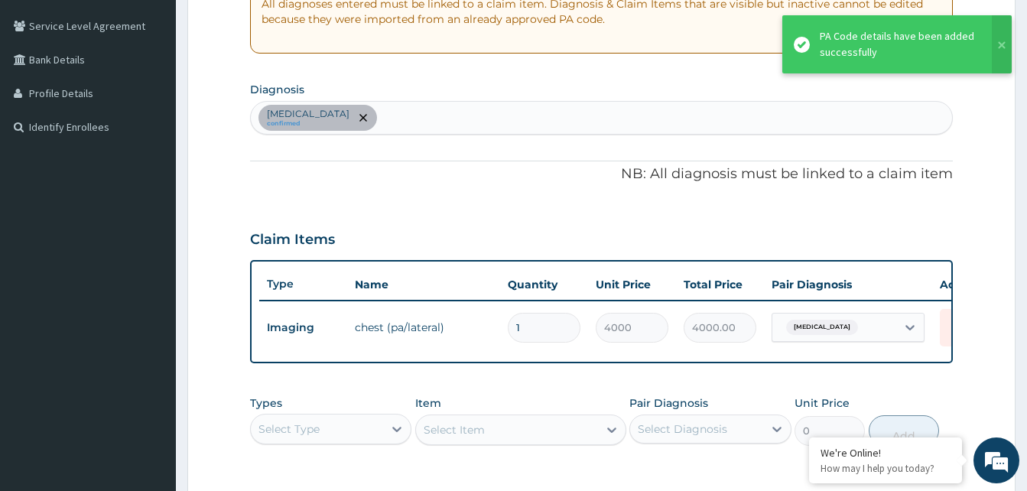
scroll to position [313, 0]
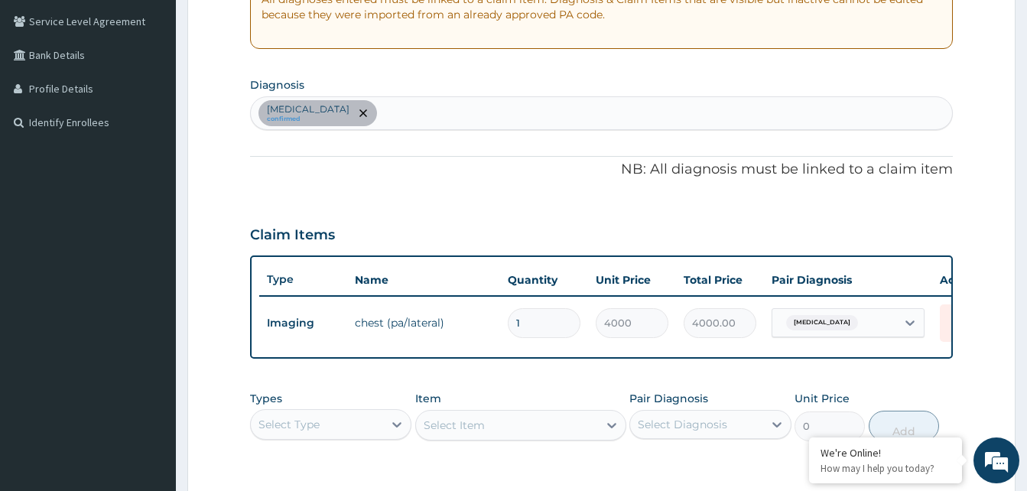
click at [391, 106] on div "Chest pain confirmed" at bounding box center [601, 113] width 701 height 32
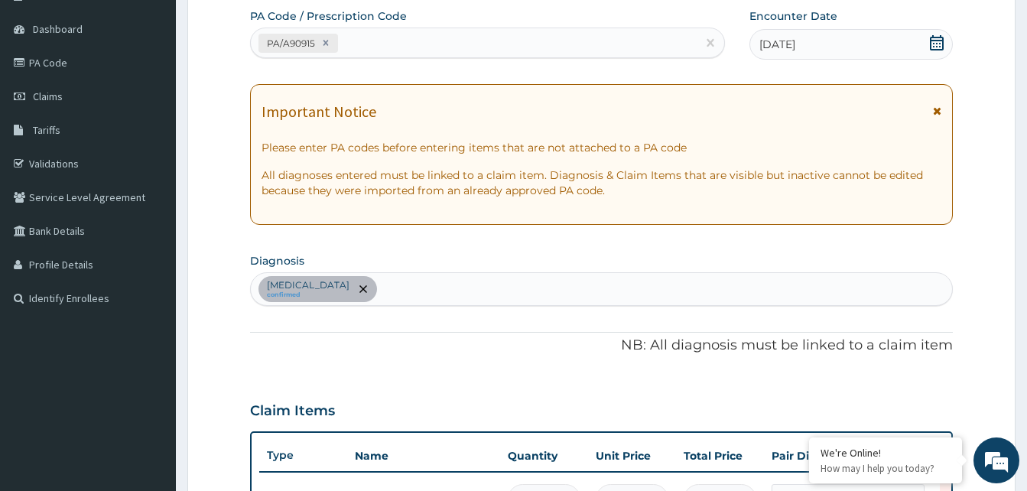
scroll to position [8, 0]
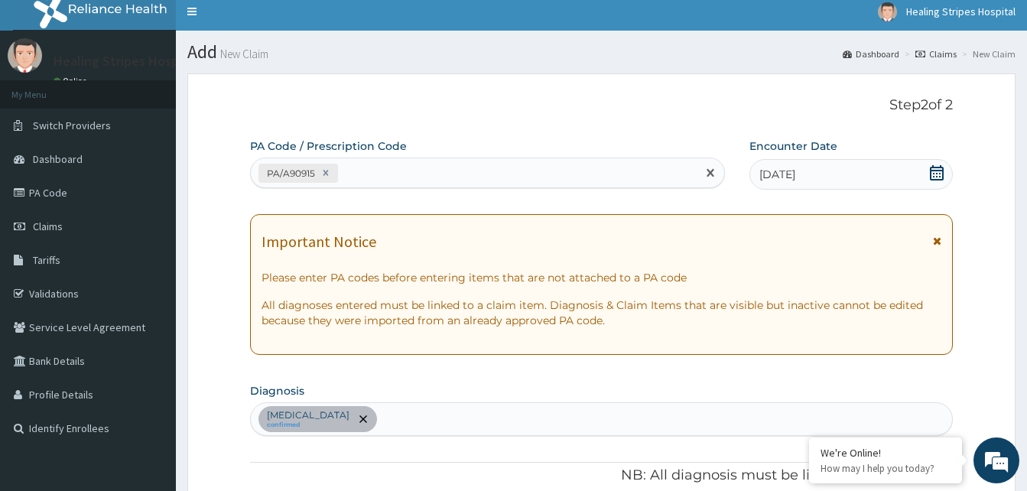
click at [390, 164] on div "PA/A90915" at bounding box center [474, 173] width 446 height 25
paste input "PA/EEA644"
type input "PA/EEA644"
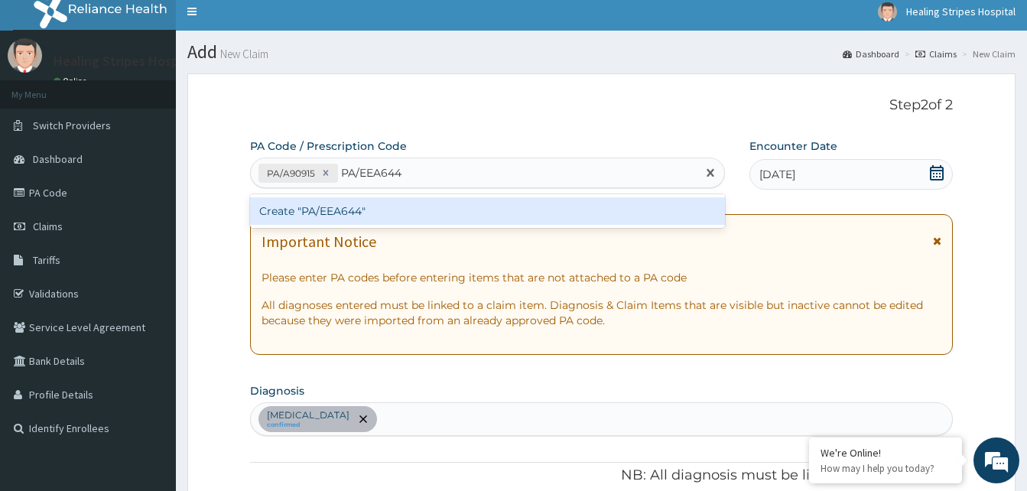
click at [353, 206] on div "Create "PA/EEA644"" at bounding box center [487, 211] width 475 height 28
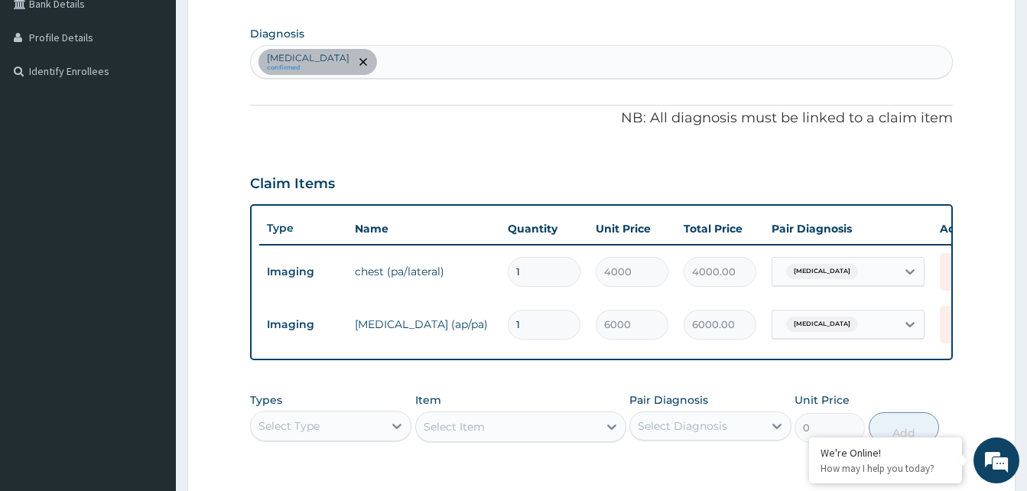
scroll to position [291, 0]
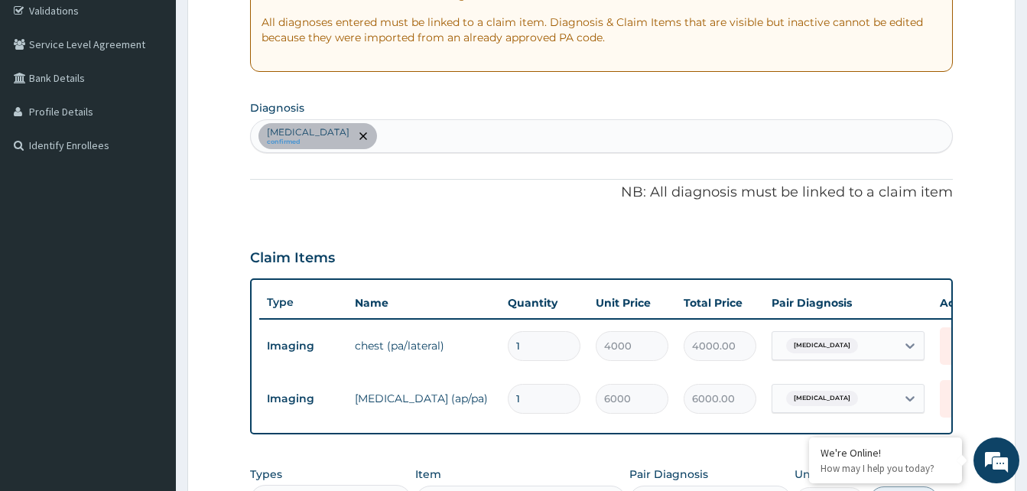
click at [391, 142] on div "Chest pain confirmed" at bounding box center [601, 136] width 701 height 32
type input "CO"
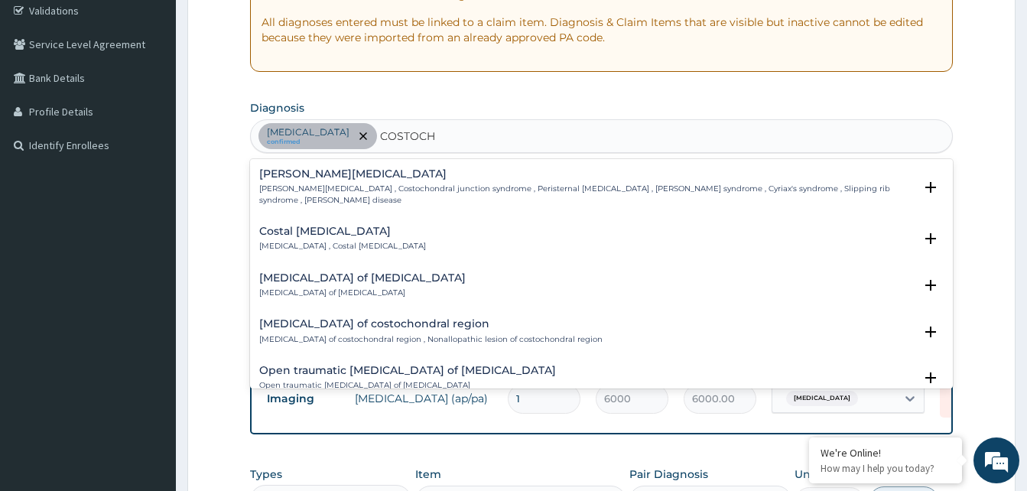
click at [304, 241] on p "Costochondritis , Costal chondritis" at bounding box center [342, 246] width 167 height 11
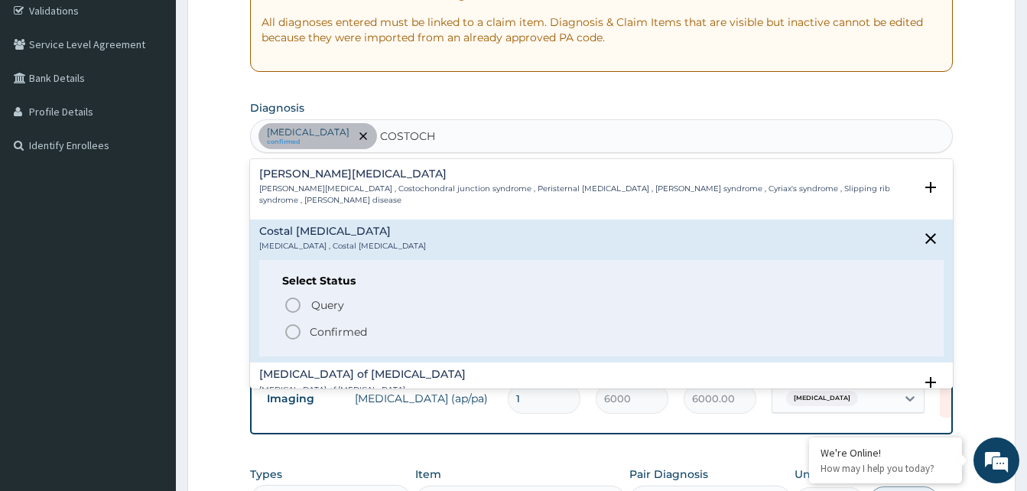
type input "COSTOCH"
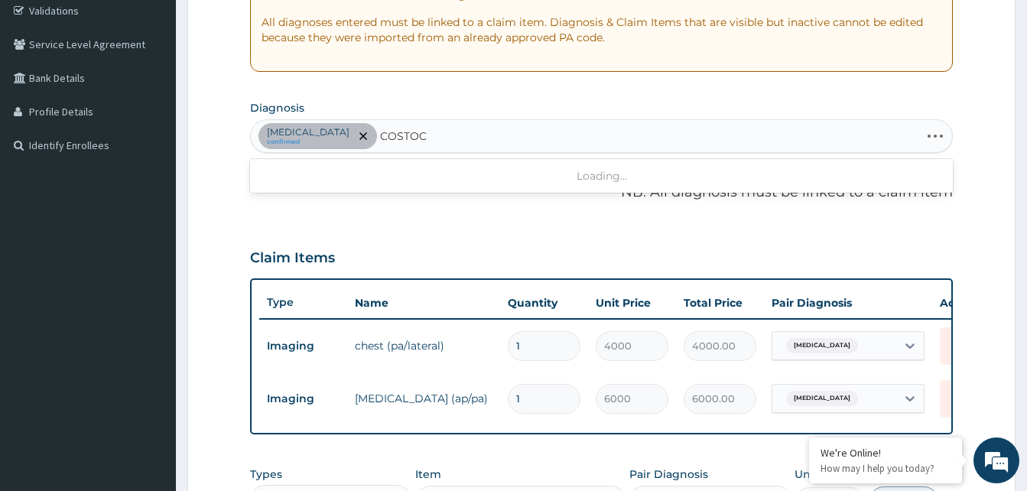
type input "COSTOCH"
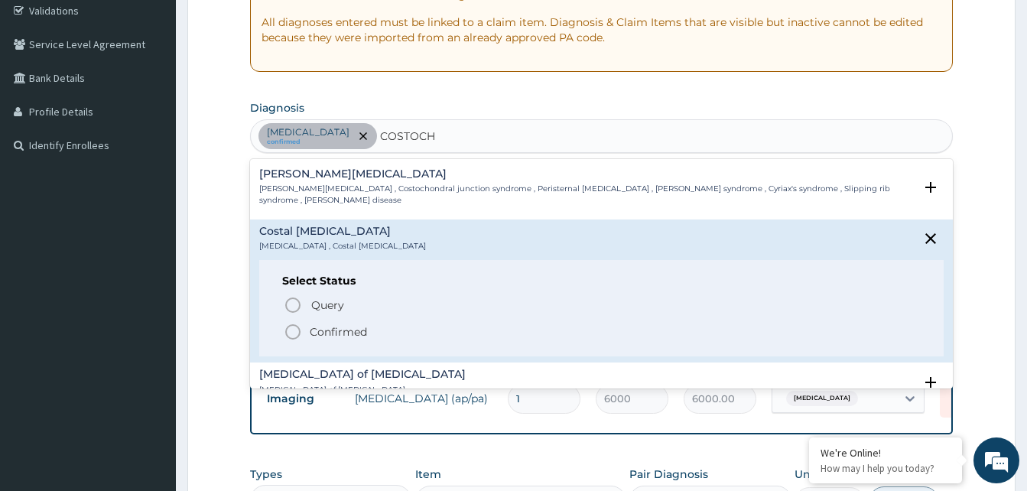
click at [294, 323] on icon "status option filled" at bounding box center [293, 332] width 18 height 18
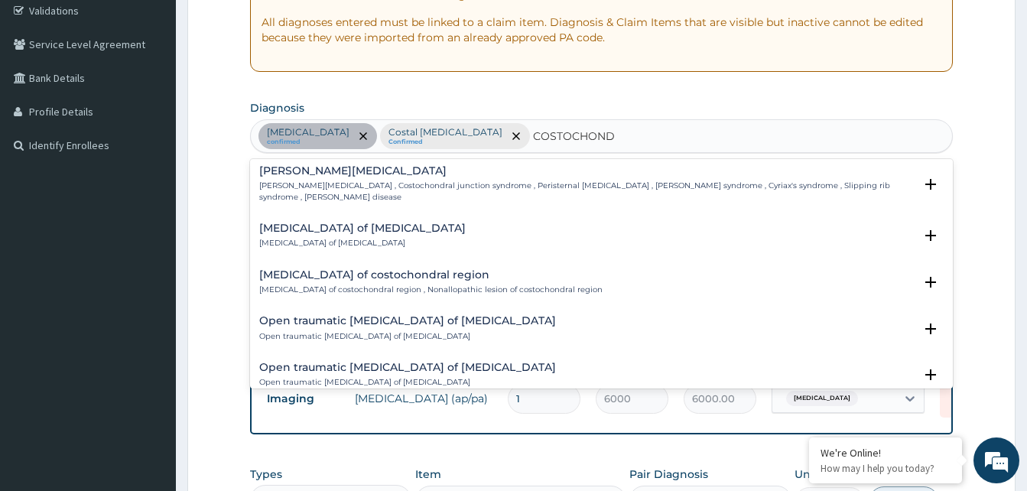
scroll to position [0, 0]
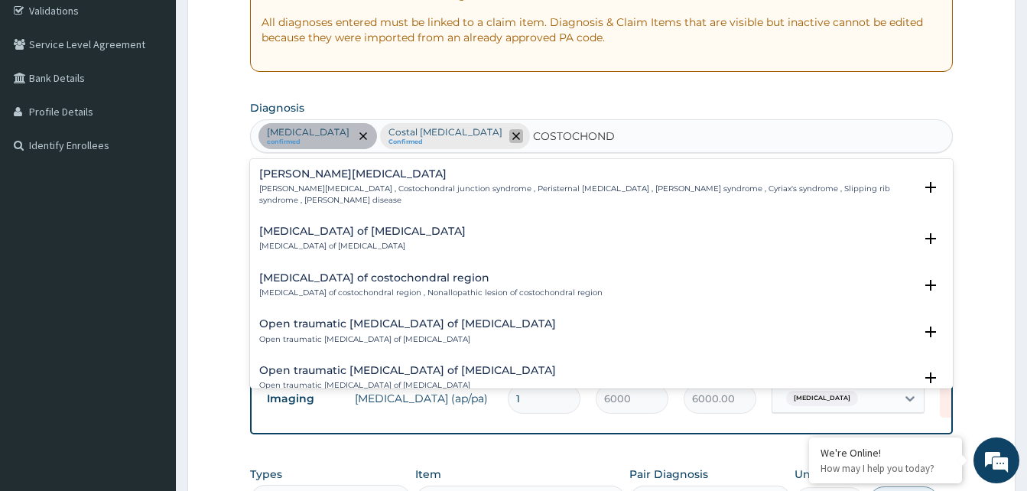
click at [512, 135] on icon "remove selection option" at bounding box center [516, 136] width 8 height 8
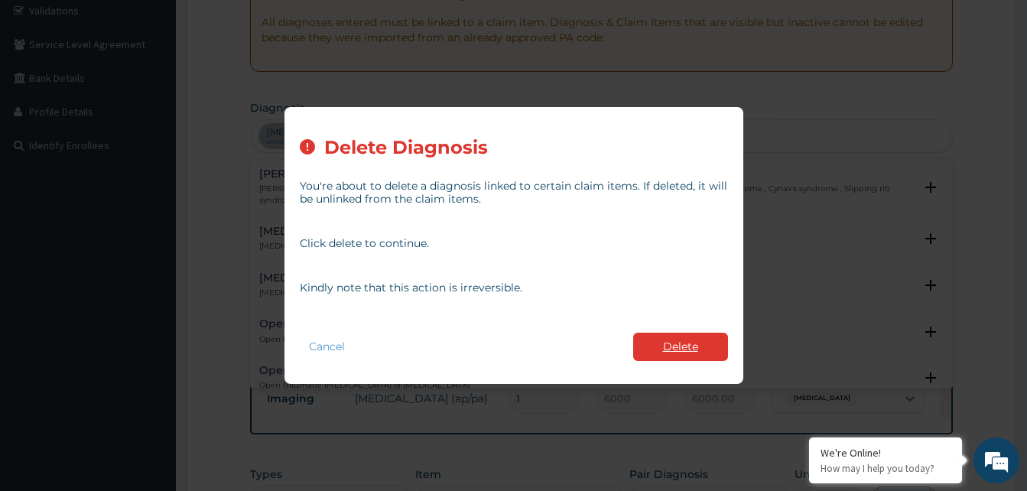
type input "COSTOCHOND"
click at [675, 349] on button "Delete" at bounding box center [680, 347] width 95 height 28
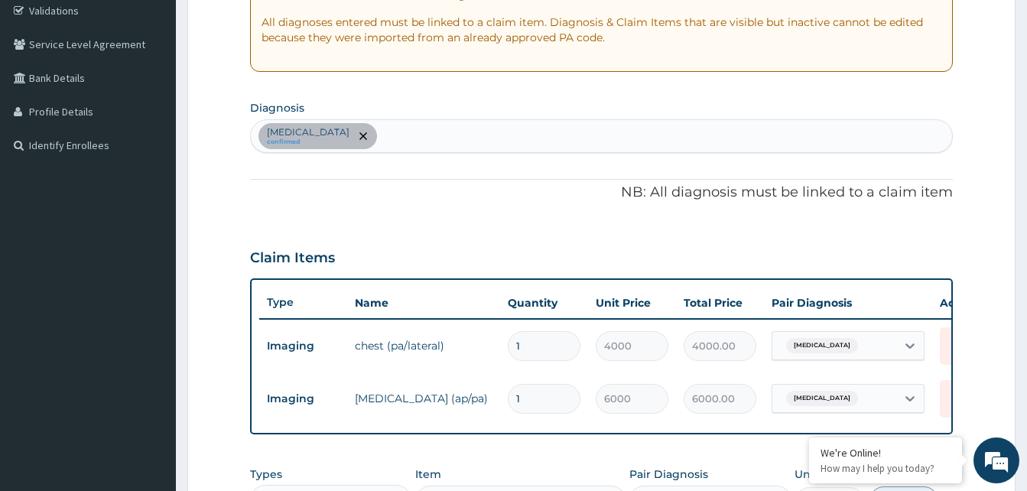
click at [378, 134] on div "Chest pain confirmed" at bounding box center [601, 136] width 701 height 32
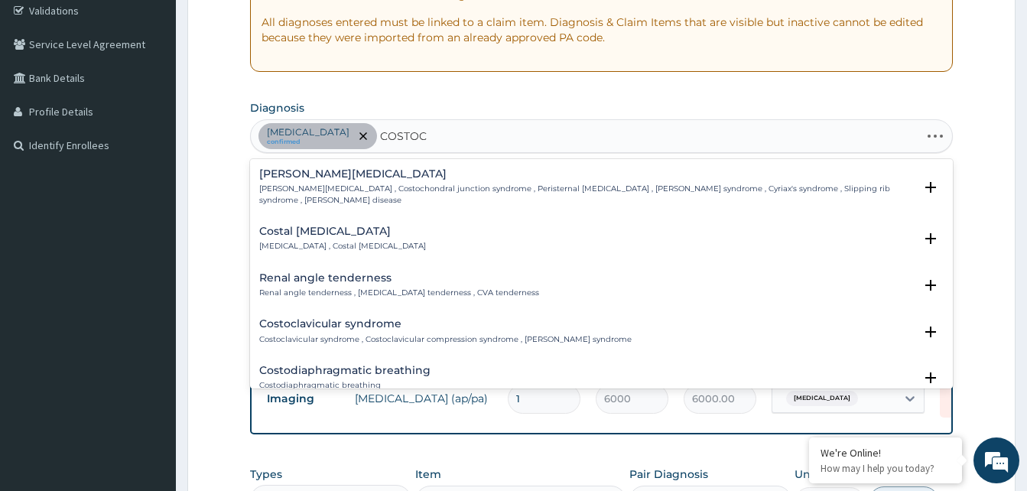
type input "COSTOCH"
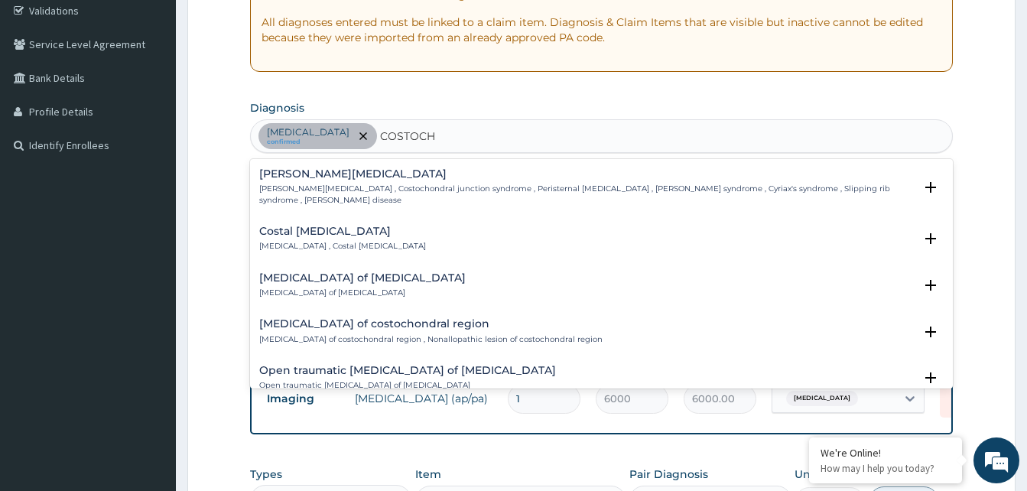
click at [312, 241] on p "Costochondritis , Costal chondritis" at bounding box center [342, 246] width 167 height 11
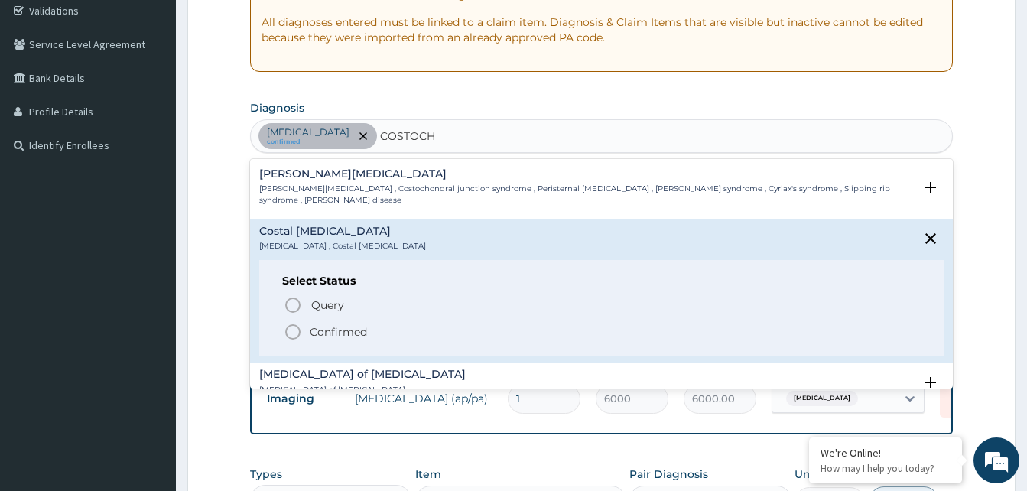
click at [298, 325] on circle "status option filled" at bounding box center [293, 332] width 14 height 14
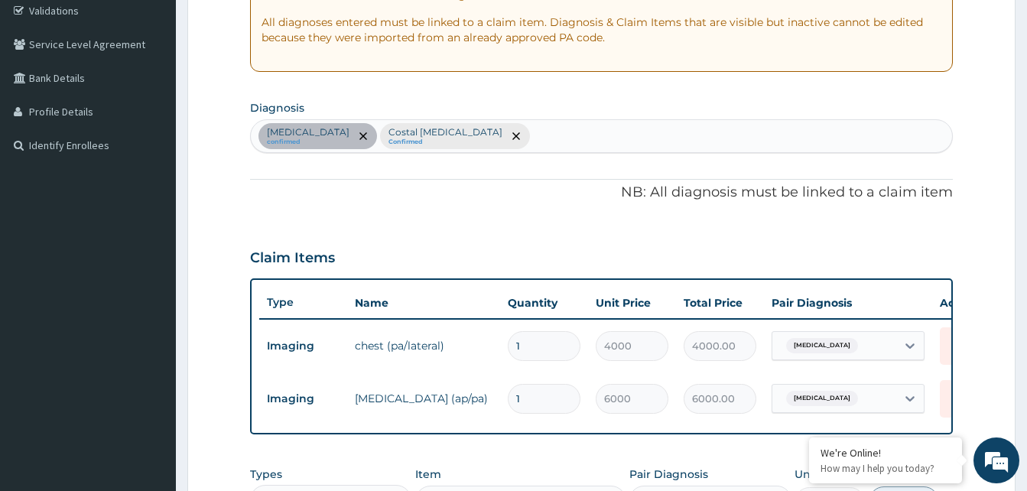
scroll to position [520, 0]
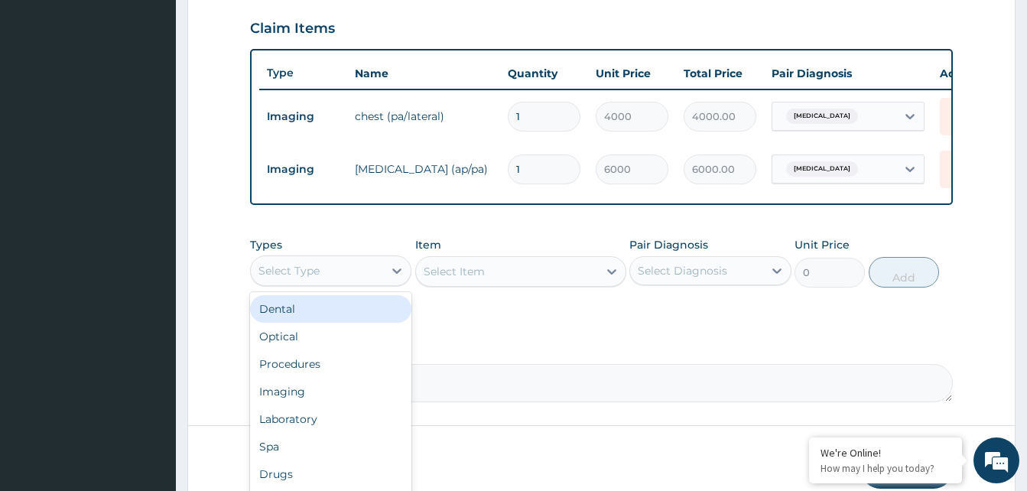
click at [318, 278] on div "Select Type" at bounding box center [288, 270] width 61 height 15
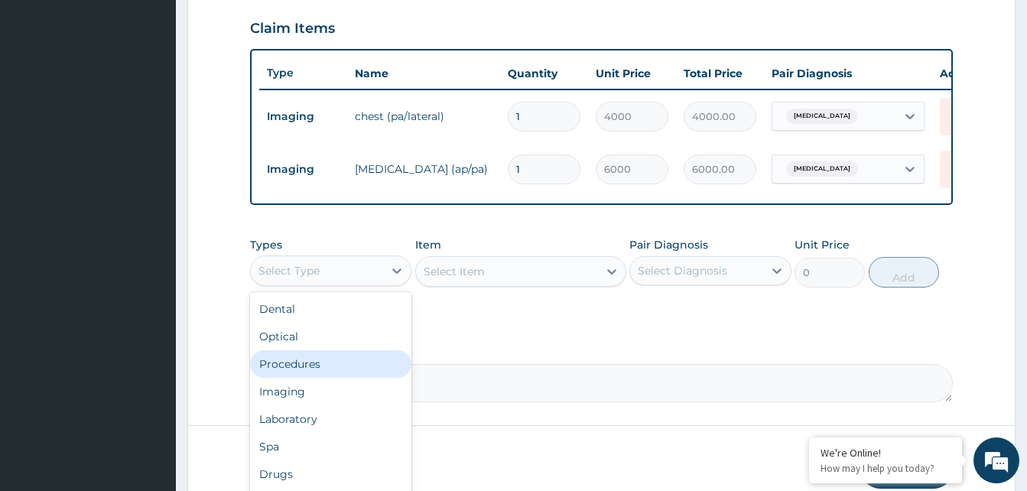
click at [319, 375] on div "Procedures" at bounding box center [330, 364] width 161 height 28
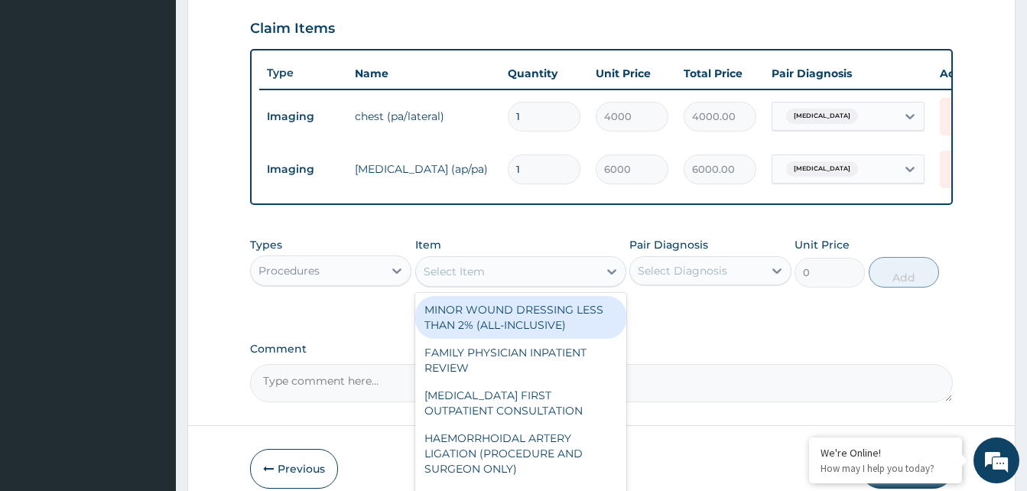
click at [493, 284] on div "Select Item" at bounding box center [507, 271] width 182 height 24
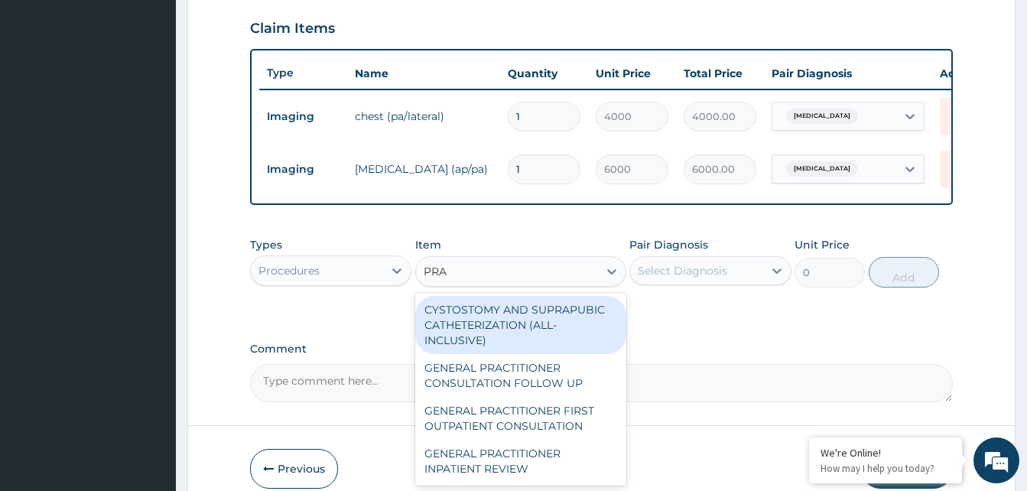
type input "PRAC"
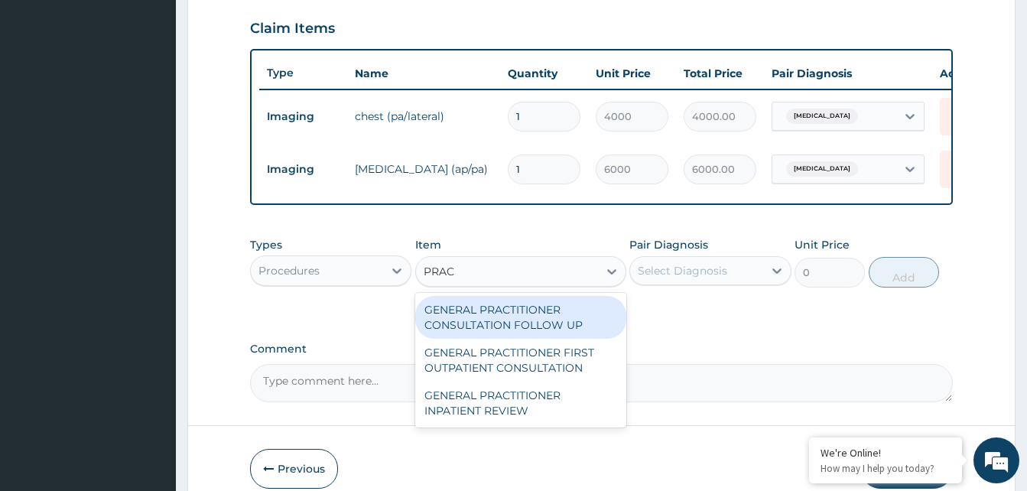
click at [490, 325] on div "GENERAL PRACTITIONER CONSULTATION FOLLOW UP" at bounding box center [520, 317] width 211 height 43
type input "3000"
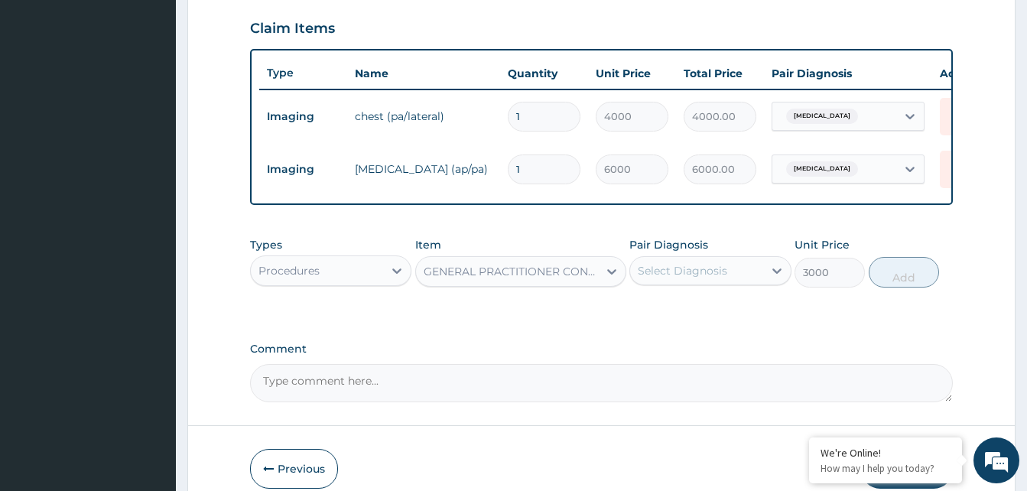
click at [680, 278] on div "Select Diagnosis" at bounding box center [682, 270] width 89 height 15
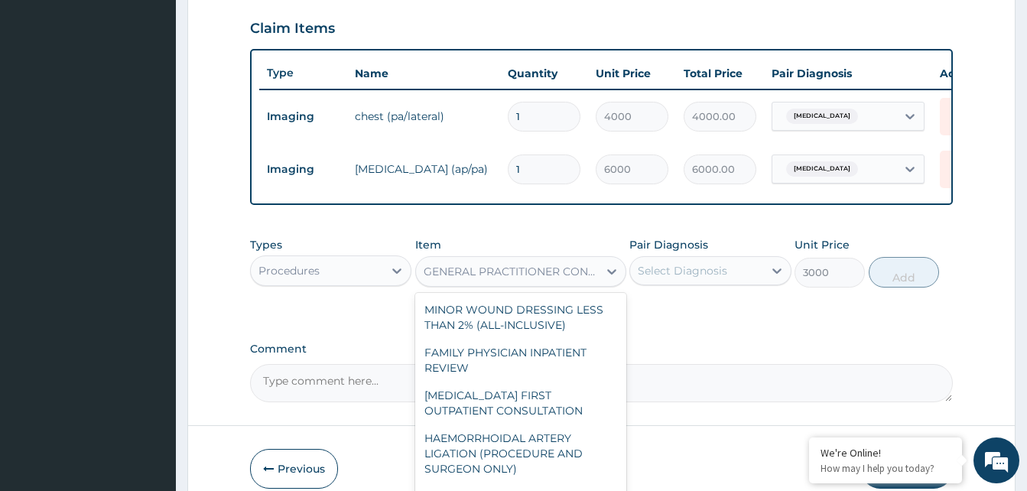
click at [576, 279] on div "GENERAL PRACTITIONER CONSULTATION FOLLOW UP" at bounding box center [512, 271] width 176 height 15
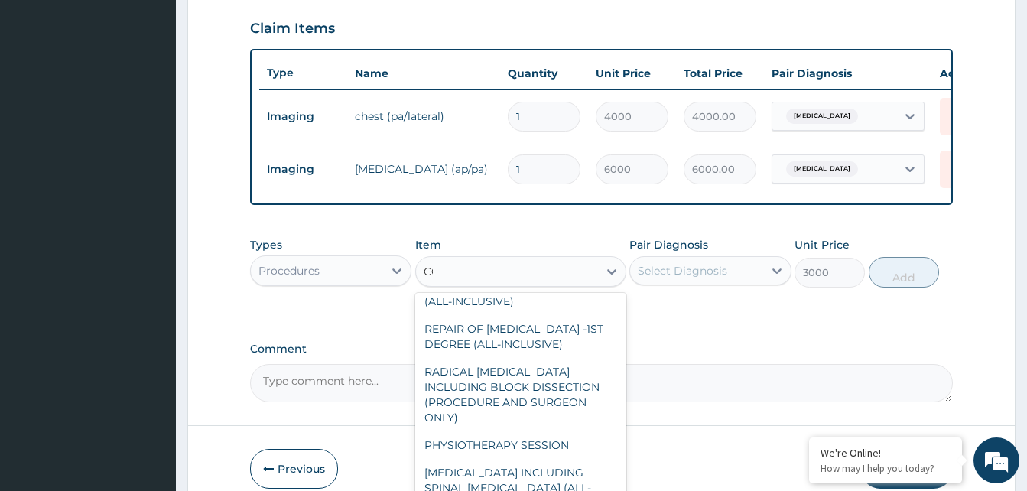
scroll to position [2544, 0]
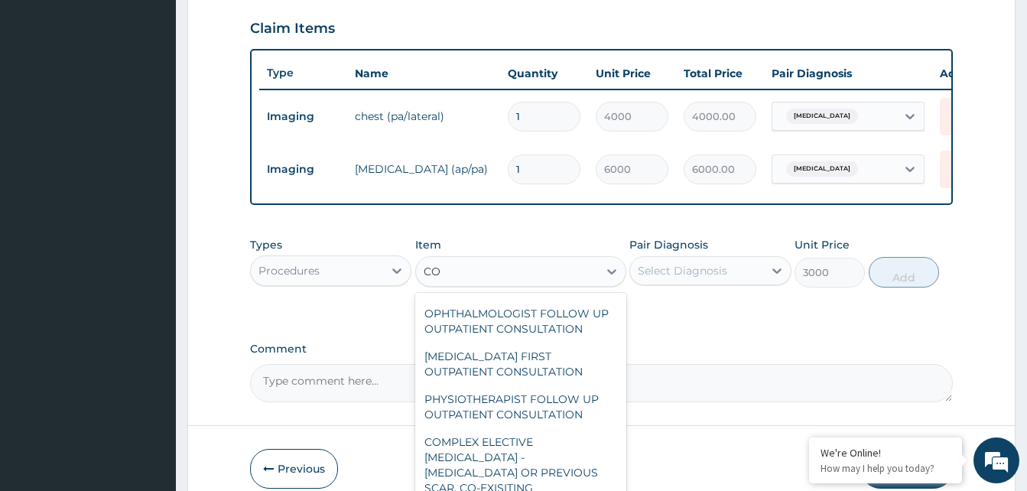
type input "C"
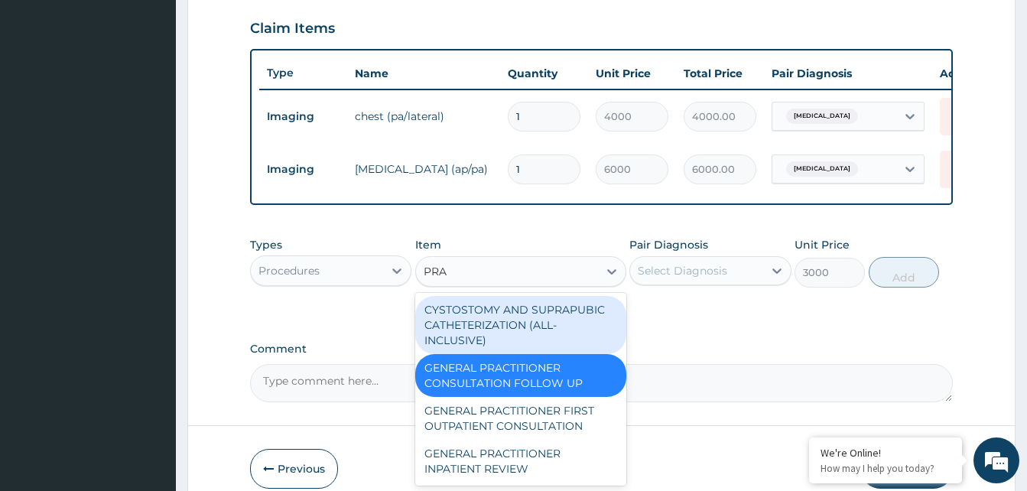
scroll to position [0, 0]
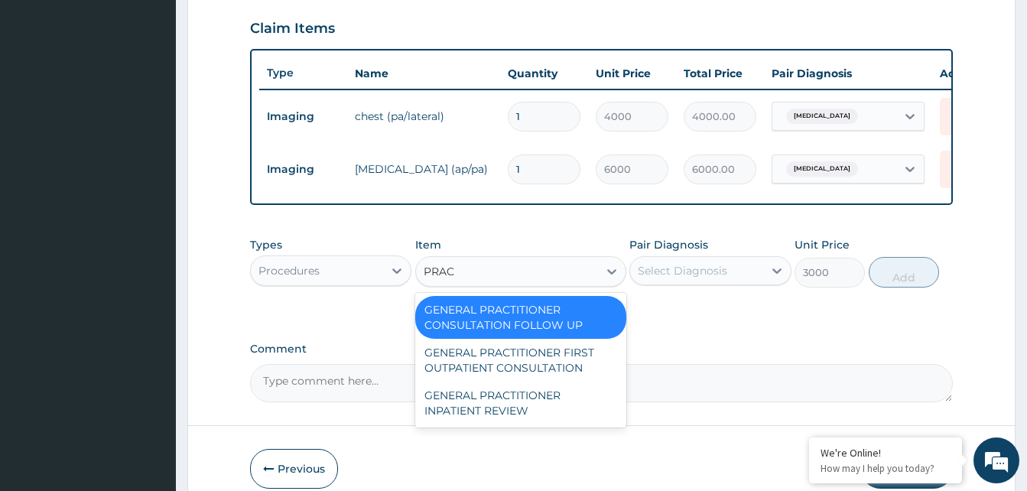
type input "PRACT"
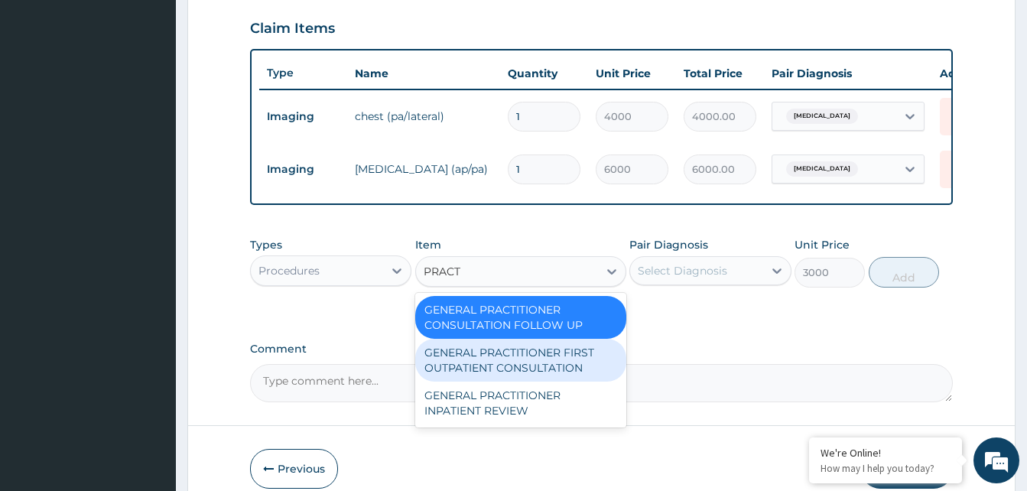
click at [559, 378] on div "GENERAL PRACTITIONER FIRST OUTPATIENT CONSULTATION" at bounding box center [520, 360] width 211 height 43
type input "4500"
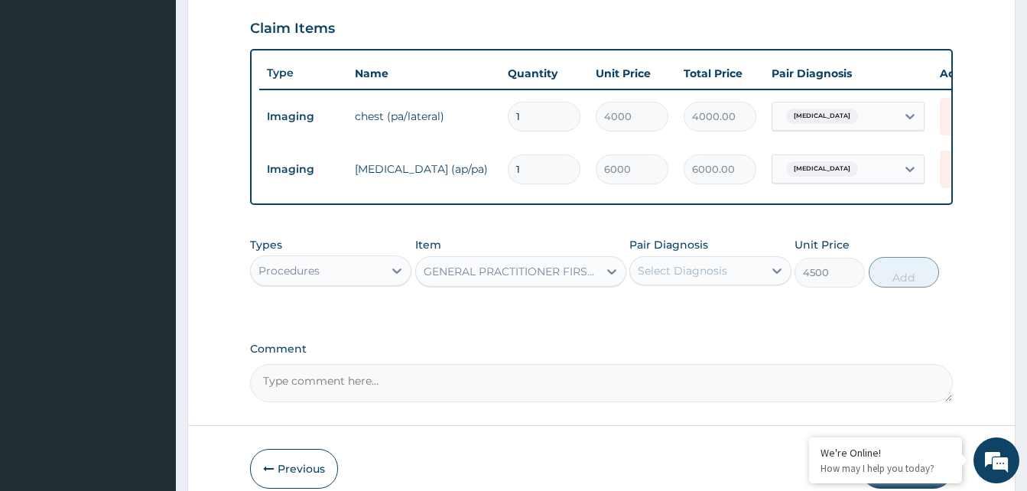
click at [677, 283] on div "Select Diagnosis" at bounding box center [696, 270] width 132 height 24
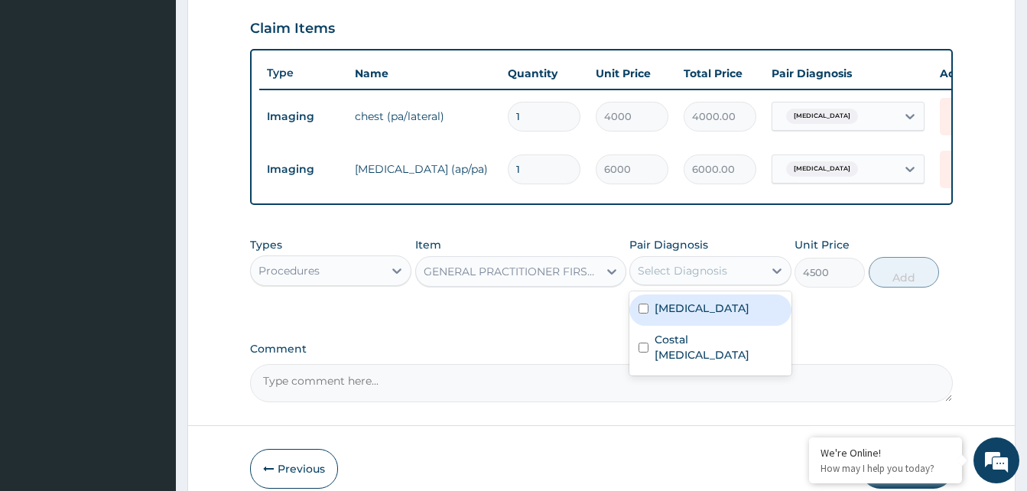
click at [648, 313] on input "checkbox" at bounding box center [643, 309] width 10 height 10
checkbox input "true"
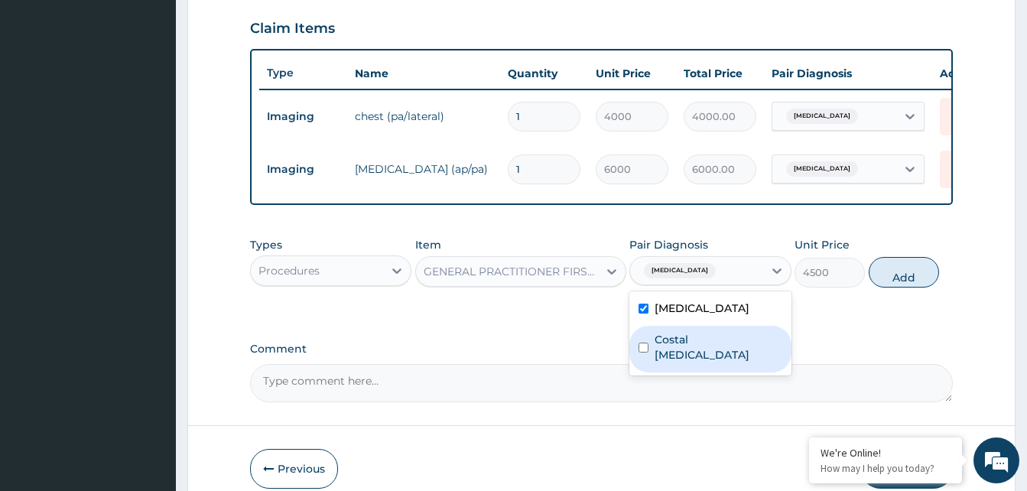
click at [644, 347] on input "checkbox" at bounding box center [643, 348] width 10 height 10
checkbox input "true"
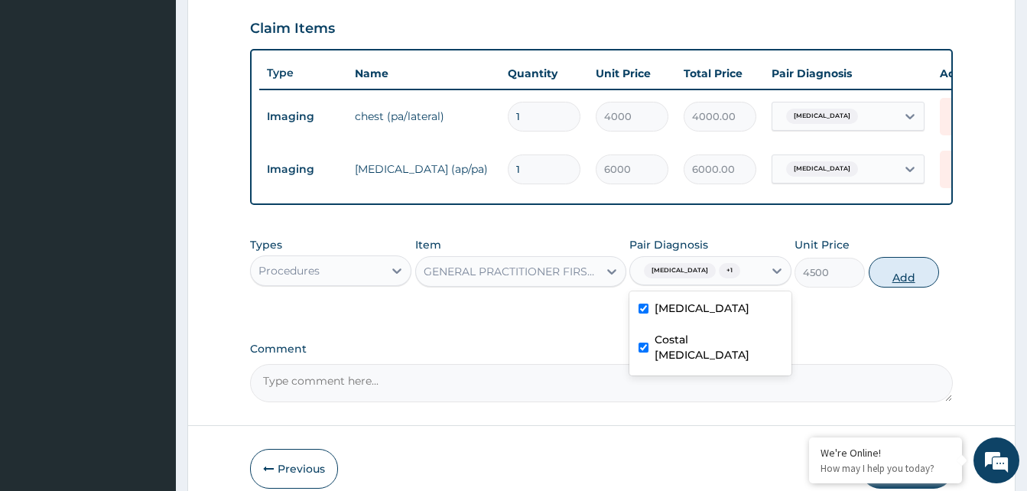
click at [887, 282] on button "Add" at bounding box center [904, 272] width 70 height 31
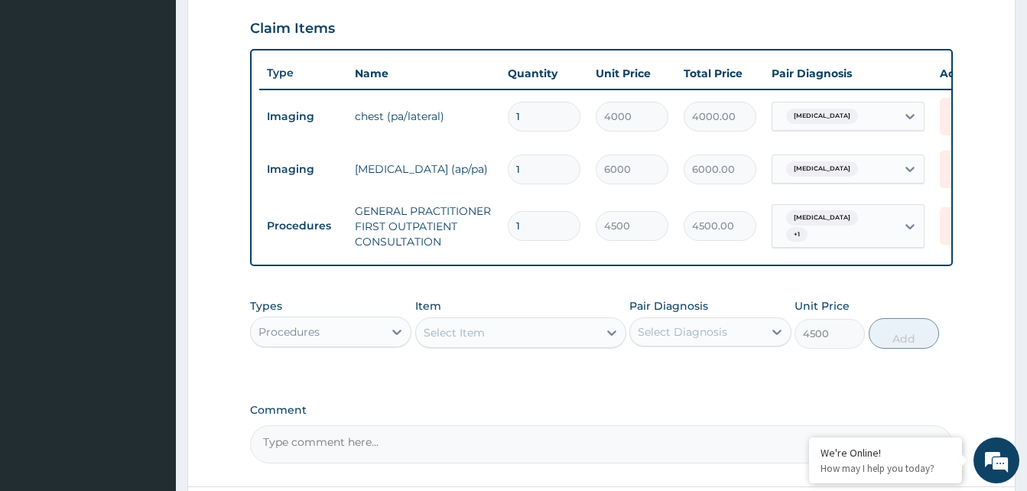
type input "0"
click at [453, 340] on div "Select Item" at bounding box center [454, 332] width 61 height 15
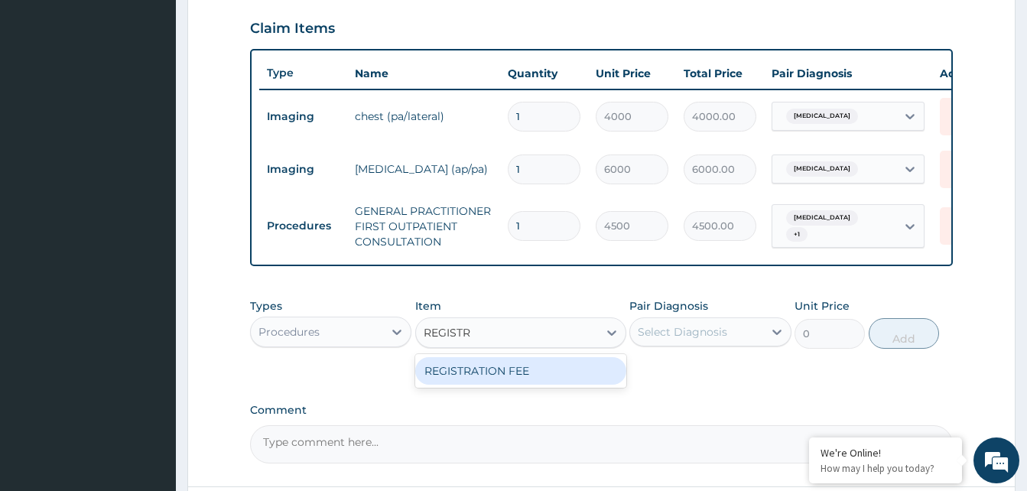
type input "REGISTRA"
click at [455, 383] on div "REGISTRATION FEE" at bounding box center [520, 371] width 211 height 28
type input "3000"
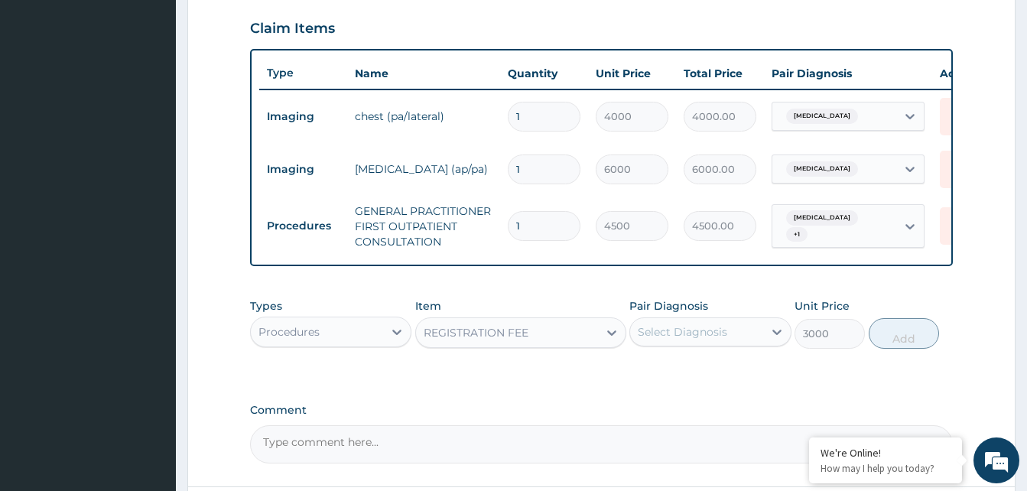
click at [676, 333] on div "Select Diagnosis" at bounding box center [696, 332] width 132 height 24
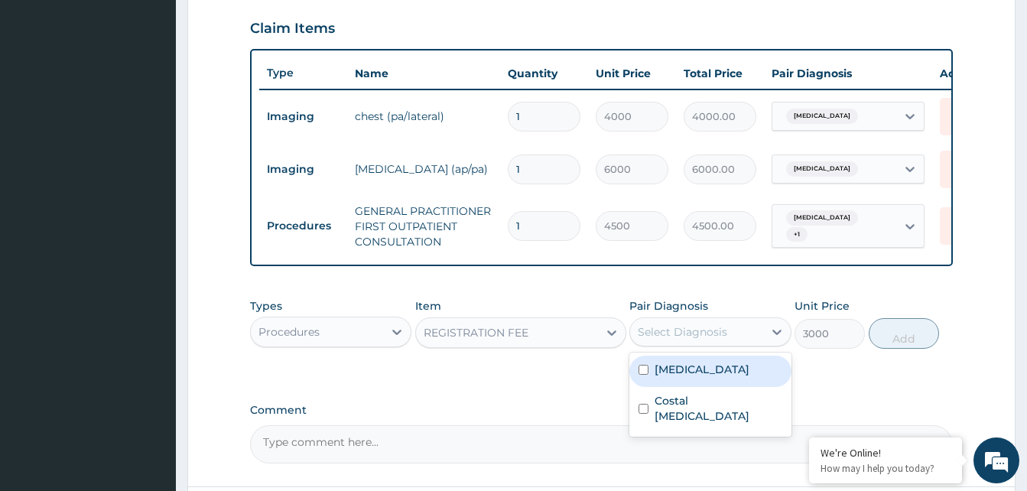
click at [667, 377] on label "Chest pain" at bounding box center [701, 369] width 95 height 15
checkbox input "true"
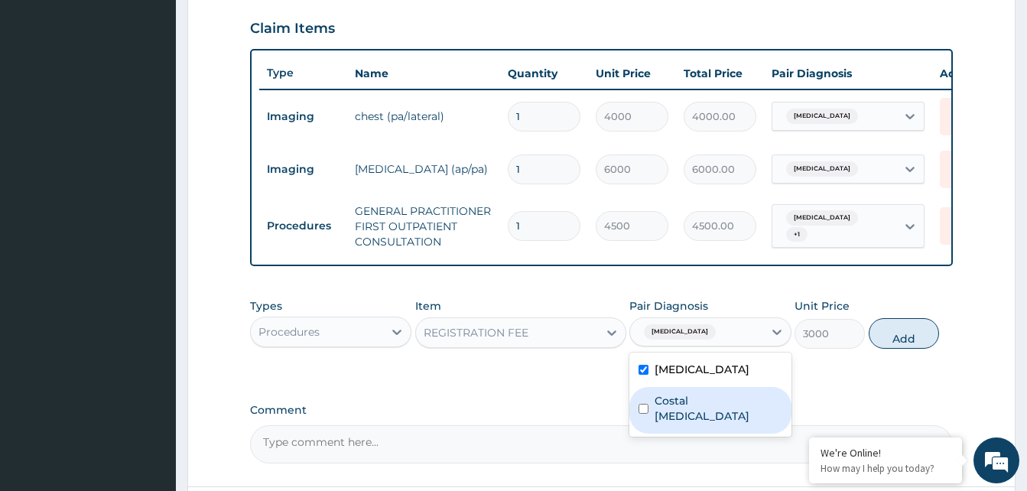
click at [673, 417] on label "Costal chondritis" at bounding box center [717, 408] width 127 height 31
checkbox input "true"
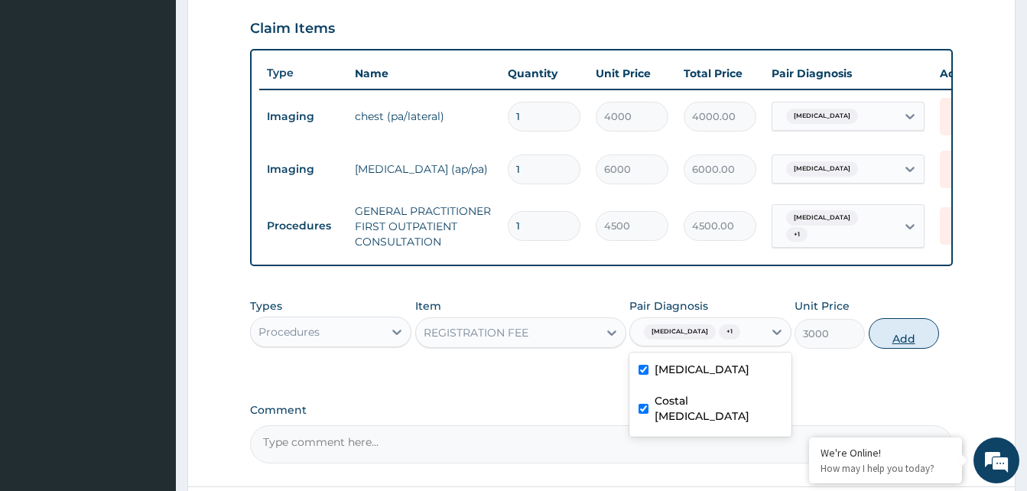
click at [916, 349] on button "Add" at bounding box center [904, 333] width 70 height 31
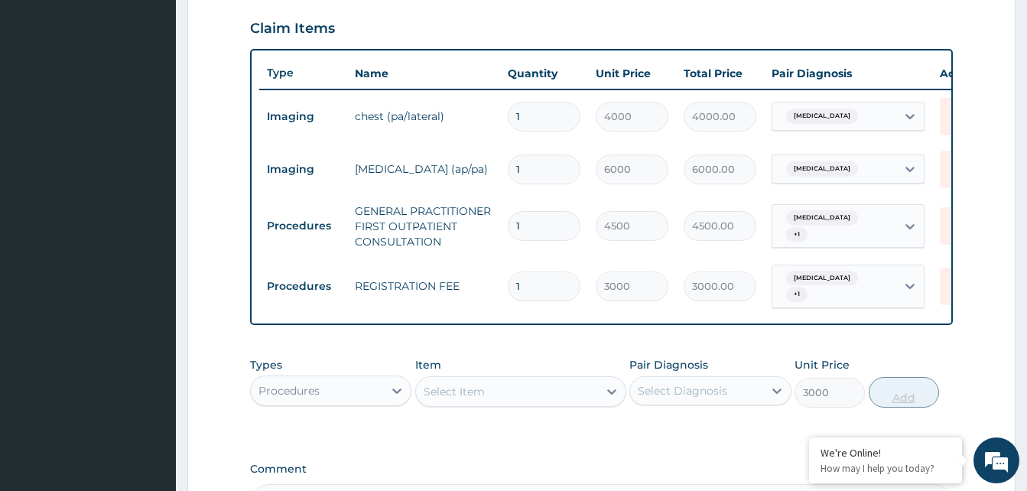
type input "0"
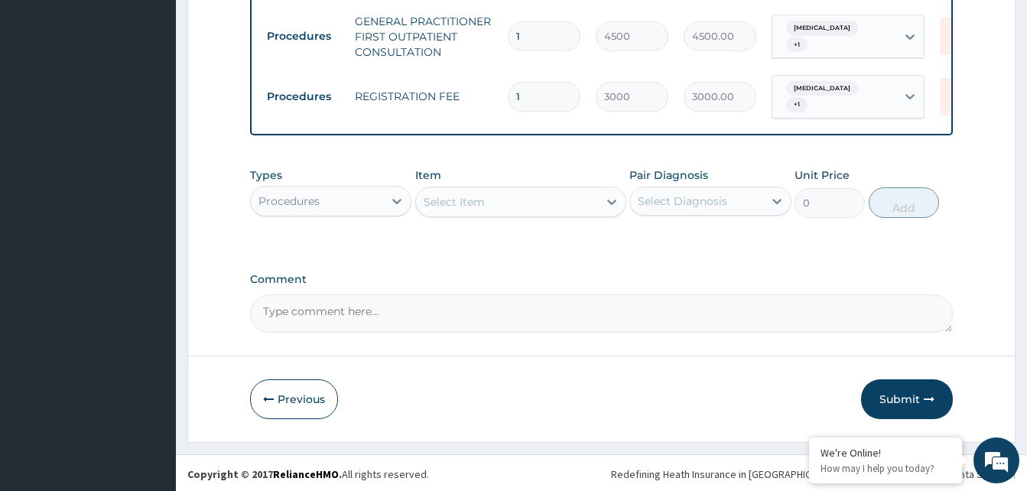
scroll to position [717, 0]
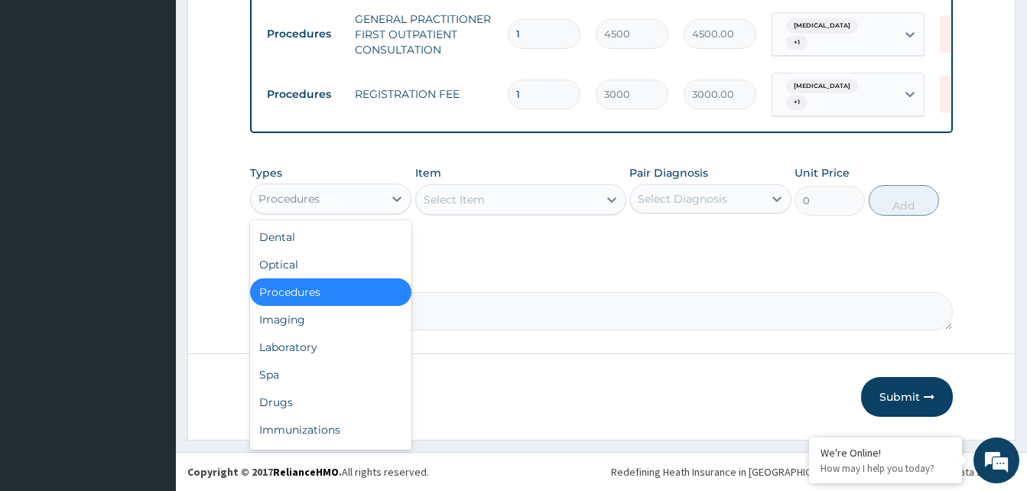
click at [333, 203] on div "Procedures" at bounding box center [317, 199] width 132 height 24
click at [302, 347] on div "Laboratory" at bounding box center [330, 347] width 161 height 28
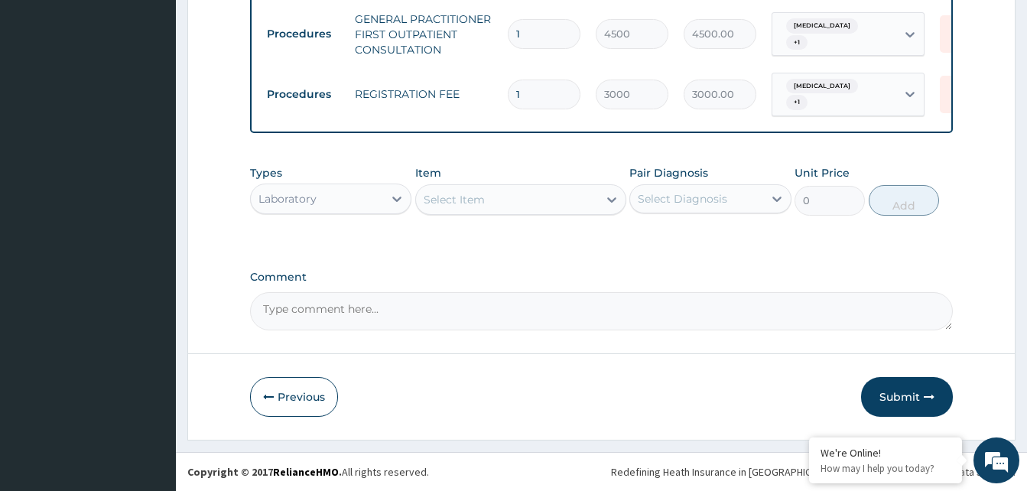
click at [439, 200] on div "Select Item" at bounding box center [454, 199] width 61 height 15
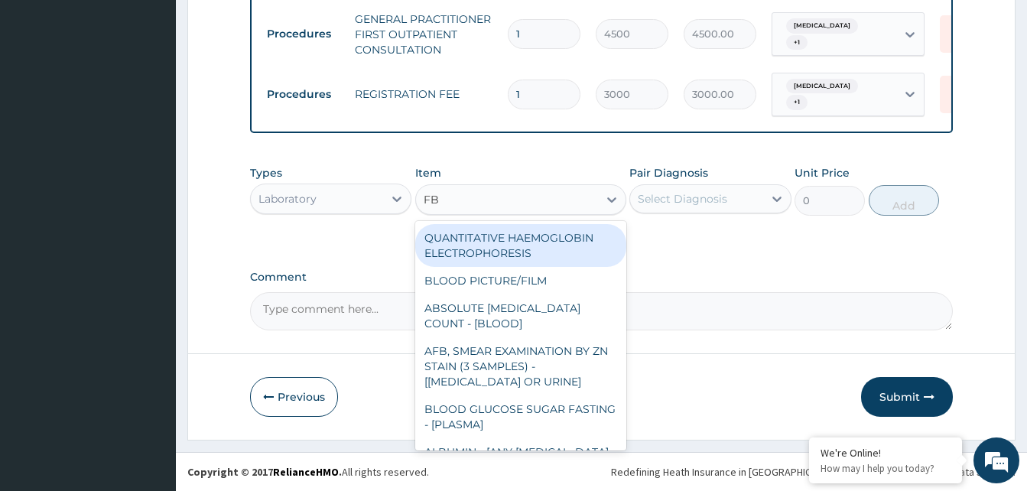
type input "FBC"
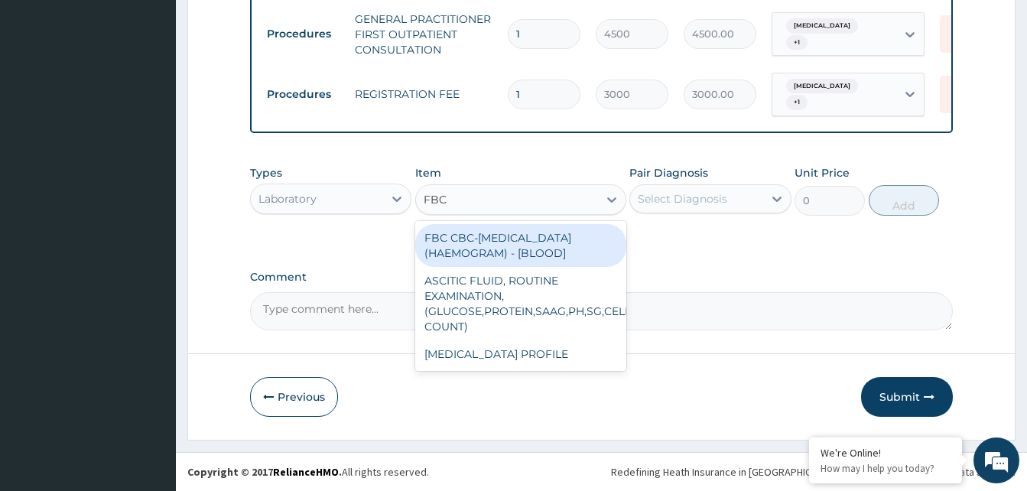
click at [478, 254] on div "FBC CBC-[MEDICAL_DATA] (HAEMOGRAM) - [BLOOD]" at bounding box center [520, 245] width 211 height 43
type input "6000"
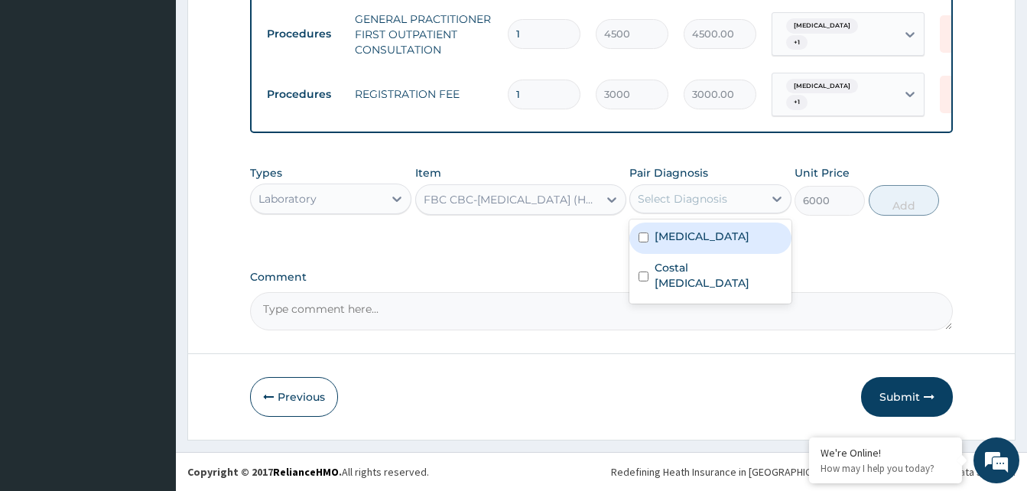
click at [706, 198] on div "Select Diagnosis" at bounding box center [682, 198] width 89 height 15
click at [658, 235] on label "Chest pain" at bounding box center [701, 236] width 95 height 15
checkbox input "true"
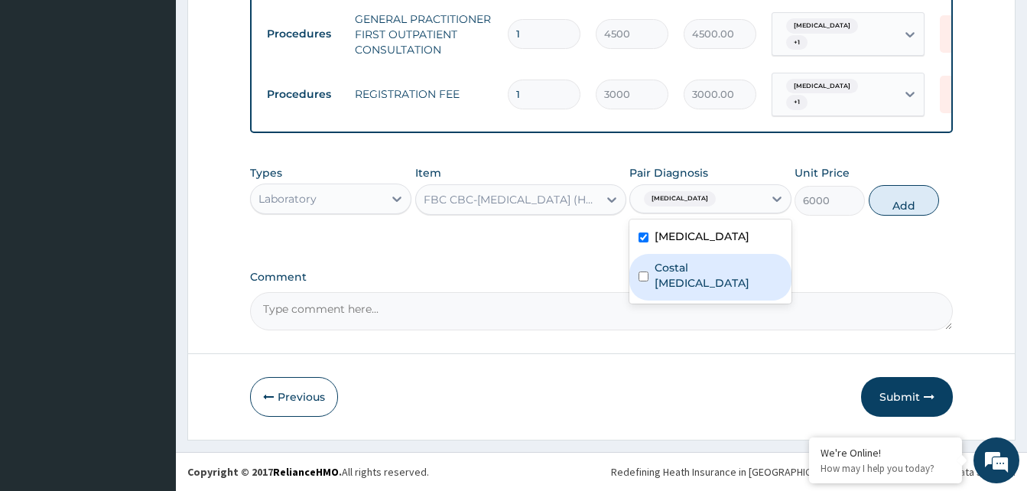
drag, startPoint x: 651, startPoint y: 261, endPoint x: 765, endPoint y: 252, distance: 113.5
click at [652, 261] on div "Costal chondritis" at bounding box center [709, 277] width 161 height 47
checkbox input "true"
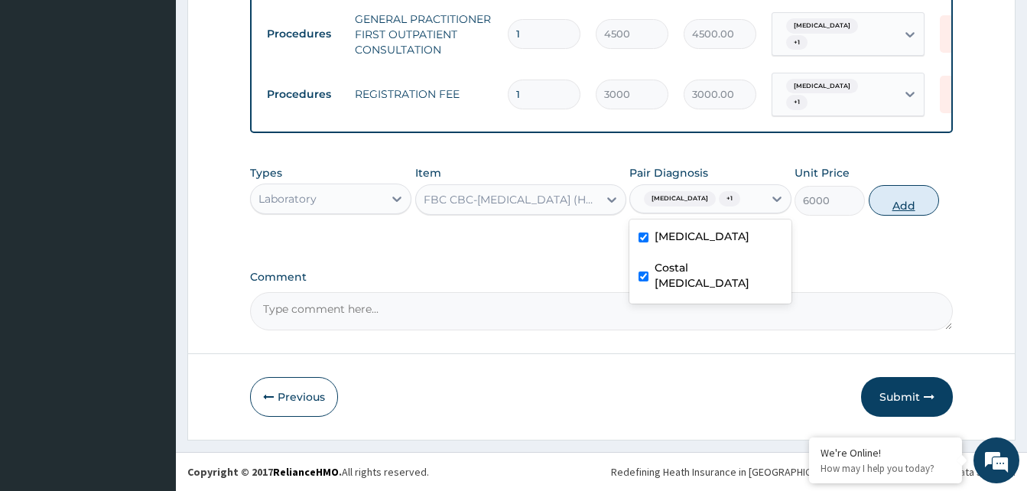
click at [887, 206] on button "Add" at bounding box center [904, 200] width 70 height 31
type input "0"
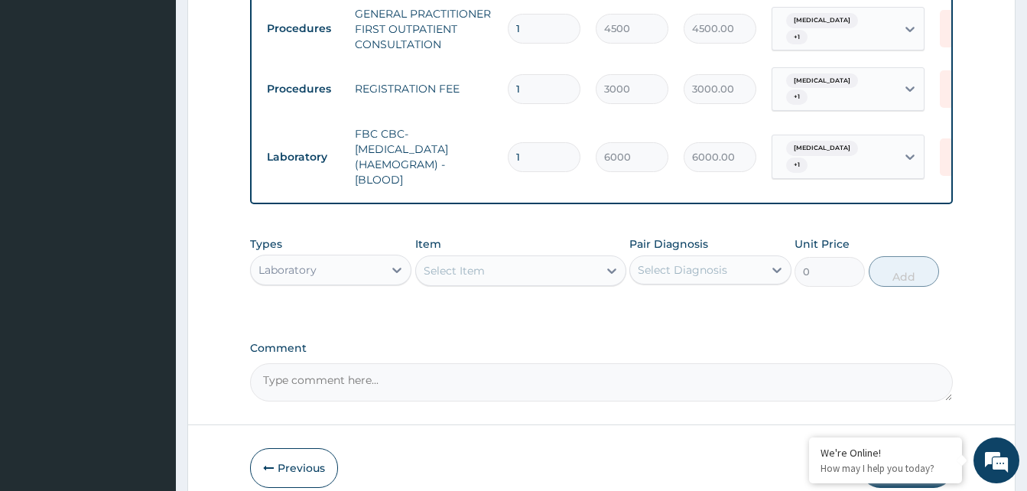
click at [334, 277] on div "Laboratory" at bounding box center [317, 270] width 132 height 24
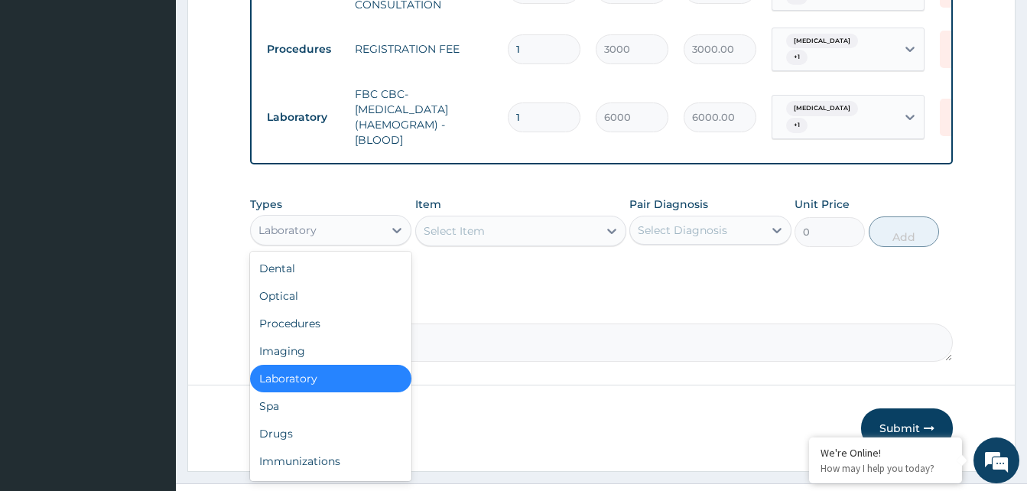
scroll to position [794, 0]
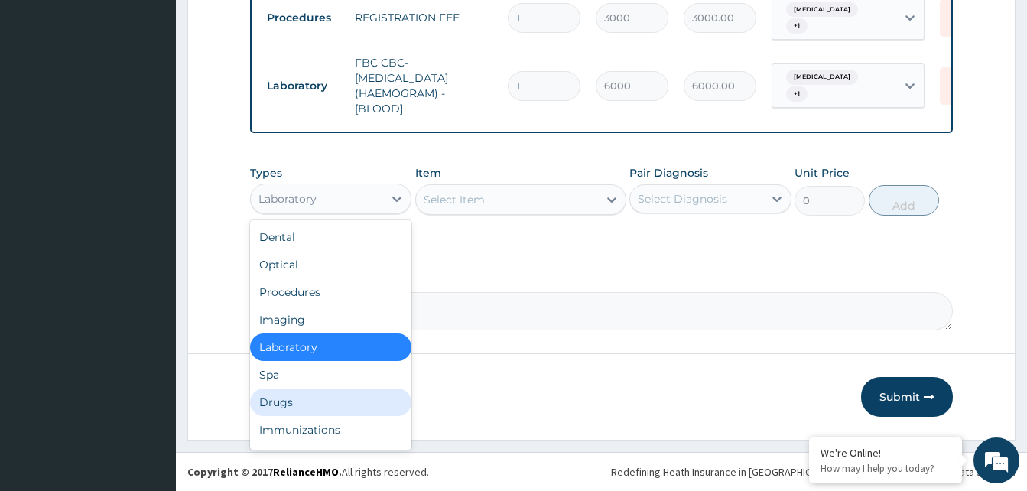
click at [317, 408] on div "Drugs" at bounding box center [330, 402] width 161 height 28
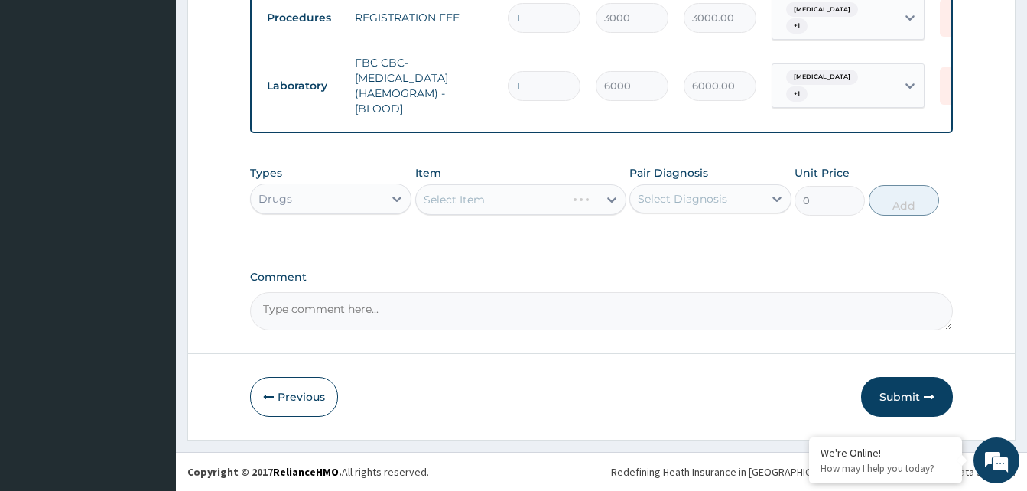
click at [476, 203] on div "Select Item" at bounding box center [520, 199] width 211 height 31
click at [482, 205] on div "Select Item" at bounding box center [454, 199] width 61 height 15
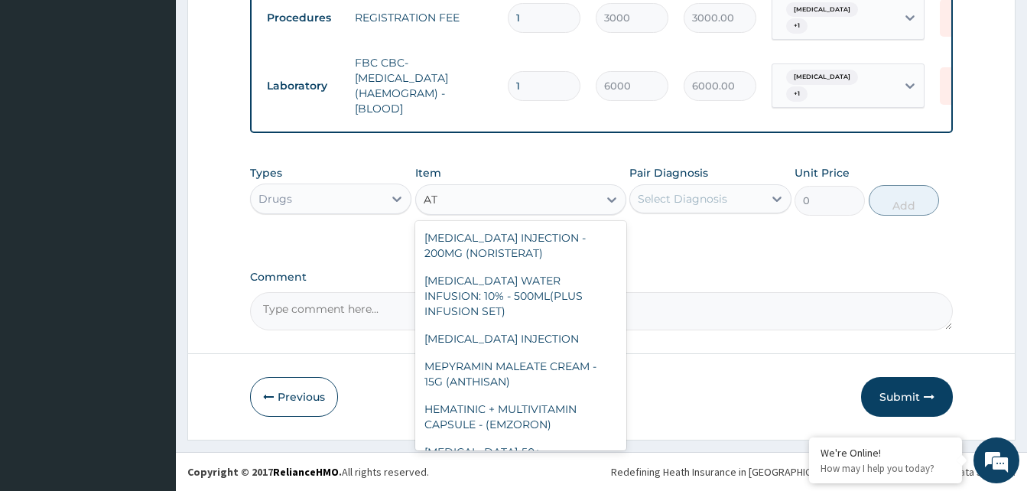
type input "A"
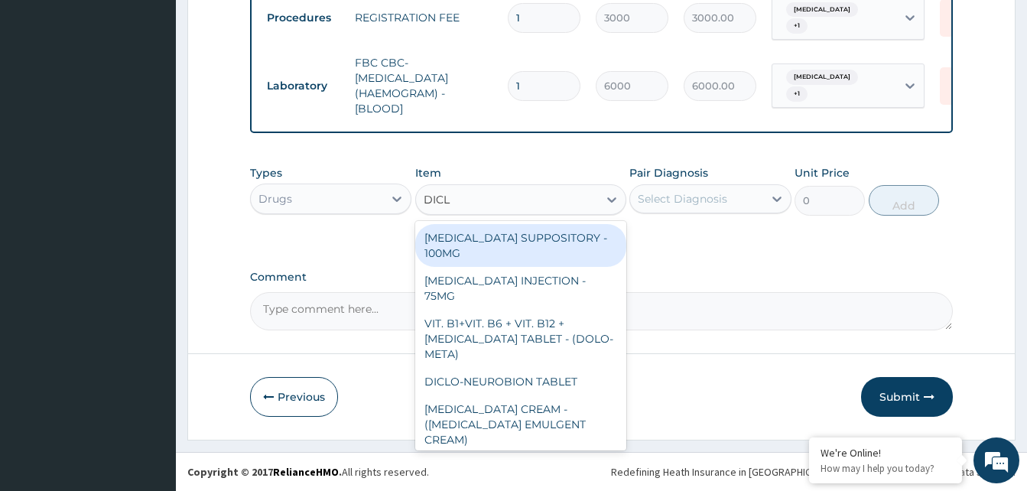
type input "DICLO"
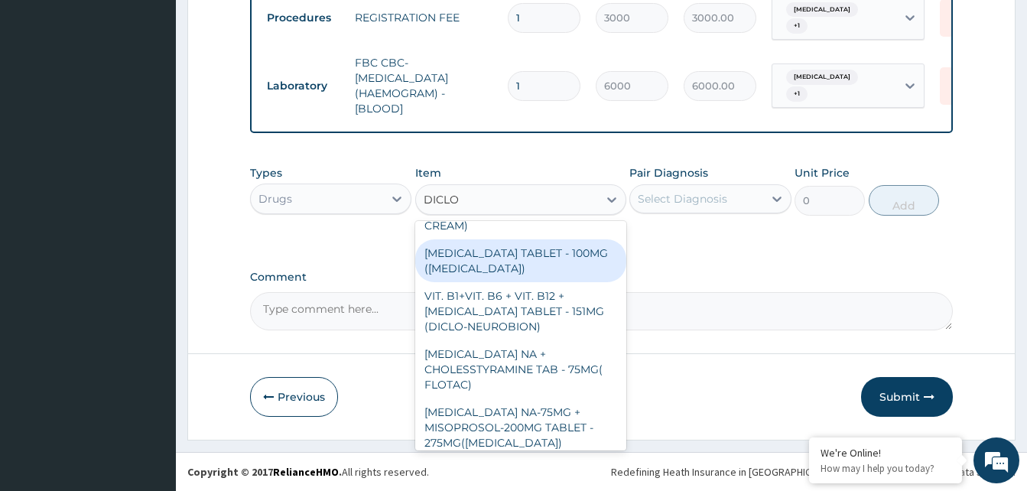
scroll to position [245, 0]
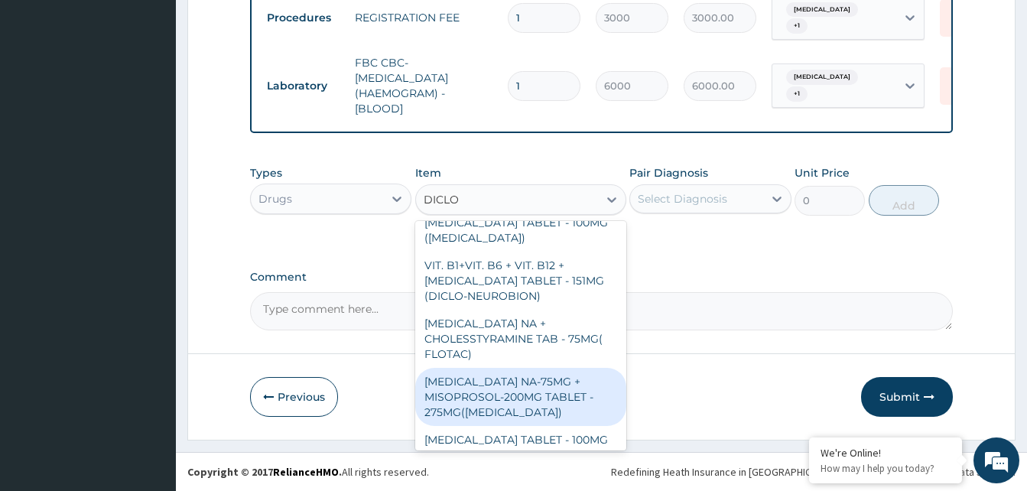
click at [541, 368] on div "[MEDICAL_DATA] NA-75MG + MISOPROSOL-200MG TABLET - 275MG([MEDICAL_DATA])" at bounding box center [520, 397] width 211 height 58
type input "320"
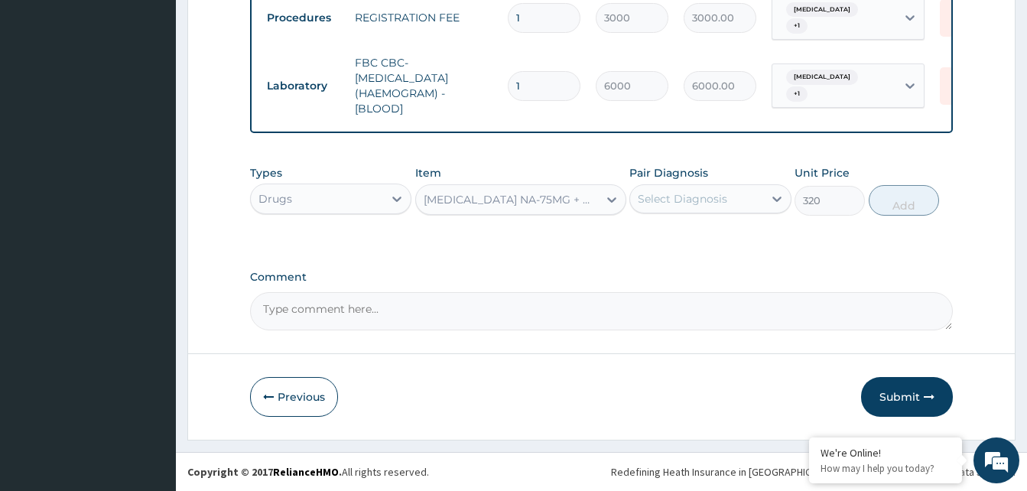
click at [550, 199] on div "[MEDICAL_DATA] NA-75MG + MISOPROSOL-200MG TABLET - 275MG([MEDICAL_DATA])" at bounding box center [512, 199] width 176 height 15
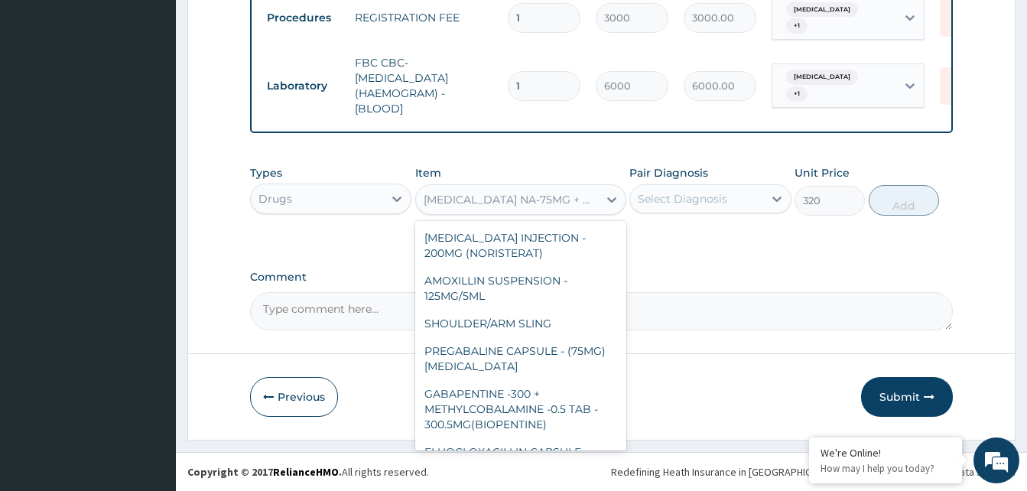
scroll to position [23894, 0]
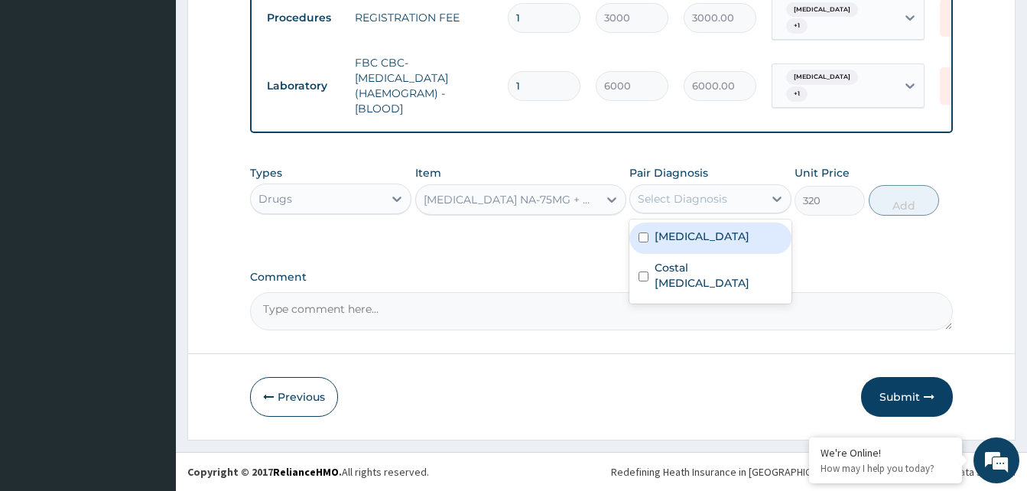
click at [718, 191] on div "Select Diagnosis" at bounding box center [682, 198] width 89 height 15
click at [677, 235] on label "Chest pain" at bounding box center [701, 236] width 95 height 15
checkbox input "true"
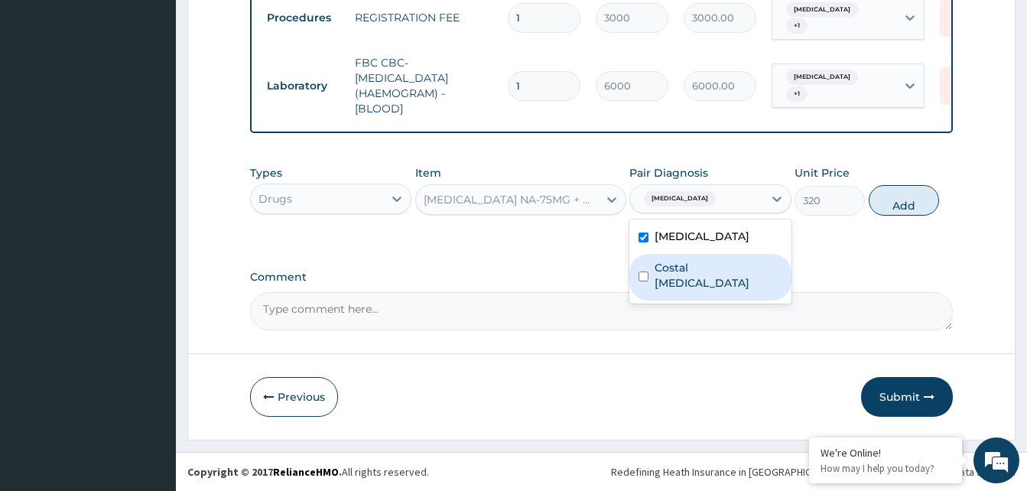
click at [679, 268] on label "Costal chondritis" at bounding box center [717, 275] width 127 height 31
checkbox input "true"
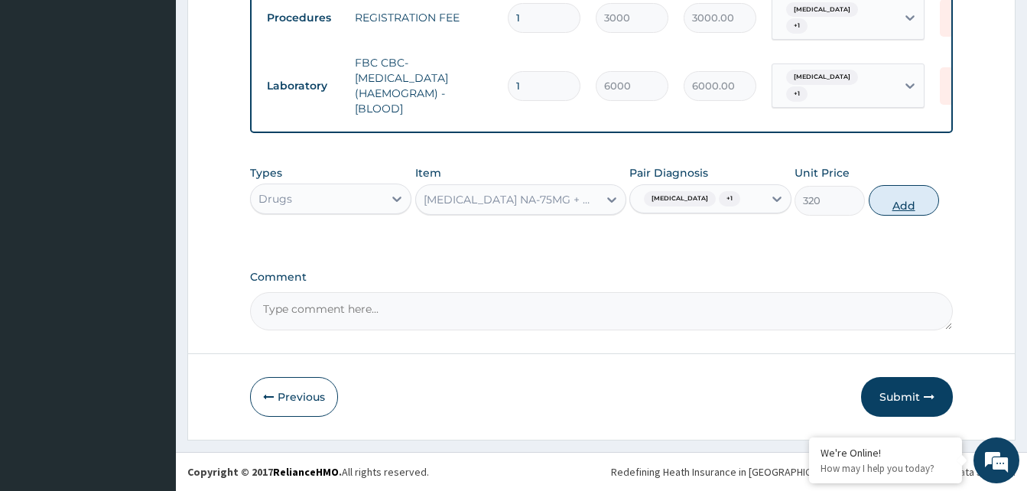
click at [899, 207] on button "Add" at bounding box center [904, 200] width 70 height 31
type input "0"
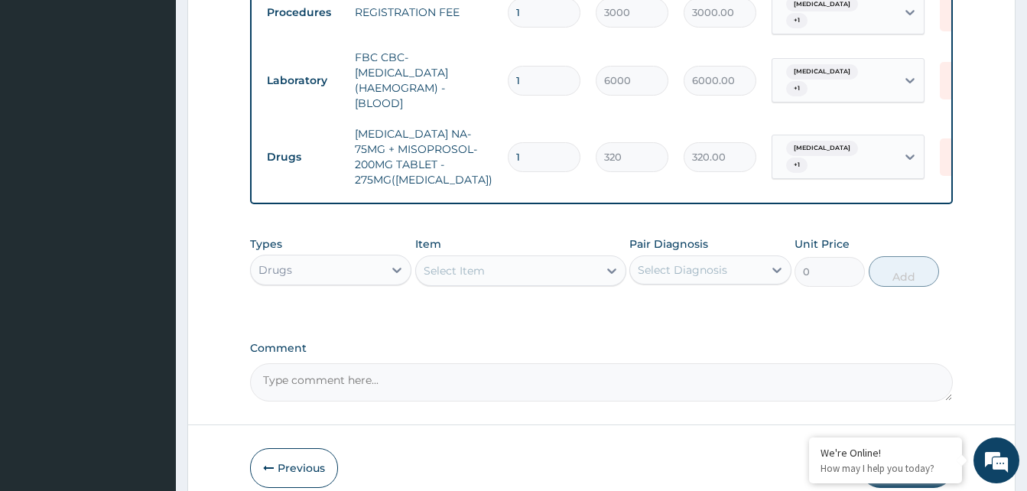
type input "14"
type input "4480.00"
type input "14"
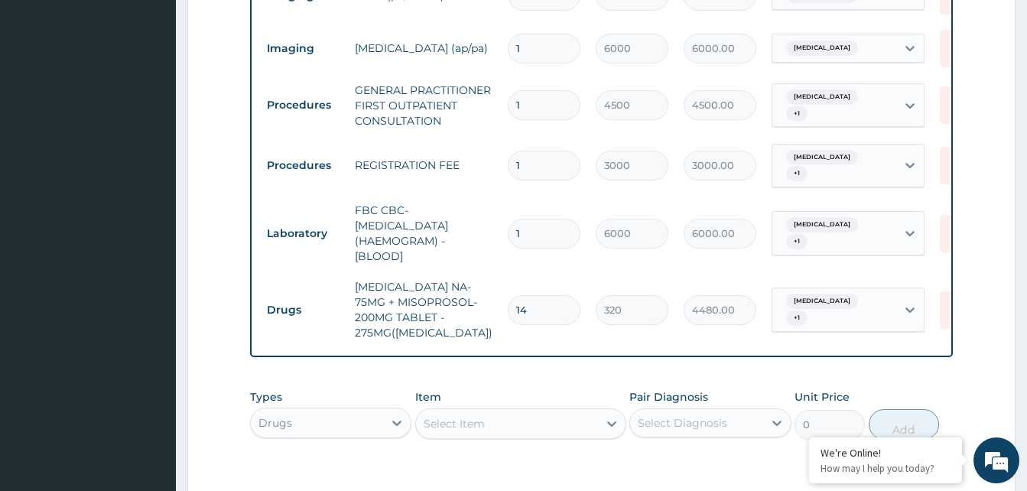
scroll to position [564, 0]
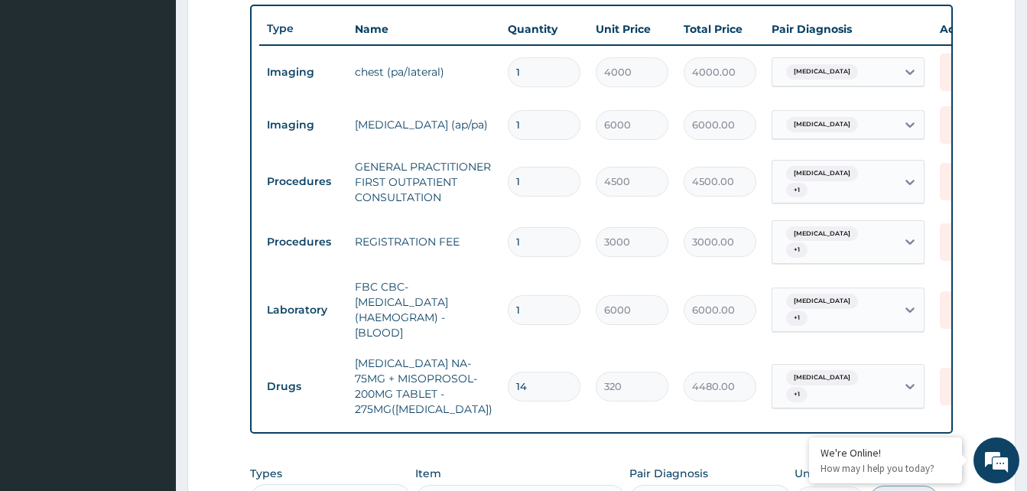
click at [302, 372] on td "Drugs" at bounding box center [303, 386] width 88 height 28
click at [306, 302] on td "Laboratory" at bounding box center [303, 310] width 88 height 28
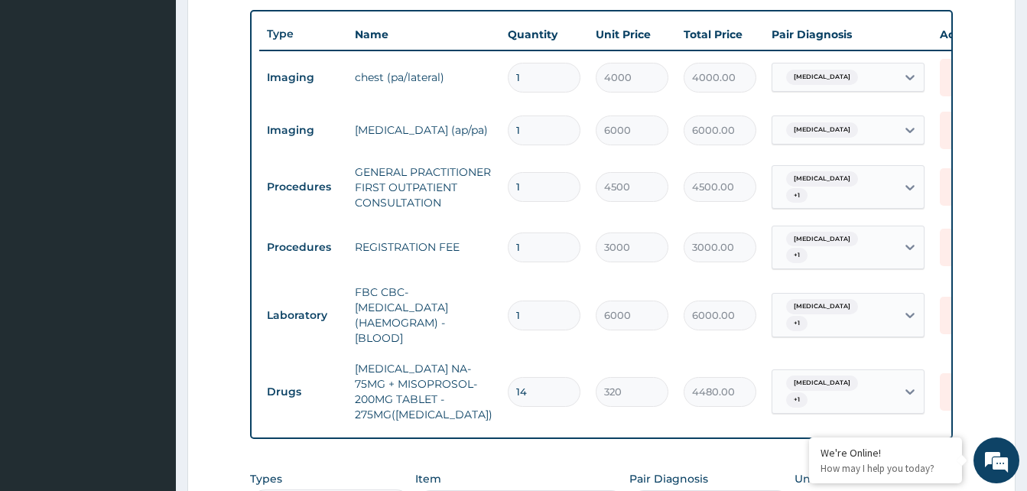
click at [294, 200] on td "Procedures" at bounding box center [303, 187] width 88 height 28
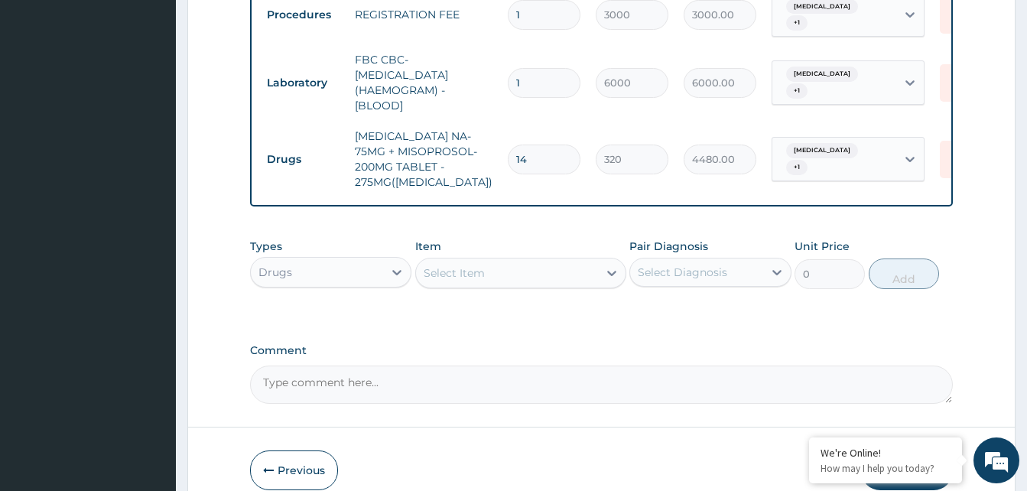
scroll to position [870, 0]
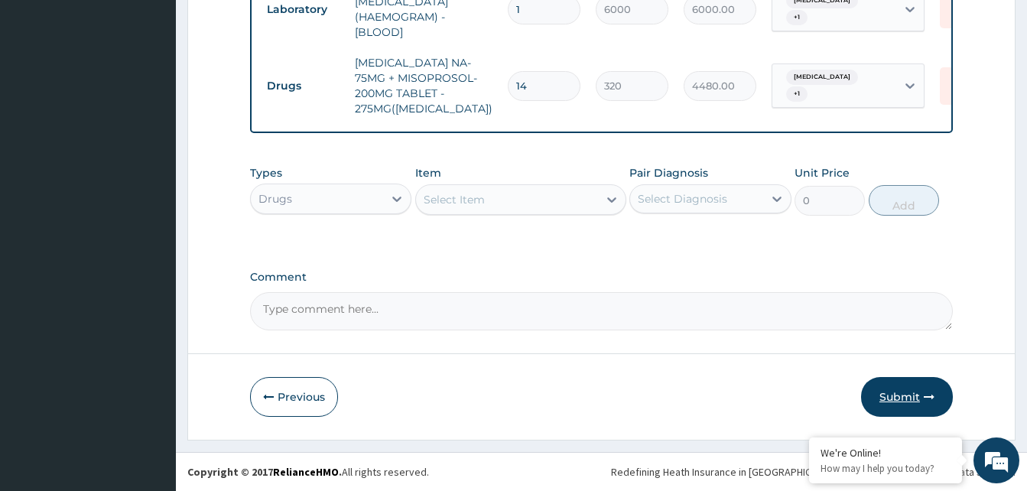
click at [889, 392] on button "Submit" at bounding box center [907, 397] width 92 height 40
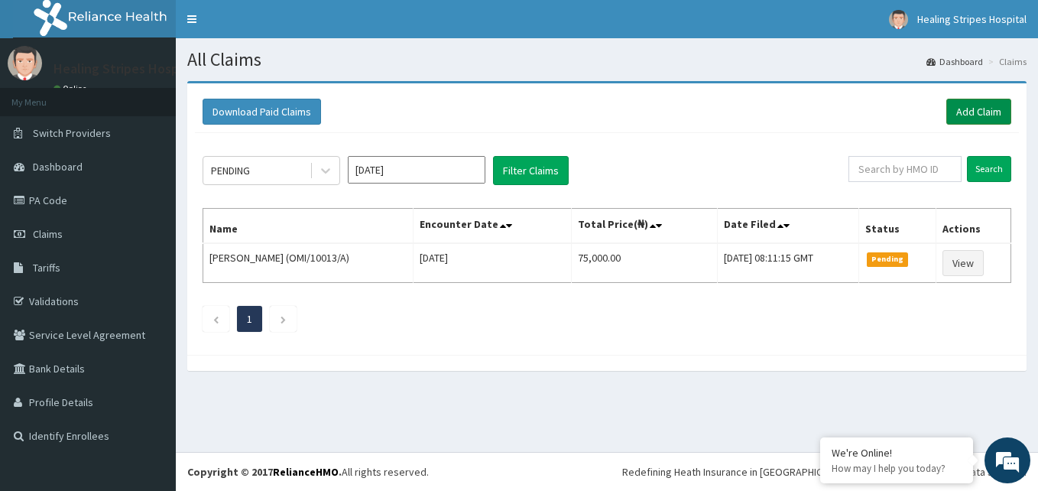
click at [979, 119] on link "Add Claim" at bounding box center [979, 112] width 65 height 26
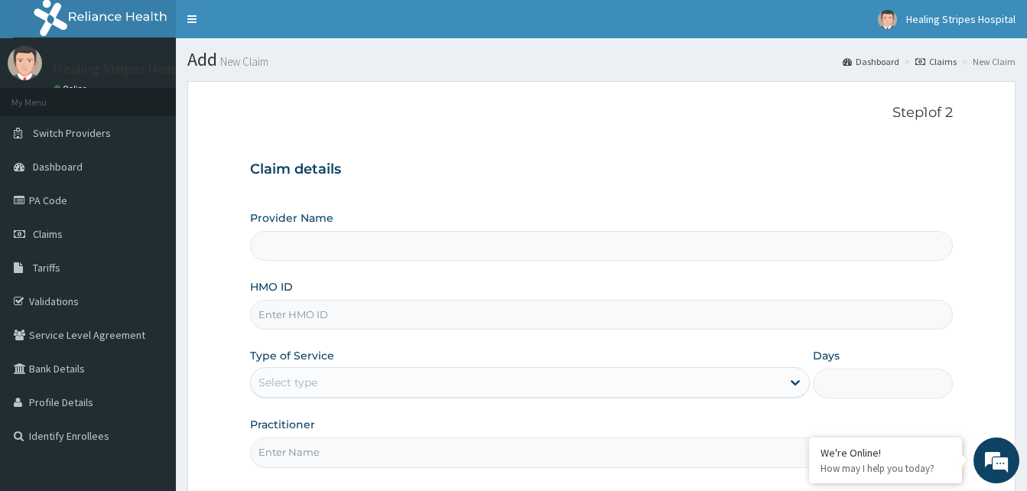
type input "Healing Stripes Hospital"
click at [292, 315] on input "HMO ID" at bounding box center [601, 315] width 703 height 30
type input "KSB/11458/A"
click at [333, 379] on div "Select type" at bounding box center [516, 382] width 531 height 24
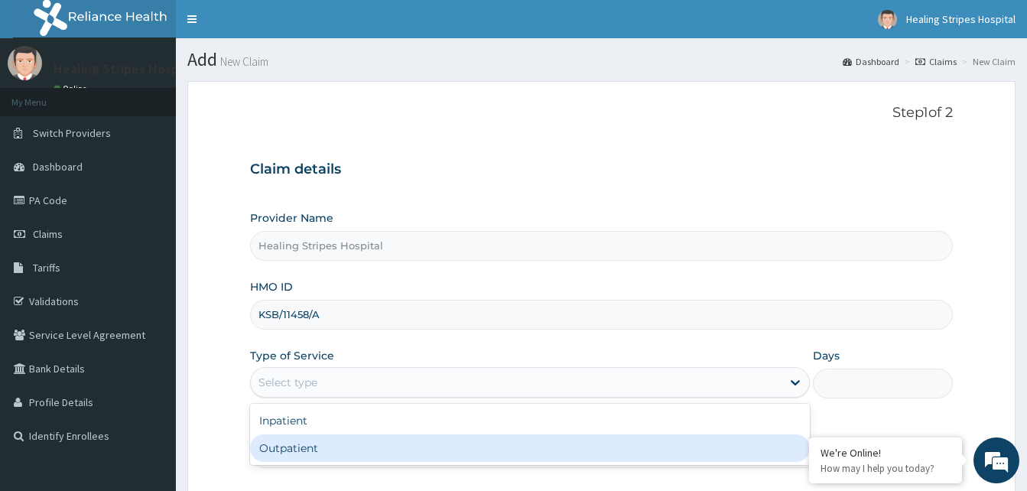
click at [312, 447] on div "Outpatient" at bounding box center [530, 448] width 560 height 28
type input "1"
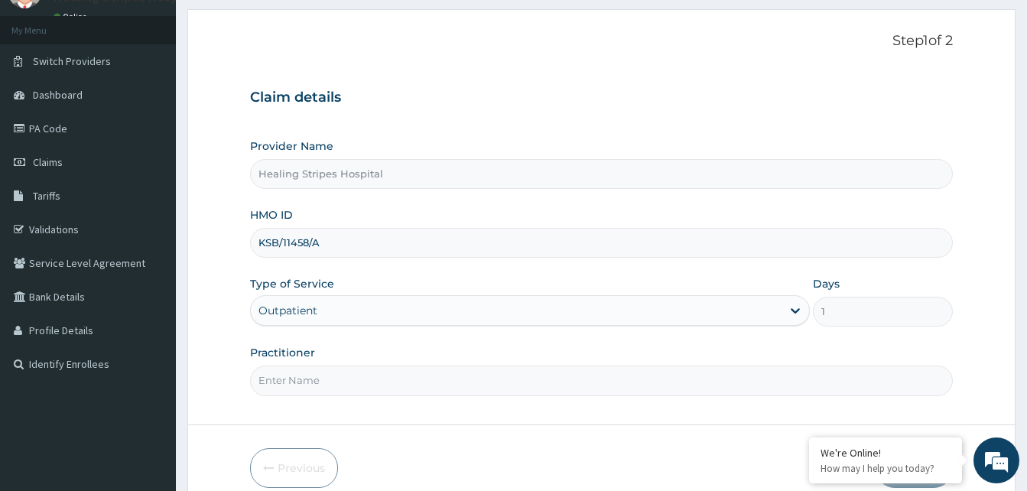
scroll to position [143, 0]
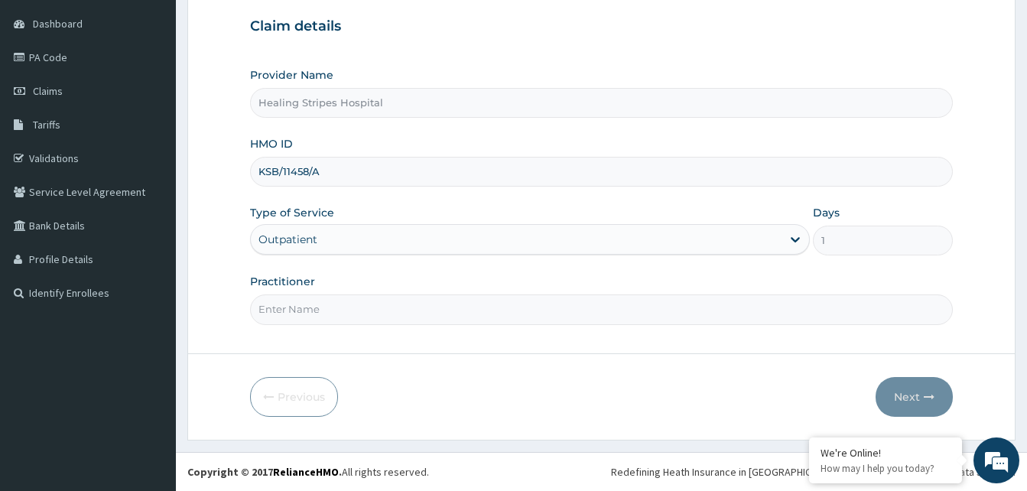
click at [313, 313] on input "Practitioner" at bounding box center [601, 309] width 703 height 30
type input "DR. [PERSON_NAME]"
click at [921, 397] on button "Next" at bounding box center [913, 397] width 77 height 40
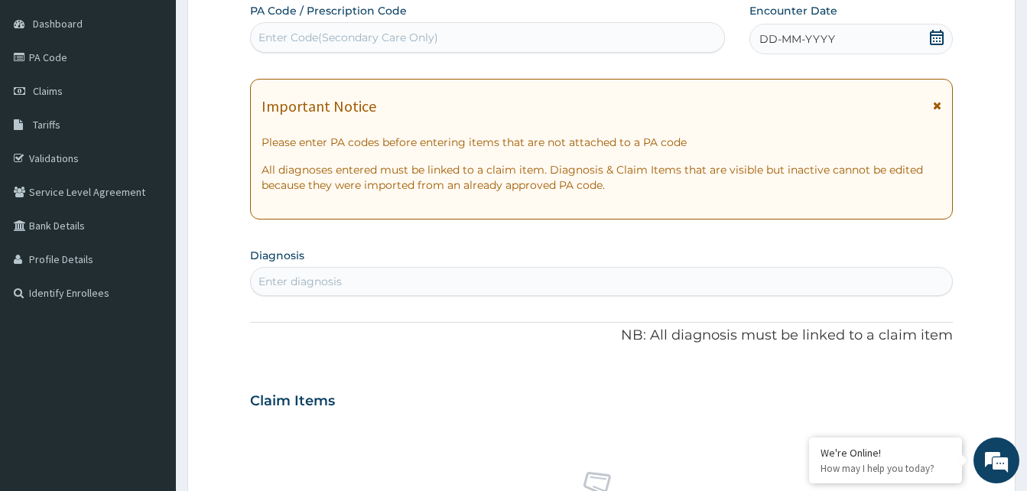
click at [303, 281] on div "Enter diagnosis" at bounding box center [299, 281] width 83 height 15
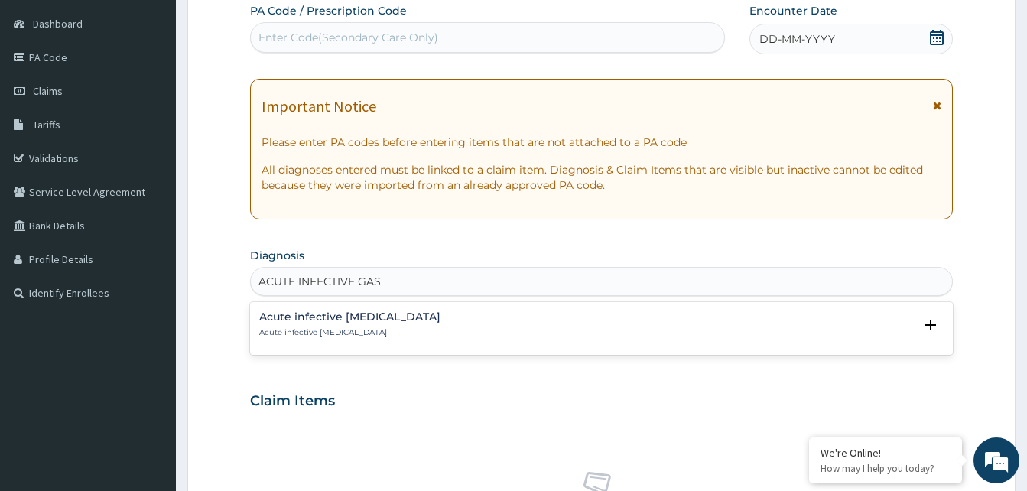
type input "ACUTE INFECTIVE [PERSON_NAME]"
click at [354, 321] on h4 "Acute infective [MEDICAL_DATA]" at bounding box center [349, 316] width 181 height 11
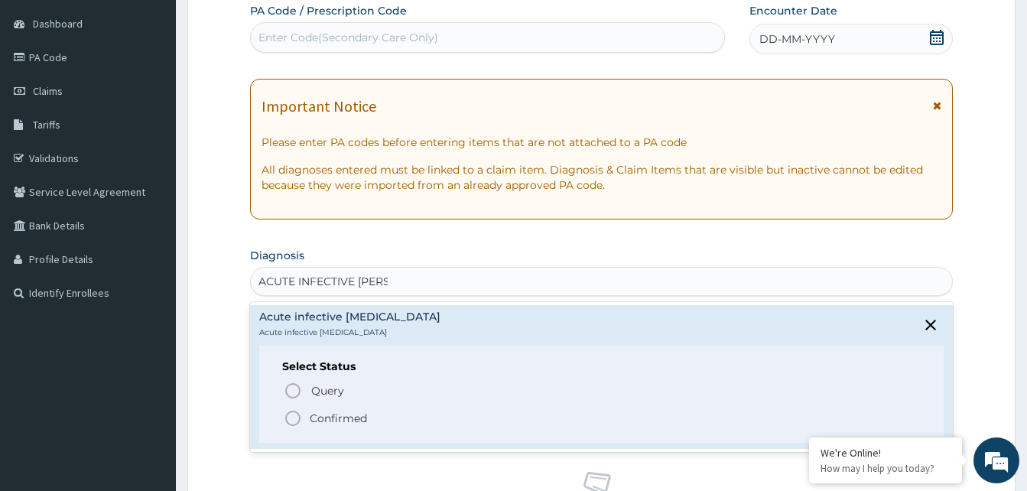
click at [305, 421] on span "Confirmed" at bounding box center [602, 418] width 637 height 18
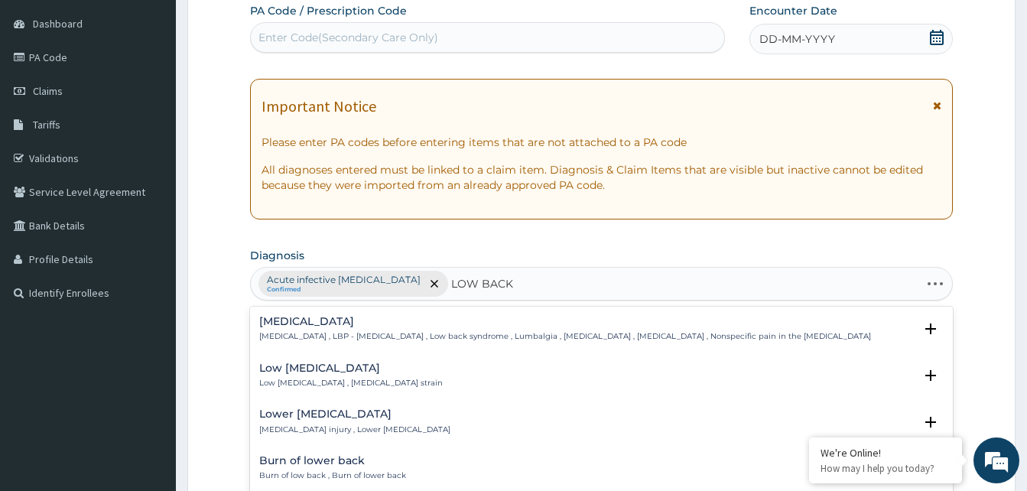
type input "LOW BACK"
click at [291, 330] on div "[MEDICAL_DATA] [MEDICAL_DATA] , LBP - [MEDICAL_DATA] , Low back syndrome , Lumb…" at bounding box center [565, 329] width 612 height 27
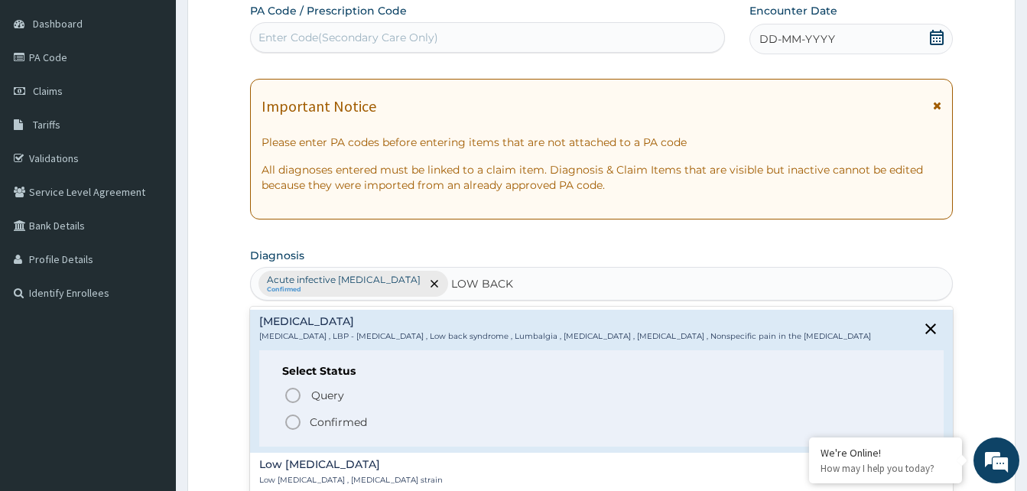
click at [304, 421] on span "Confirmed" at bounding box center [602, 422] width 637 height 18
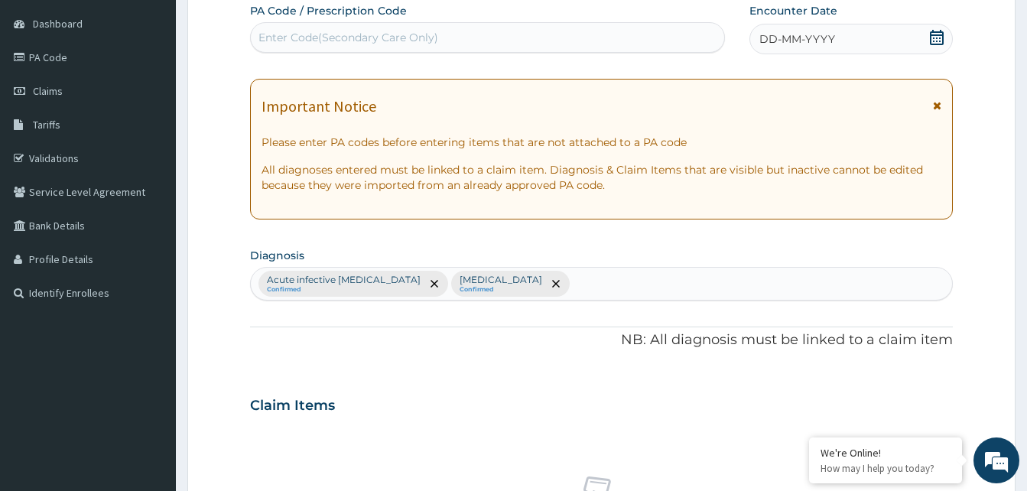
click at [779, 40] on span "DD-MM-YYYY" at bounding box center [797, 38] width 76 height 15
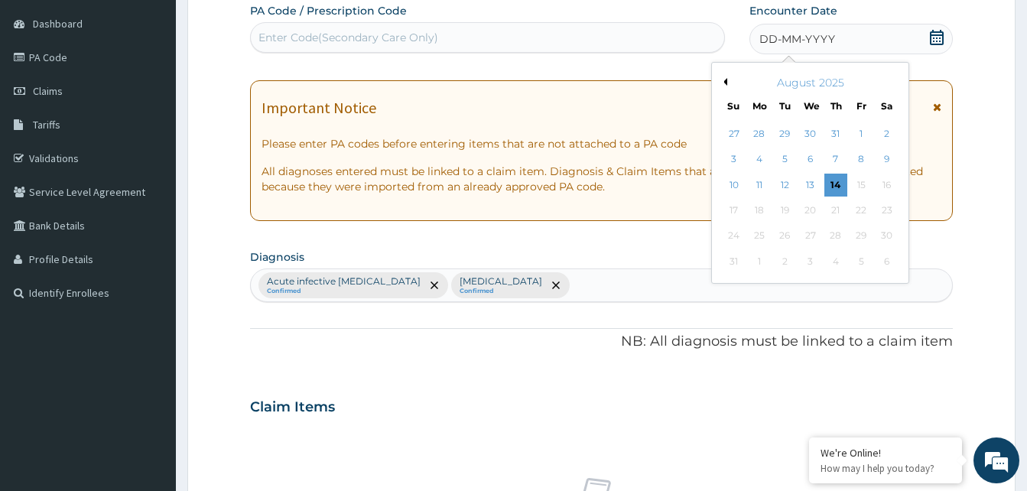
click at [726, 82] on button "Previous Month" at bounding box center [723, 82] width 8 height 8
click at [758, 209] on div "21" at bounding box center [759, 210] width 23 height 23
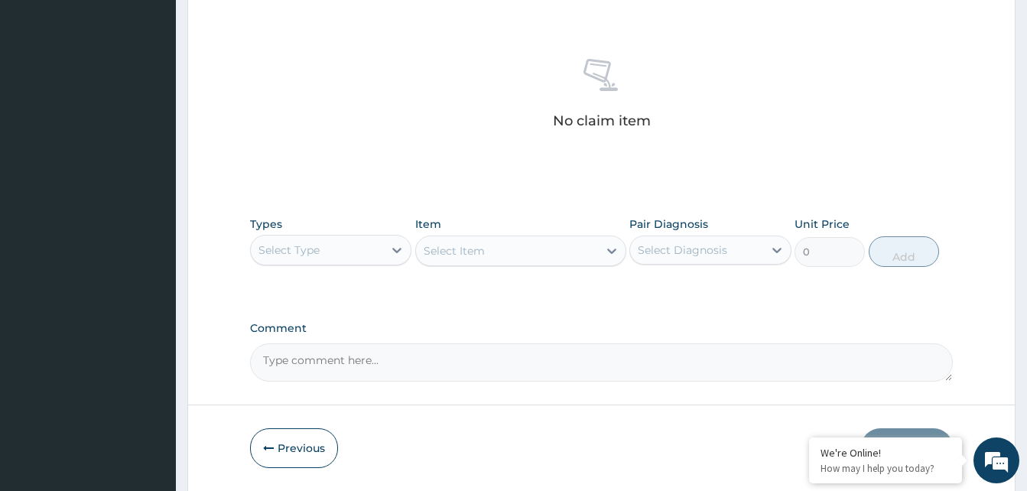
scroll to position [612, 0]
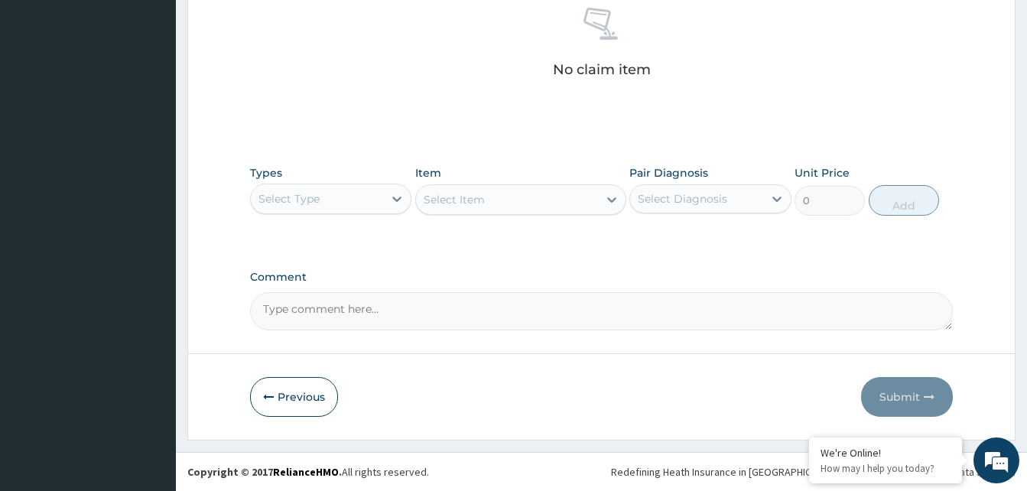
click at [328, 195] on div "Select Type" at bounding box center [317, 199] width 132 height 24
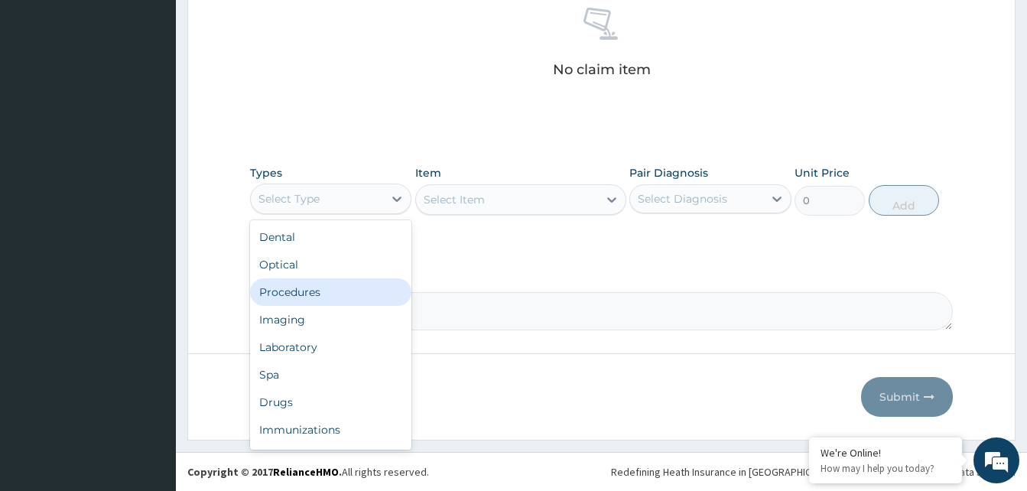
click at [326, 281] on div "Procedures" at bounding box center [330, 292] width 161 height 28
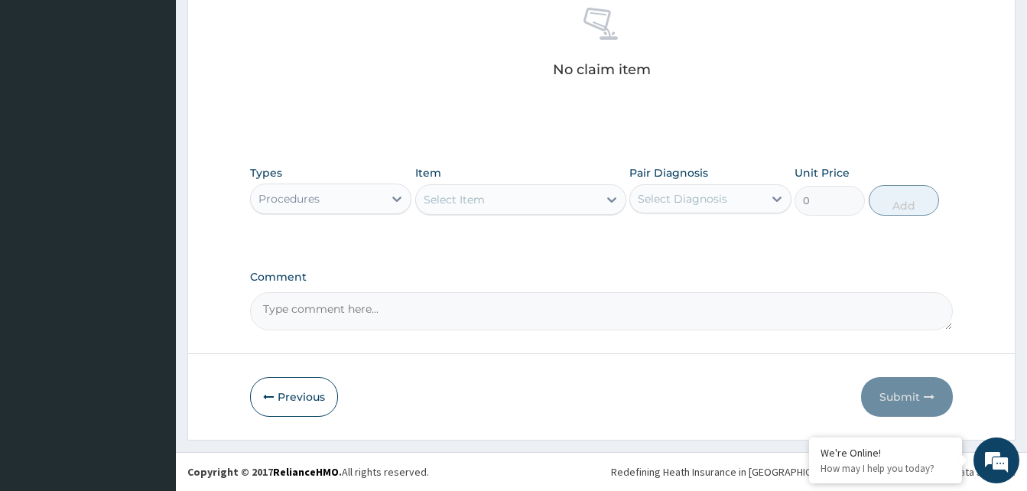
click at [453, 202] on div "Select Item" at bounding box center [454, 199] width 61 height 15
type input "PRACTI"
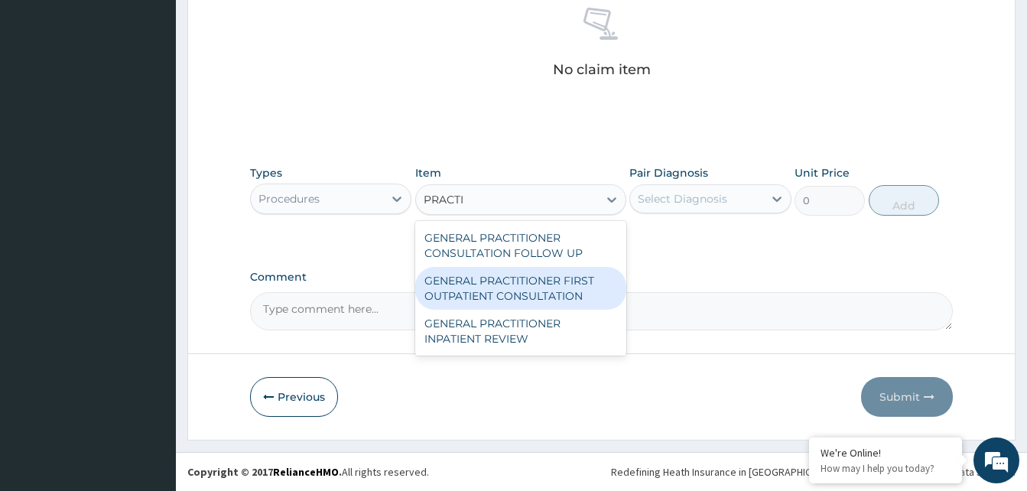
click at [494, 279] on div "GENERAL PRACTITIONER FIRST OUTPATIENT CONSULTATION" at bounding box center [520, 288] width 211 height 43
type input "4500"
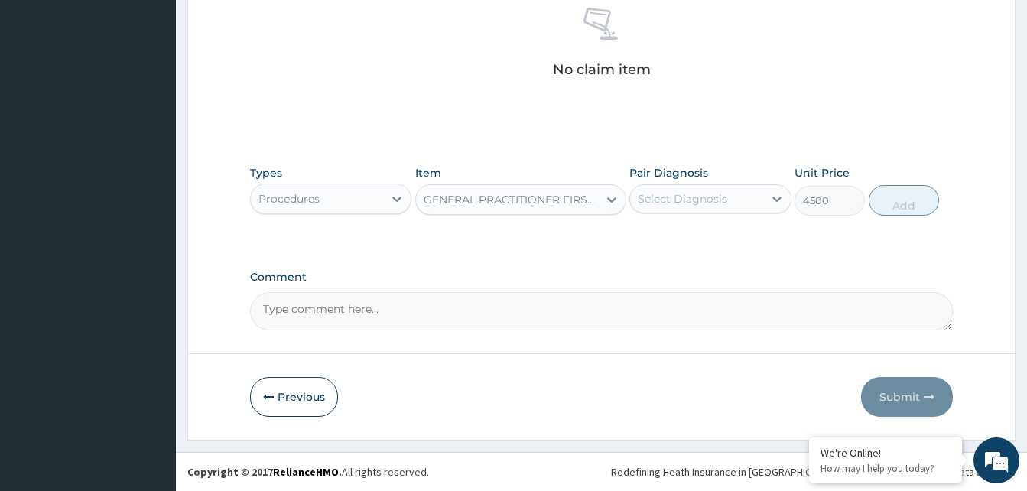
click at [731, 194] on div "Select Diagnosis" at bounding box center [696, 199] width 132 height 24
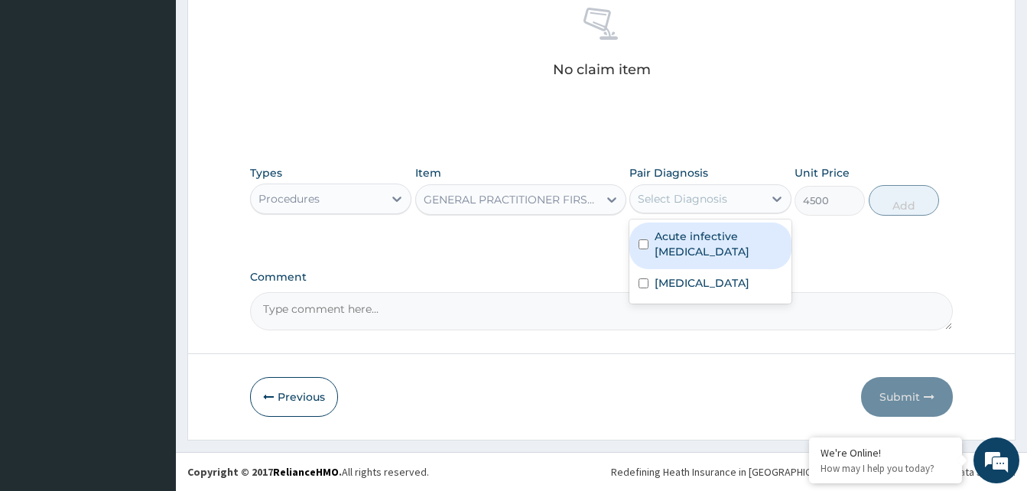
click at [688, 244] on label "Acute infective [MEDICAL_DATA]" at bounding box center [717, 244] width 127 height 31
checkbox input "true"
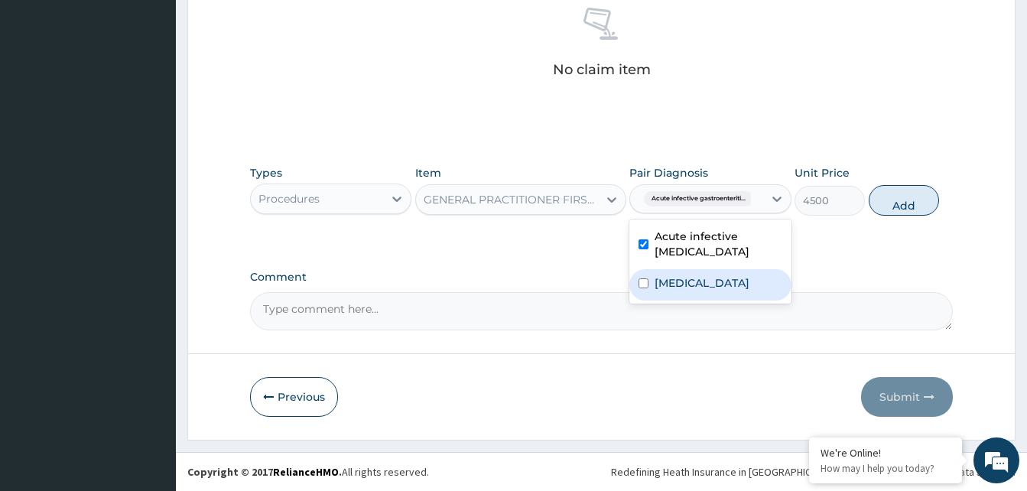
click at [678, 278] on label "[MEDICAL_DATA]" at bounding box center [701, 282] width 95 height 15
checkbox input "true"
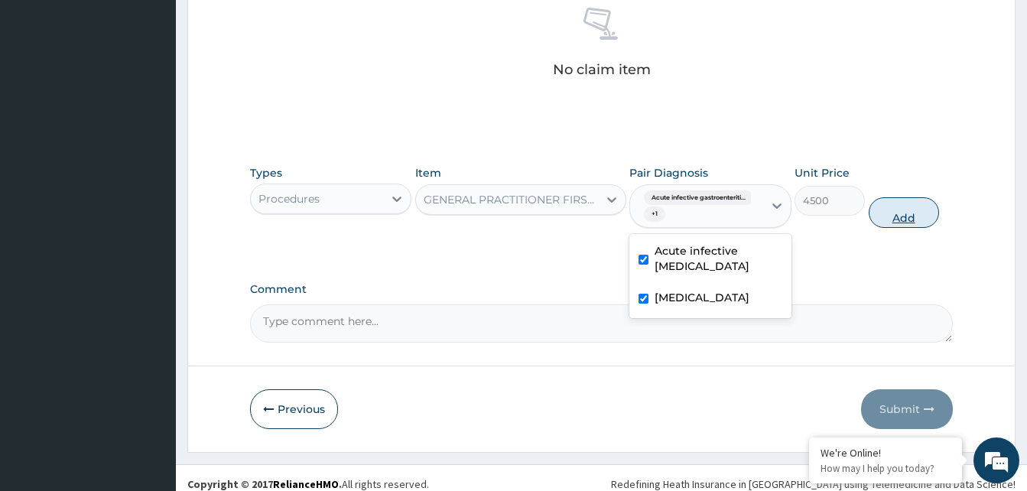
click at [890, 213] on button "Add" at bounding box center [904, 212] width 70 height 31
type input "0"
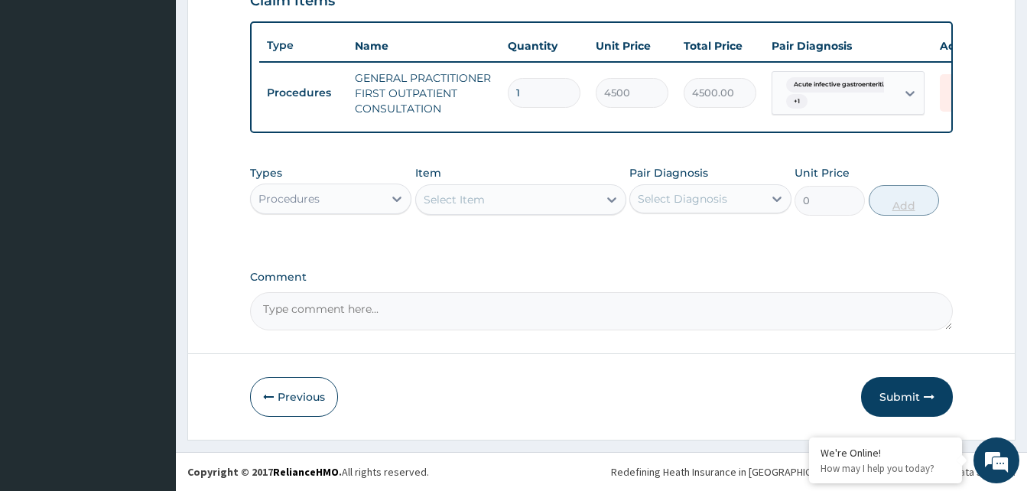
scroll to position [559, 0]
click at [458, 201] on div "Select Item" at bounding box center [454, 199] width 61 height 15
type input "REGISTR"
click at [466, 235] on div "REGISTRATION FEE" at bounding box center [520, 238] width 211 height 28
type input "3000"
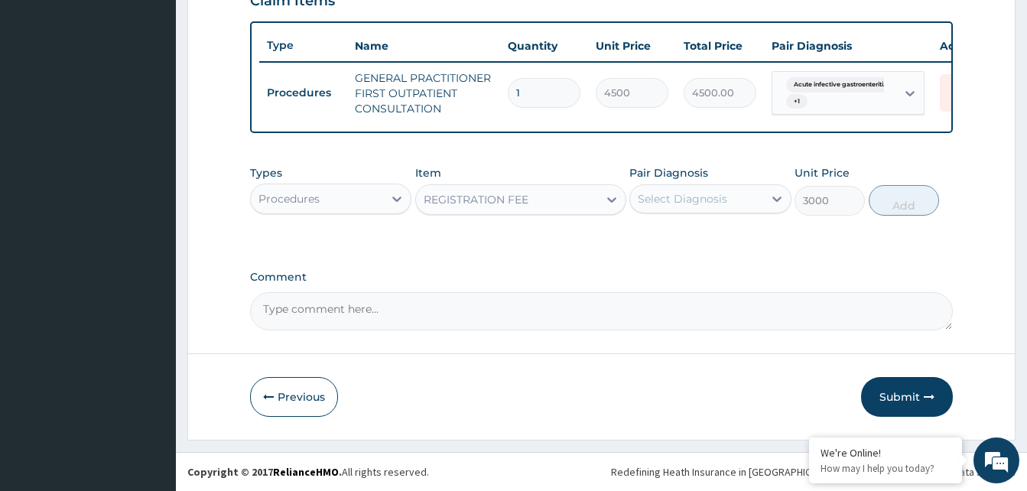
click at [658, 203] on div "Select Diagnosis" at bounding box center [682, 198] width 89 height 15
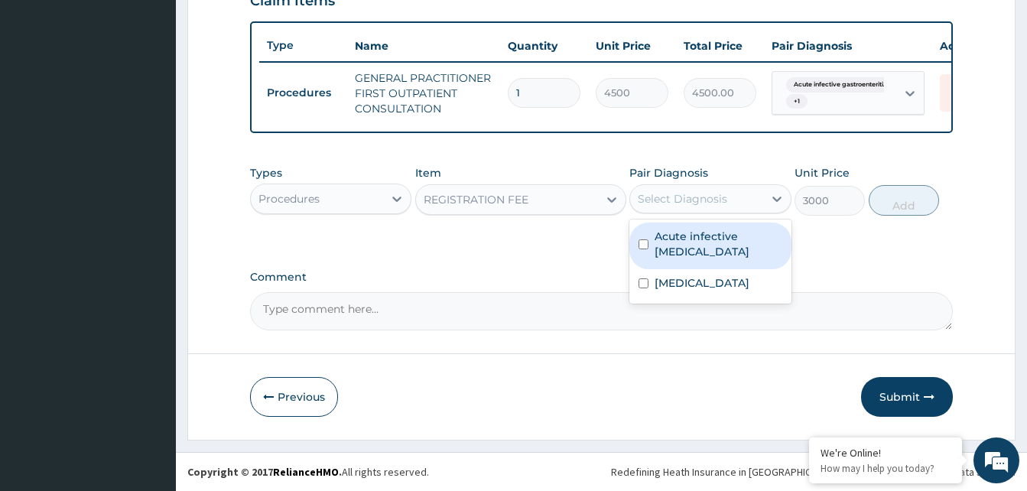
click at [651, 245] on div "Acute infective [MEDICAL_DATA]" at bounding box center [709, 245] width 161 height 47
checkbox input "true"
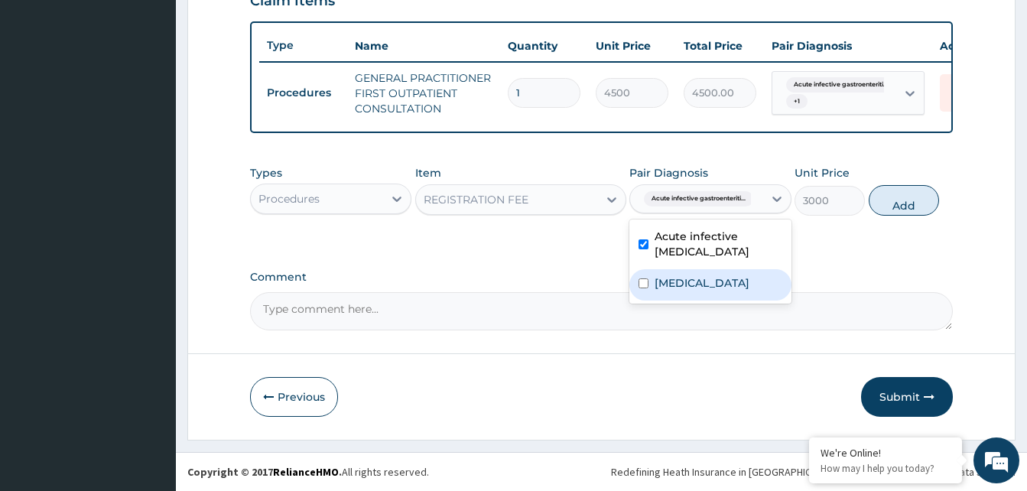
click at [653, 282] on div "[MEDICAL_DATA]" at bounding box center [709, 284] width 161 height 31
checkbox input "true"
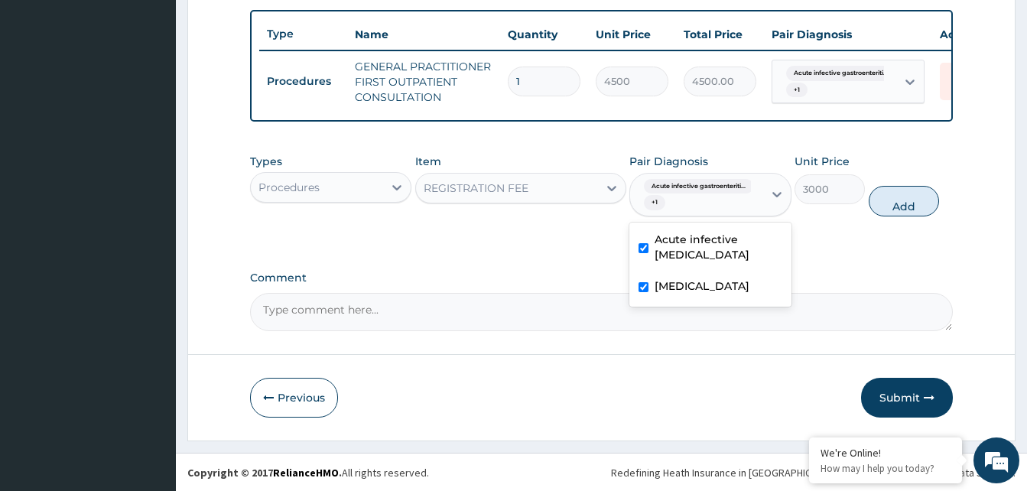
drag, startPoint x: 891, startPoint y: 214, endPoint x: 876, endPoint y: 214, distance: 14.5
click at [890, 214] on button "Add" at bounding box center [904, 201] width 70 height 31
type input "0"
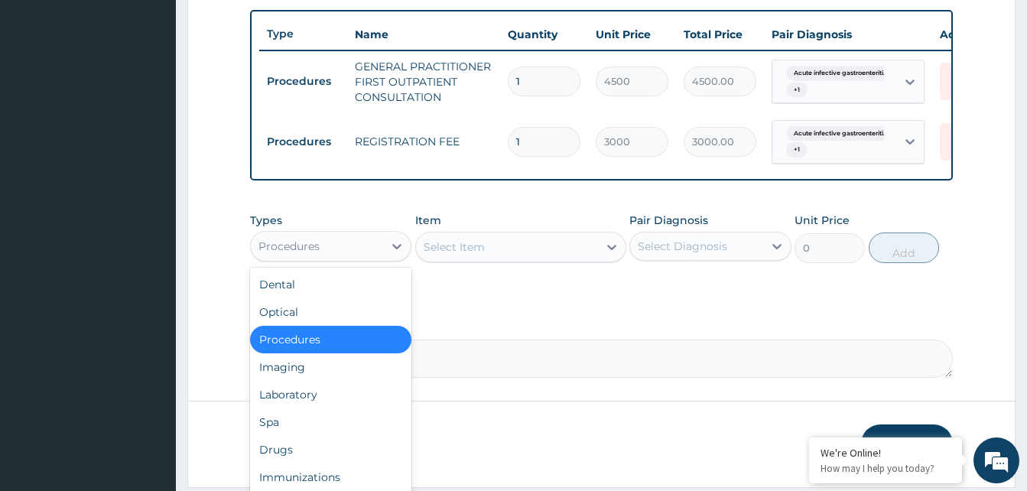
click at [370, 258] on div "Procedures" at bounding box center [317, 246] width 132 height 24
click at [281, 408] on div "Laboratory" at bounding box center [330, 395] width 161 height 28
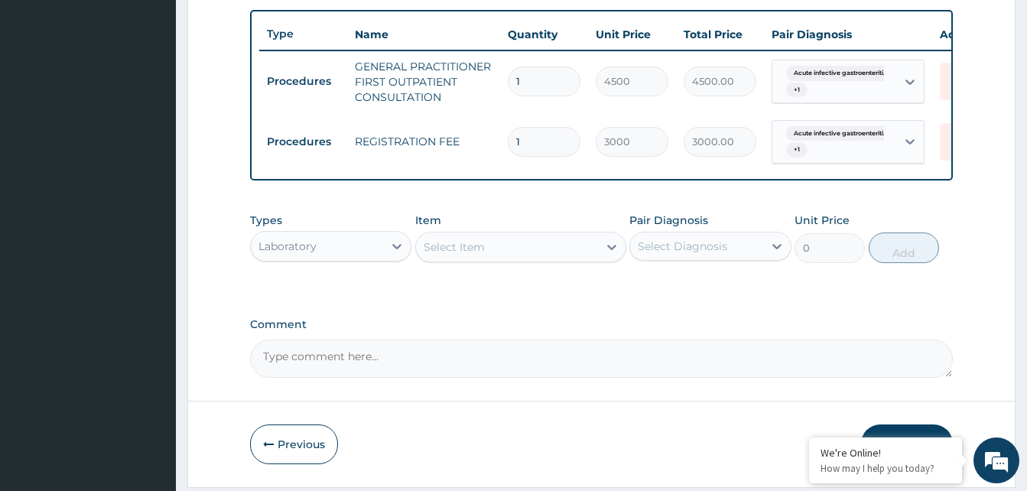
click at [476, 255] on div "Select Item" at bounding box center [454, 246] width 61 height 15
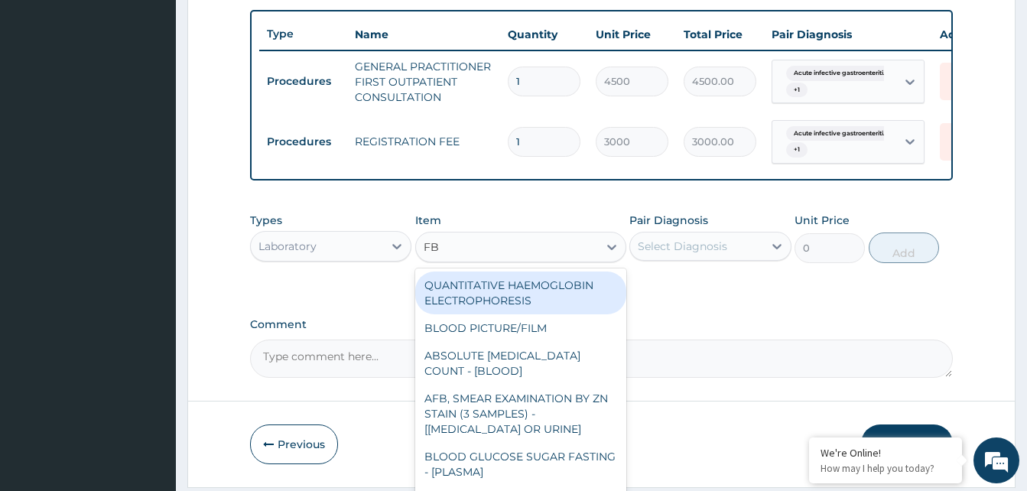
type input "FBC"
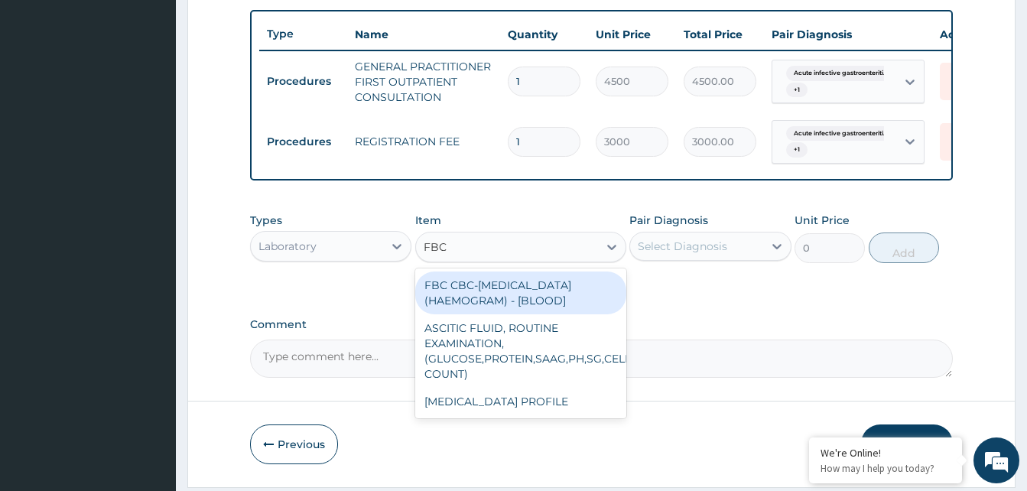
click at [458, 314] on div "FBC CBC-[MEDICAL_DATA] (HAEMOGRAM) - [BLOOD]" at bounding box center [520, 292] width 211 height 43
type input "6000"
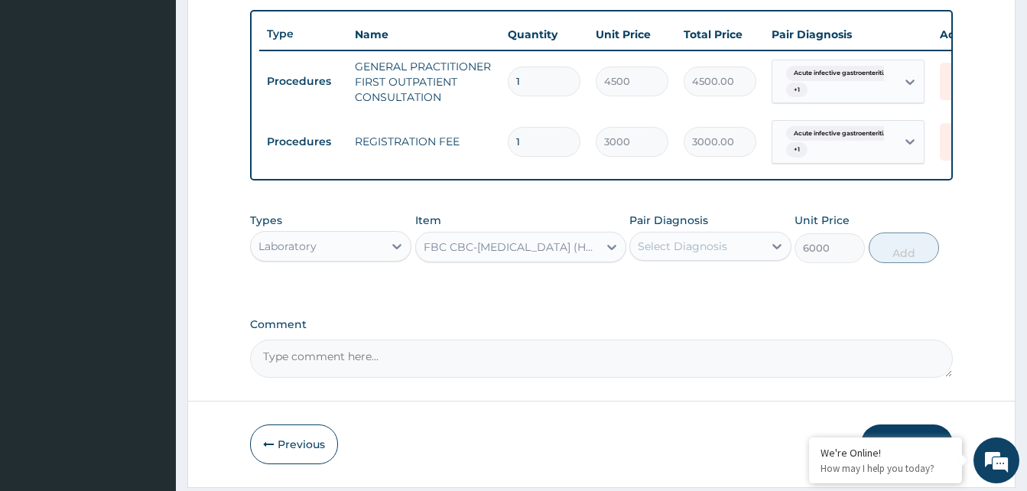
click at [661, 254] on div "Select Diagnosis" at bounding box center [682, 246] width 89 height 15
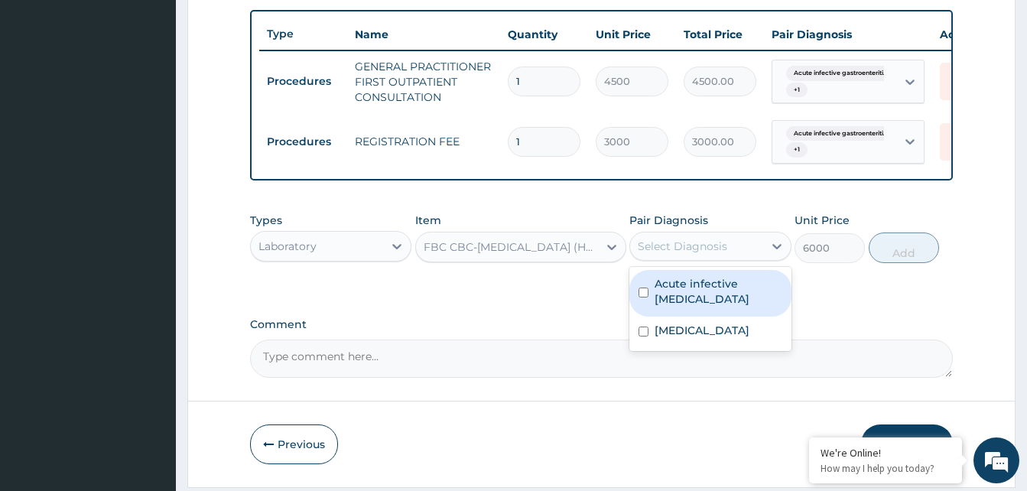
click at [658, 305] on label "Acute infective [MEDICAL_DATA]" at bounding box center [717, 291] width 127 height 31
checkbox input "true"
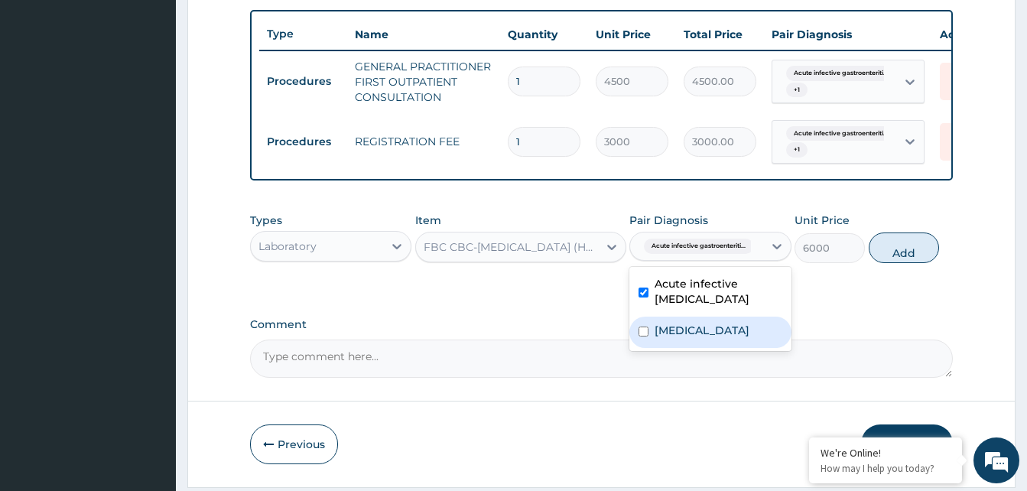
click at [657, 338] on label "[MEDICAL_DATA]" at bounding box center [701, 330] width 95 height 15
checkbox input "true"
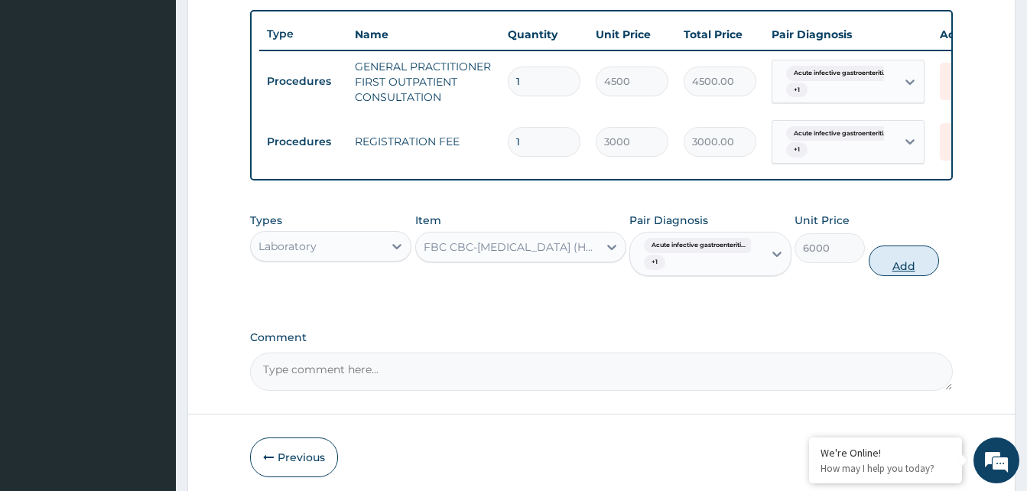
click at [882, 276] on button "Add" at bounding box center [904, 260] width 70 height 31
type input "0"
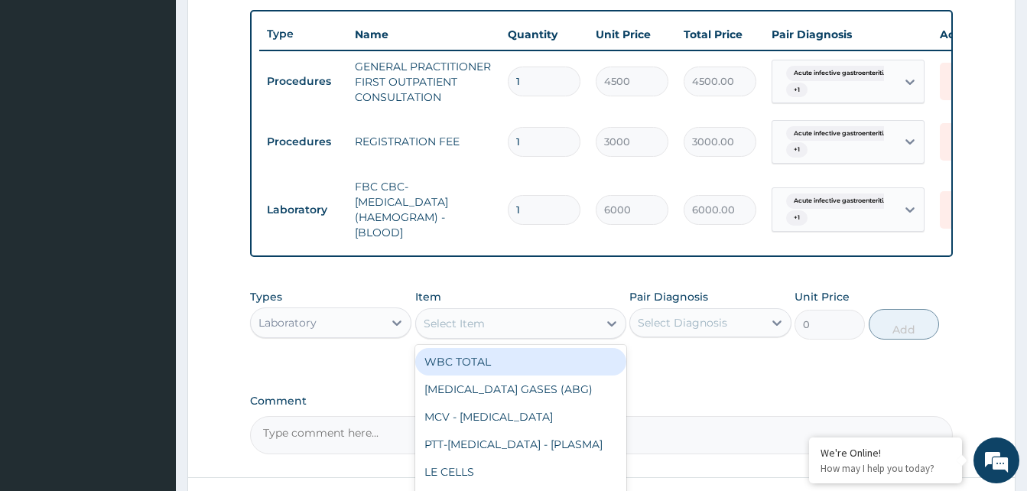
click at [465, 336] on div "Select Item" at bounding box center [507, 323] width 182 height 24
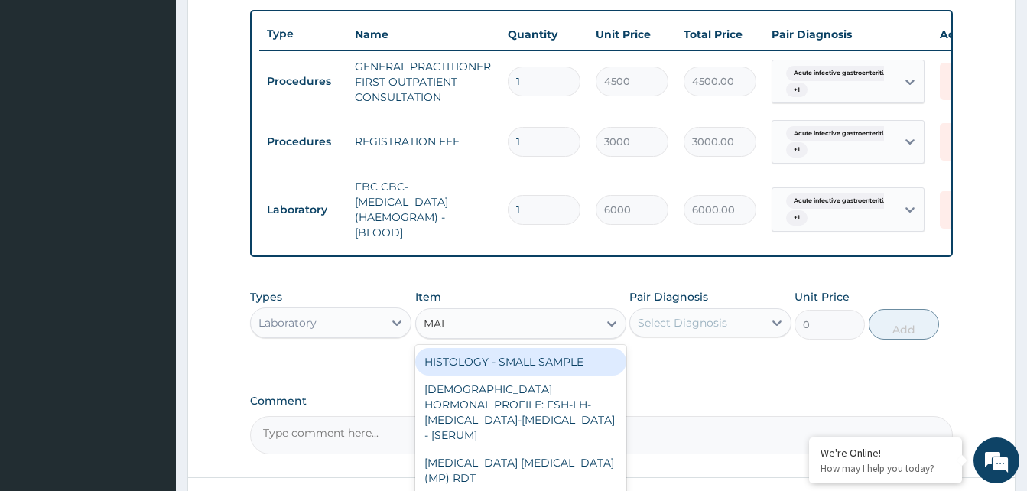
type input "MALA"
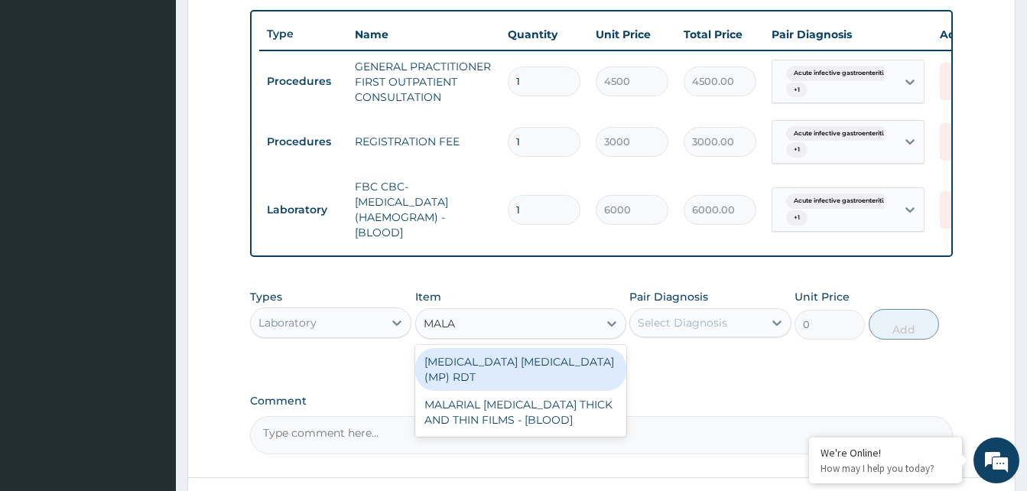
click at [489, 375] on div "MALARIA PARASITE (MP) RDT" at bounding box center [520, 369] width 211 height 43
type input "2400"
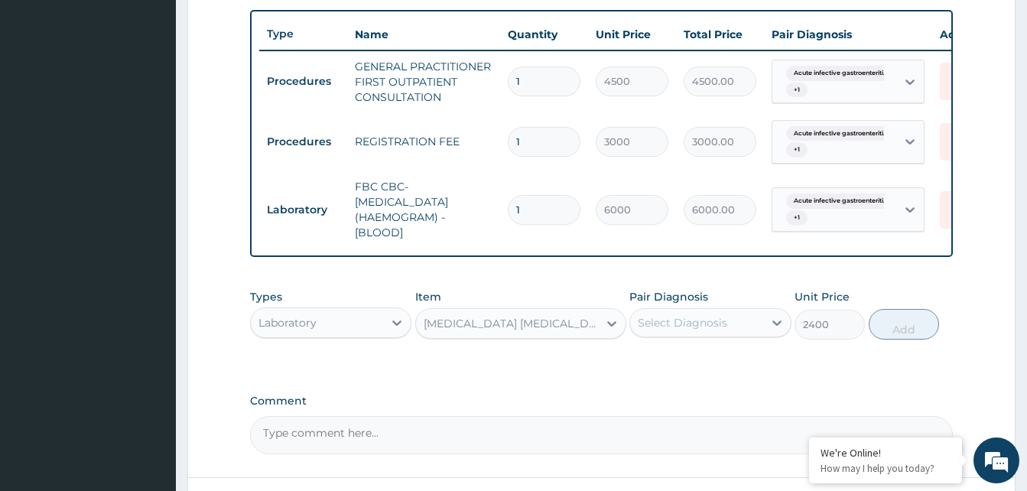
drag, startPoint x: 698, startPoint y: 333, endPoint x: 632, endPoint y: 341, distance: 66.2
click at [697, 330] on div "Select Diagnosis" at bounding box center [682, 322] width 89 height 15
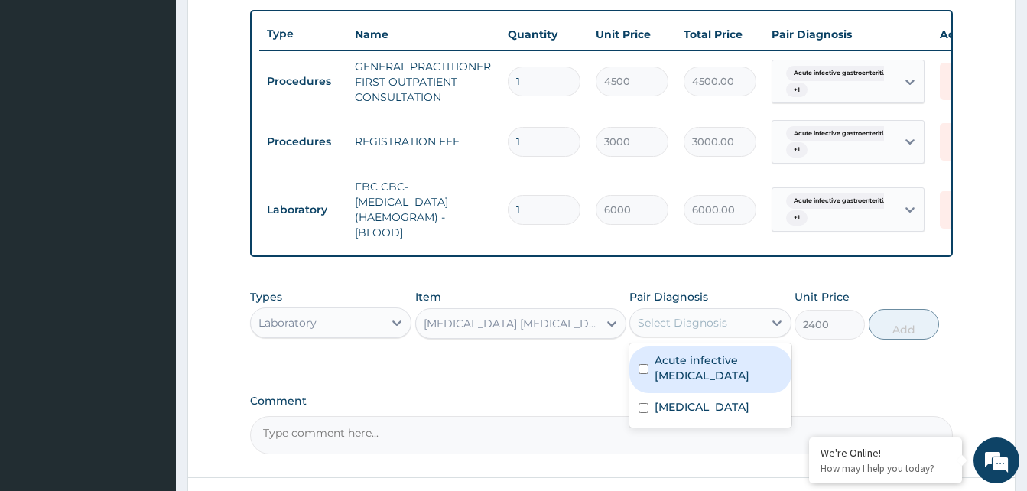
drag, startPoint x: 667, startPoint y: 375, endPoint x: 663, endPoint y: 382, distance: 8.5
click at [667, 374] on label "Acute infective gastroenteritis" at bounding box center [717, 367] width 127 height 31
checkbox input "true"
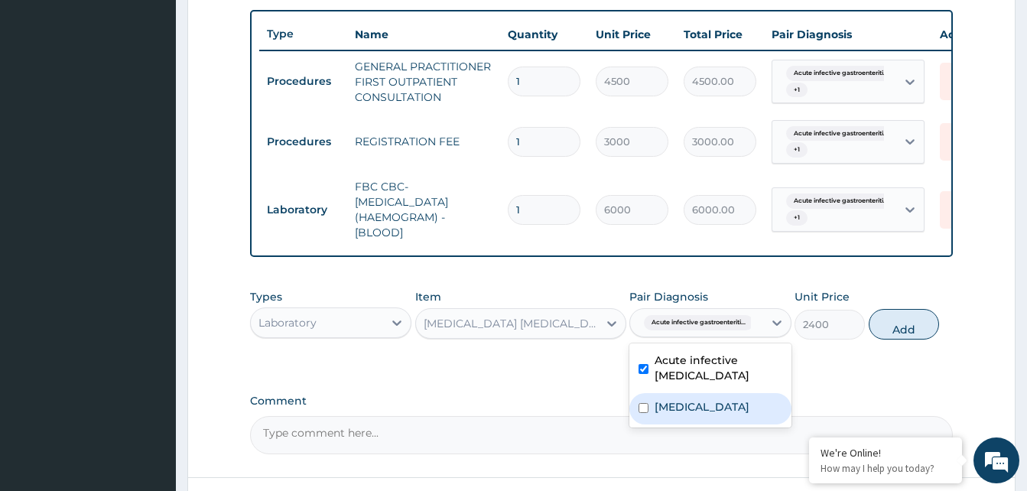
drag, startPoint x: 663, startPoint y: 422, endPoint x: 674, endPoint y: 418, distance: 11.4
click at [664, 414] on label "Low back pain" at bounding box center [701, 406] width 95 height 15
checkbox input "true"
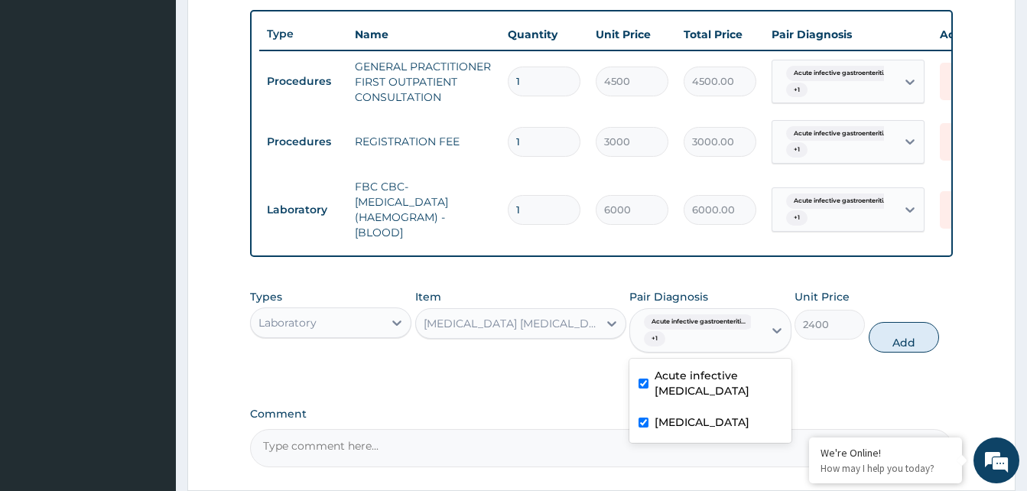
click at [894, 352] on button "Add" at bounding box center [904, 337] width 70 height 31
type input "0"
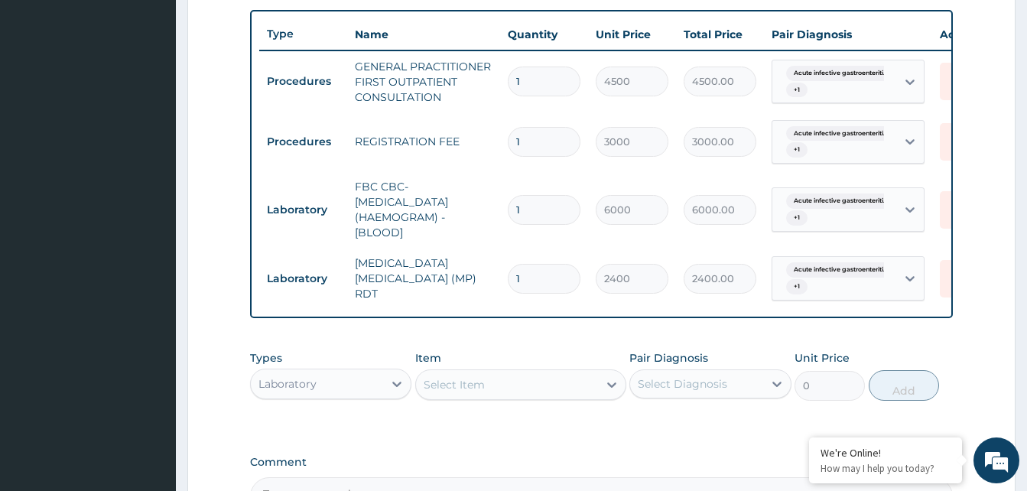
click at [320, 390] on div "Laboratory" at bounding box center [317, 384] width 132 height 24
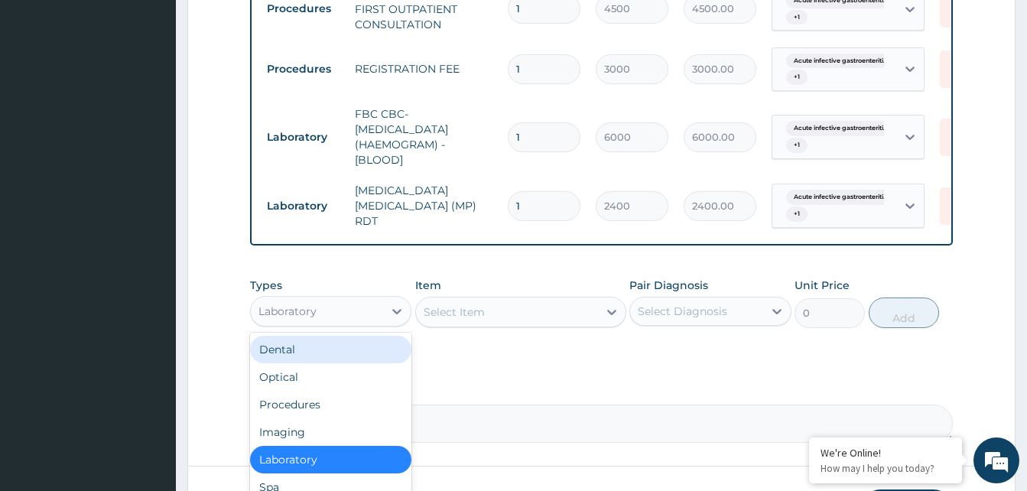
scroll to position [754, 0]
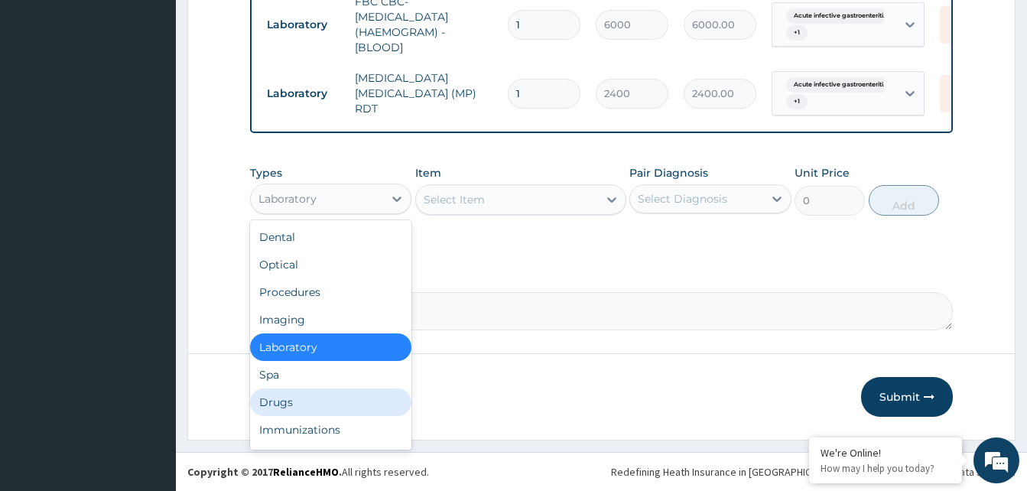
click at [306, 396] on div "Drugs" at bounding box center [330, 402] width 161 height 28
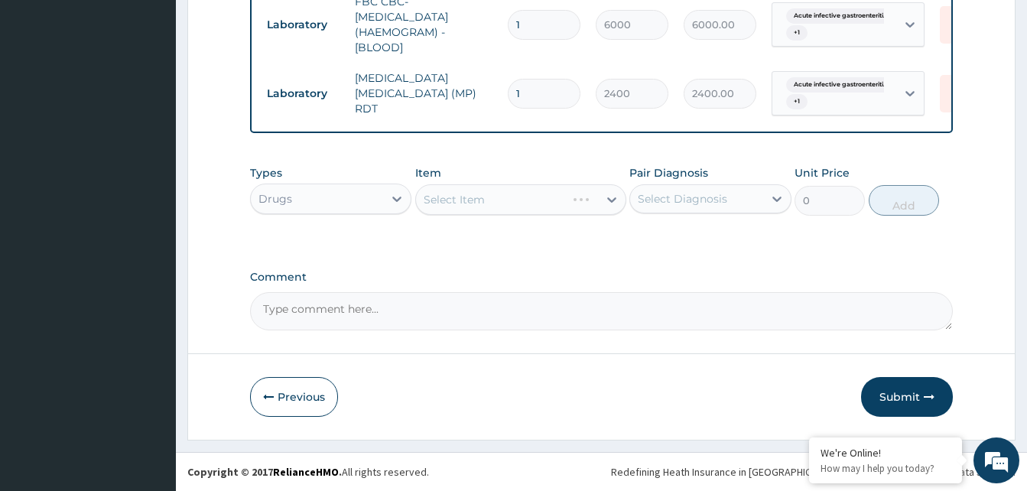
click at [465, 203] on div "Select Item" at bounding box center [520, 199] width 211 height 31
click at [473, 196] on div "Select Item" at bounding box center [520, 199] width 211 height 31
click at [470, 202] on div "Select Item" at bounding box center [454, 199] width 61 height 15
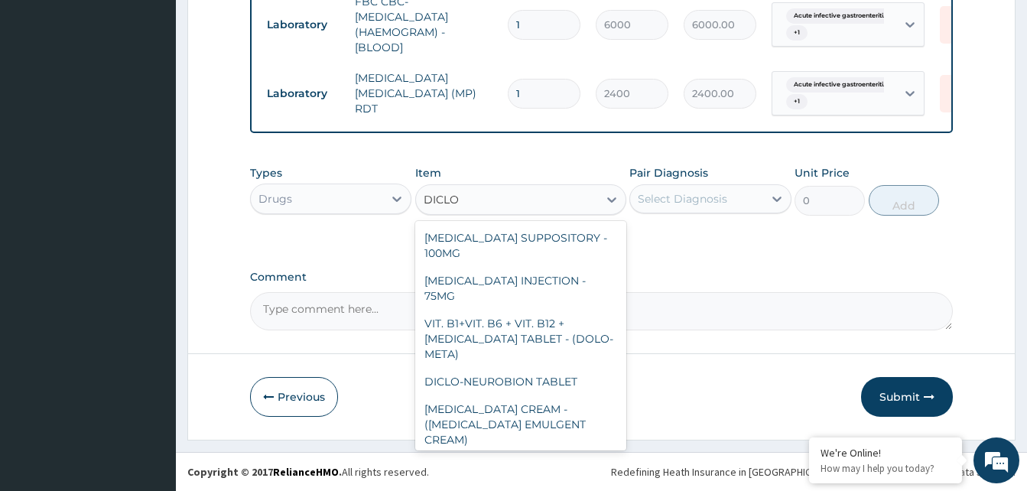
type input "DICLO"
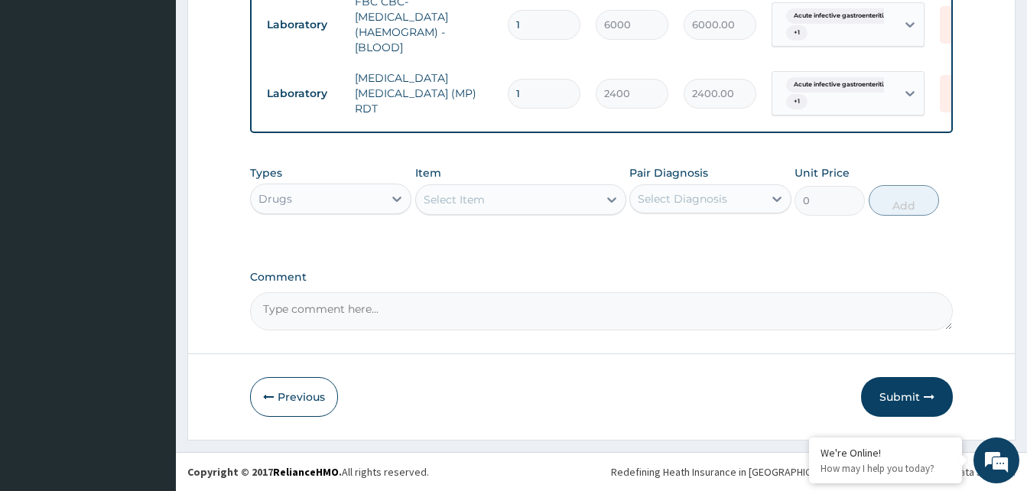
click at [569, 203] on div "Select Item" at bounding box center [507, 199] width 182 height 24
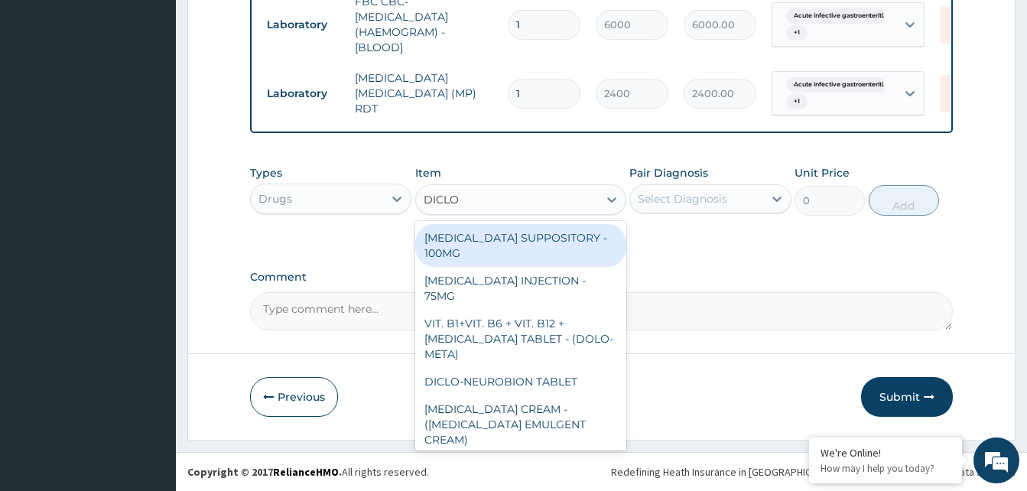
type input "DICLOF"
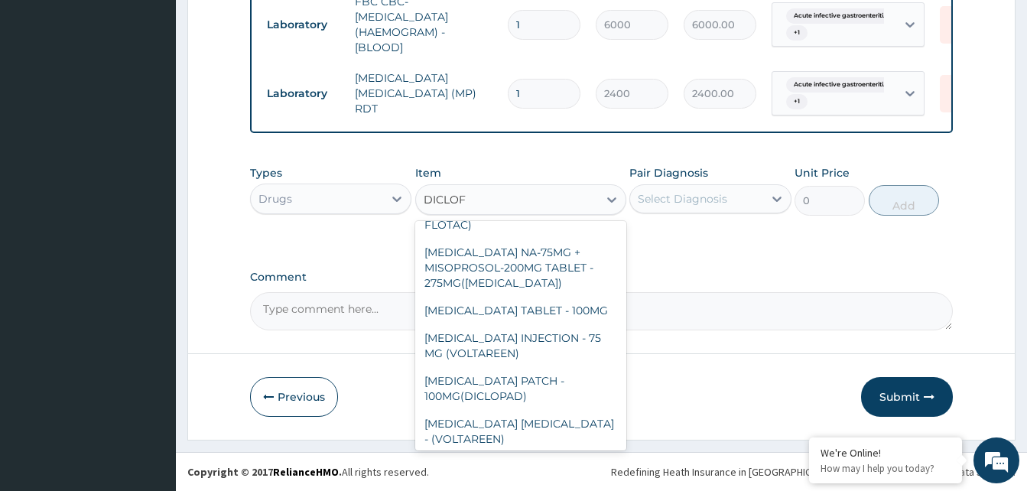
scroll to position [349, 0]
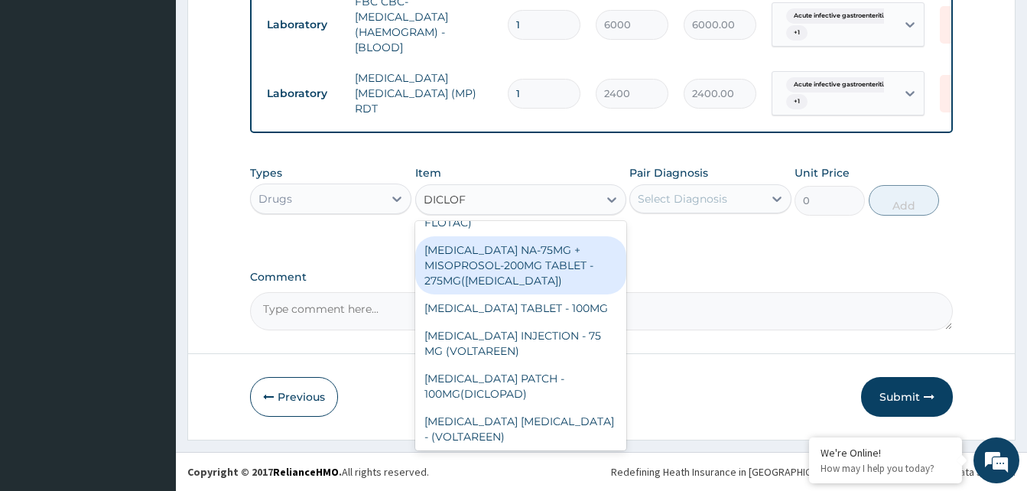
click at [508, 250] on div "DICLOFENAC NA-75MG + MISOPROSOL-200MG TABLET - 275MG(ARTHROTEC)" at bounding box center [520, 265] width 211 height 58
type input "320"
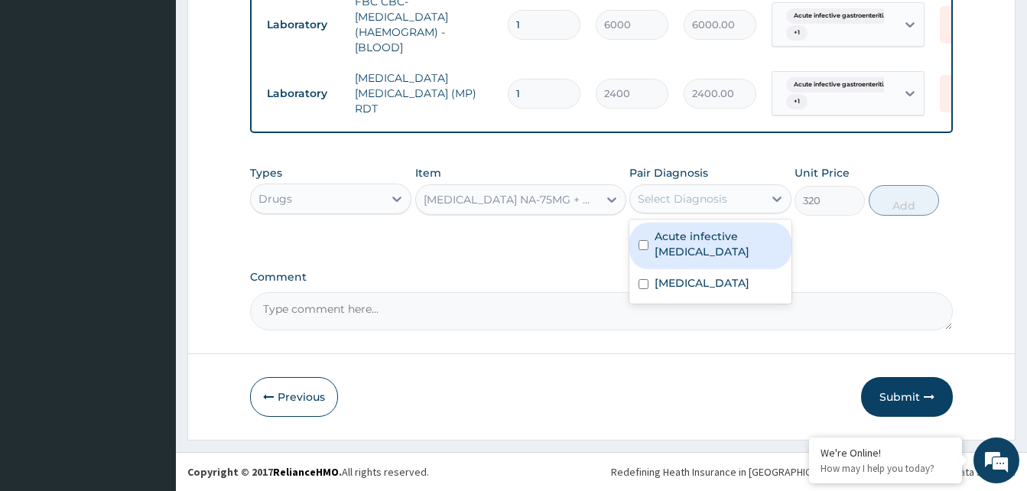
click at [690, 199] on div "Select Diagnosis" at bounding box center [682, 198] width 89 height 15
click at [685, 250] on label "Acute infective gastroenteritis" at bounding box center [717, 244] width 127 height 31
checkbox input "true"
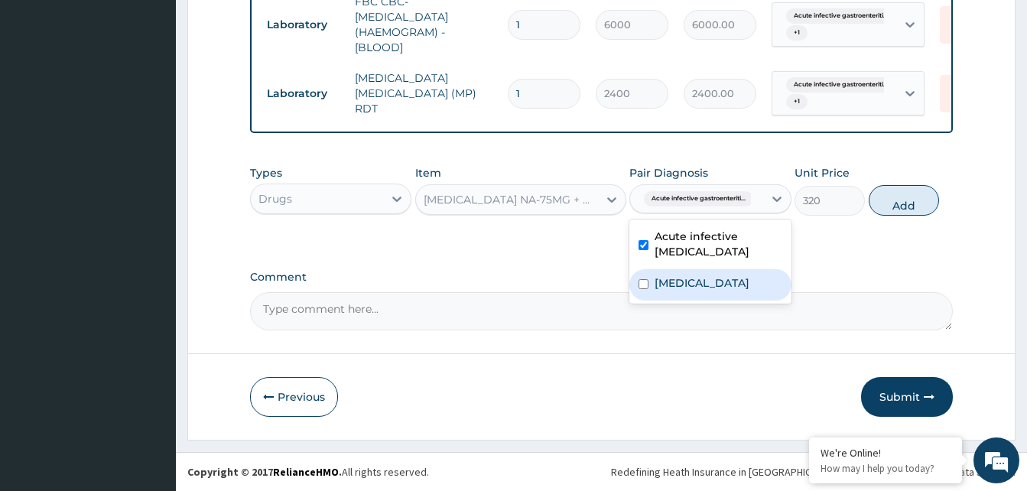
drag, startPoint x: 677, startPoint y: 278, endPoint x: 785, endPoint y: 254, distance: 111.3
click at [678, 278] on label "Low back pain" at bounding box center [701, 282] width 95 height 15
checkbox input "true"
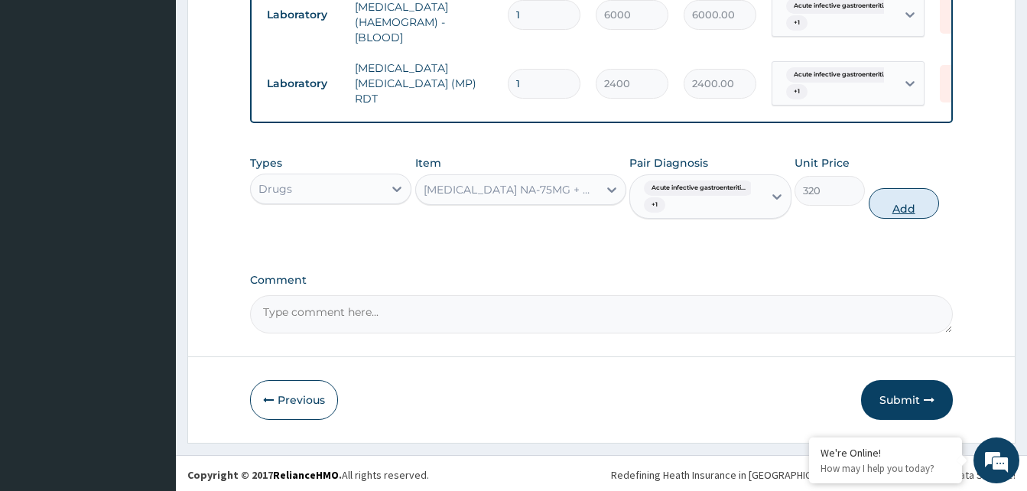
click at [895, 216] on button "Add" at bounding box center [904, 203] width 70 height 31
type input "0"
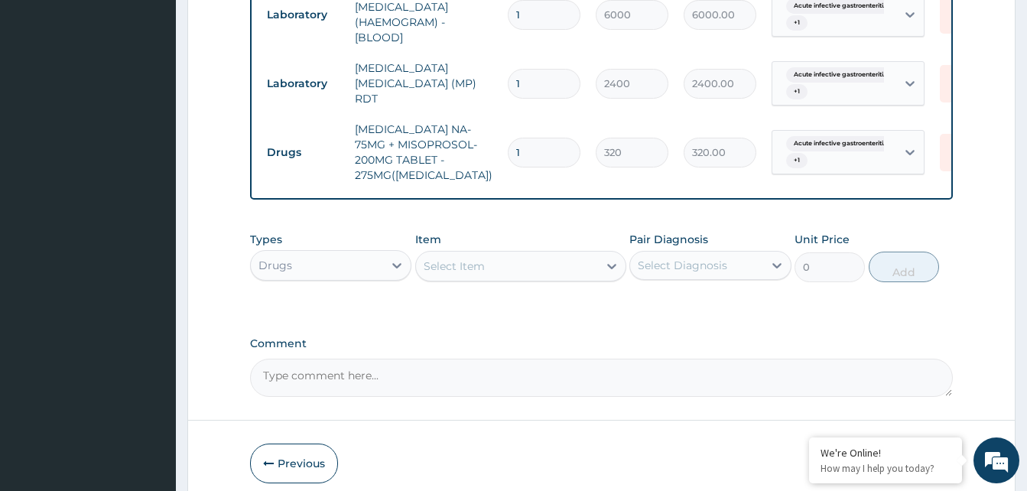
type input "10"
type input "3200.00"
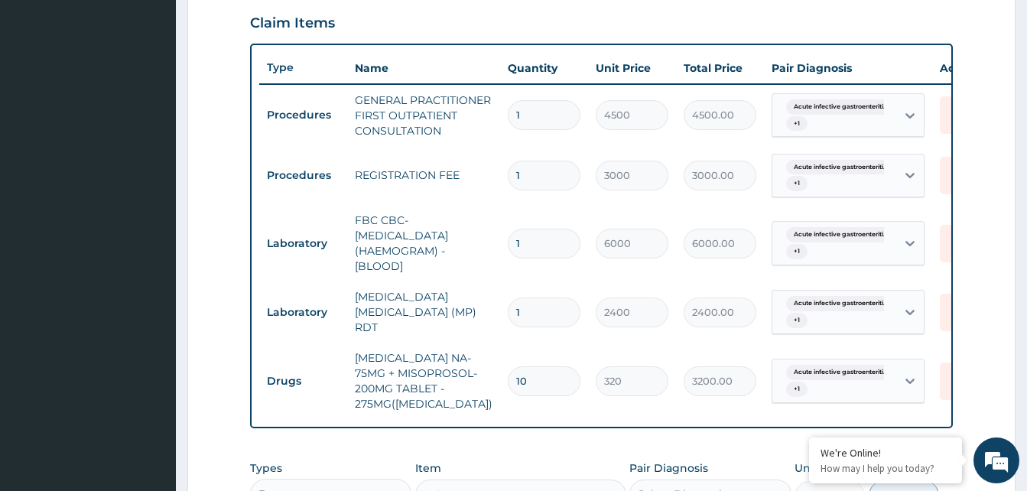
scroll to position [524, 0]
type input "10"
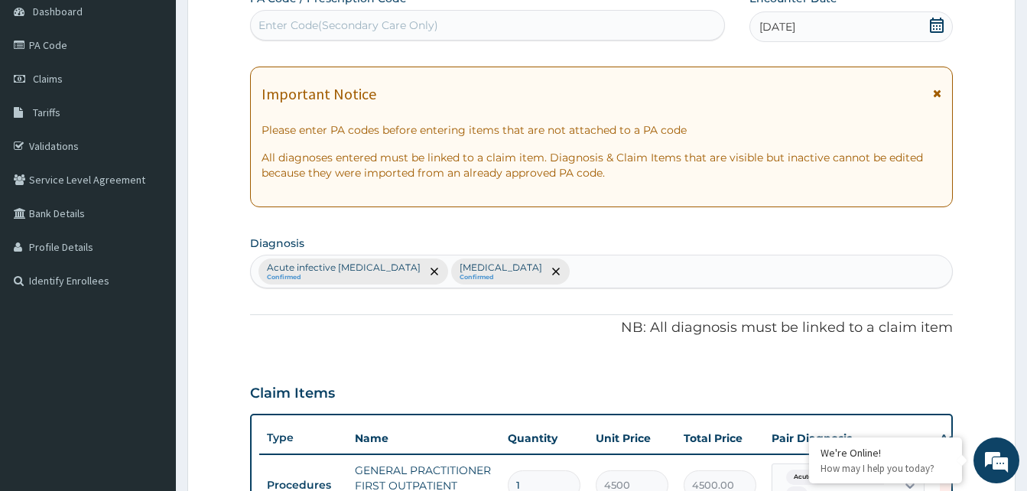
scroll to position [142, 0]
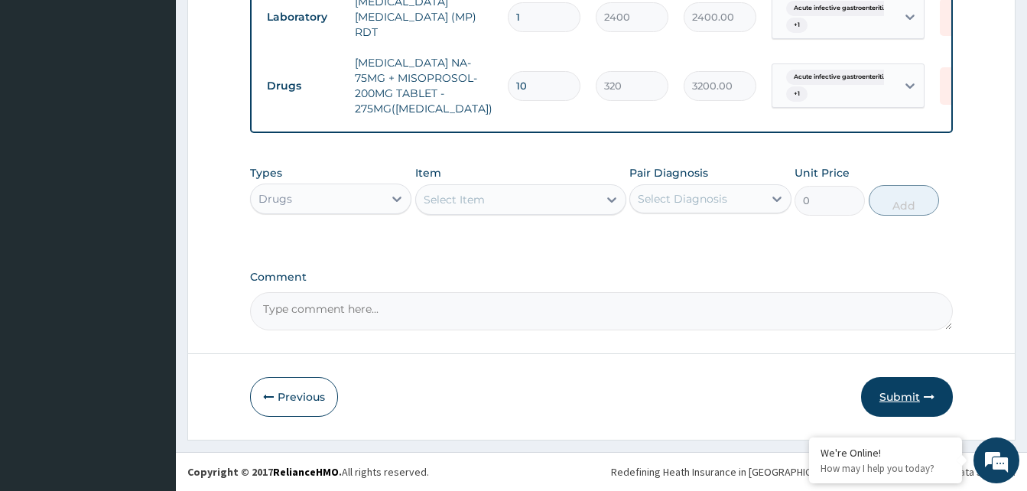
click at [898, 385] on button "Submit" at bounding box center [907, 397] width 92 height 40
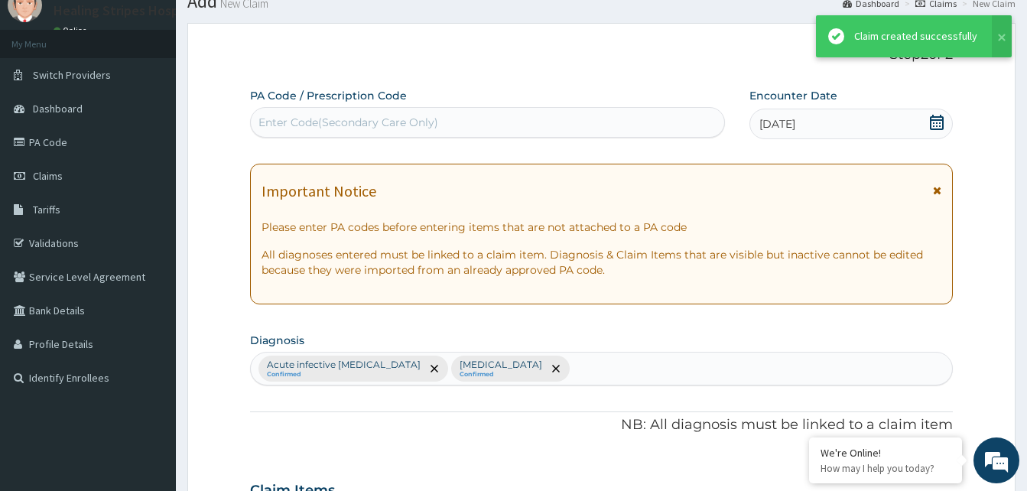
scroll to position [830, 0]
